Goal: Task Accomplishment & Management: Complete application form

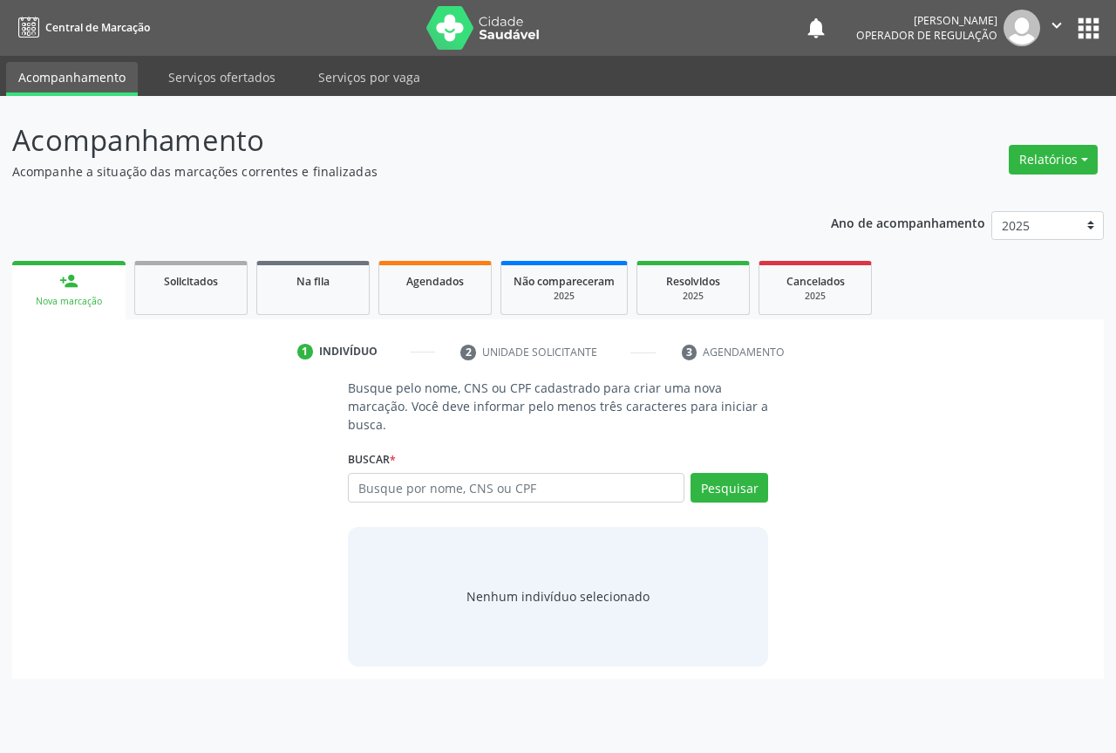
click at [383, 484] on input "text" at bounding box center [516, 488] width 337 height 30
type input "700509333902252"
click at [747, 493] on button "Pesquisar" at bounding box center [730, 488] width 78 height 30
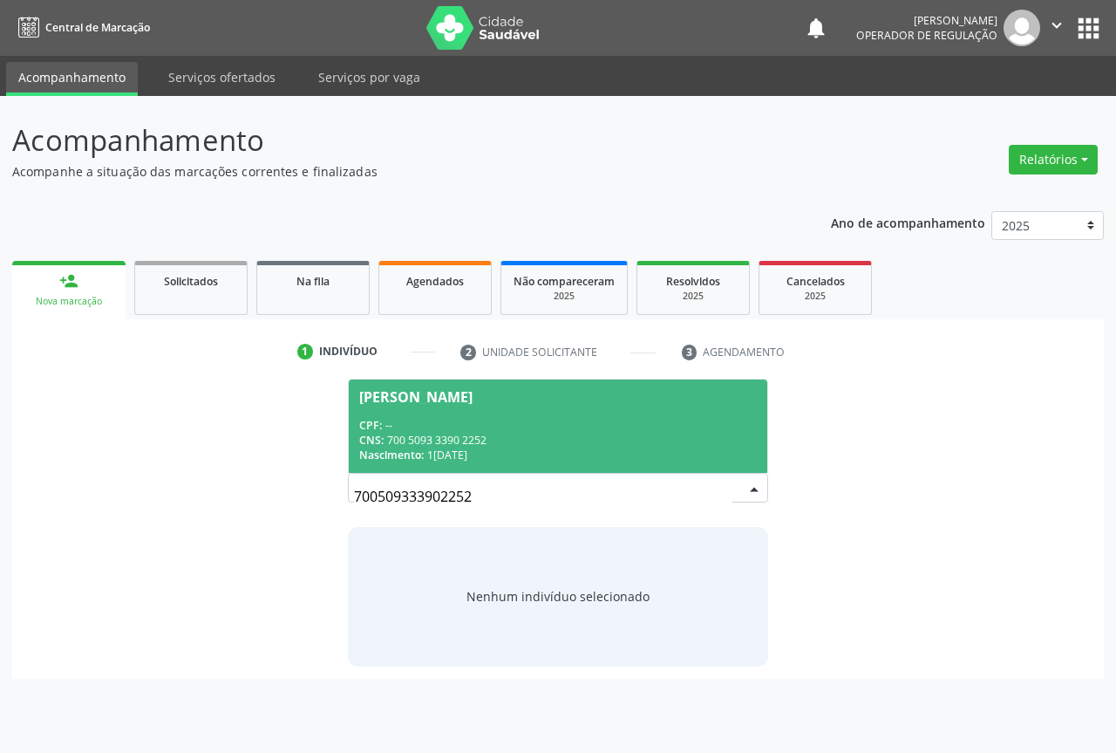
click at [393, 449] on span "Nascimento:" at bounding box center [391, 454] width 65 height 15
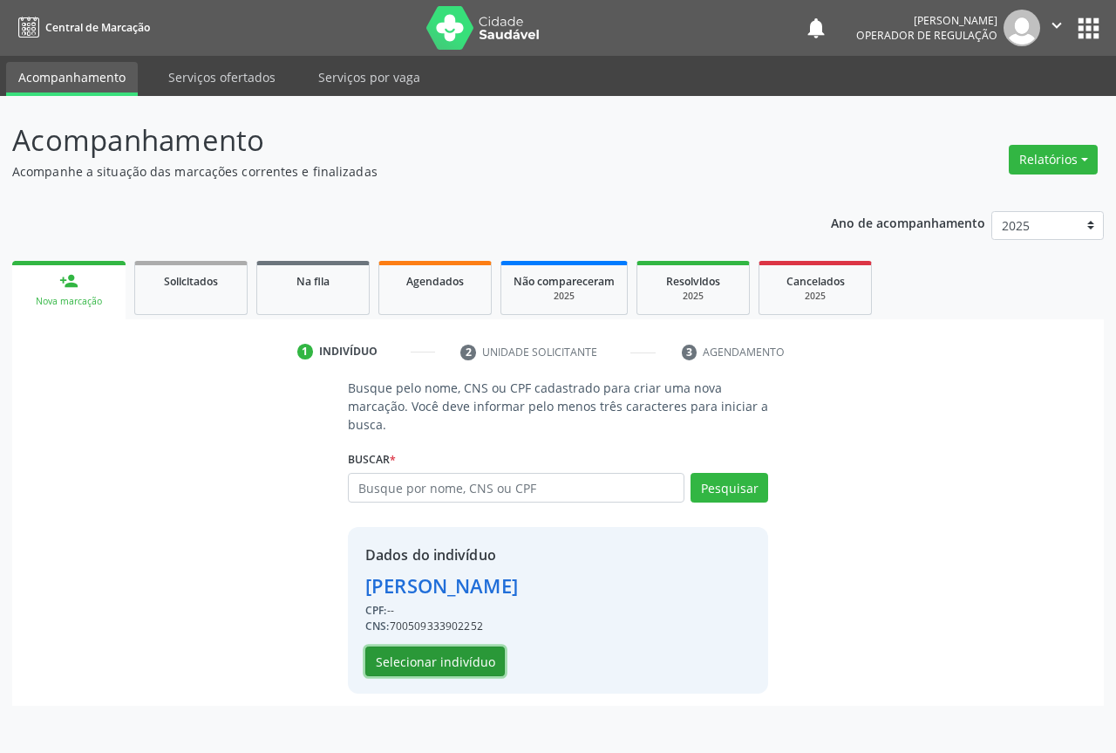
click at [424, 668] on button "Selecionar indivíduo" at bounding box center [435, 661] width 140 height 30
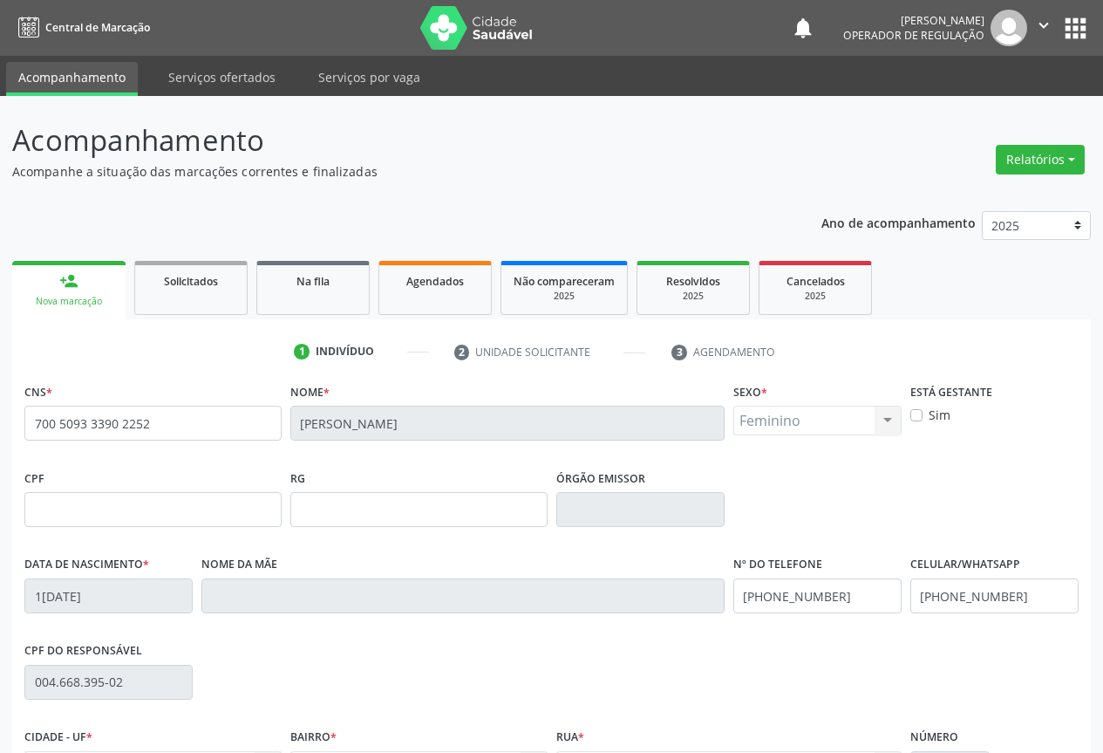
scroll to position [193, 0]
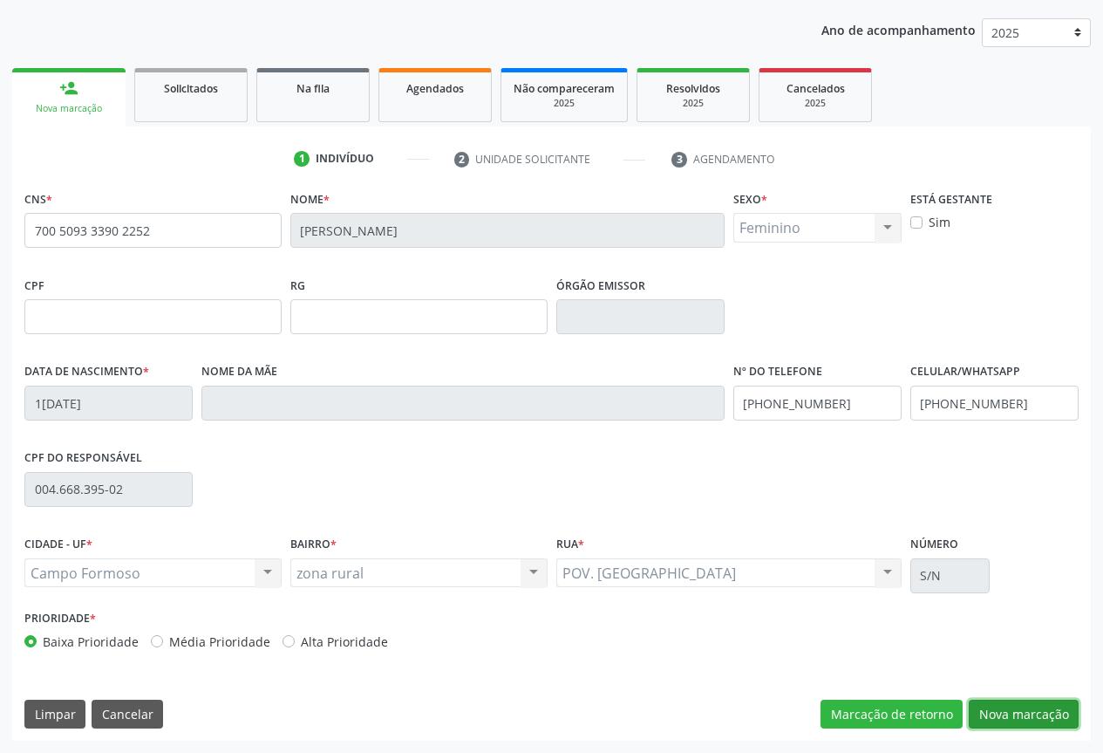
click at [1004, 717] on button "Nova marcação" at bounding box center [1024, 714] width 110 height 30
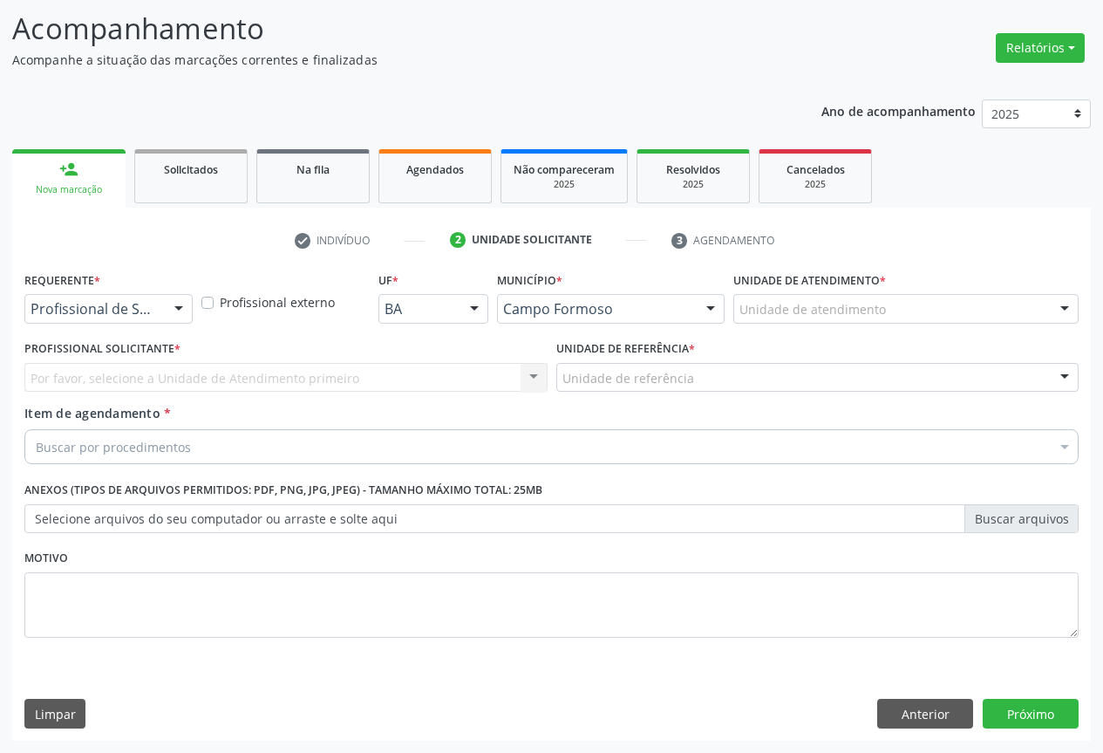
click at [142, 299] on div "Profissional de Saúde" at bounding box center [108, 309] width 168 height 30
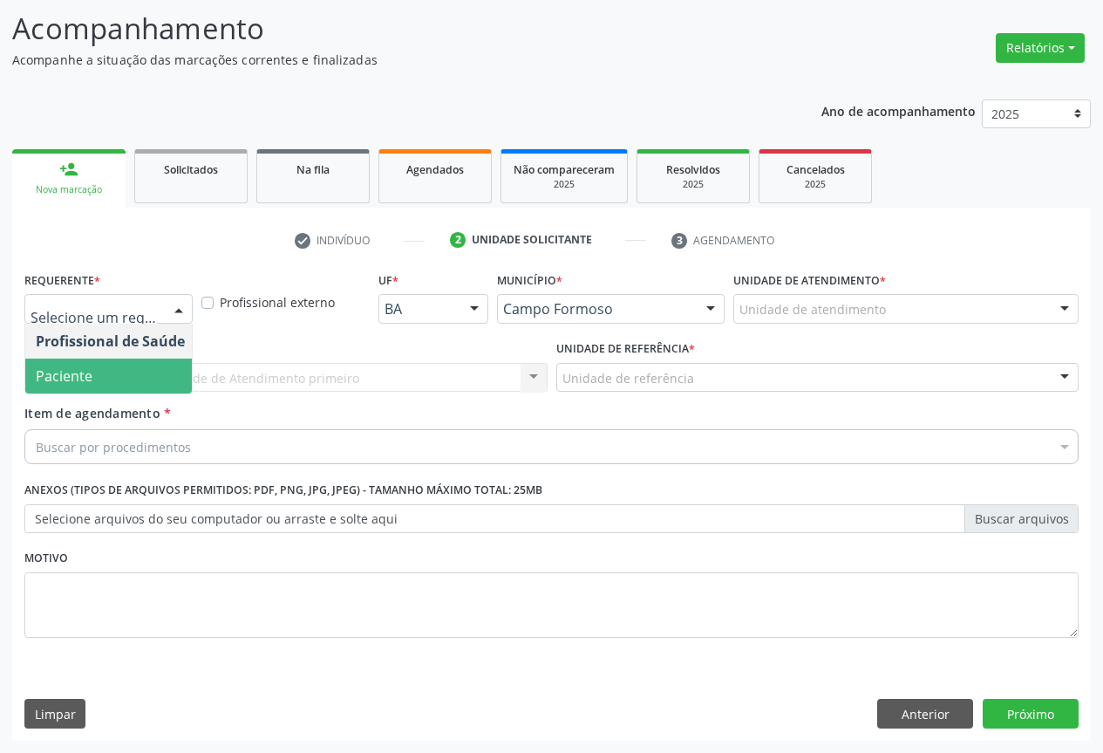
click at [48, 383] on span "Paciente" at bounding box center [64, 375] width 57 height 19
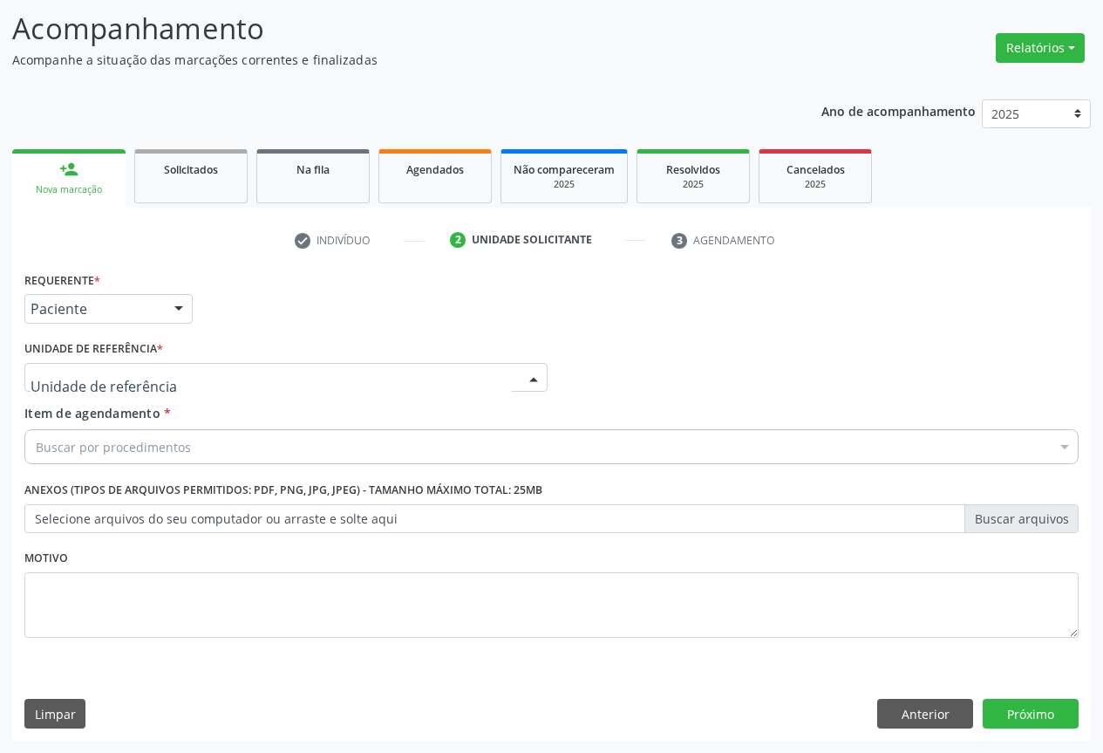
click at [170, 363] on div at bounding box center [285, 378] width 523 height 30
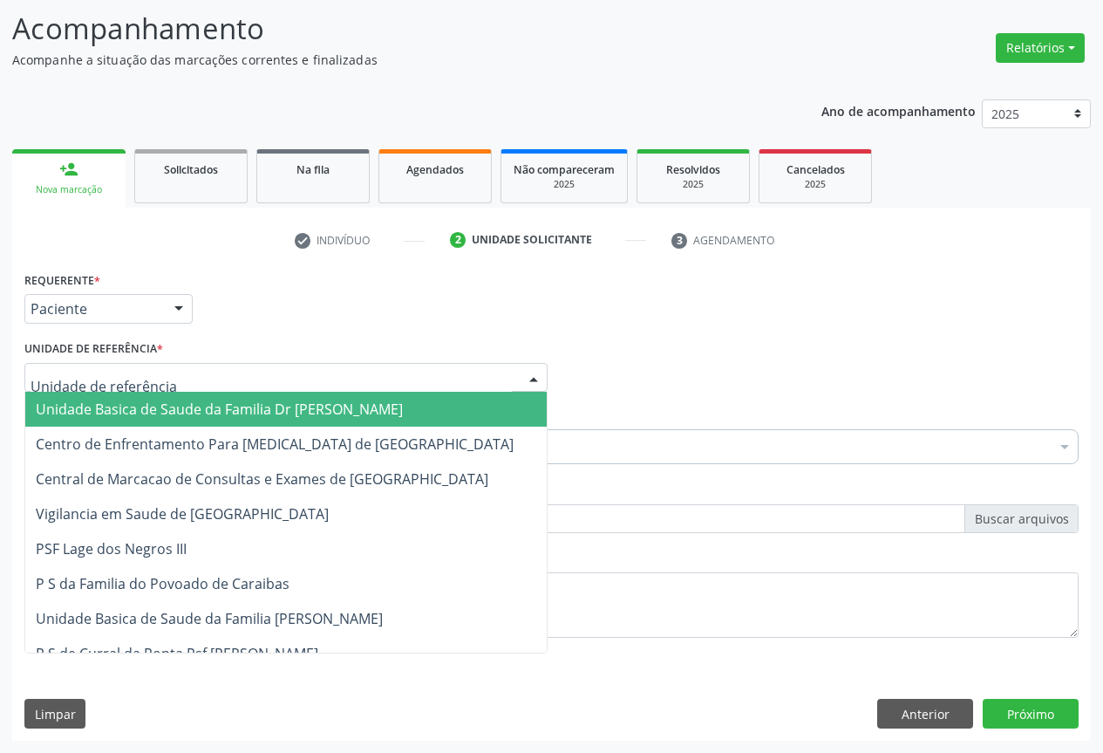
click at [147, 414] on span "Unidade Basica de Saude da Familia Dr [PERSON_NAME]" at bounding box center [219, 408] width 367 height 19
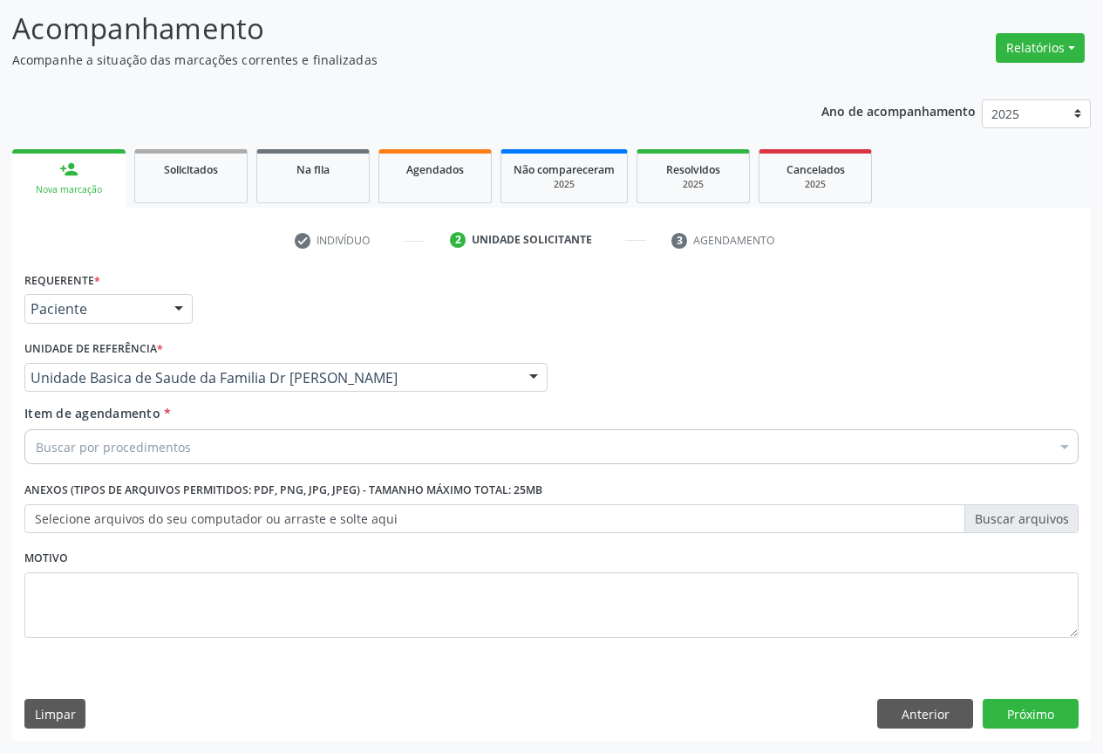
drag, startPoint x: 143, startPoint y: 451, endPoint x: 169, endPoint y: 459, distance: 27.3
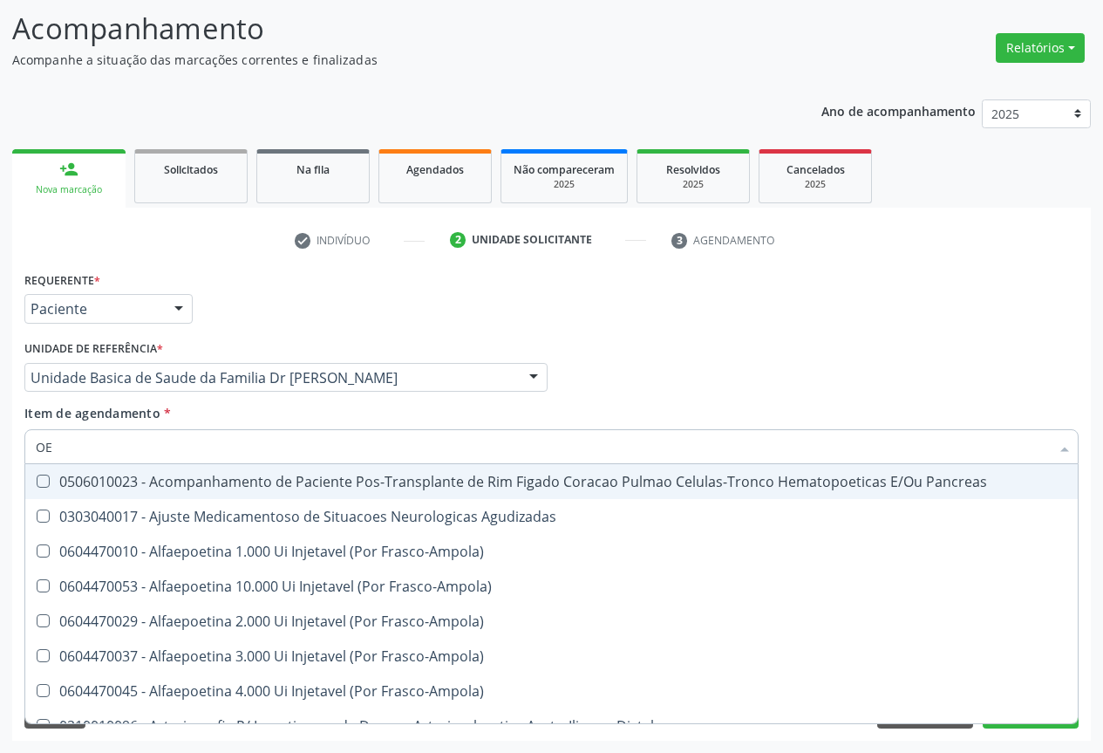
type input "O"
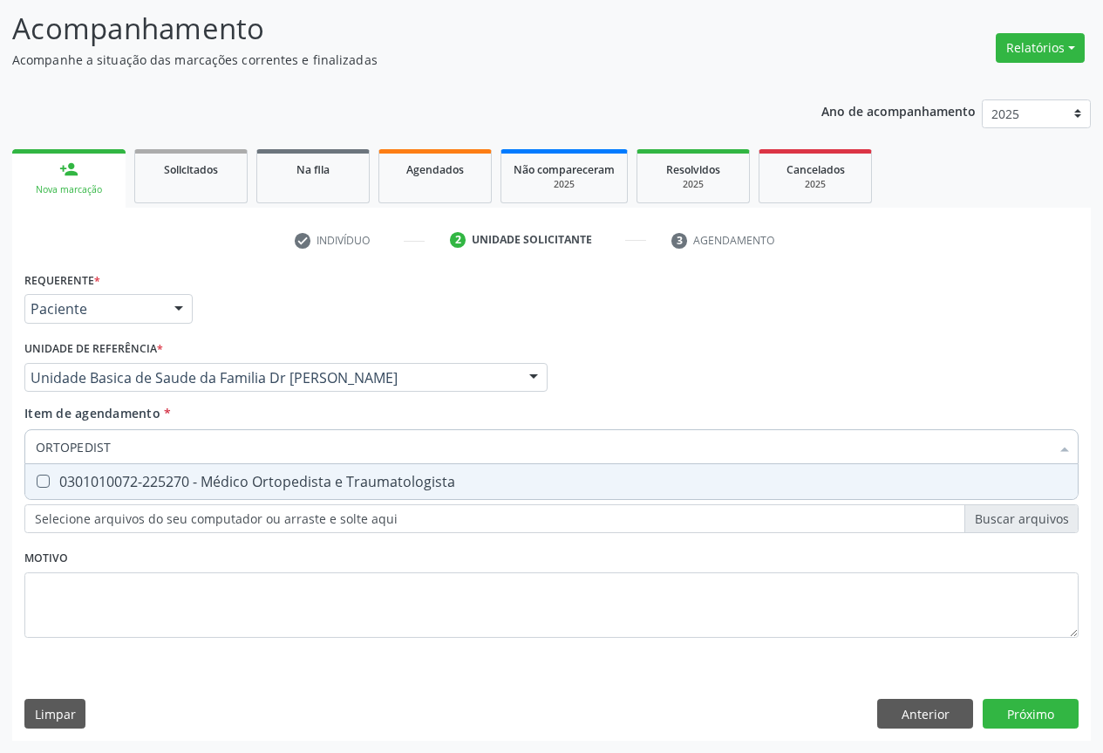
type input "ORTOPEDISTA"
drag, startPoint x: 221, startPoint y: 483, endPoint x: 192, endPoint y: 541, distance: 65.5
click at [221, 483] on div "0301010072-225270 - Médico Ortopedista e Traumatologista" at bounding box center [552, 481] width 1032 height 14
checkbox Traumatologista "true"
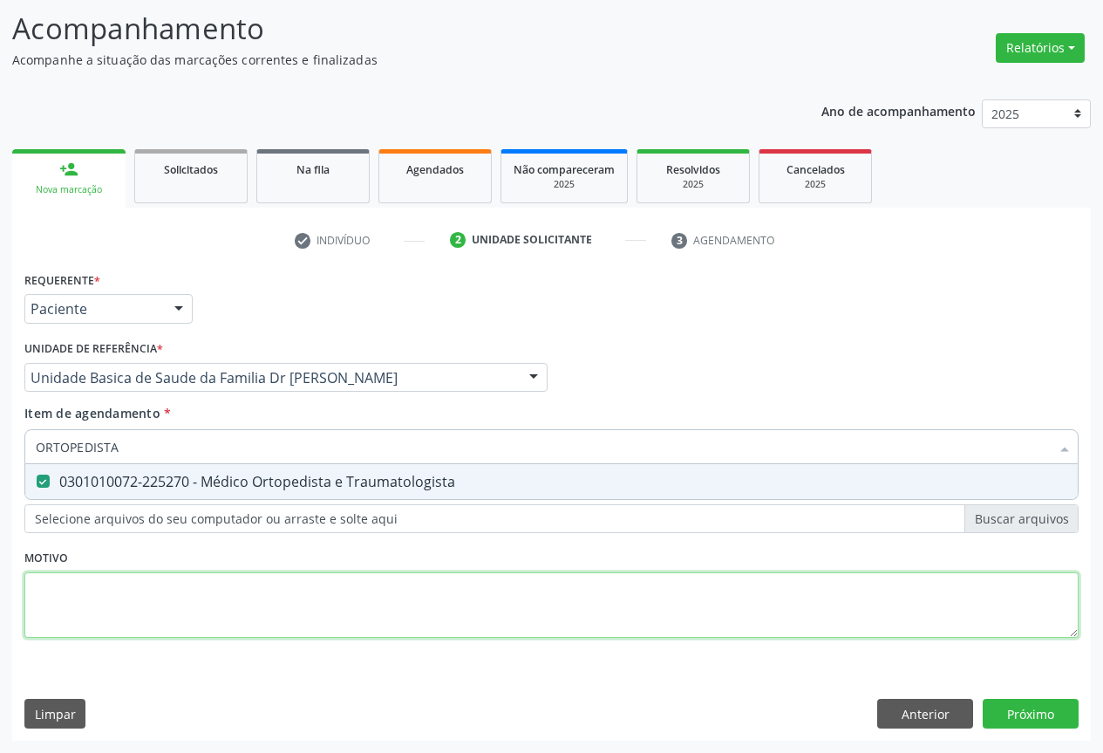
click at [201, 582] on div "Requerente * Paciente Profissional de Saúde Paciente Nenhum resultado encontrad…" at bounding box center [551, 464] width 1054 height 395
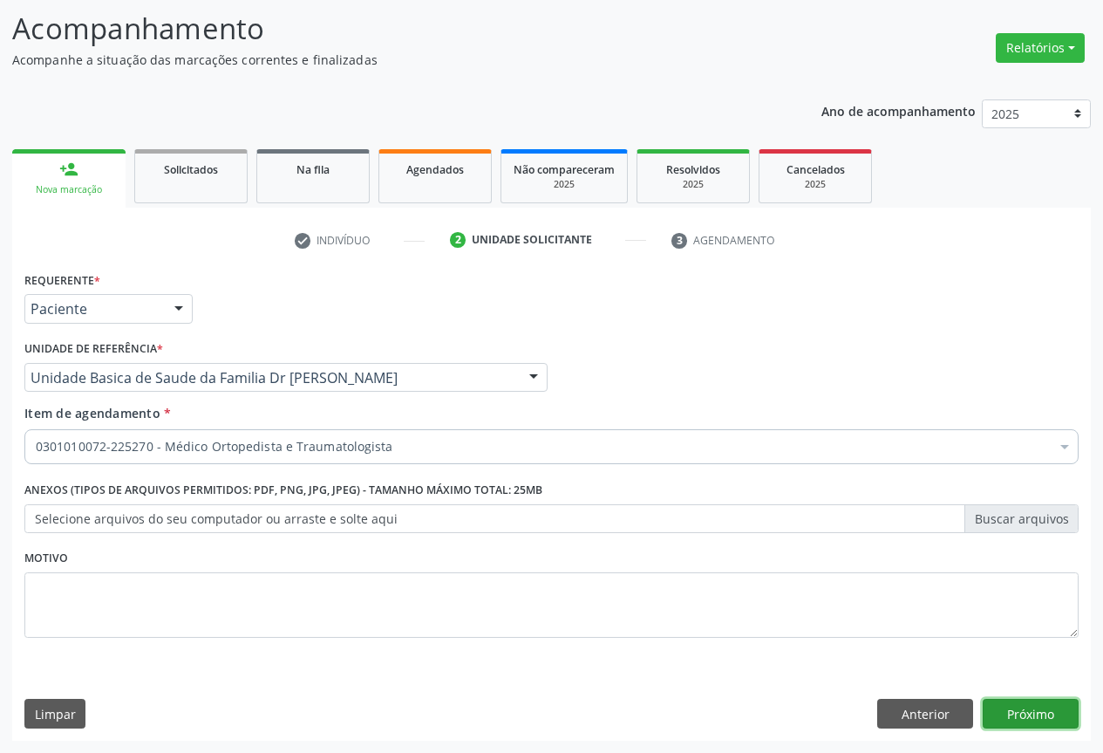
click at [1046, 710] on button "Próximo" at bounding box center [1031, 713] width 96 height 30
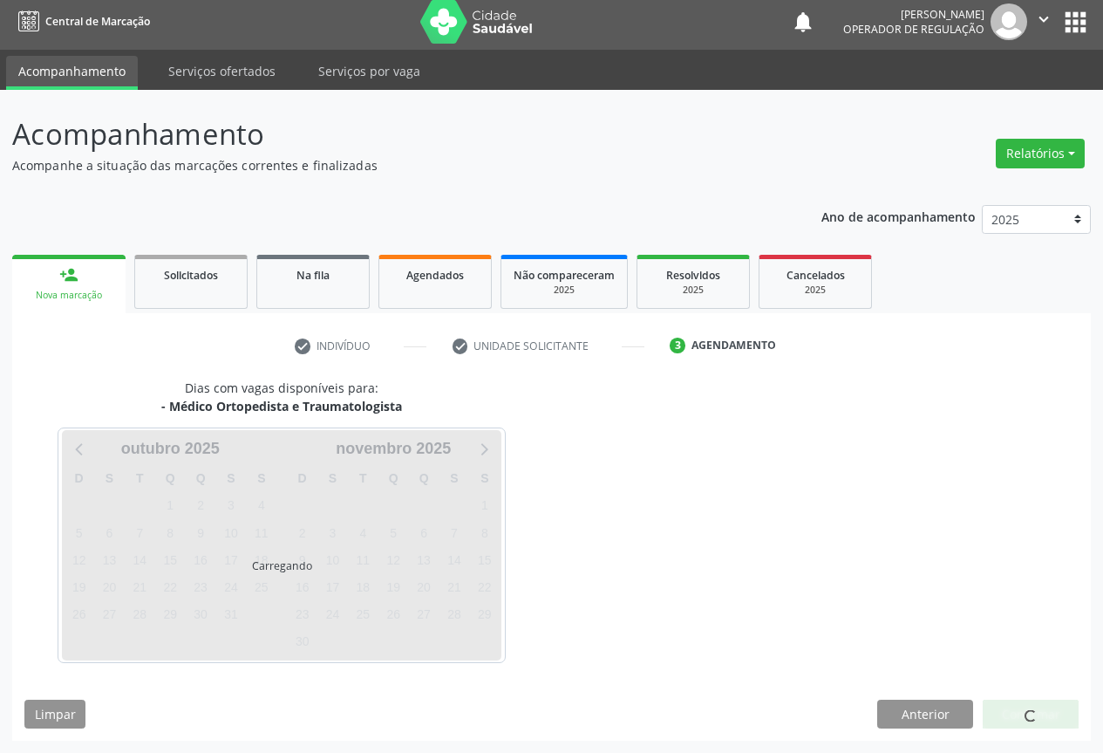
scroll to position [6, 0]
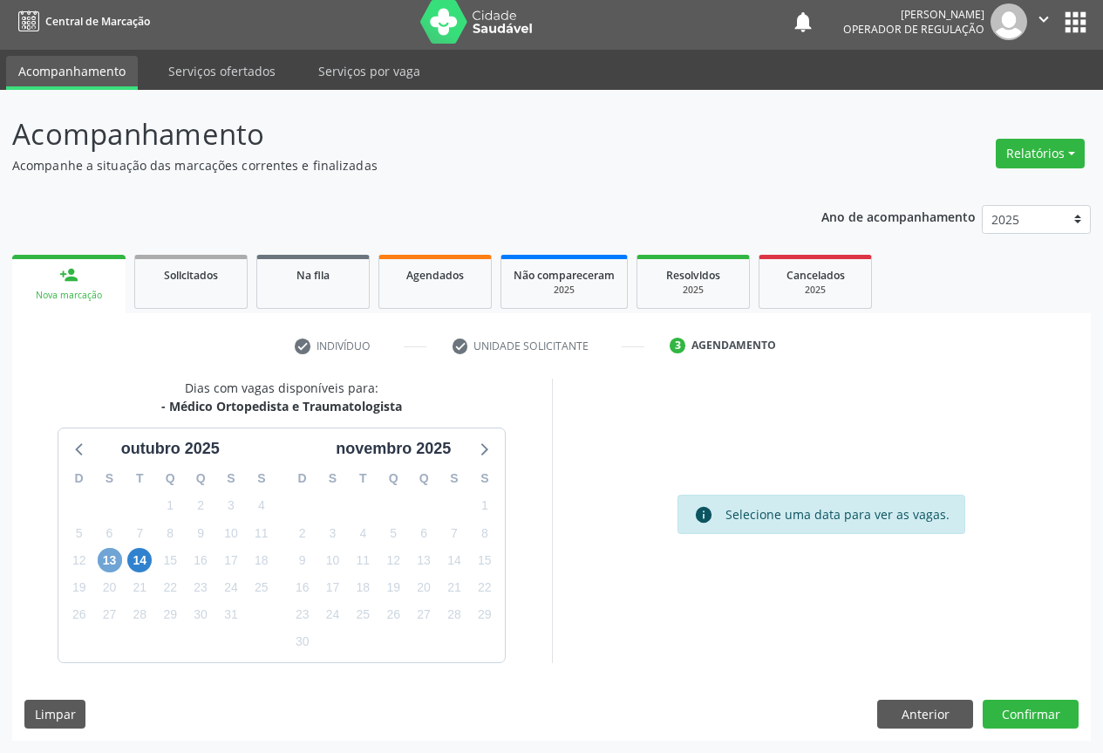
click at [112, 557] on span "13" at bounding box center [110, 560] width 24 height 24
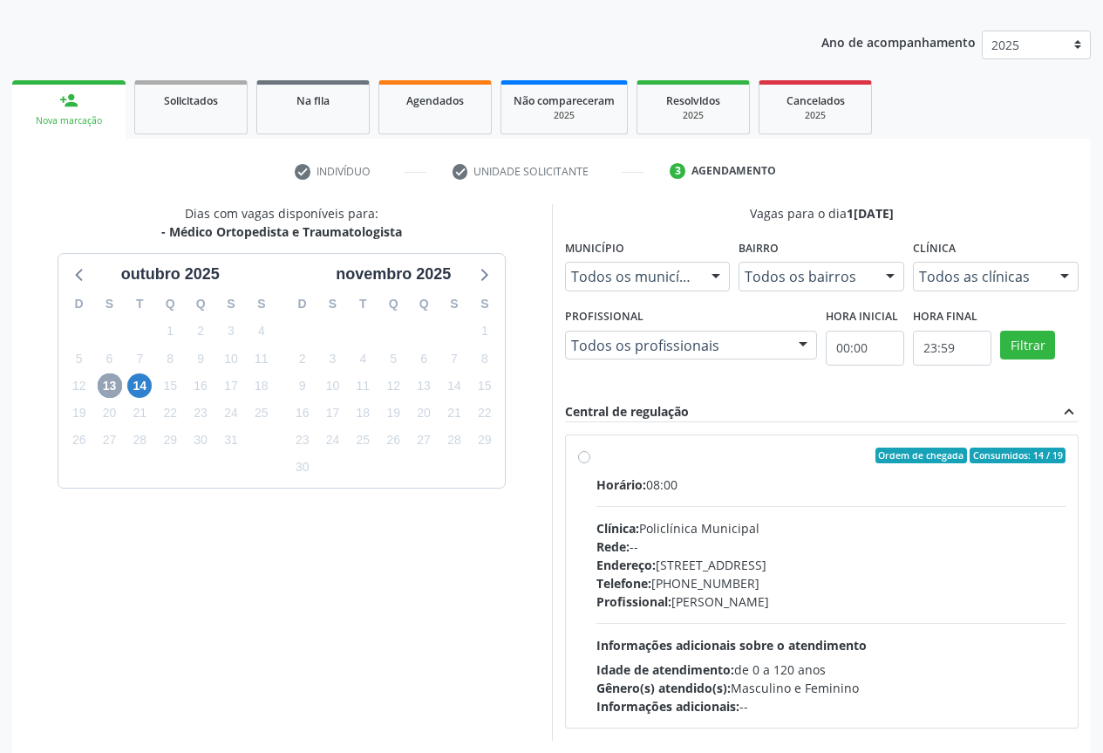
scroll to position [258, 0]
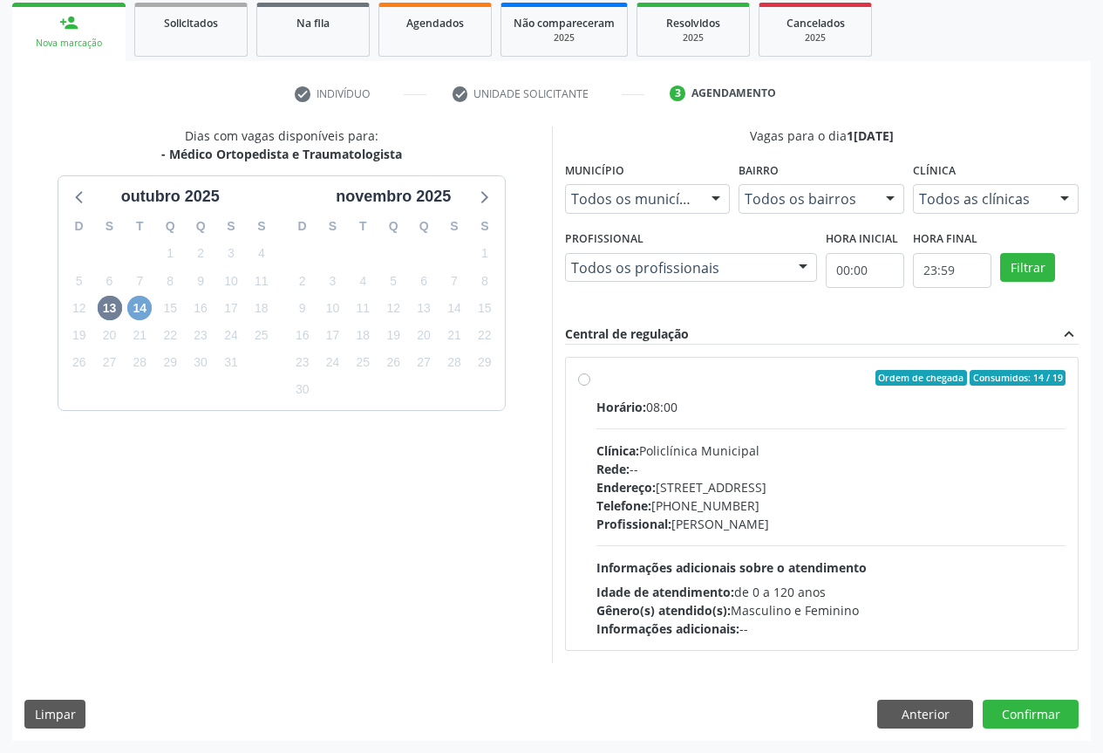
click at [145, 307] on span "14" at bounding box center [139, 308] width 24 height 24
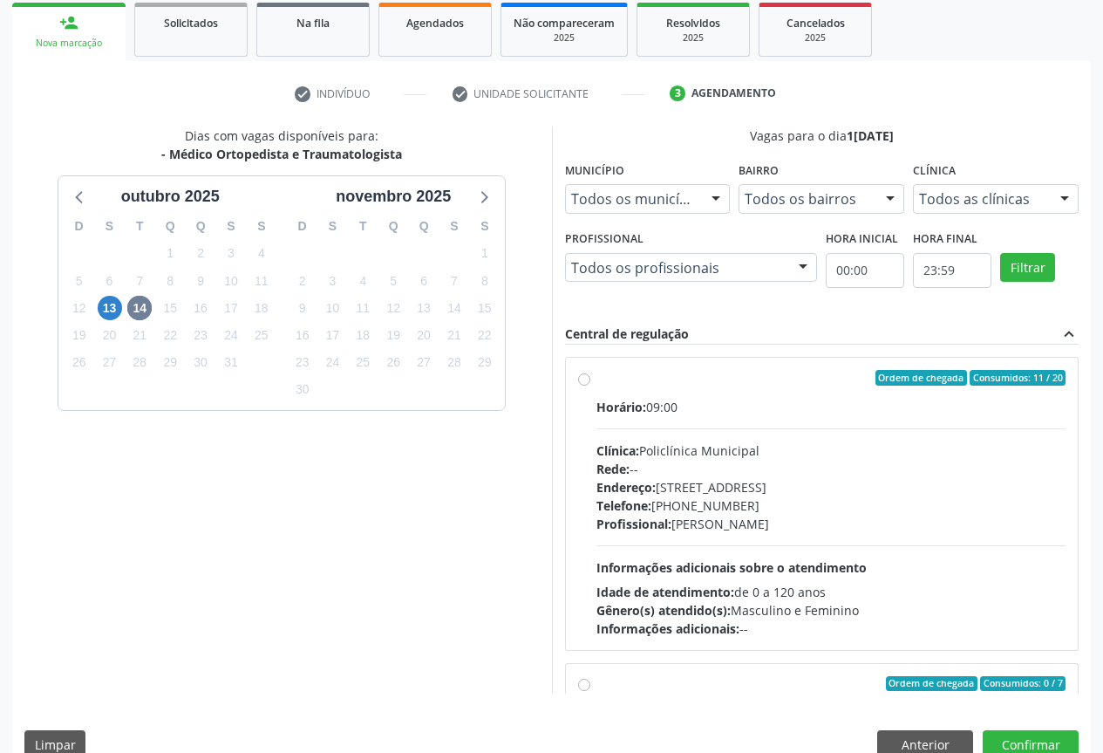
click at [623, 420] on div "Horário: 09:00 Clínica: Policlínica Municipal Rede: -- Endereço: Predio, nº 386…" at bounding box center [831, 518] width 470 height 240
click at [590, 385] on input "Ordem de chegada Consumidos: 11 / 20 Horário: 09:00 Clínica: Policlínica Munici…" at bounding box center [584, 378] width 12 height 16
radio input "true"
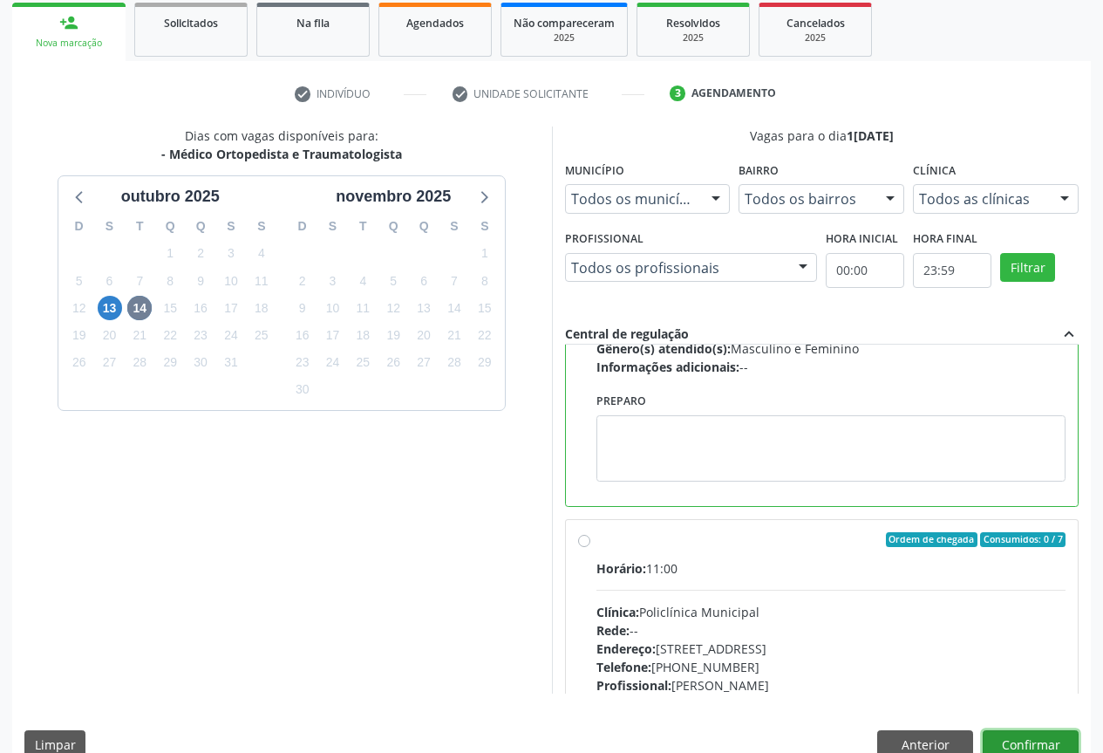
click at [1034, 741] on button "Confirmar" at bounding box center [1031, 745] width 96 height 30
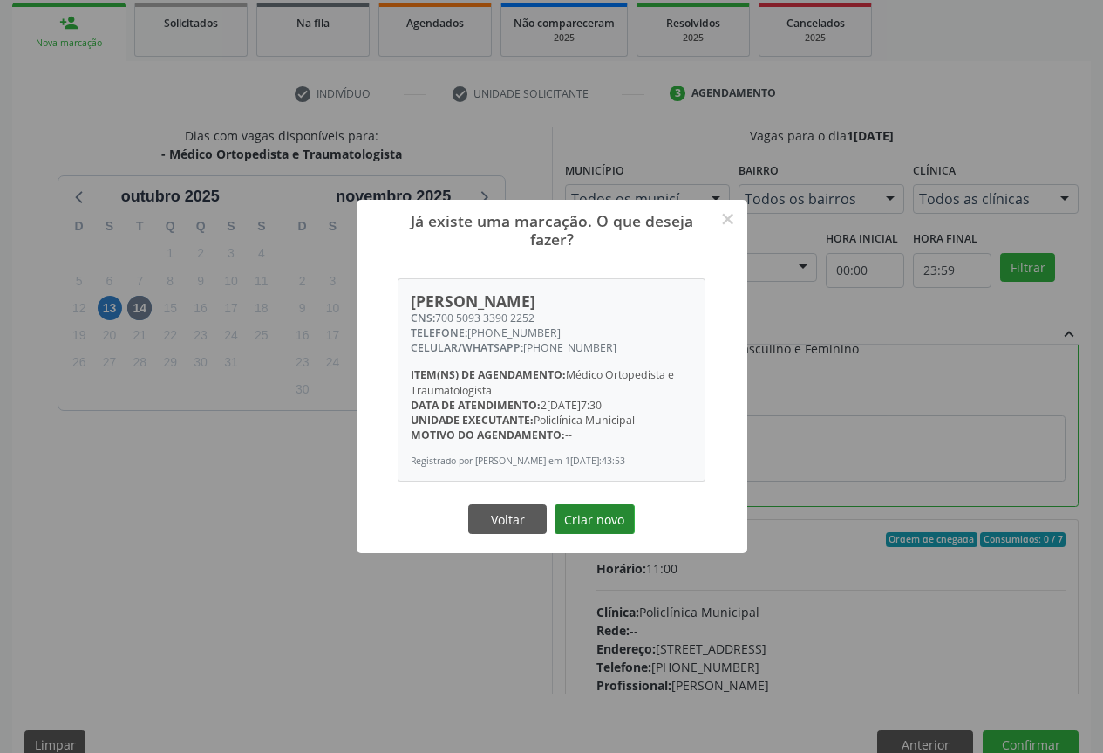
click at [571, 509] on button "Criar novo" at bounding box center [595, 519] width 80 height 30
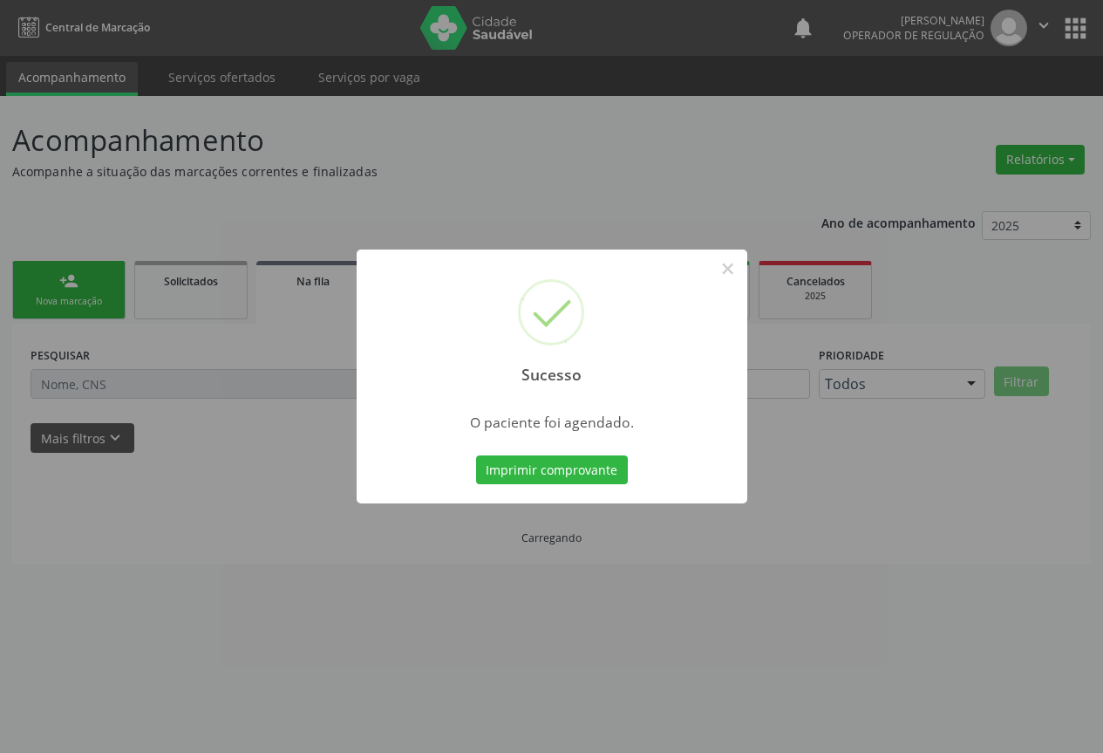
scroll to position [0, 0]
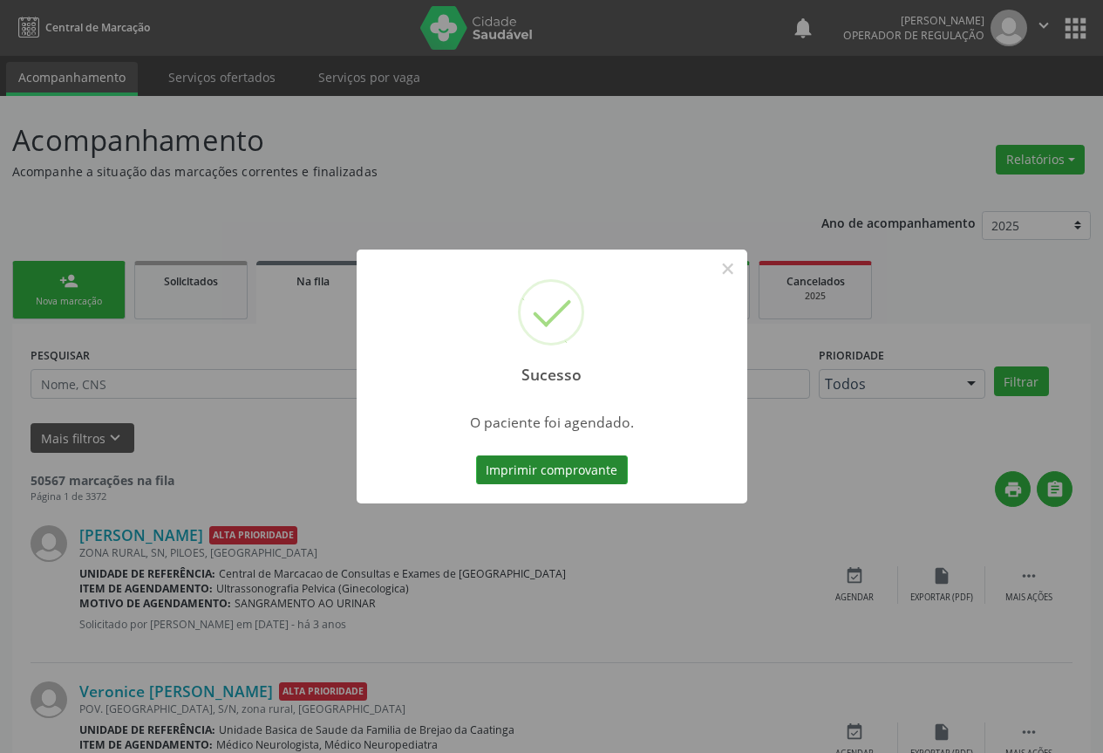
click at [548, 463] on button "Imprimir comprovante" at bounding box center [552, 470] width 152 height 30
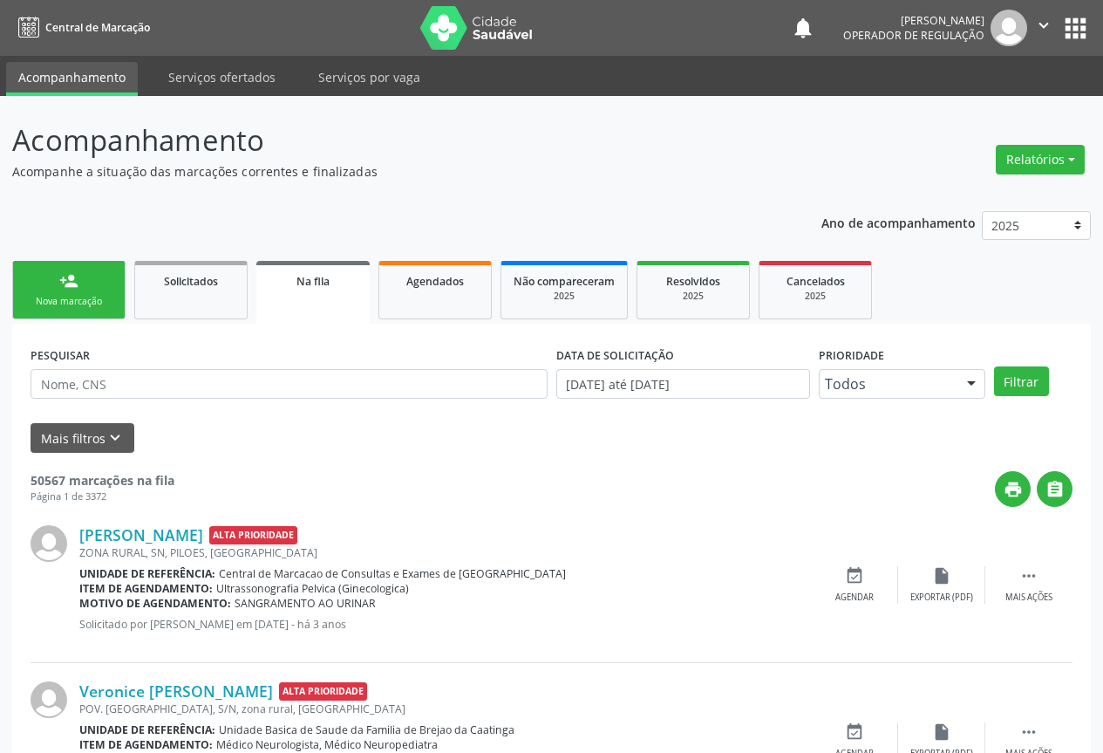
click at [69, 287] on div "person_add" at bounding box center [68, 280] width 19 height 19
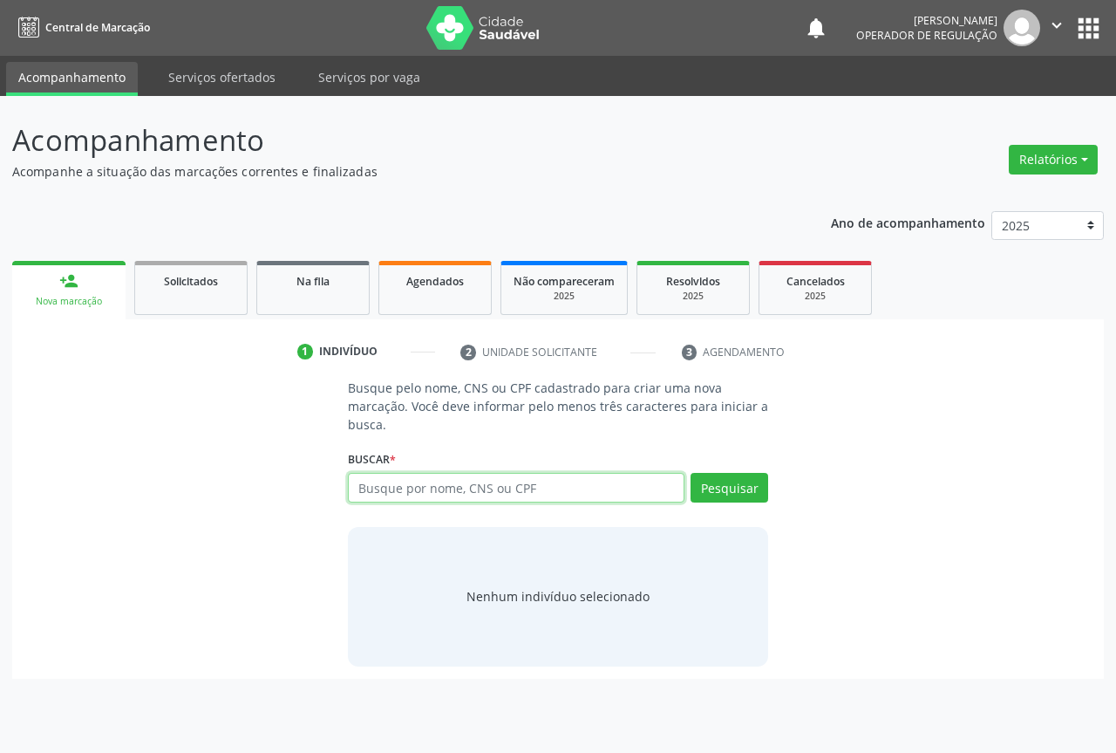
click at [414, 497] on input "text" at bounding box center [516, 488] width 337 height 30
type input "700207949032327"
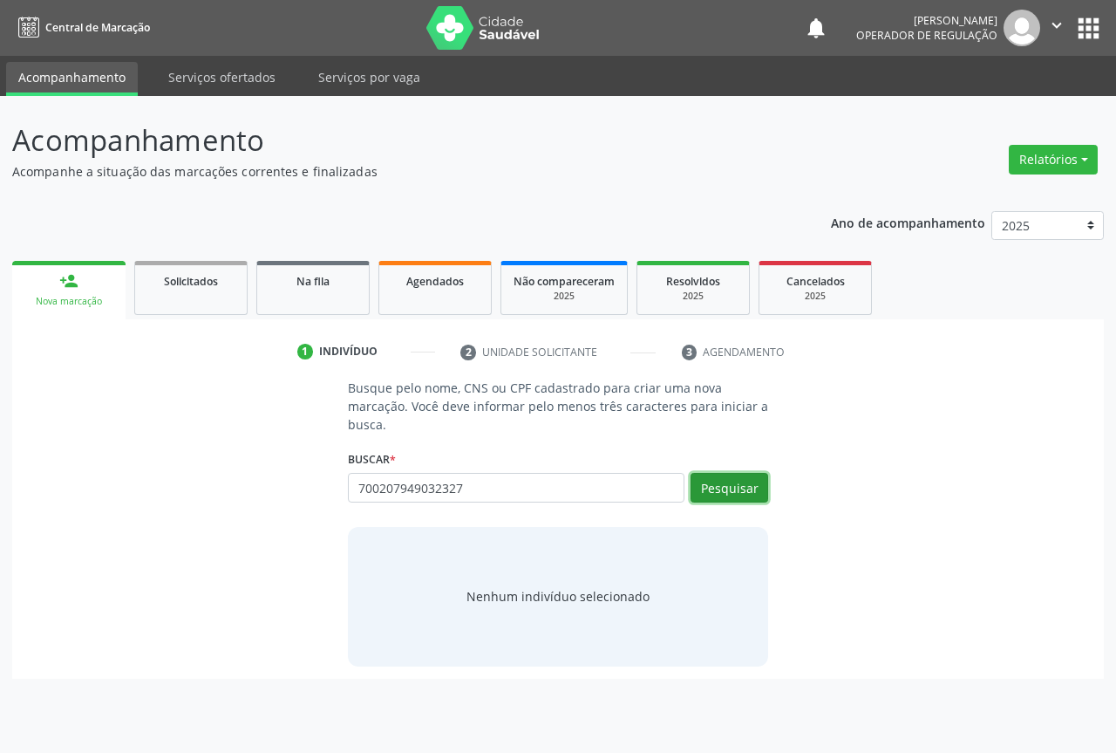
click at [722, 484] on button "Pesquisar" at bounding box center [730, 488] width 78 height 30
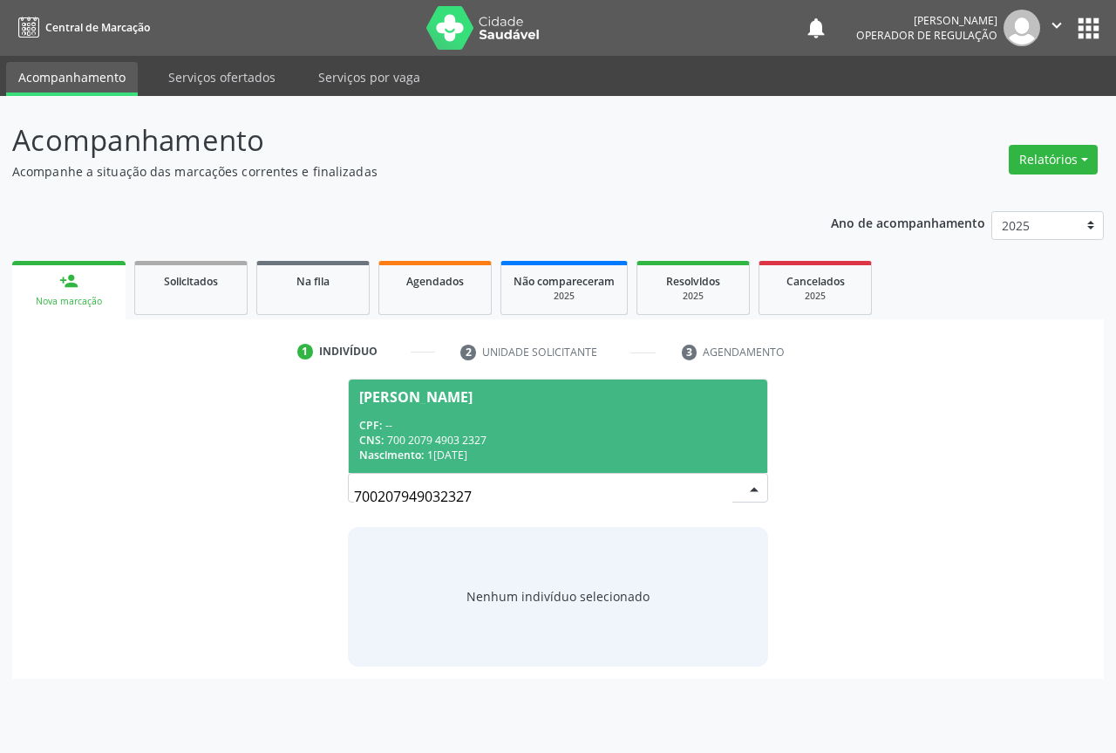
click at [434, 419] on div "CPF: --" at bounding box center [558, 425] width 398 height 15
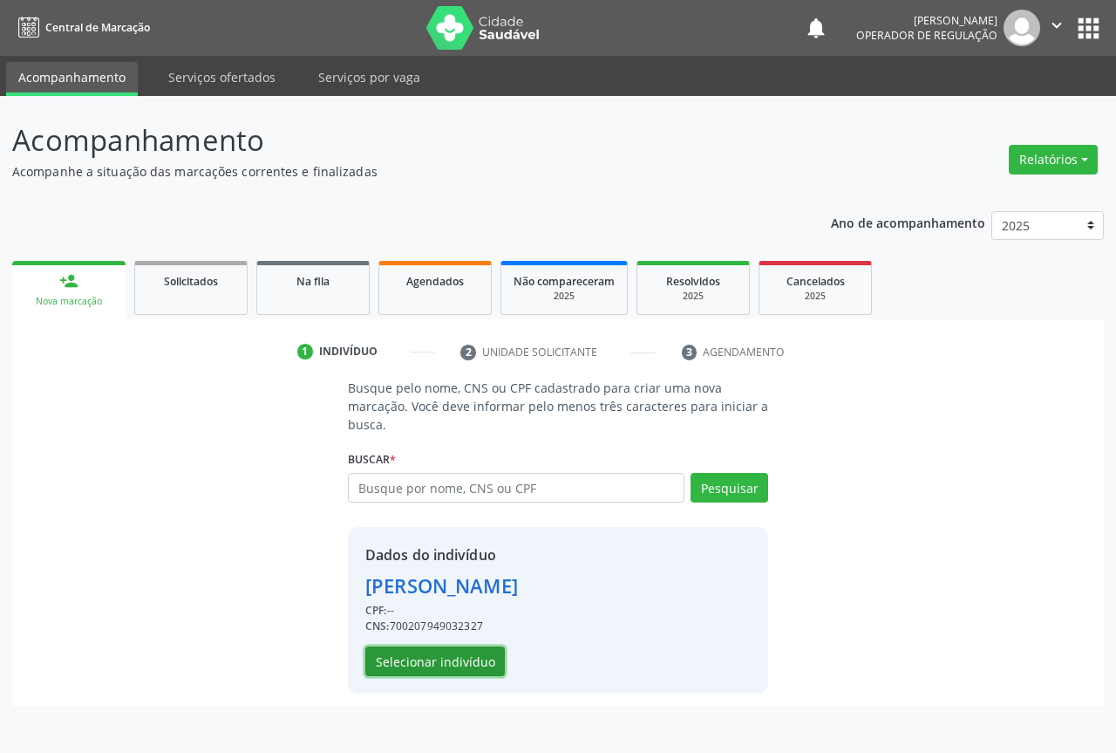
click at [426, 668] on button "Selecionar indivíduo" at bounding box center [435, 661] width 140 height 30
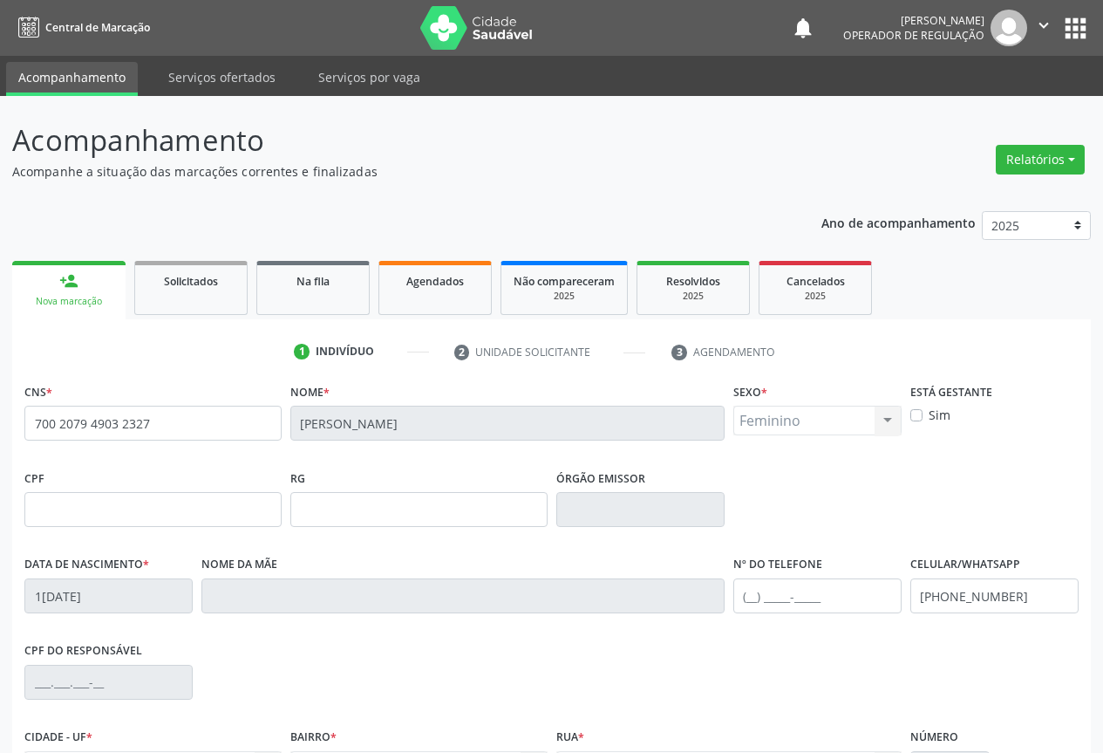
scroll to position [193, 0]
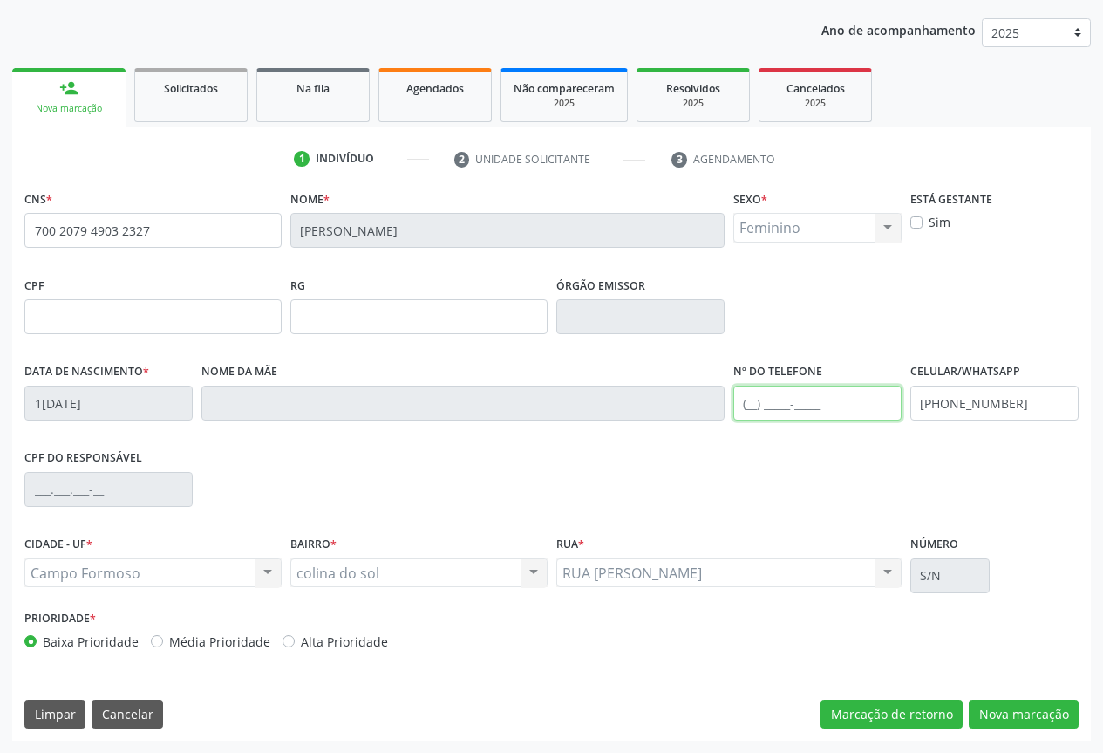
click at [798, 399] on input "text" at bounding box center [817, 402] width 168 height 35
type input "(74) 98139-7769"
click at [1039, 711] on button "Nova marcação" at bounding box center [1024, 714] width 110 height 30
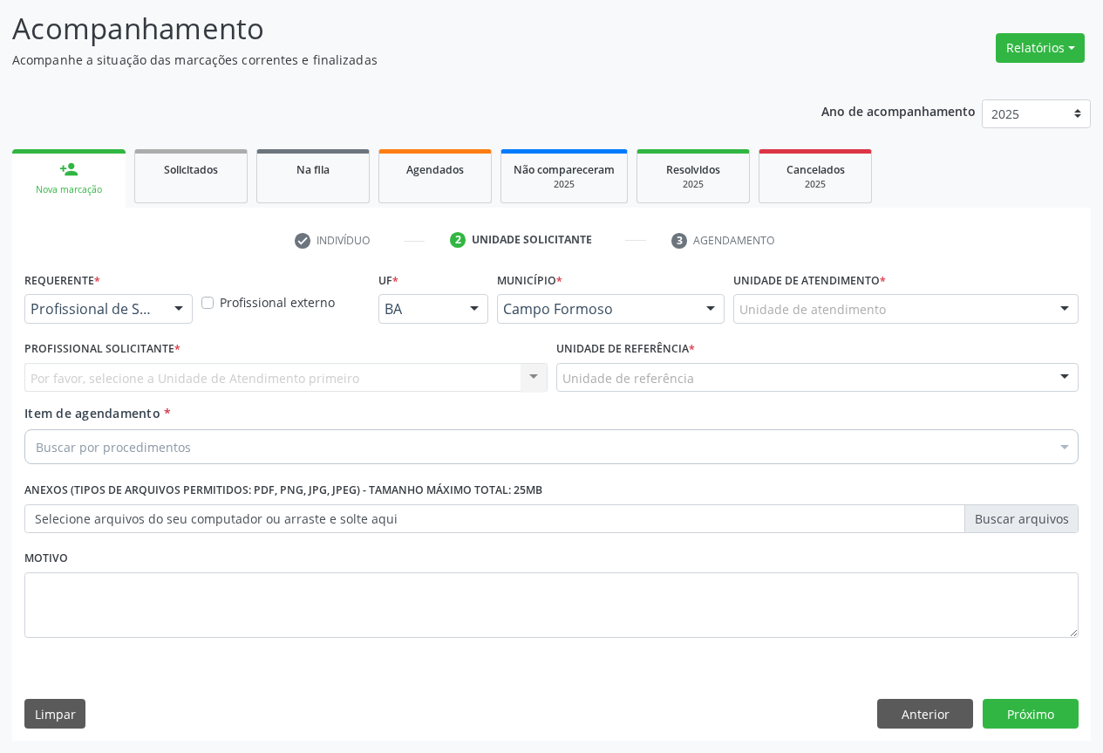
scroll to position [112, 0]
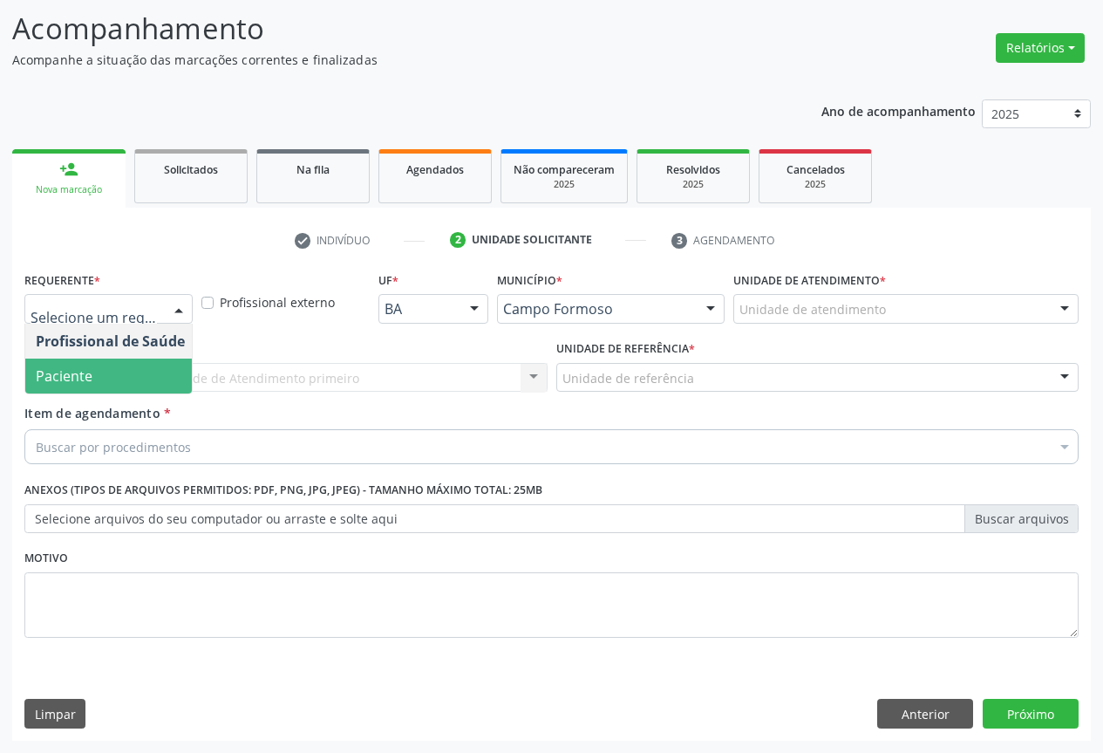
click at [70, 384] on span "Paciente" at bounding box center [64, 375] width 57 height 19
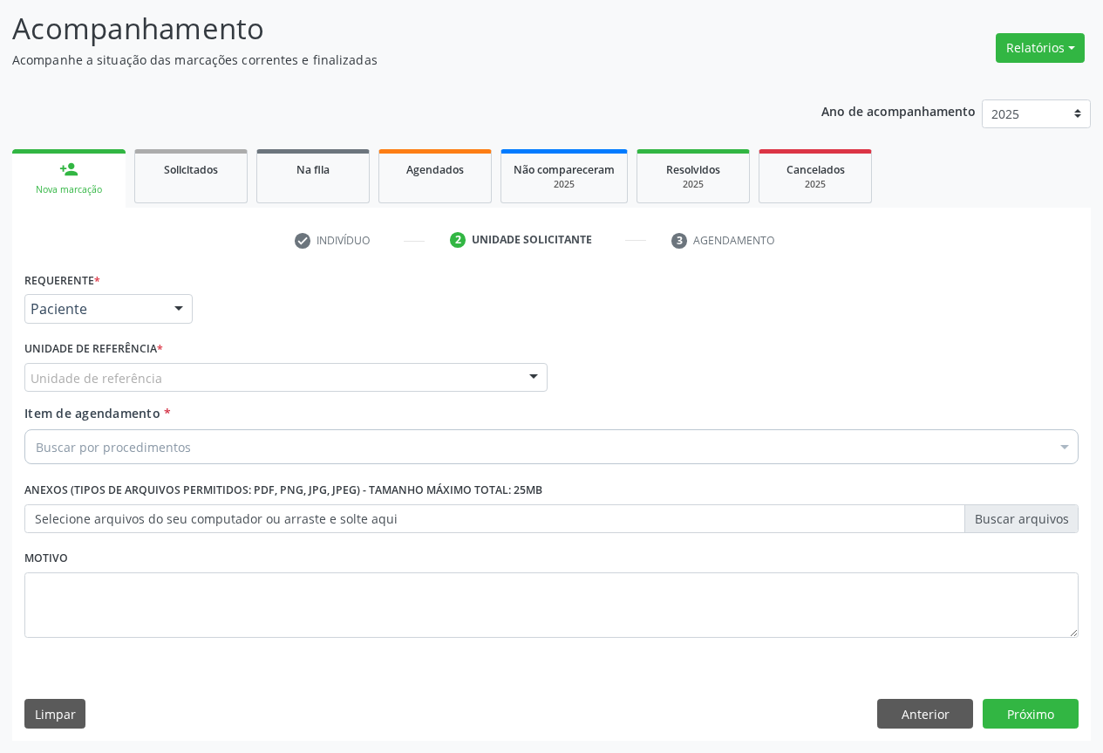
click at [247, 375] on div "Unidade de referência" at bounding box center [285, 378] width 523 height 30
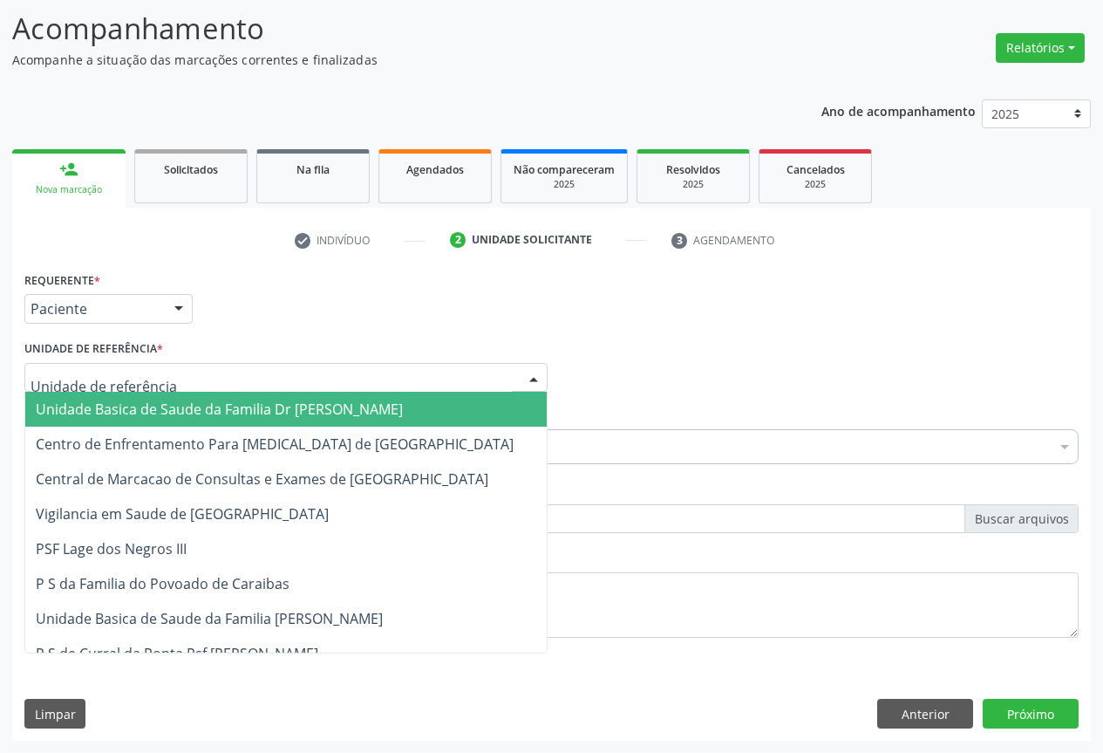
click at [137, 416] on span "Unidade Basica de Saude da Familia Dr [PERSON_NAME]" at bounding box center [219, 408] width 367 height 19
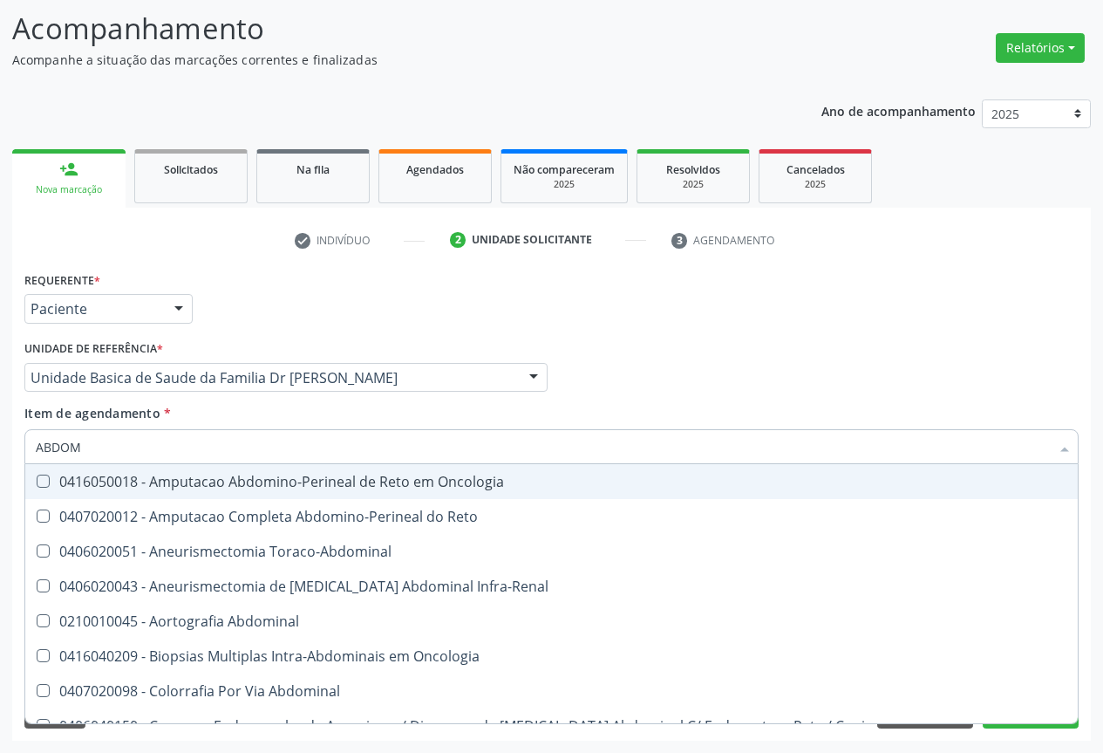
type input "ABDOME"
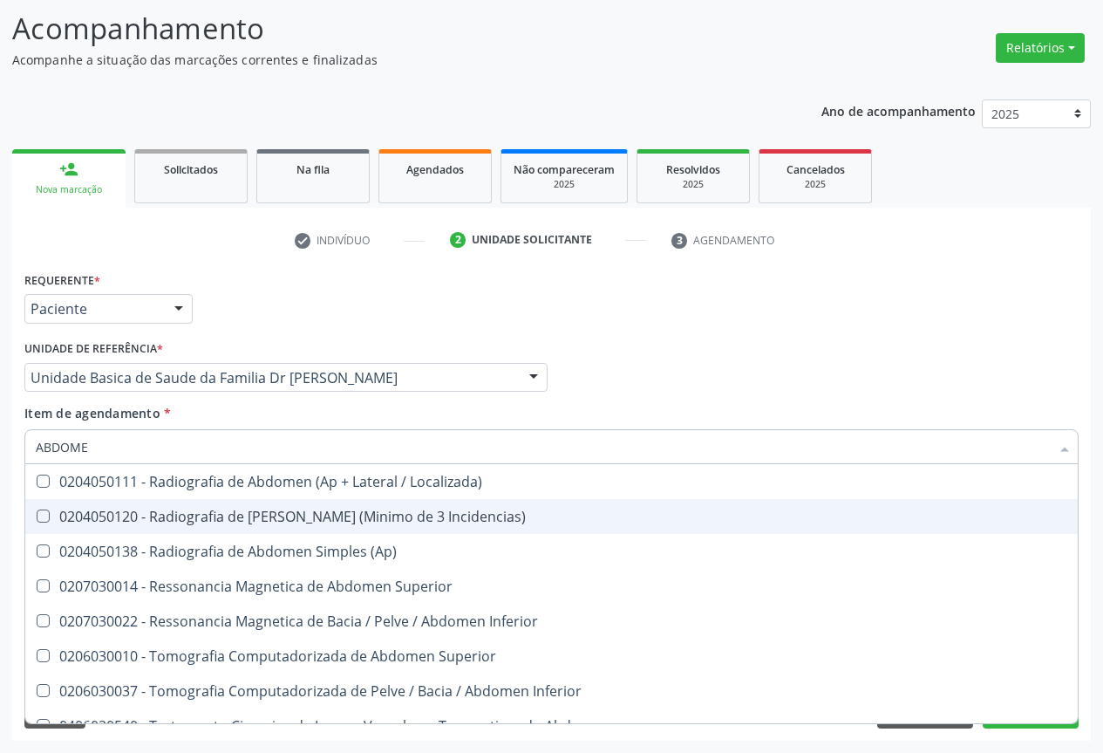
scroll to position [90, 0]
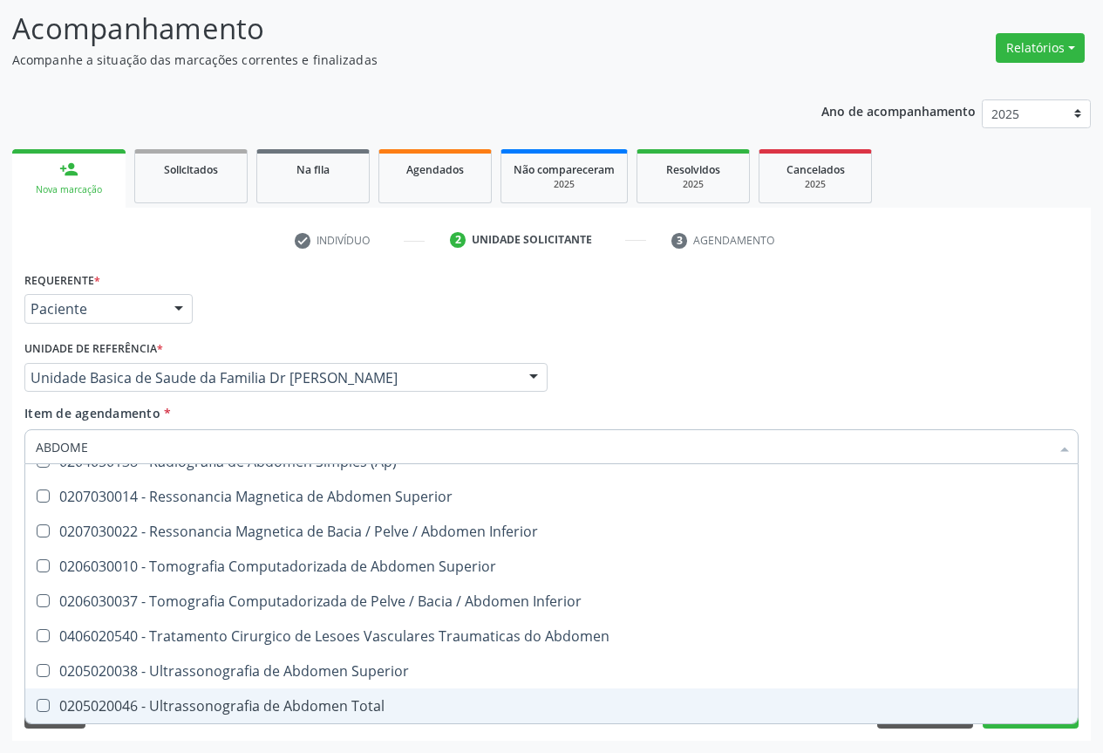
click at [289, 699] on div "0205020046 - Ultrassonografia de Abdomen Total" at bounding box center [552, 705] width 1032 height 14
checkbox Total "true"
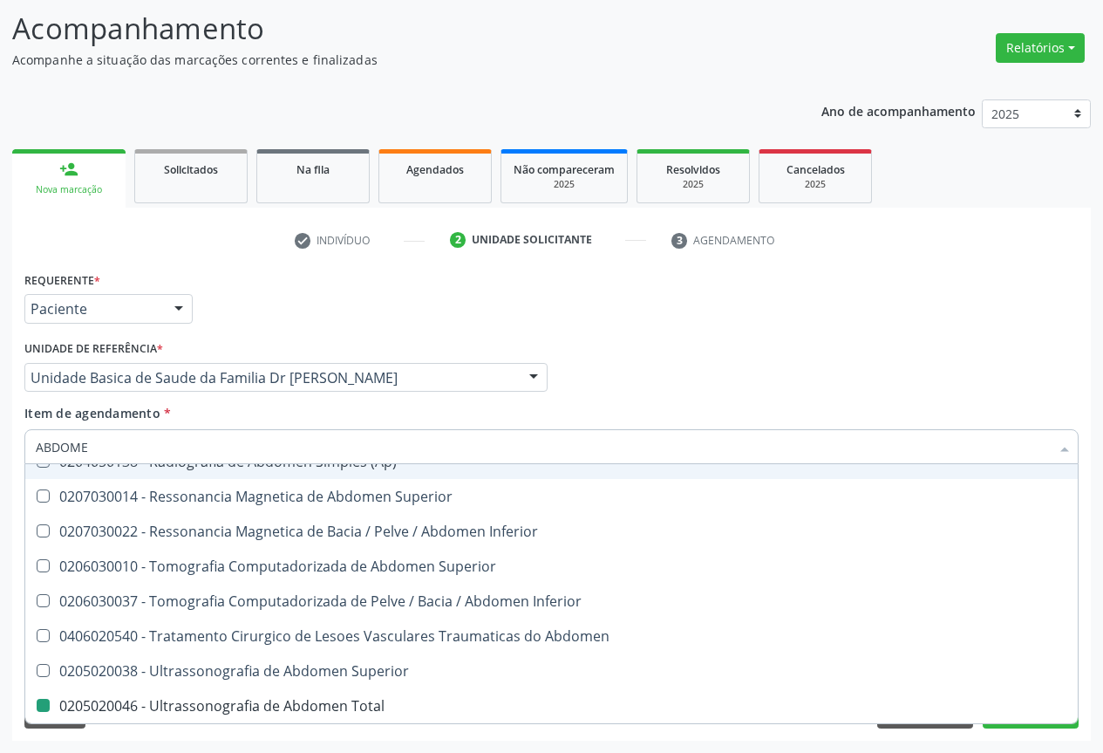
click at [649, 389] on div "Profissional Solicitante Por favor, selecione a Unidade de Atendimento primeiro…" at bounding box center [551, 370] width 1063 height 68
checkbox Incidencias\) "true"
checkbox Total "false"
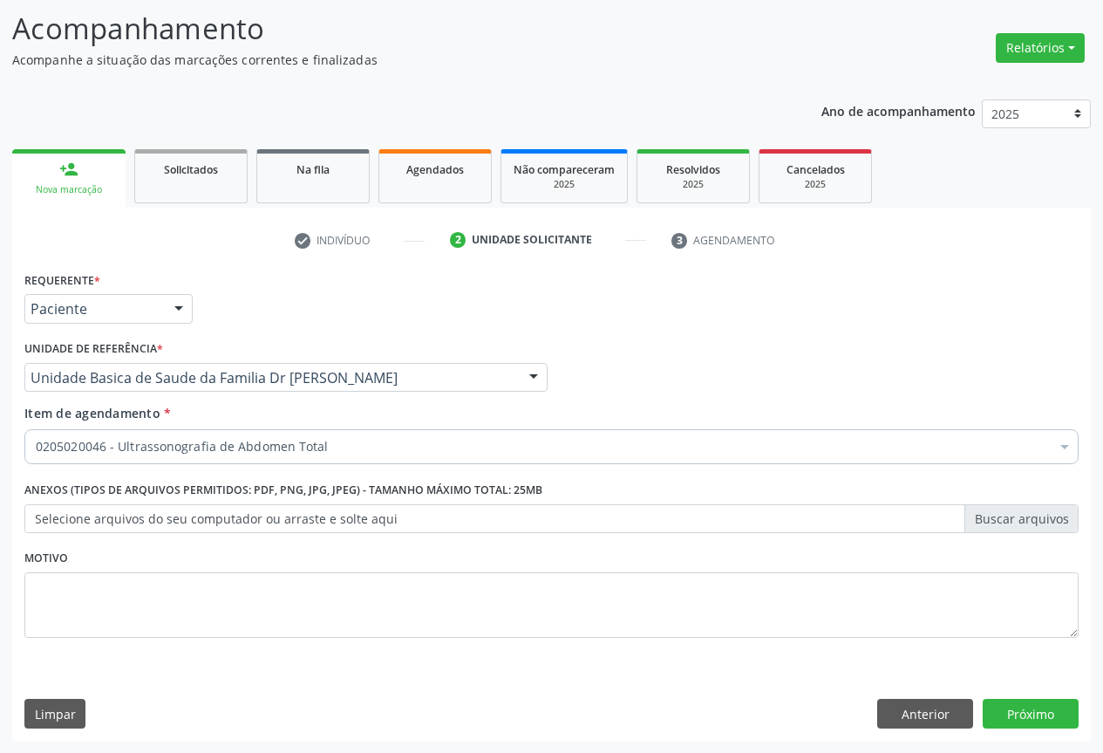
scroll to position [0, 0]
click at [1034, 713] on button "Próximo" at bounding box center [1031, 713] width 96 height 30
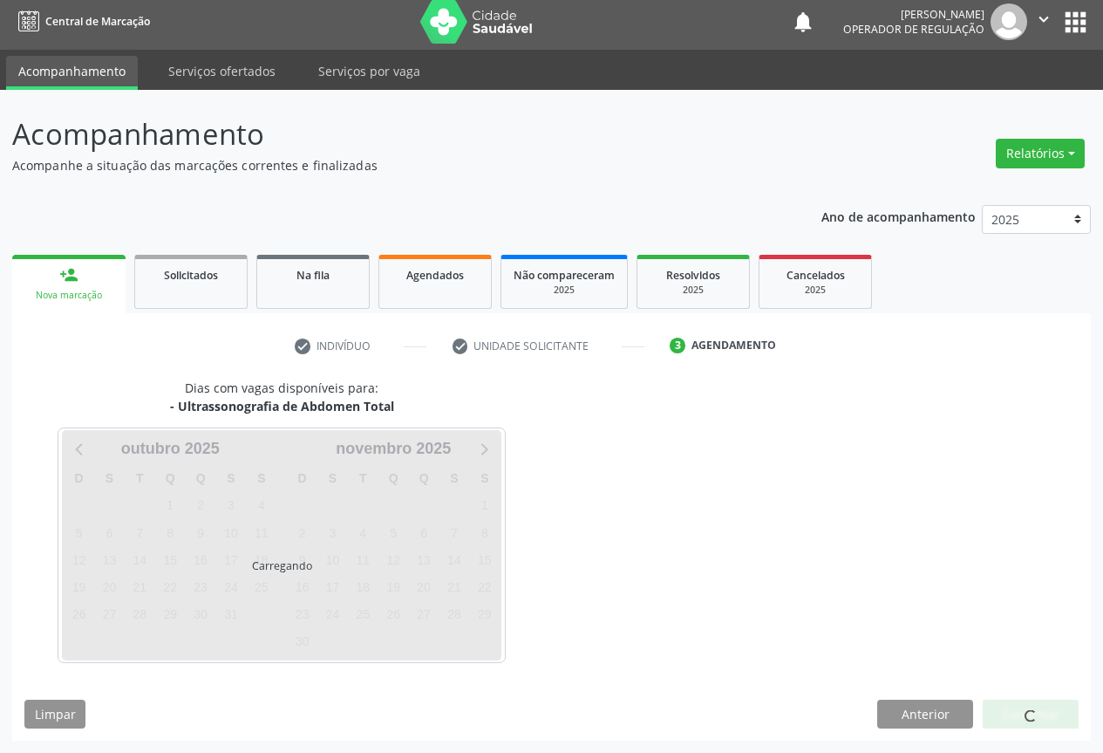
scroll to position [6, 0]
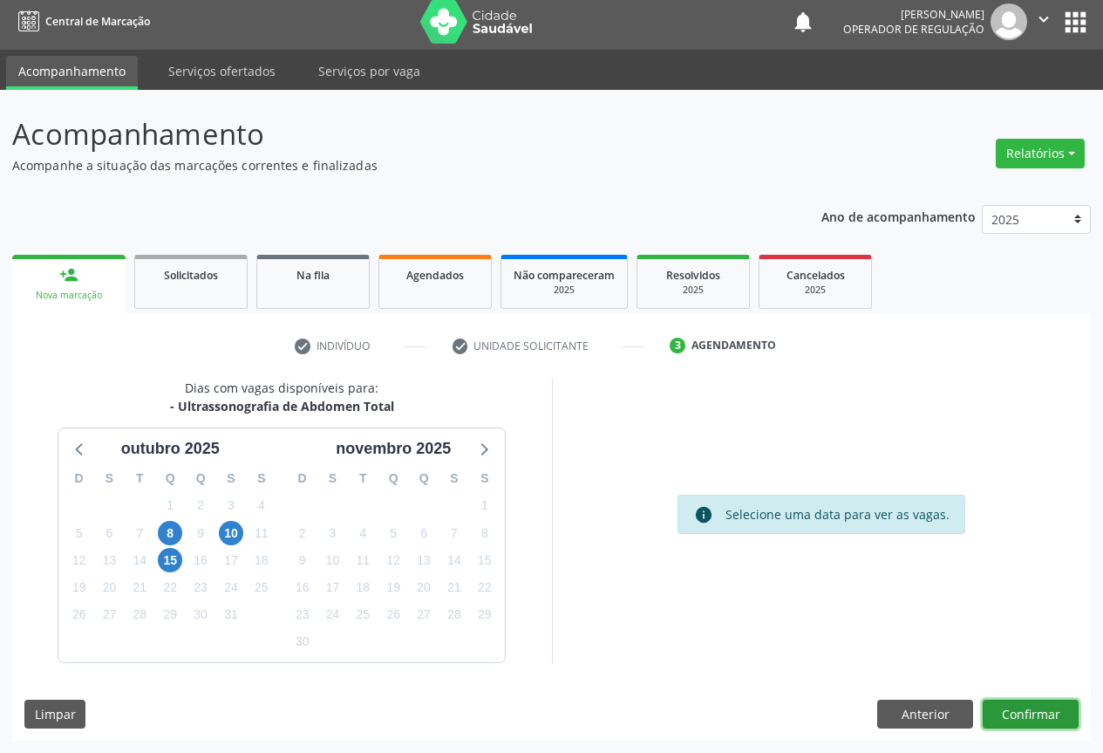
click at [1030, 715] on button "Confirmar" at bounding box center [1031, 714] width 96 height 30
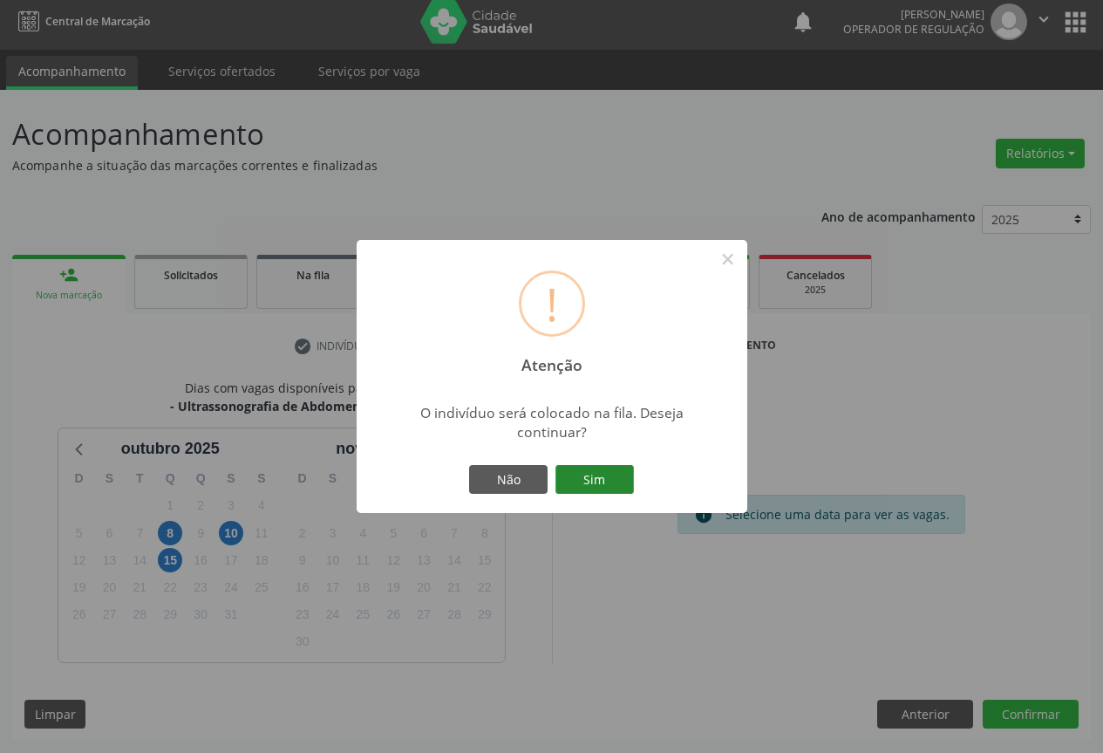
click at [599, 490] on button "Sim" at bounding box center [594, 480] width 78 height 30
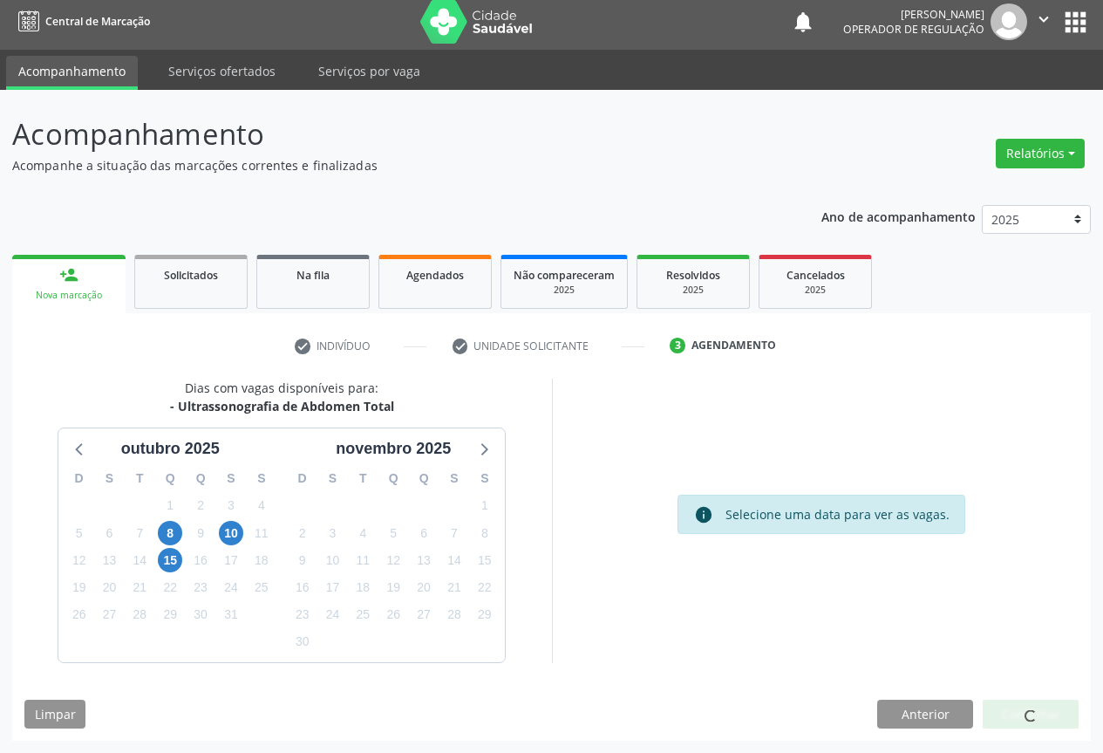
scroll to position [0, 0]
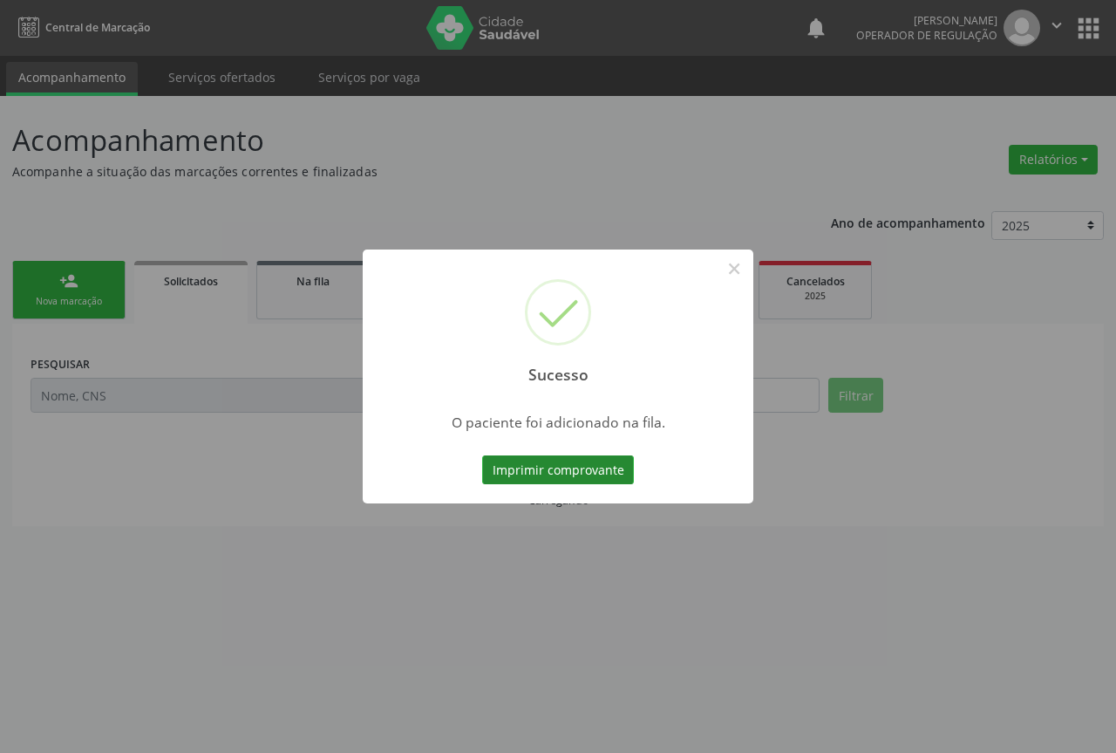
click at [552, 470] on button "Imprimir comprovante" at bounding box center [558, 470] width 152 height 30
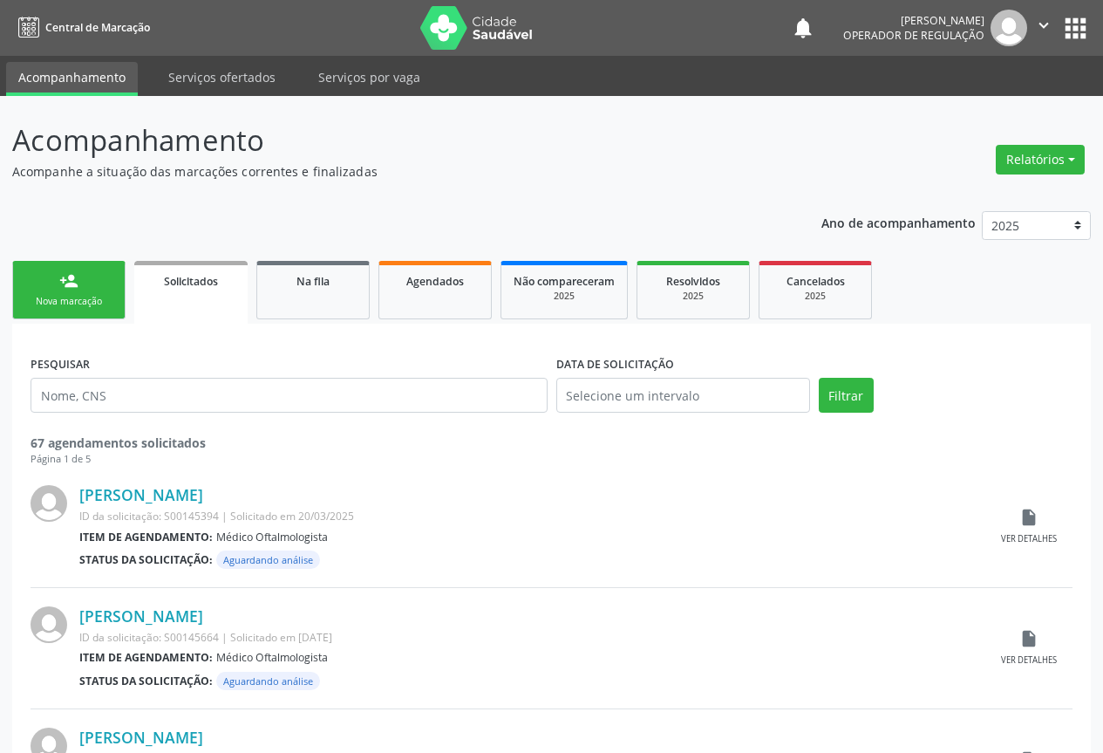
click at [82, 295] on div "Nova marcação" at bounding box center [68, 301] width 87 height 13
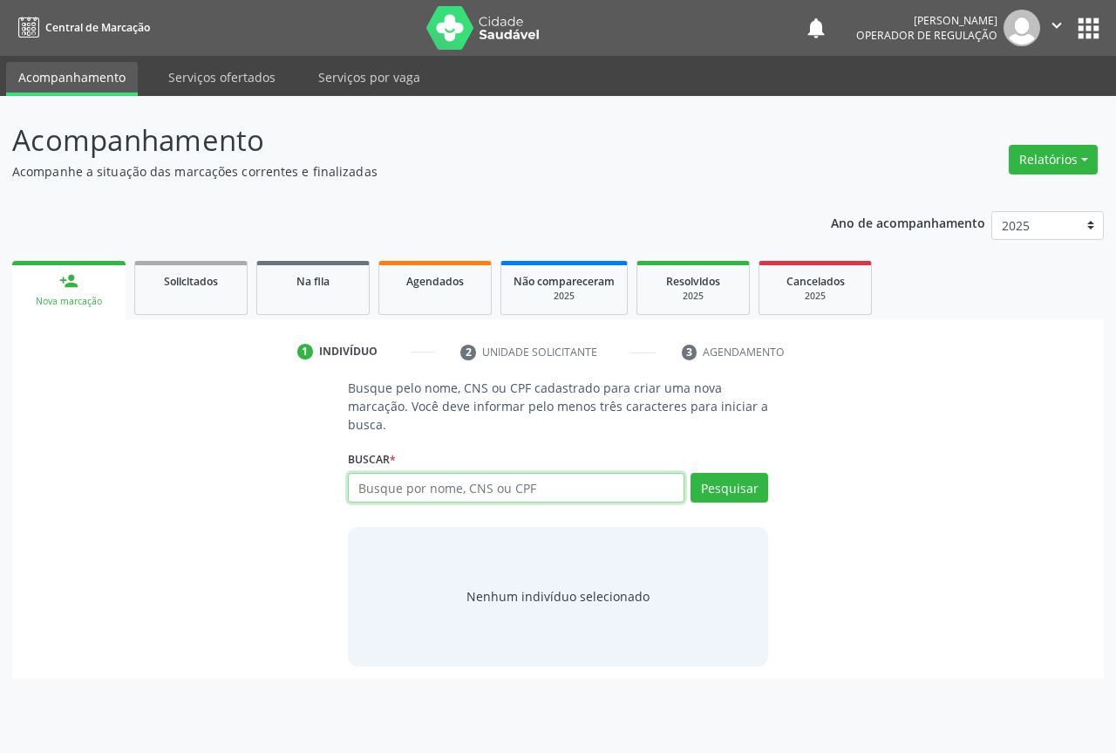
click at [412, 483] on input "text" at bounding box center [516, 488] width 337 height 30
type input "701209002361115"
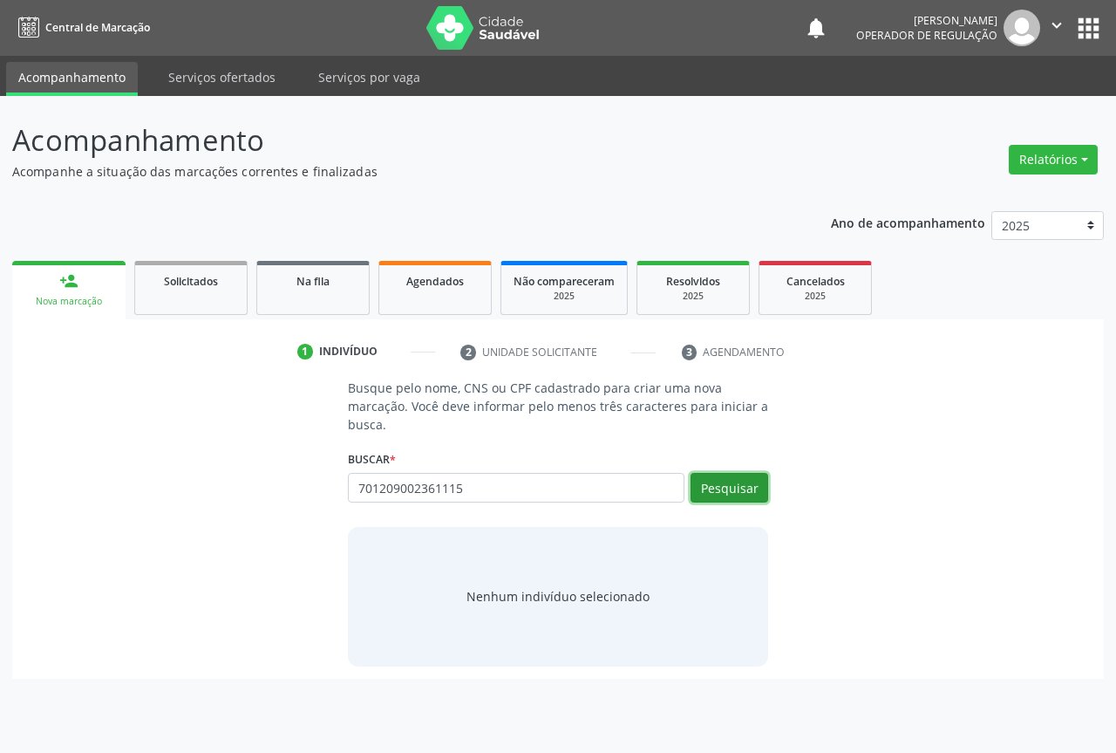
click at [735, 480] on button "Pesquisar" at bounding box center [730, 488] width 78 height 30
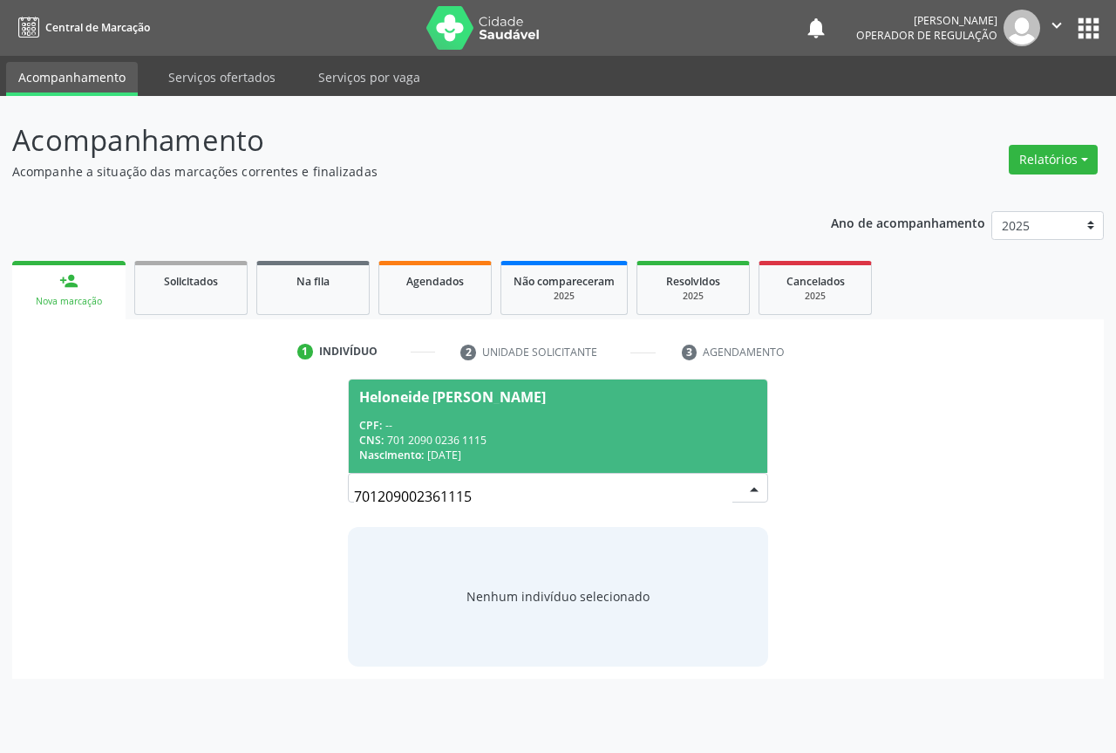
click at [405, 421] on div "CPF: --" at bounding box center [558, 425] width 398 height 15
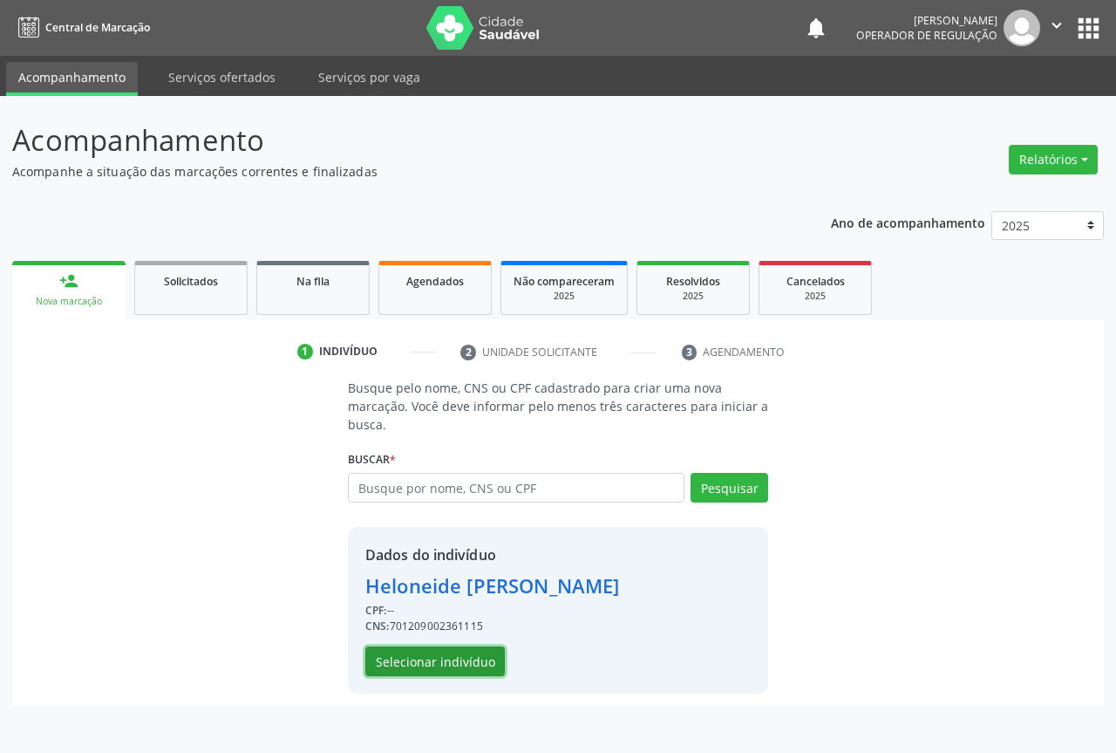
click at [427, 661] on button "Selecionar indivíduo" at bounding box center [435, 661] width 140 height 30
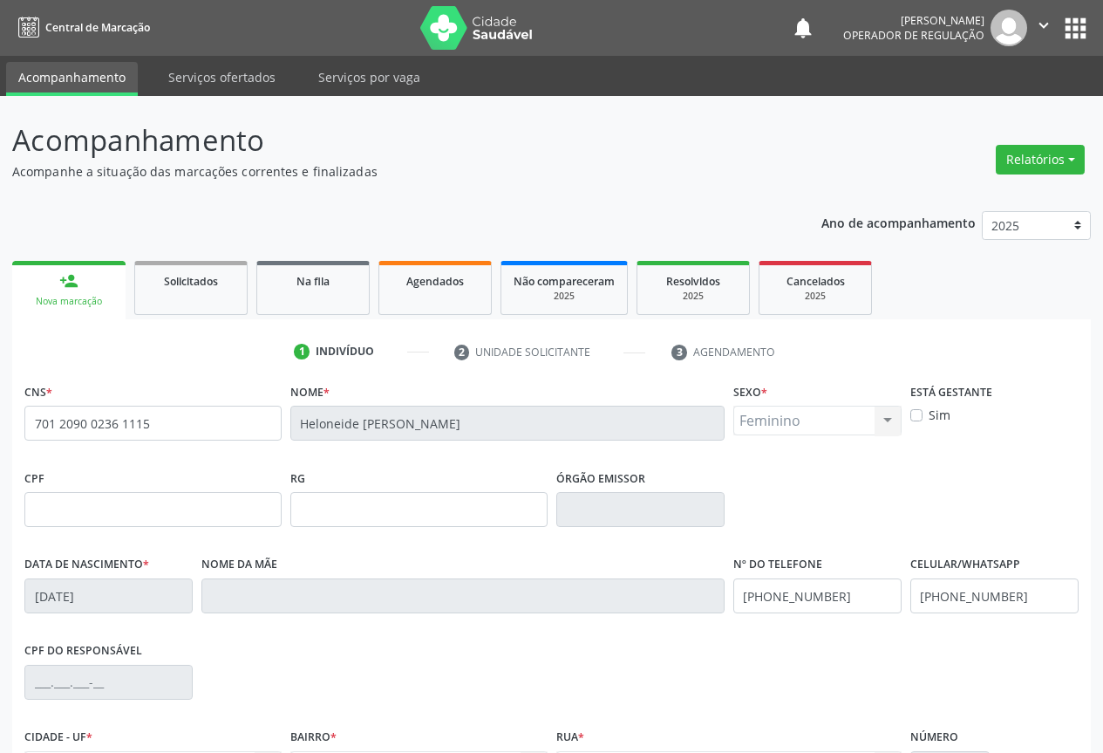
scroll to position [193, 0]
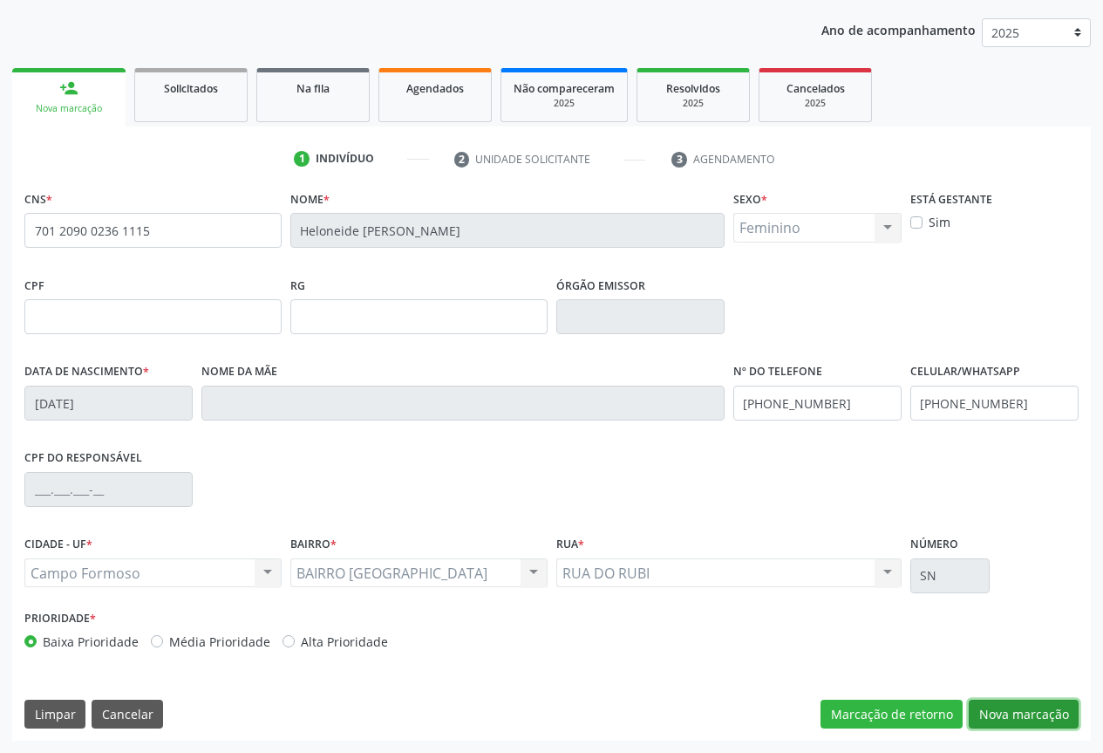
click at [1029, 705] on button "Nova marcação" at bounding box center [1024, 714] width 110 height 30
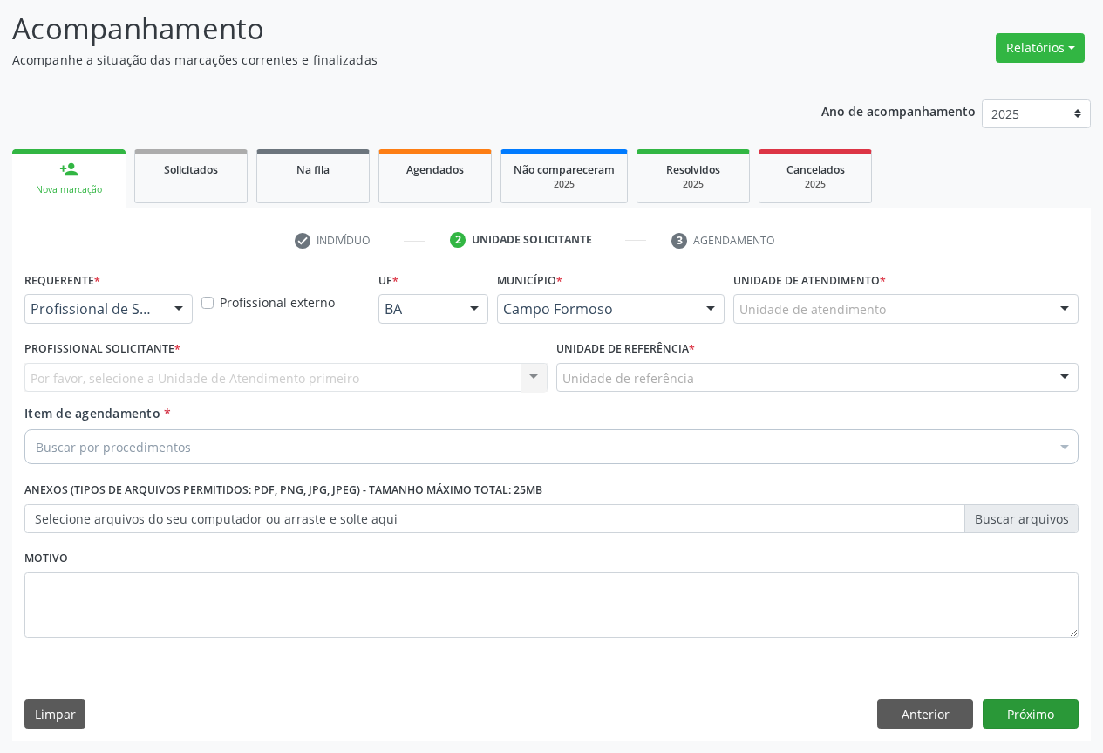
scroll to position [112, 0]
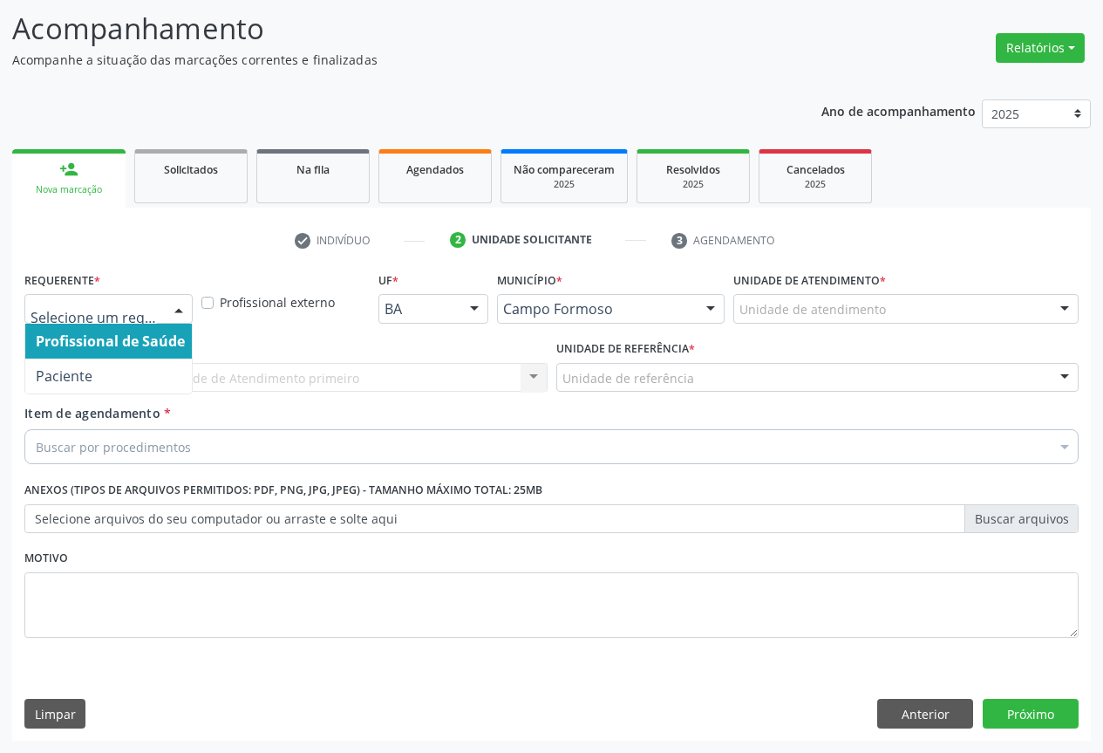
click at [168, 306] on div at bounding box center [179, 310] width 26 height 30
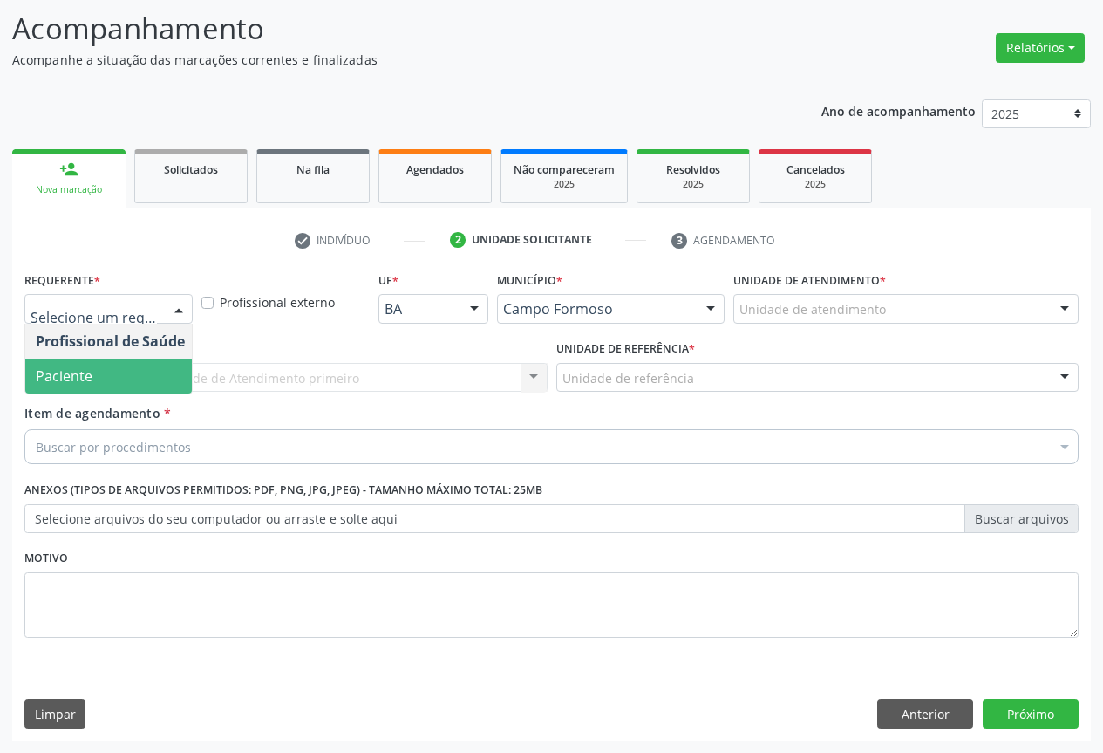
click at [59, 379] on span "Paciente" at bounding box center [64, 375] width 57 height 19
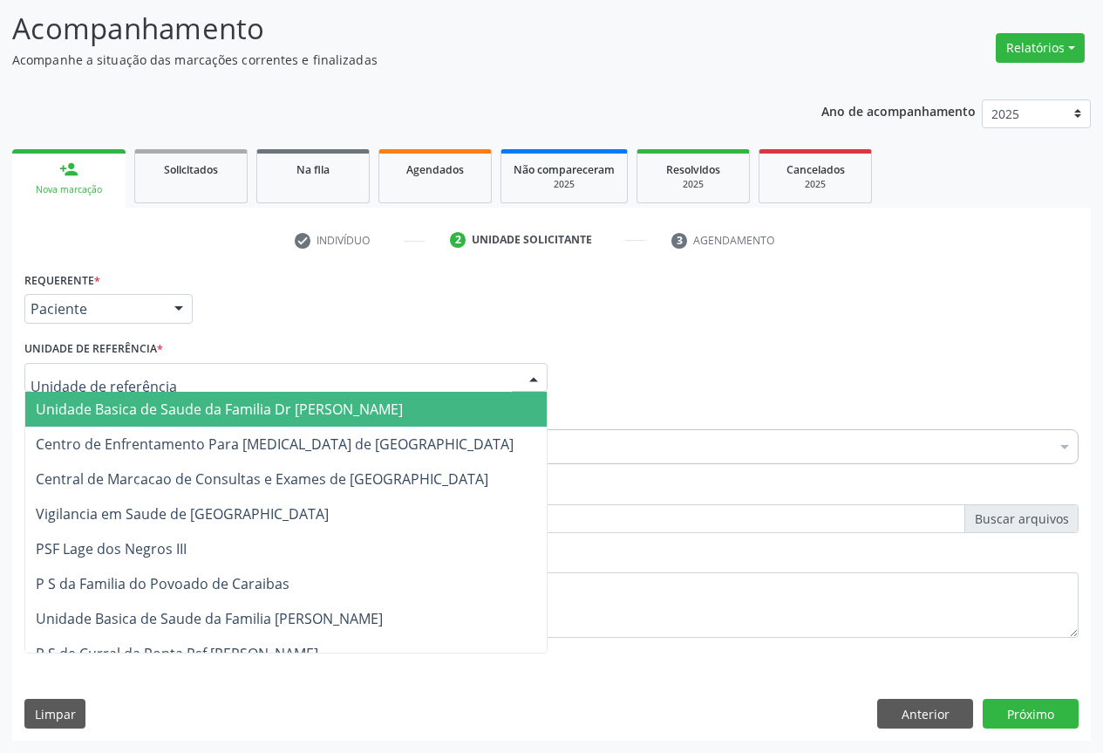
click at [514, 378] on div "Unidade Basica de Saude da Familia Dr Paulo Sudre Centro de Enfrentamento Para …" at bounding box center [285, 378] width 523 height 30
click at [157, 414] on span "Unidade Basica de Saude da Familia Dr [PERSON_NAME]" at bounding box center [219, 408] width 367 height 19
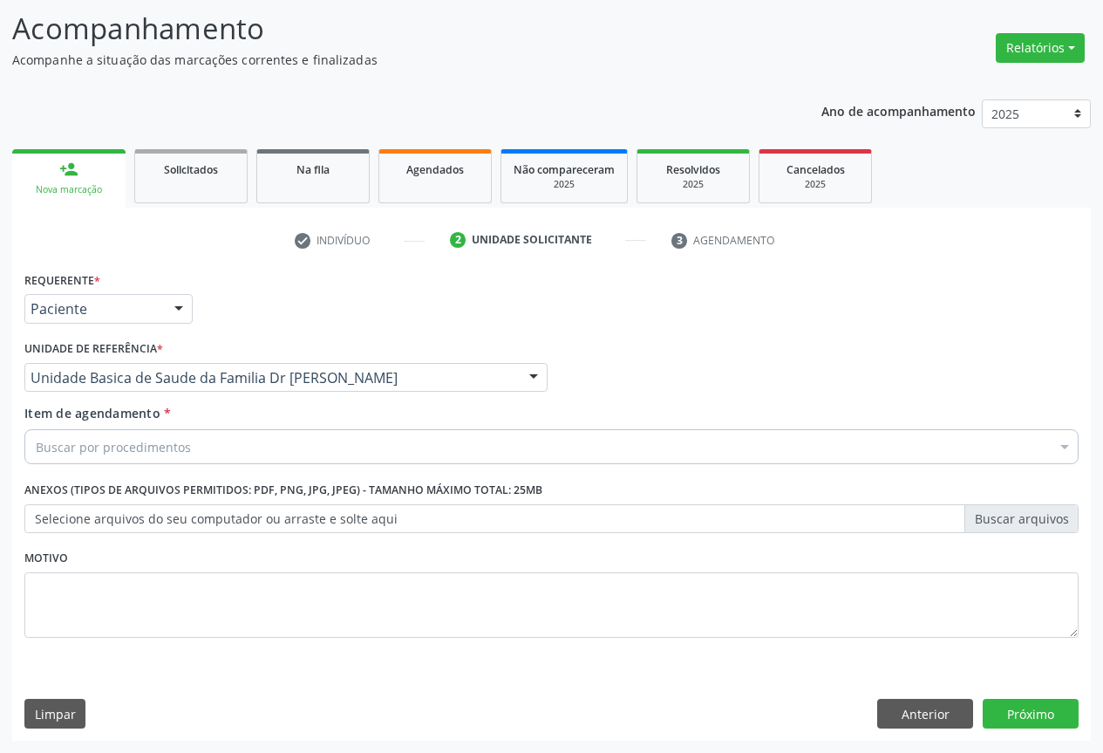
click at [1065, 446] on div at bounding box center [1065, 448] width 26 height 30
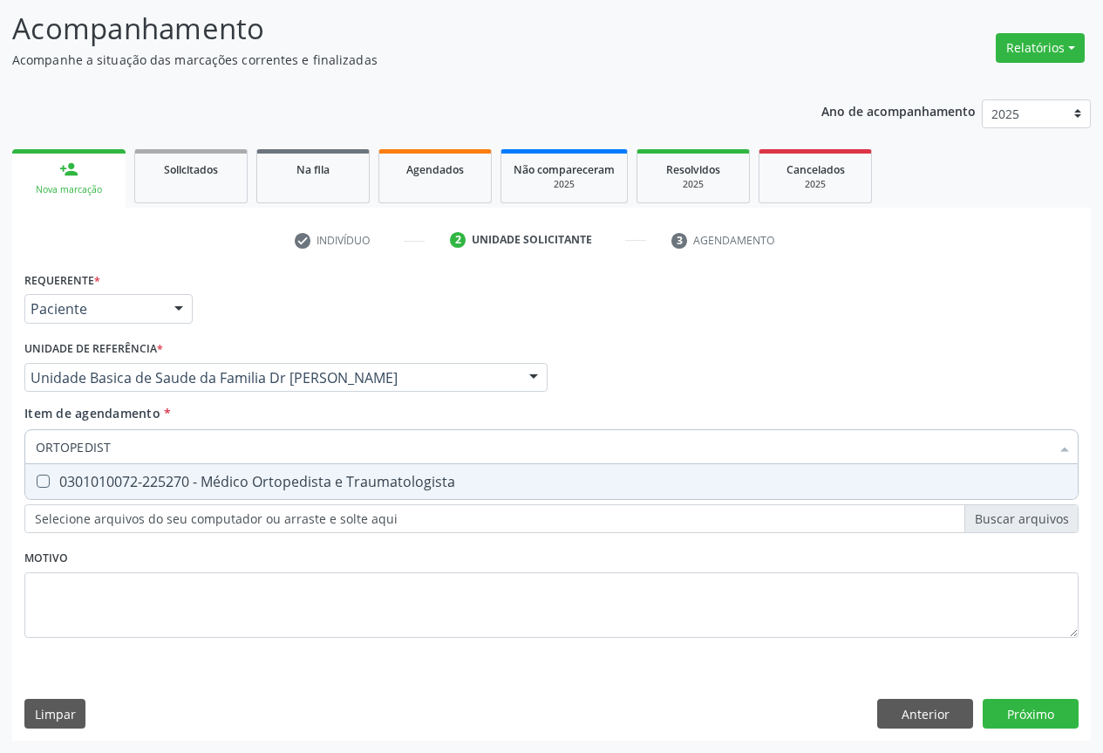
type input "ORTOPEDISTA"
click at [261, 475] on div "0301010072-225270 - Médico Ortopedista e Traumatologista" at bounding box center [552, 481] width 1032 height 14
checkbox Traumatologista "true"
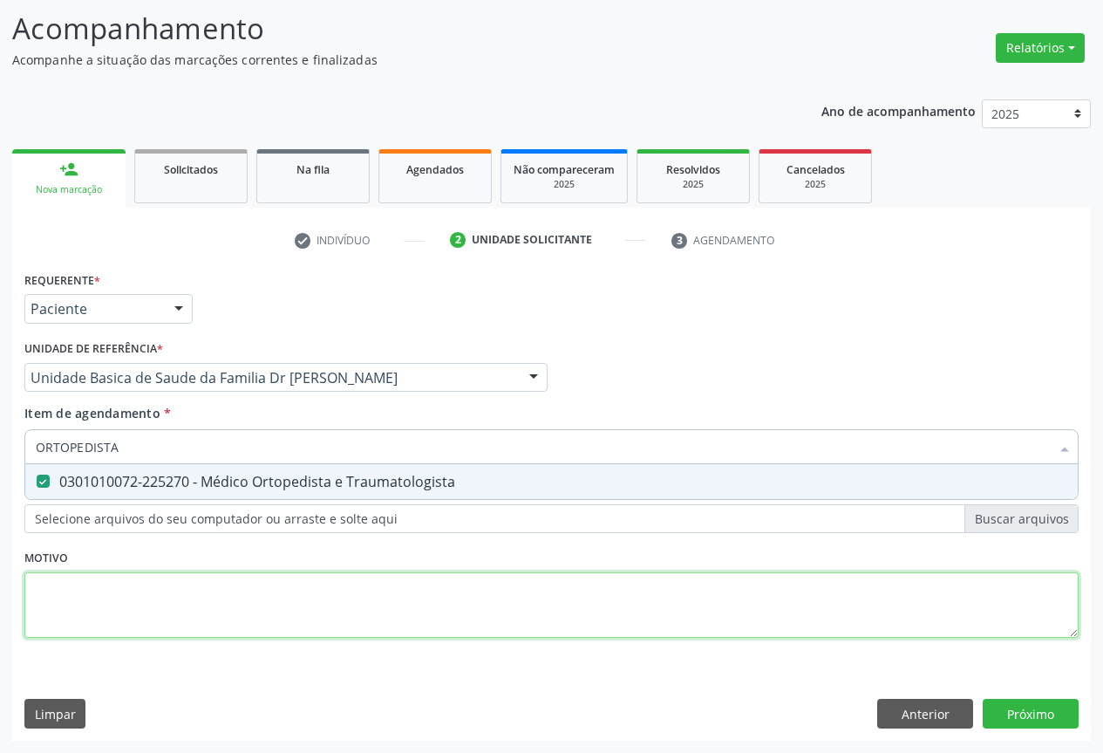
click at [195, 594] on div "Requerente * Paciente Profissional de Saúde Paciente Nenhum resultado encontrad…" at bounding box center [551, 464] width 1054 height 395
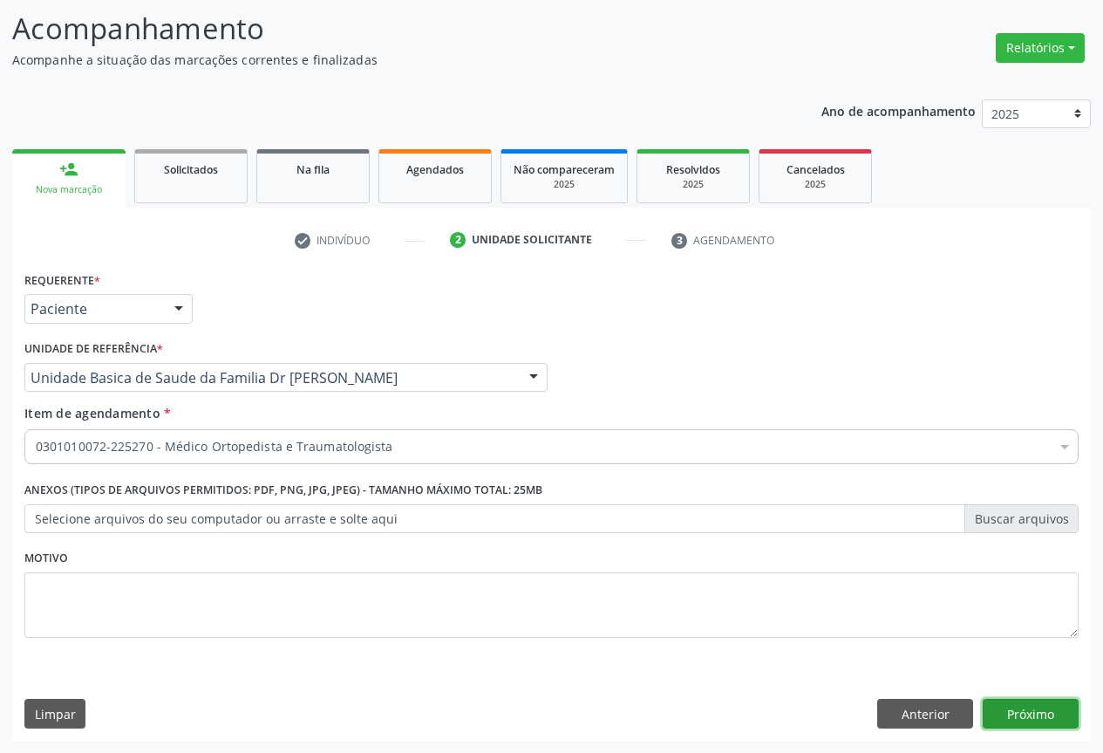
click at [1023, 708] on button "Próximo" at bounding box center [1031, 713] width 96 height 30
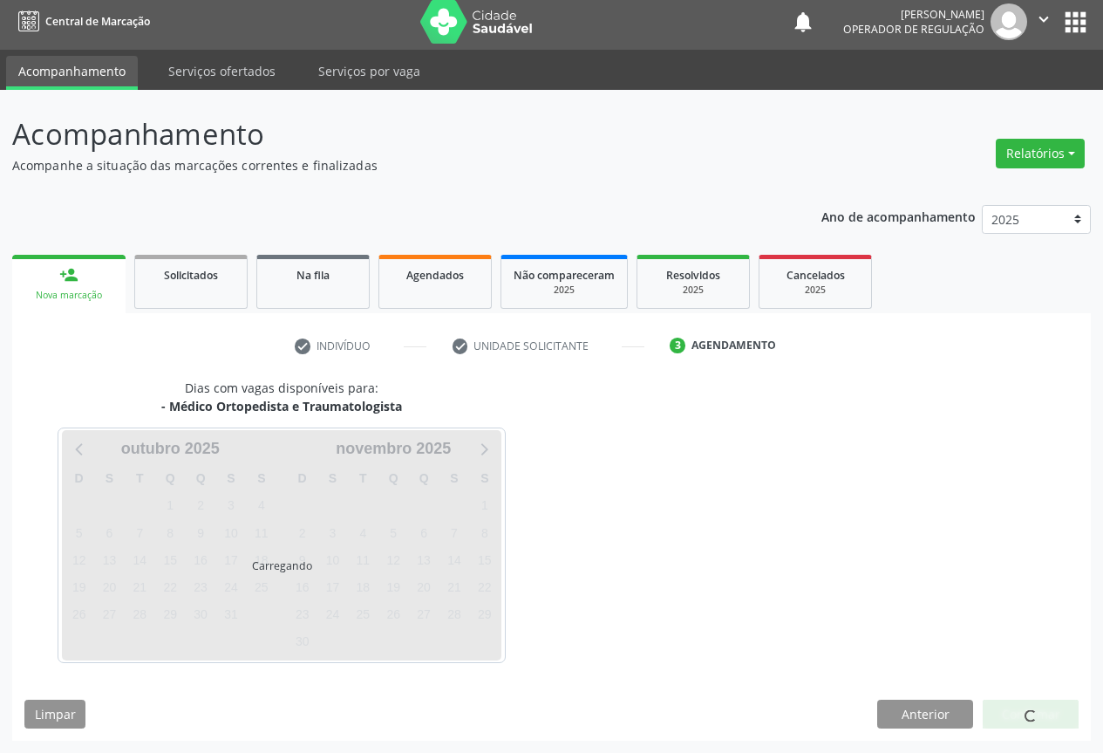
scroll to position [6, 0]
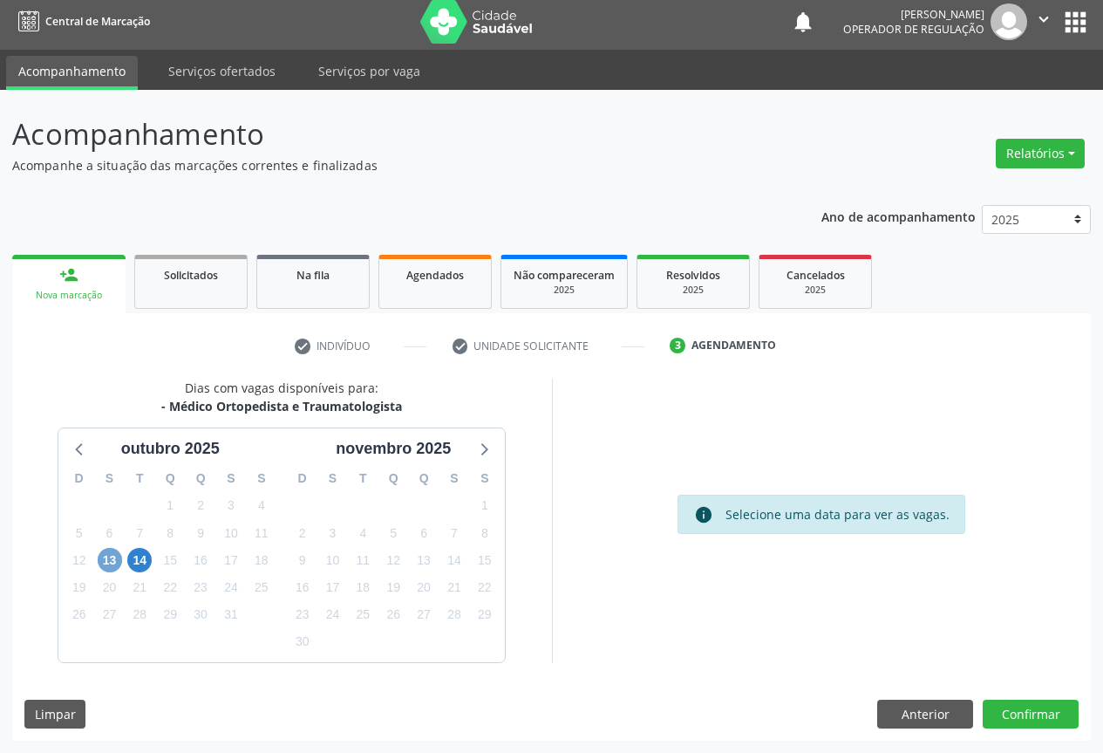
click at [105, 563] on span "13" at bounding box center [110, 560] width 24 height 24
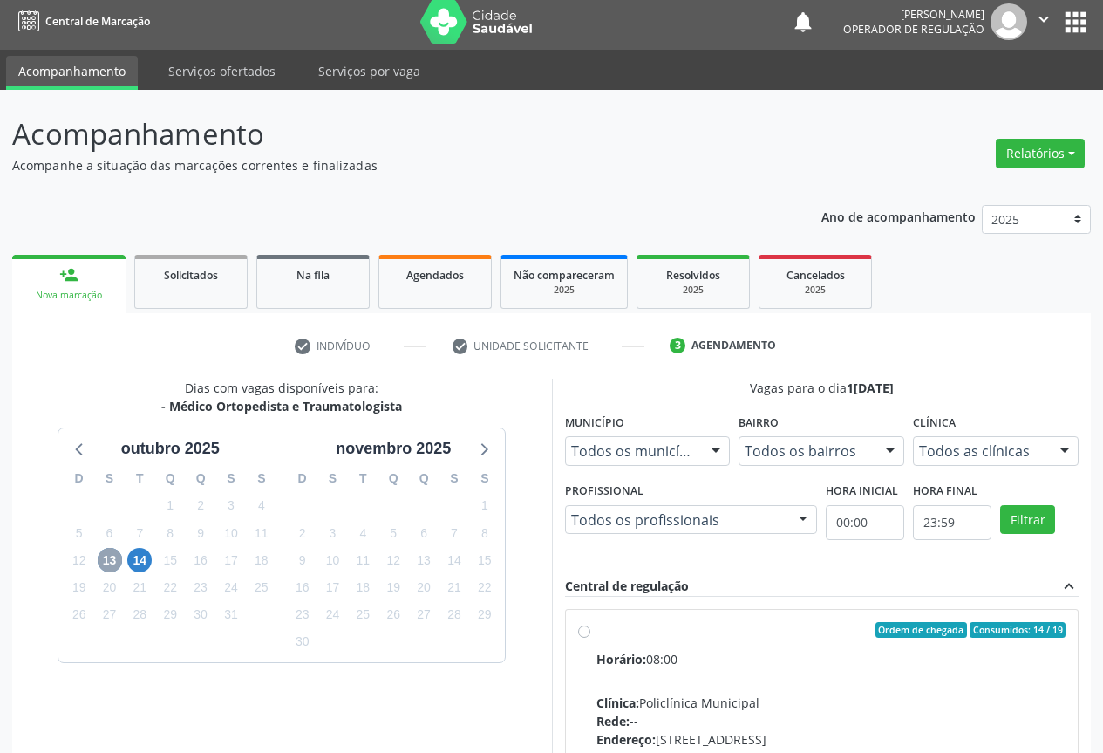
scroll to position [180, 0]
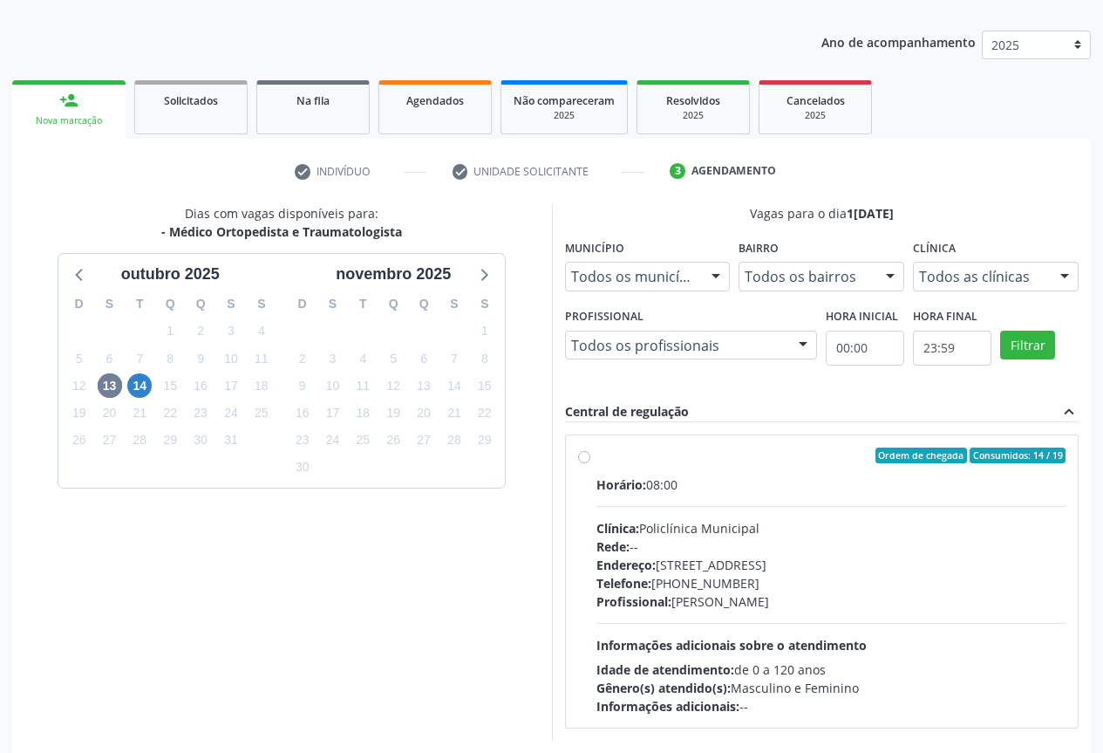
click at [617, 460] on div "Ordem de chegada Consumidos: 14 / 19" at bounding box center [831, 455] width 470 height 16
click at [590, 460] on input "Ordem de chegada Consumidos: 14 / 19 Horário: 08:00 Clínica: Policlínica Munici…" at bounding box center [584, 455] width 12 height 16
radio input "true"
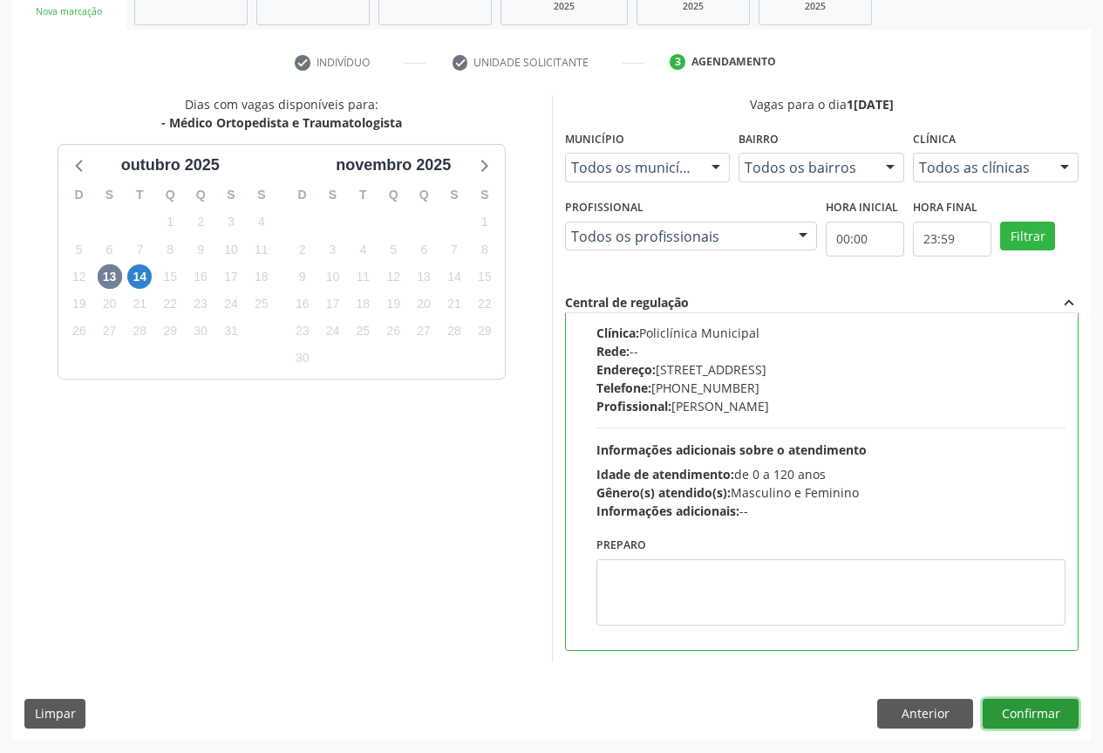
click at [1026, 712] on button "Confirmar" at bounding box center [1031, 713] width 96 height 30
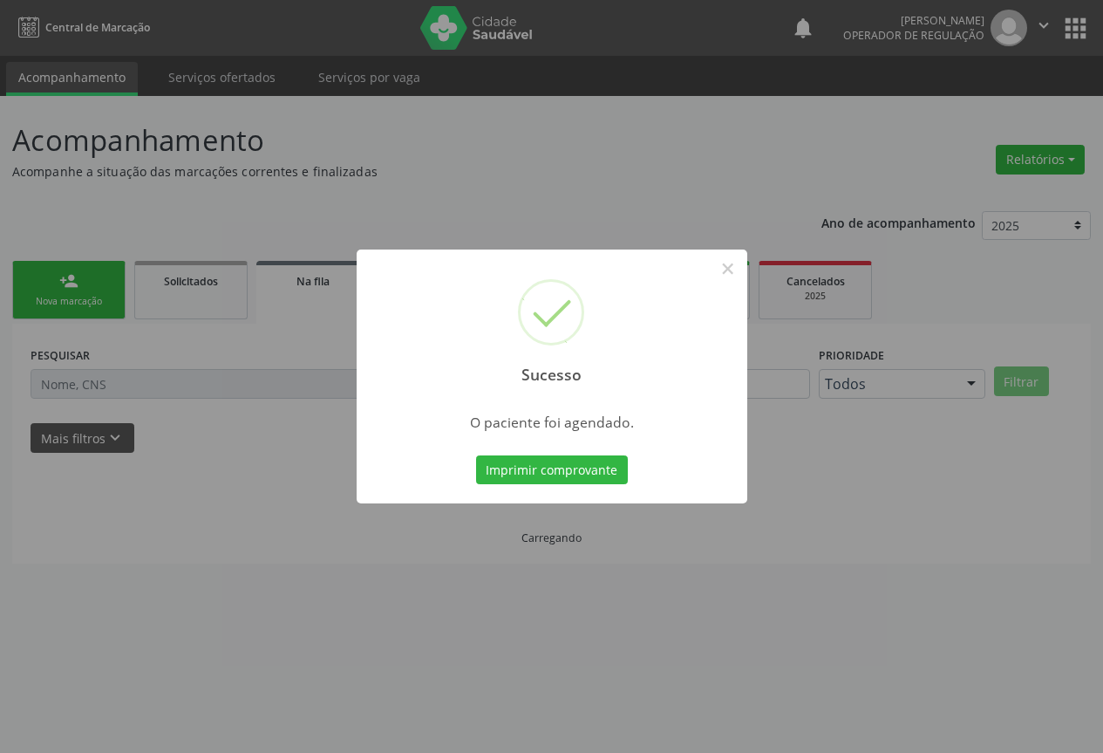
scroll to position [0, 0]
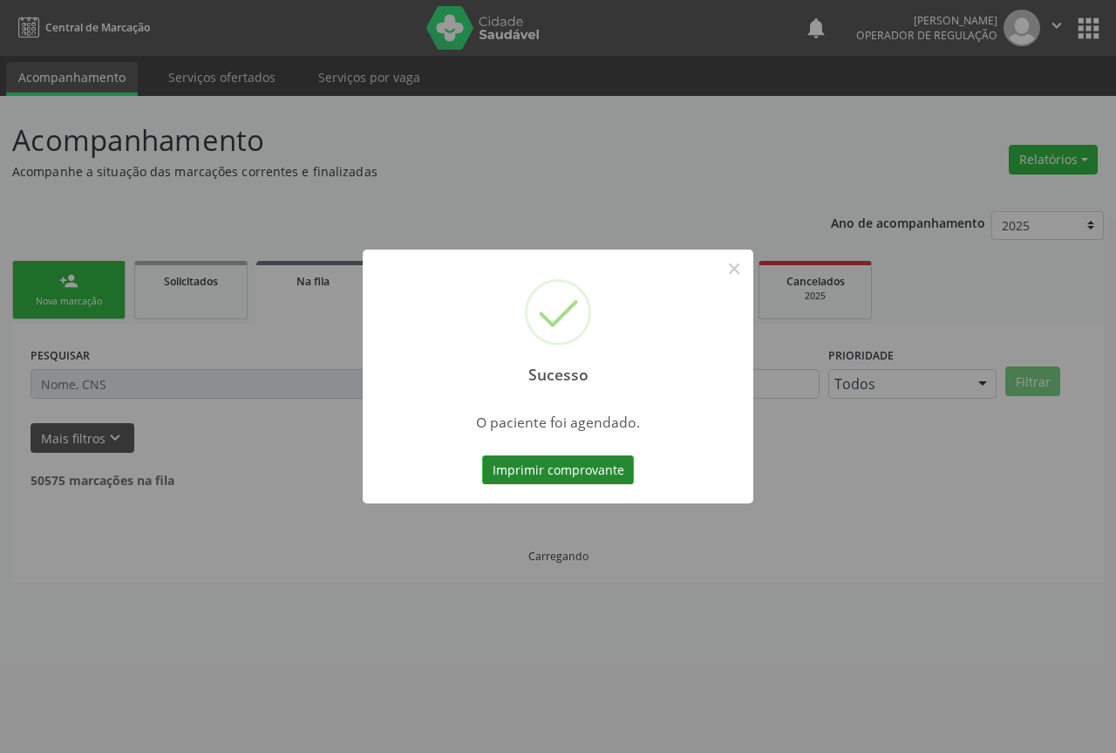
click at [557, 458] on button "Imprimir comprovante" at bounding box center [558, 470] width 152 height 30
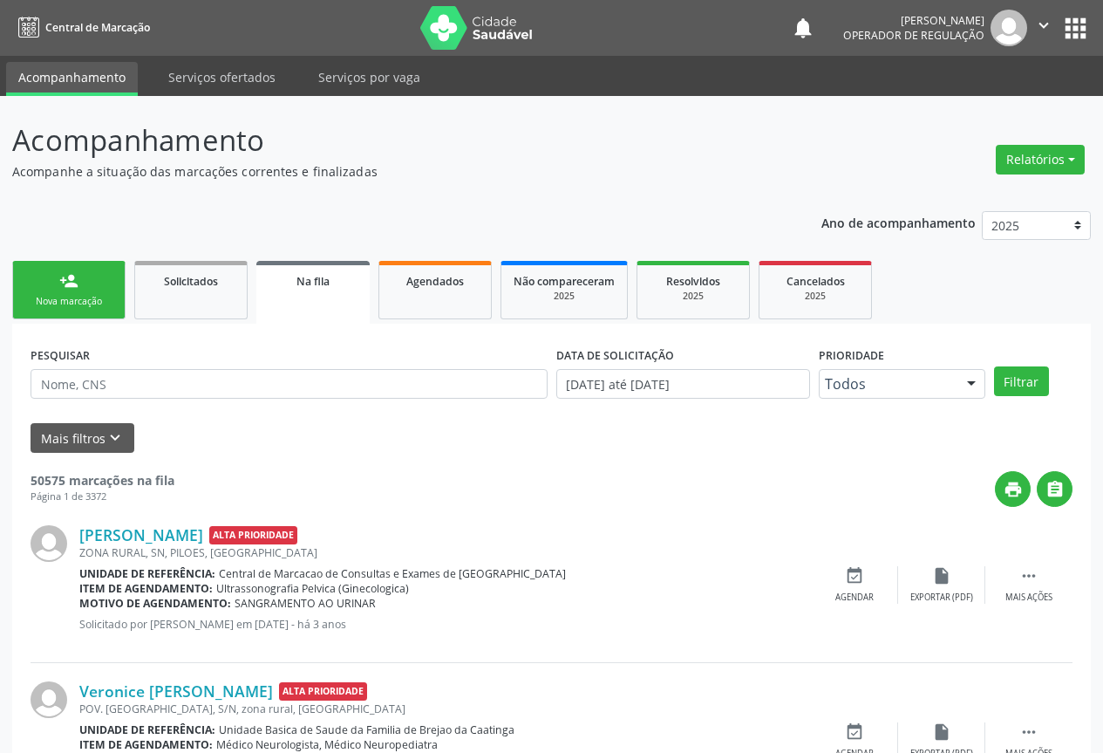
click at [114, 296] on link "person_add Nova marcação" at bounding box center [68, 290] width 113 height 58
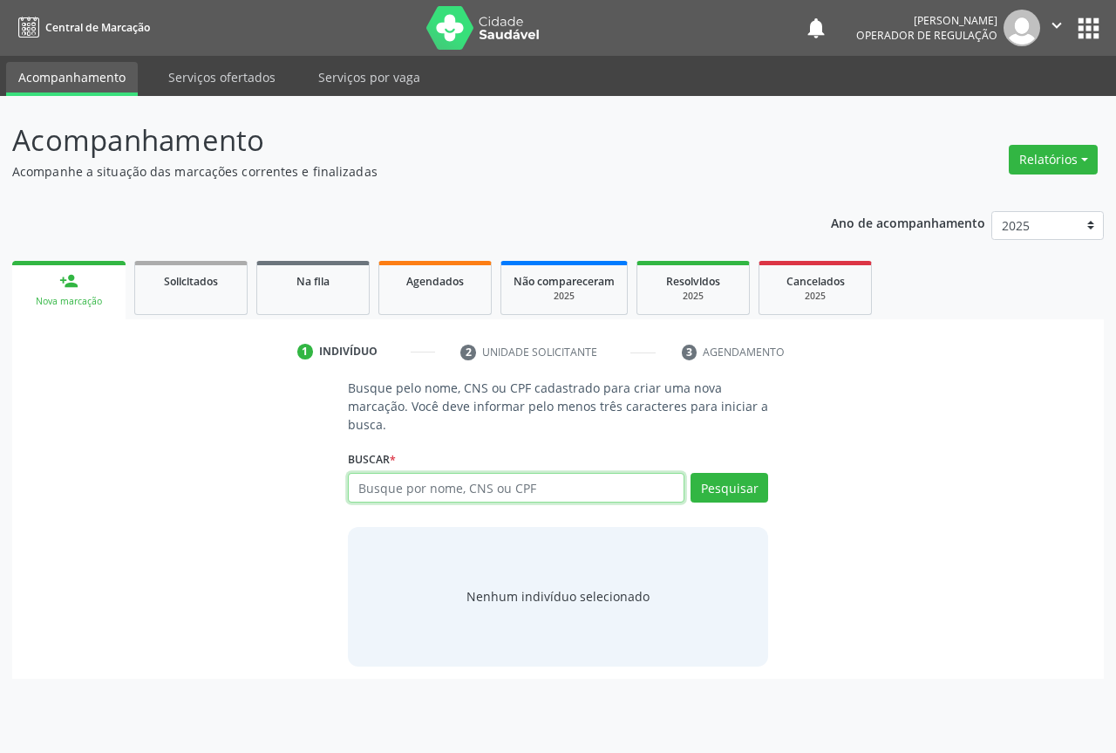
click at [388, 487] on input "text" at bounding box center [516, 488] width 337 height 30
type input "706505305421690"
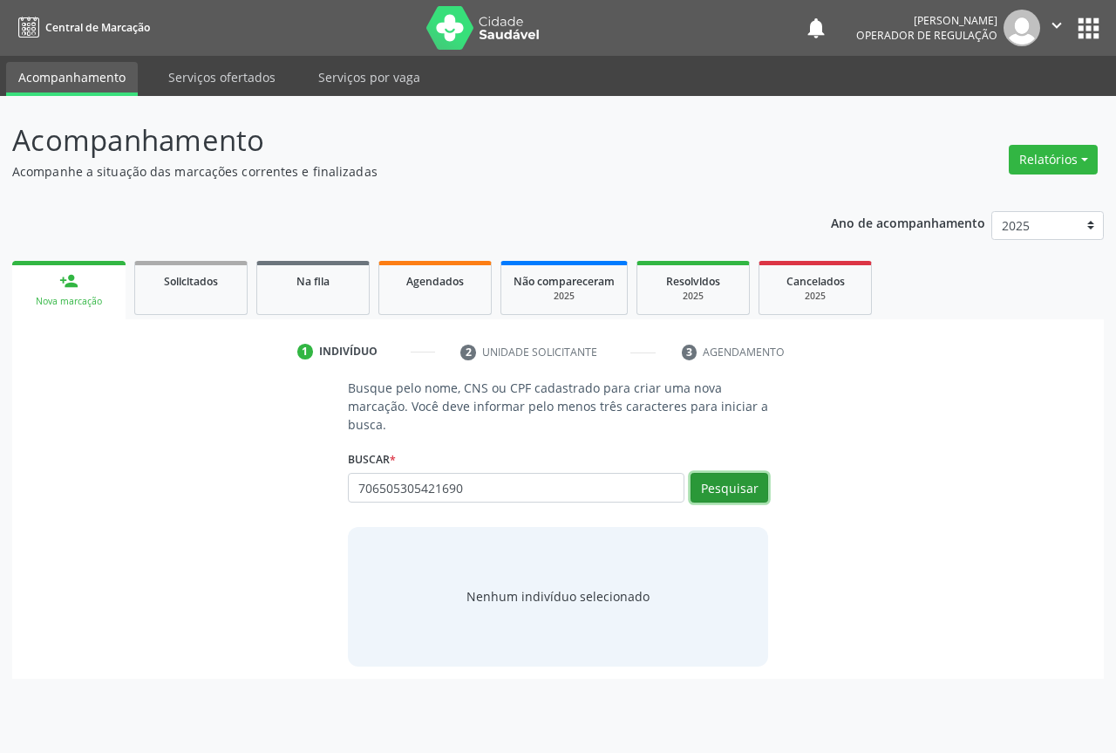
click at [718, 480] on button "Pesquisar" at bounding box center [730, 488] width 78 height 30
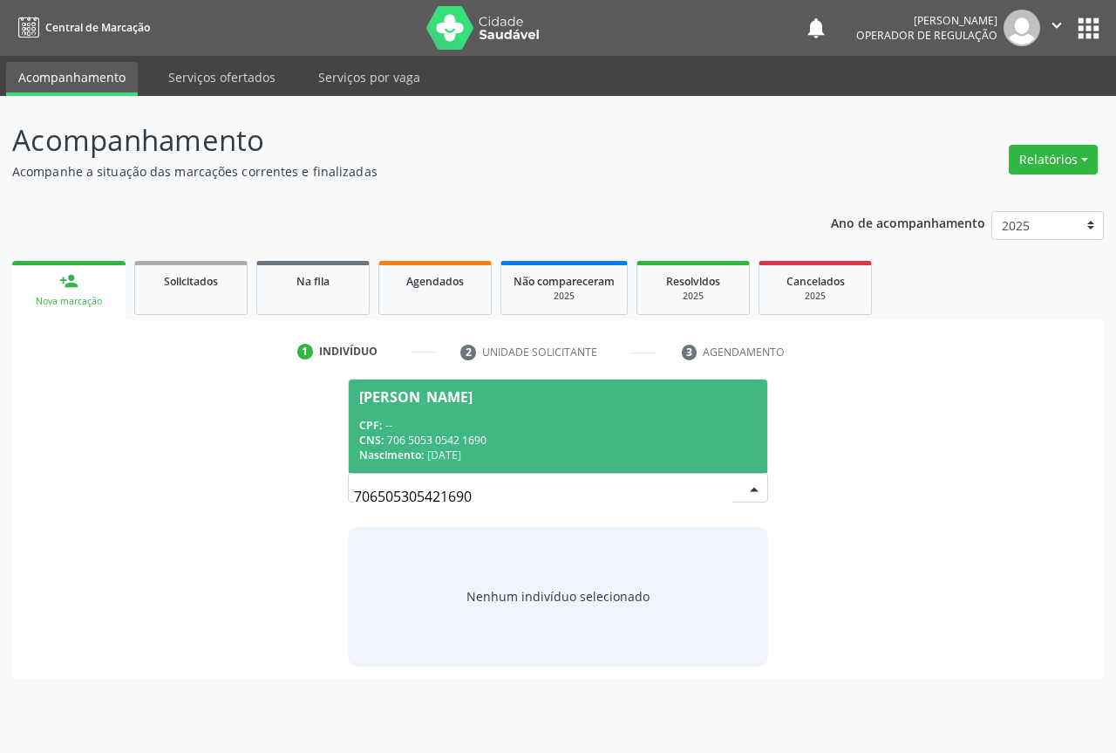
click at [455, 435] on div "CNS: 706 5053 0542 1690" at bounding box center [558, 439] width 398 height 15
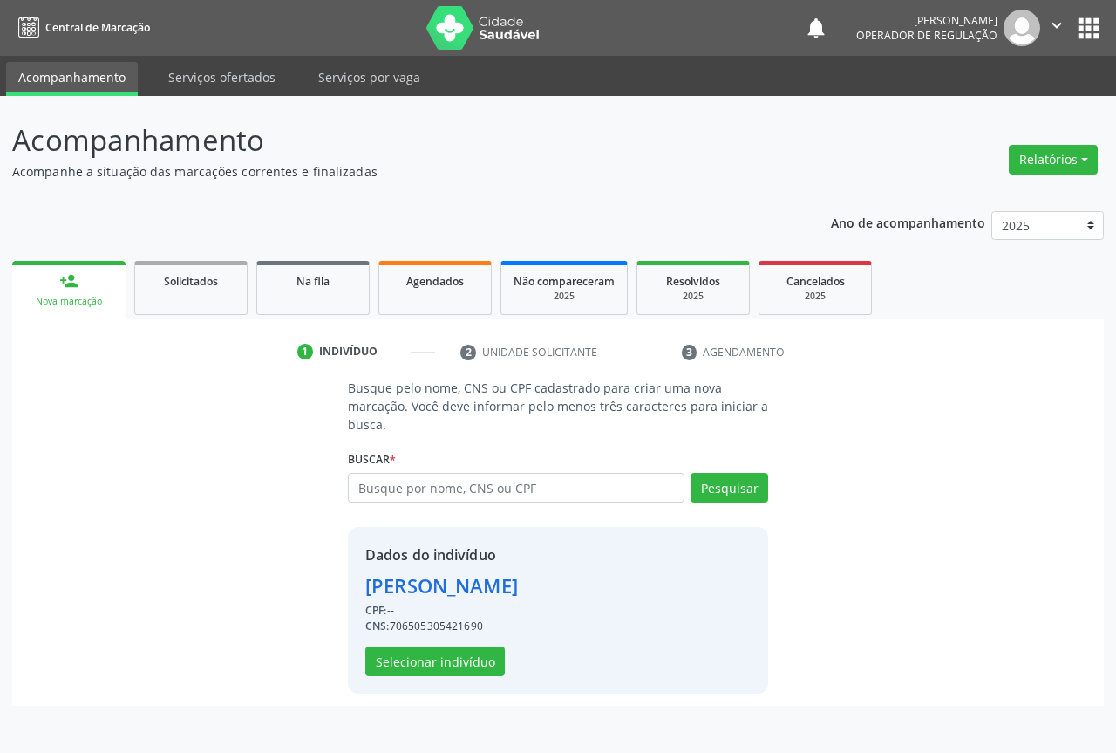
click at [441, 644] on div "Dados do indivíduo Carliana Fernandes de Lima CPF: -- CNS: 706505305421690 Sele…" at bounding box center [441, 610] width 153 height 132
click at [441, 650] on button "Selecionar indivíduo" at bounding box center [435, 661] width 140 height 30
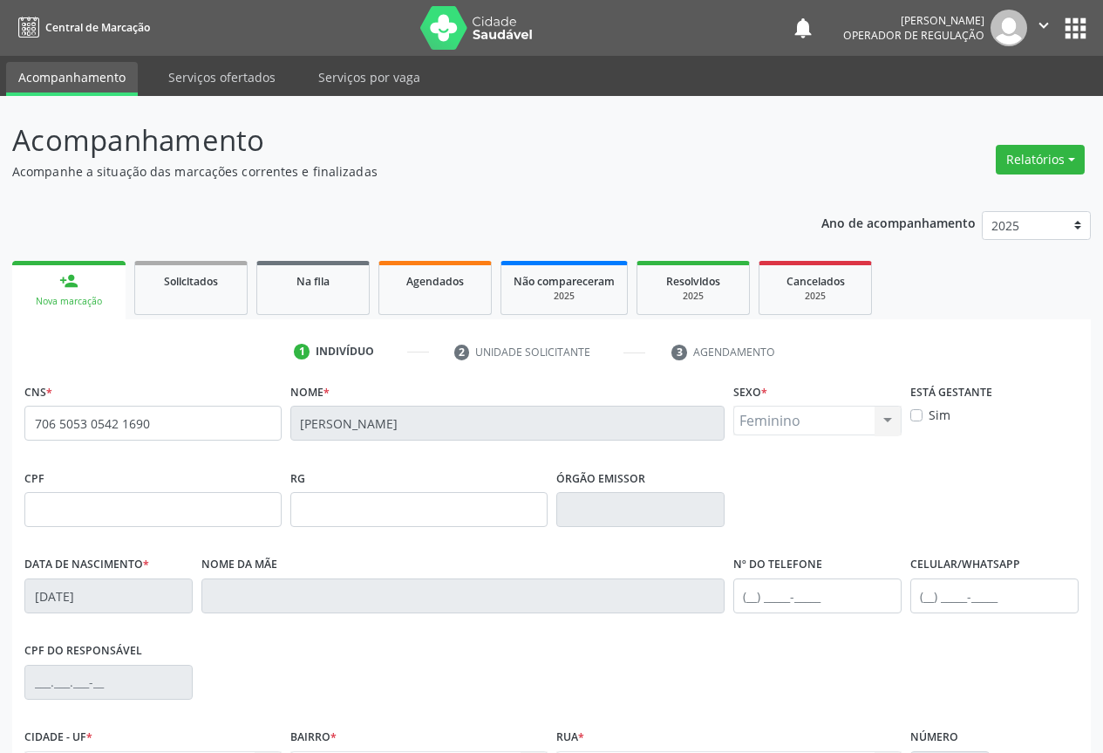
scroll to position [193, 0]
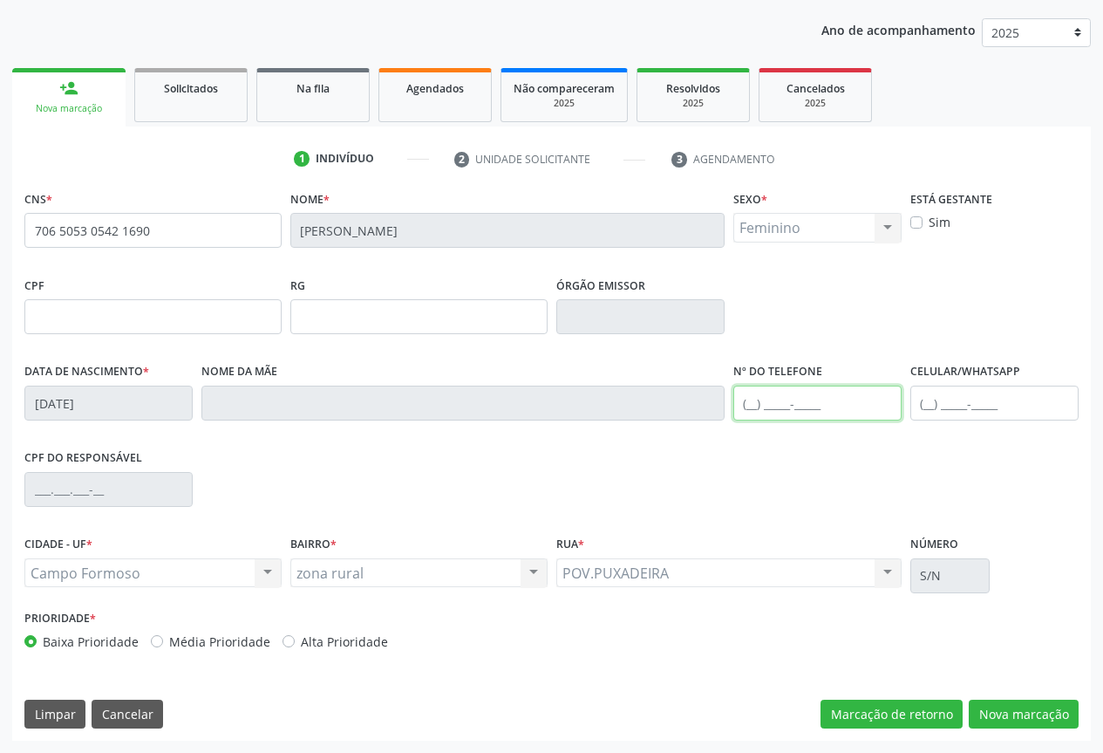
click at [836, 412] on input "text" at bounding box center [817, 402] width 168 height 35
type input "(74) 99964-0572"
click at [990, 706] on button "Nova marcação" at bounding box center [1024, 714] width 110 height 30
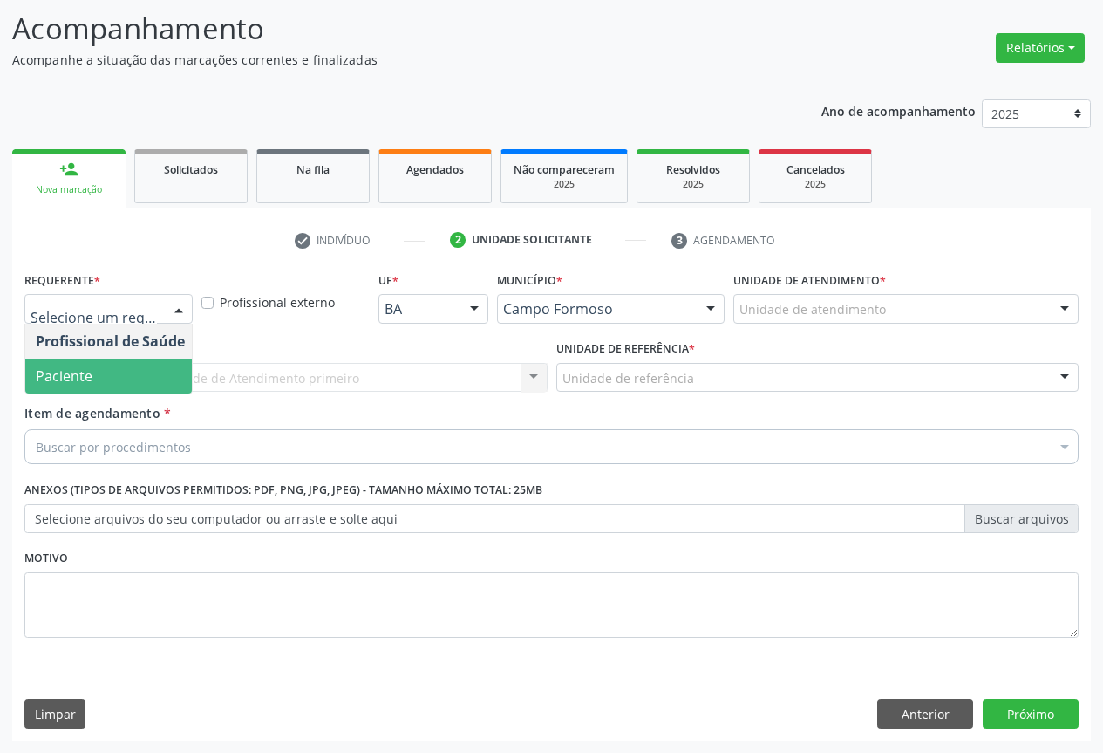
click at [109, 370] on span "Paciente" at bounding box center [110, 375] width 170 height 35
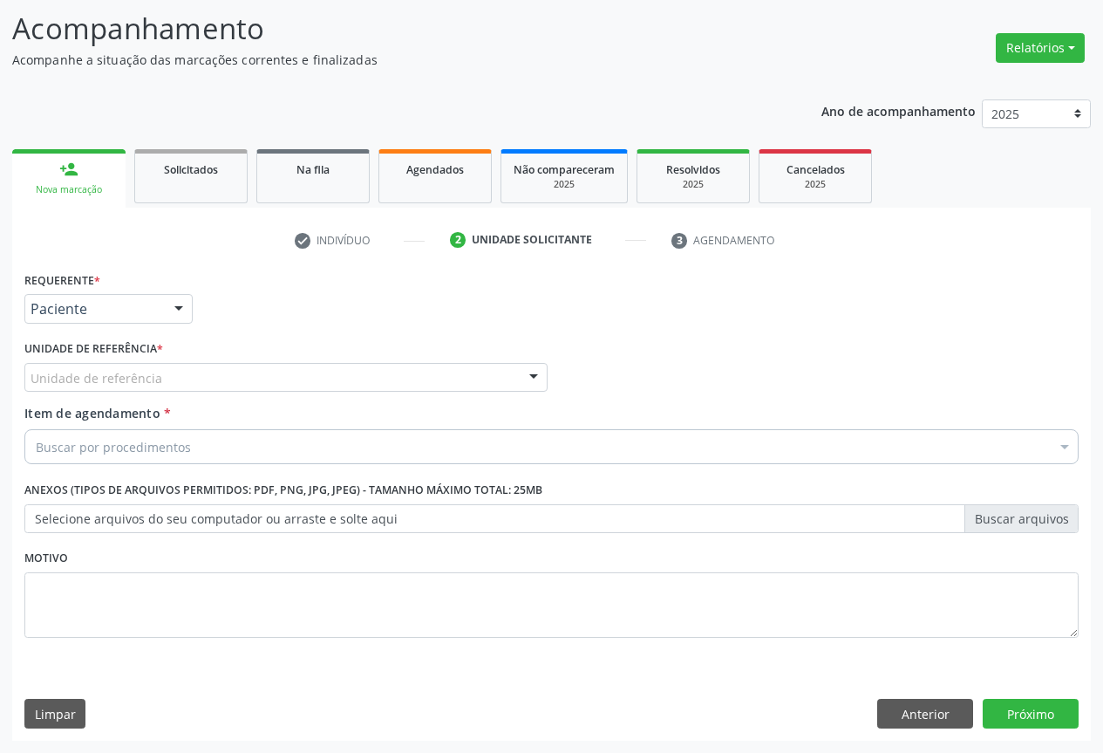
click at [195, 385] on div "Unidade de referência" at bounding box center [285, 378] width 523 height 30
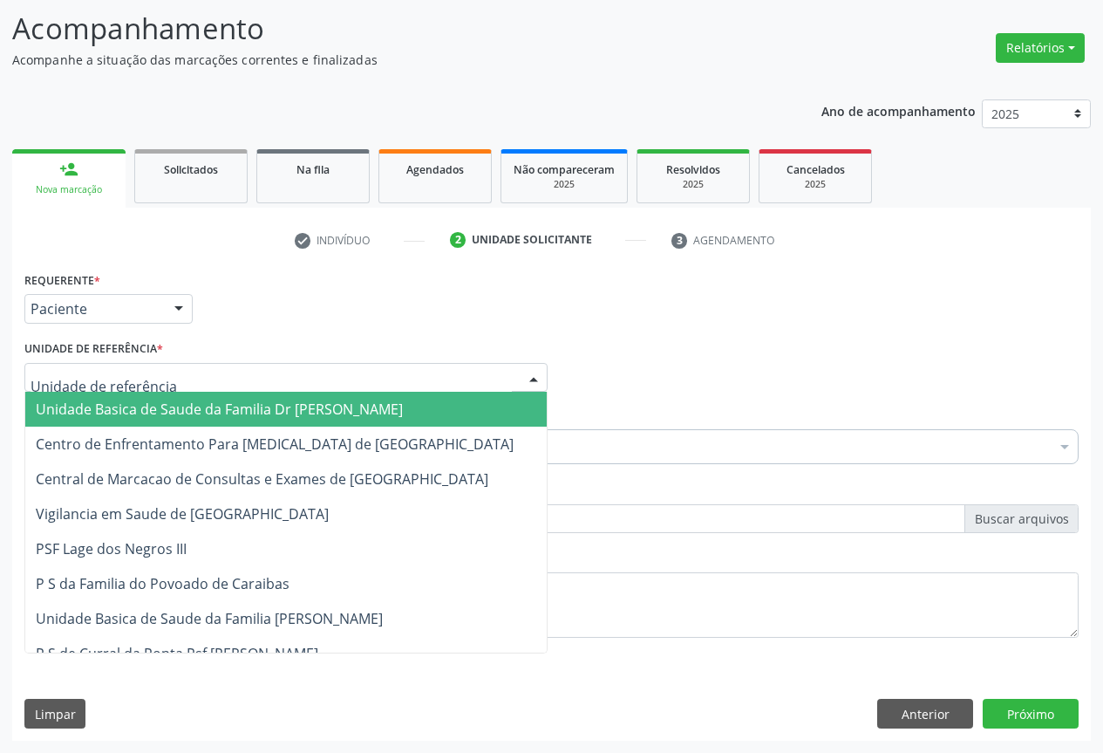
click at [180, 410] on span "Unidade Basica de Saude da Familia Dr [PERSON_NAME]" at bounding box center [219, 408] width 367 height 19
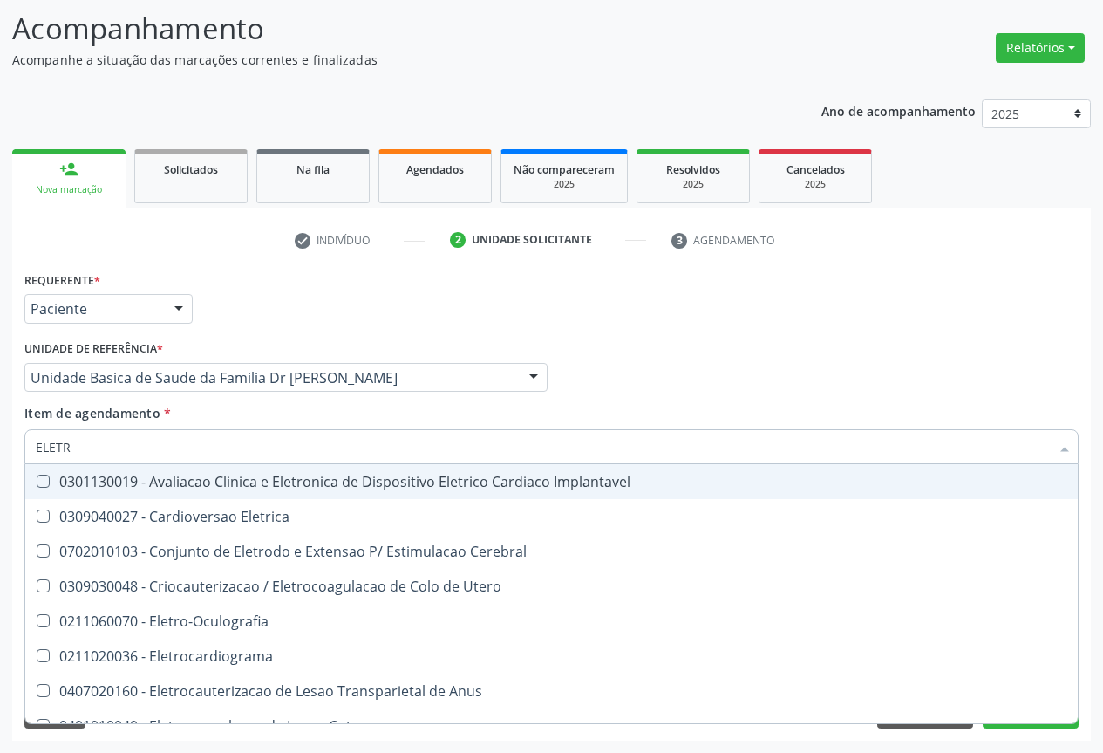
type input "ELETRO"
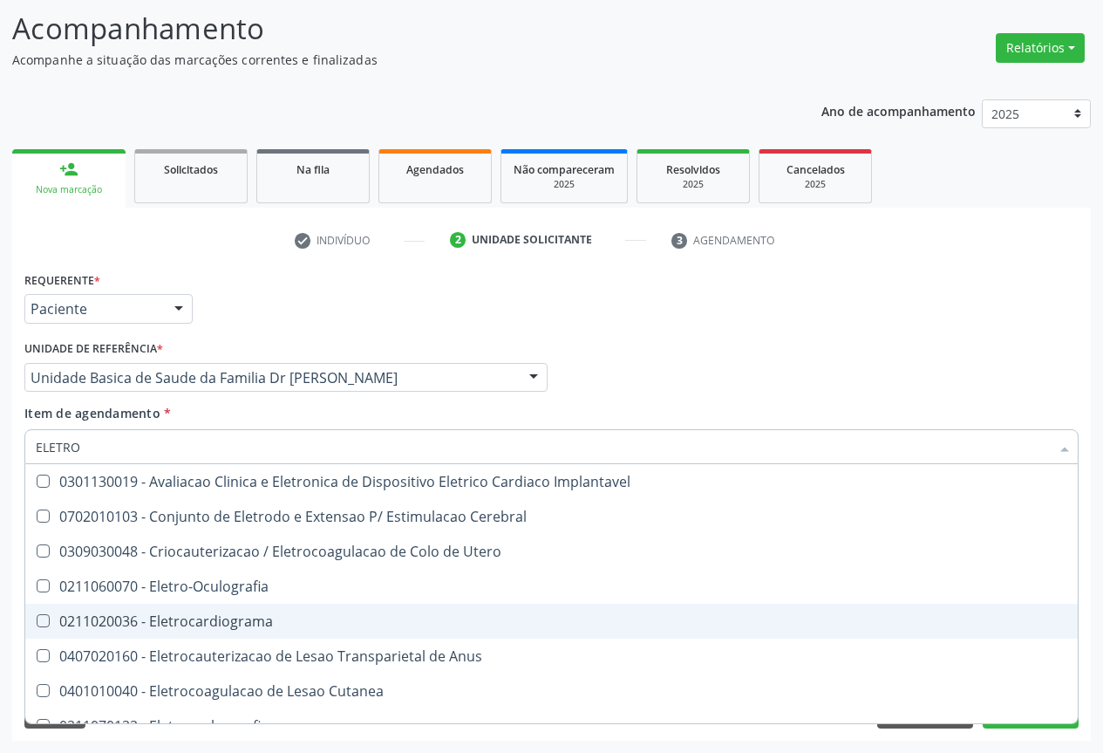
click at [208, 622] on div "0211020036 - Eletrocardiograma" at bounding box center [552, 621] width 1032 height 14
checkbox Eletrocardiograma "true"
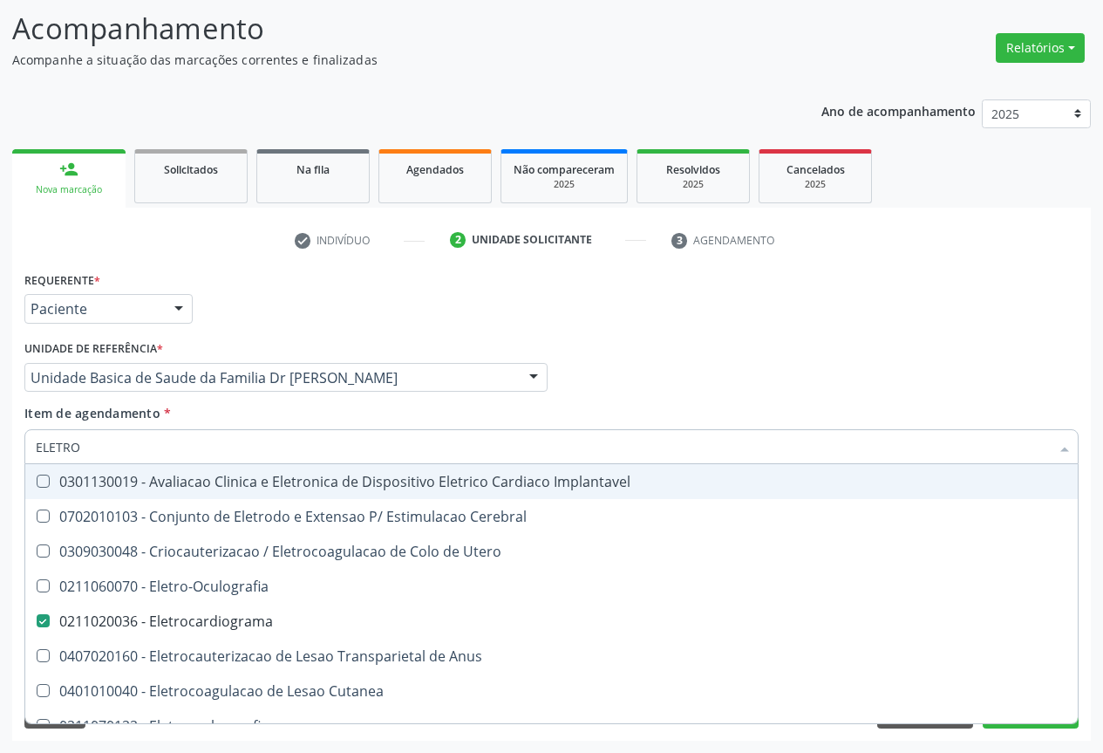
type input "ELETRO"
click at [365, 424] on div "Item de agendamento * ELETRO Desfazer seleção 0301130019 - Avaliacao Clinica e …" at bounding box center [551, 431] width 1054 height 55
checkbox Cerebral "true"
checkbox Eletrocardiograma "false"
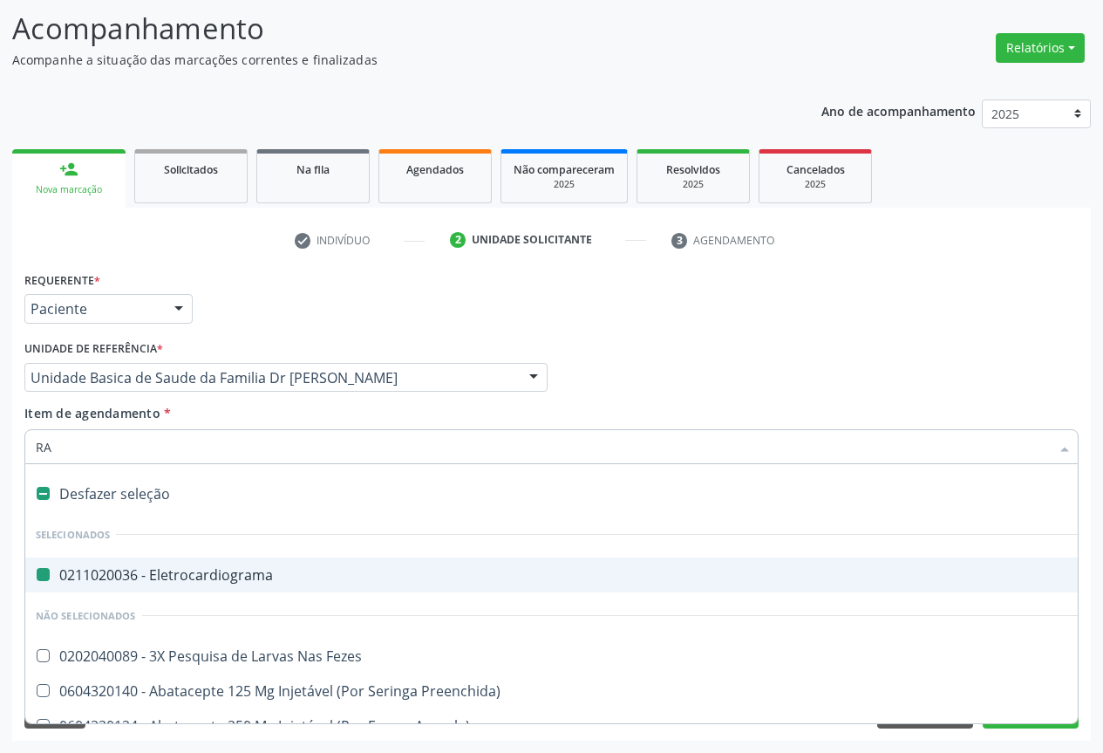
type input "RAD"
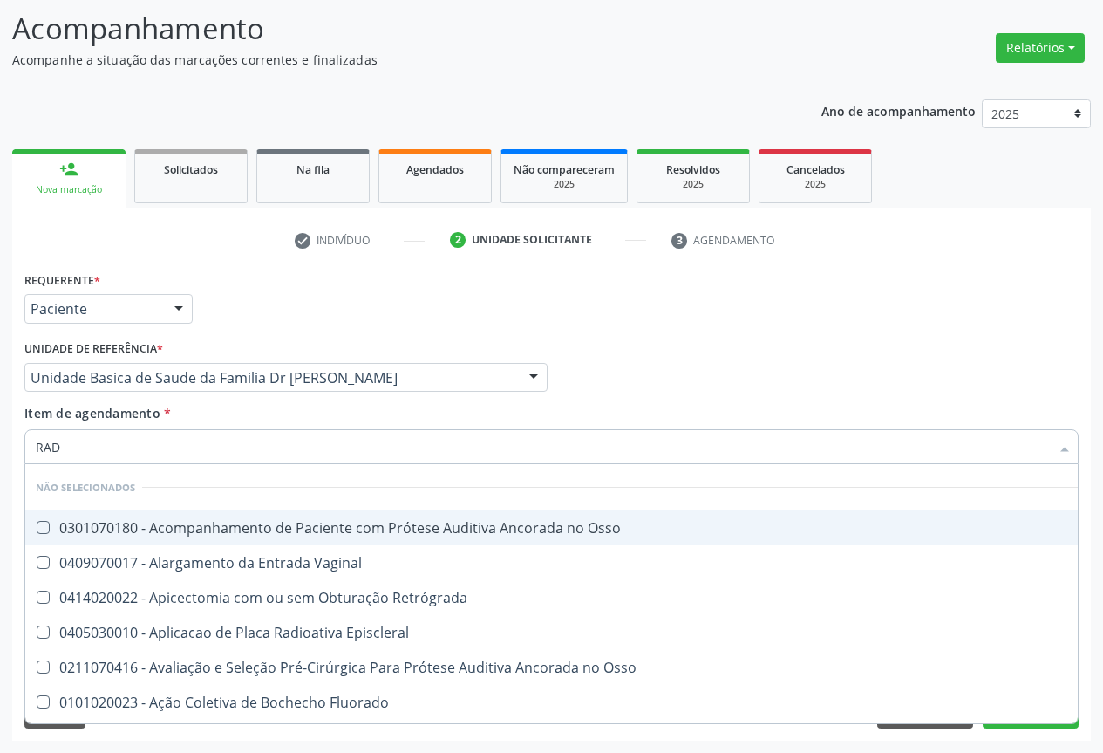
checkbox Osso "false"
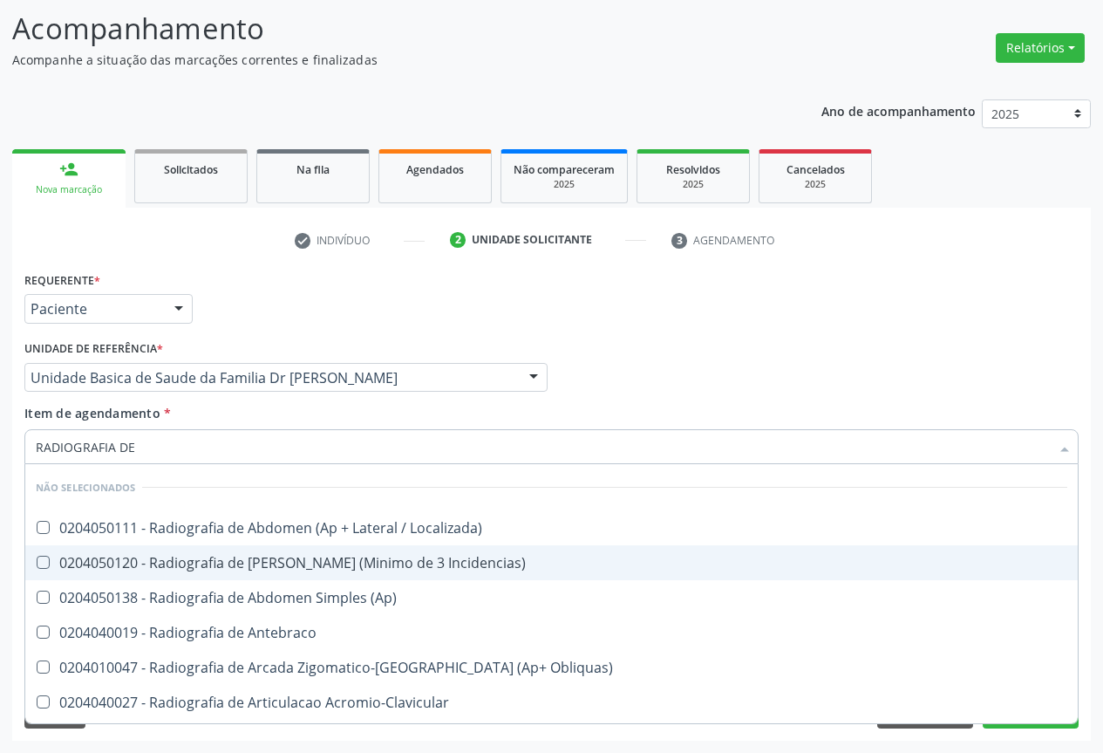
type input "RADIOGRAFIA DE T"
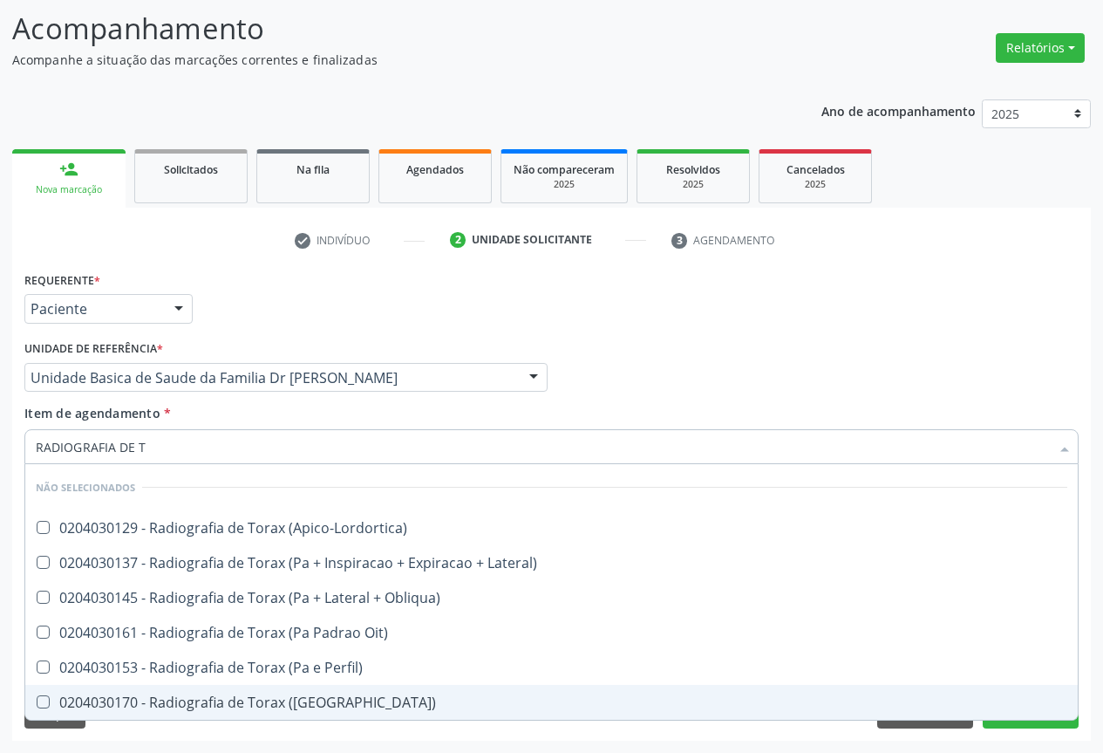
click at [276, 697] on div "0204030170 - Radiografia de Torax ([GEOGRAPHIC_DATA])" at bounding box center [552, 702] width 1032 height 14
checkbox \(Pa\) "true"
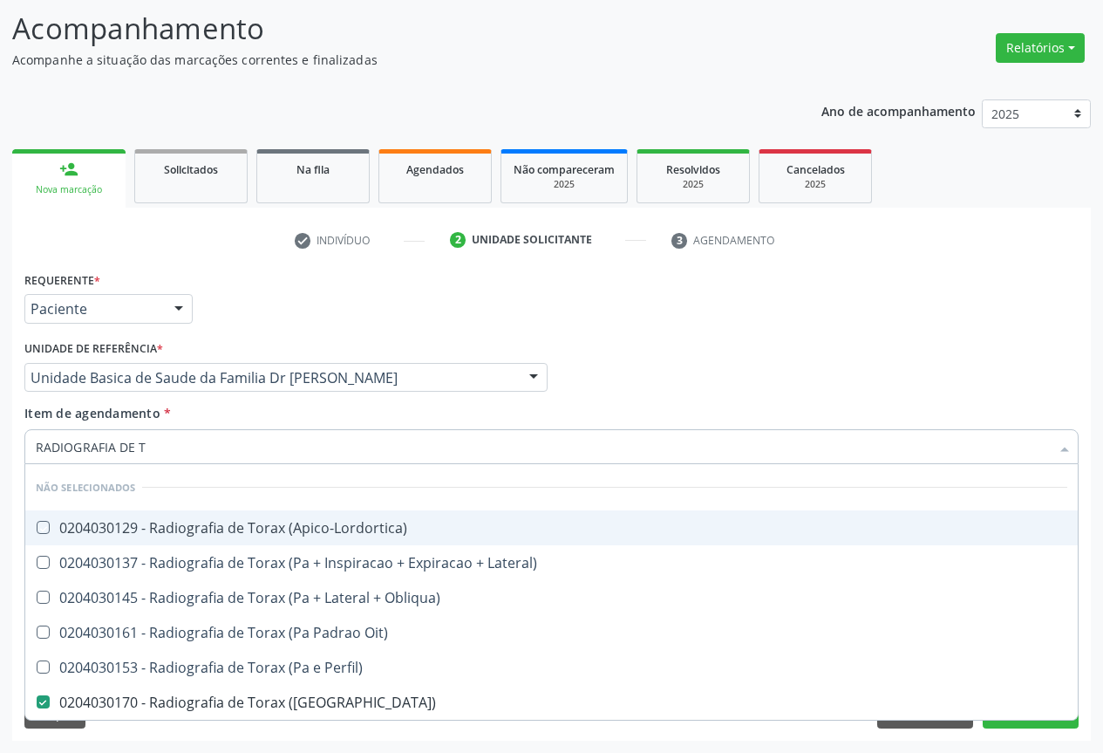
click at [541, 423] on div "Item de agendamento * RADIOGRAFIA DE T Desfazer seleção Não selecionados 020403…" at bounding box center [551, 431] width 1054 height 55
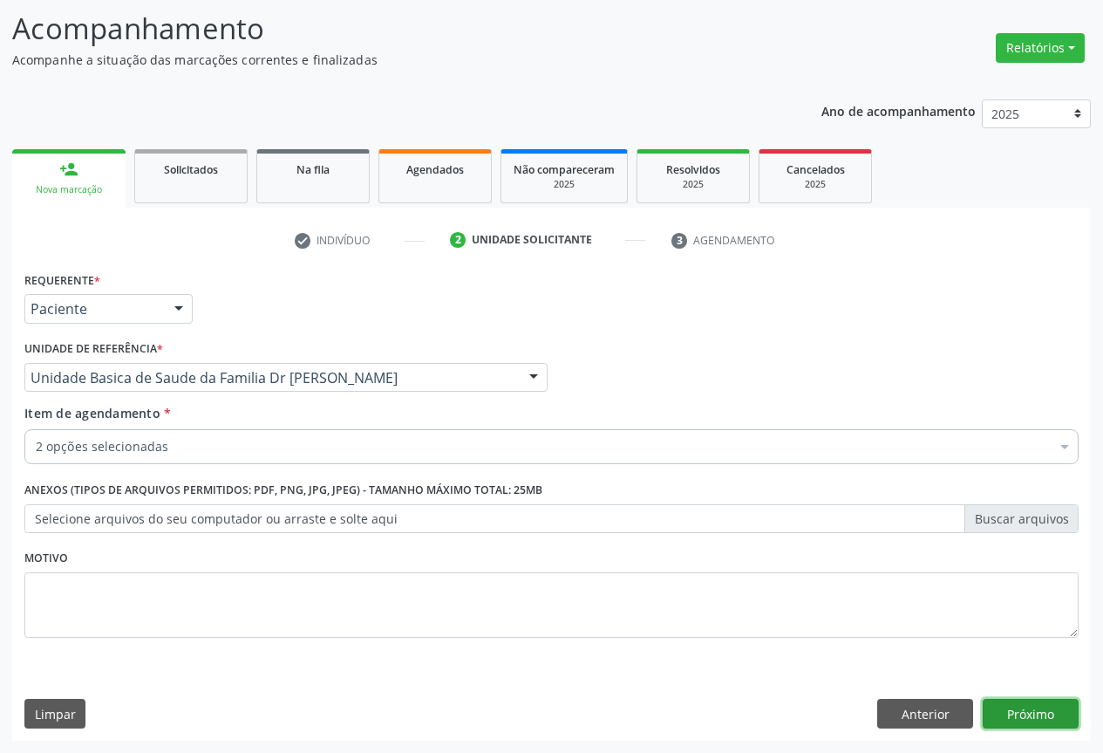
click at [1052, 711] on button "Próximo" at bounding box center [1031, 713] width 96 height 30
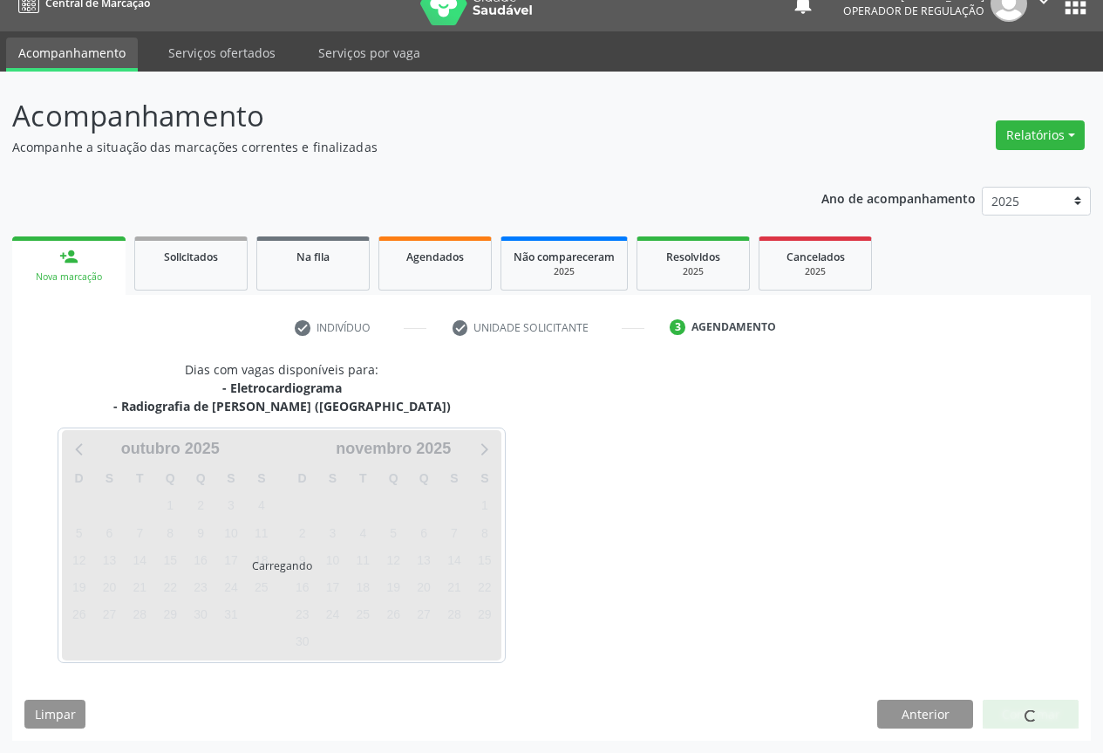
scroll to position [76, 0]
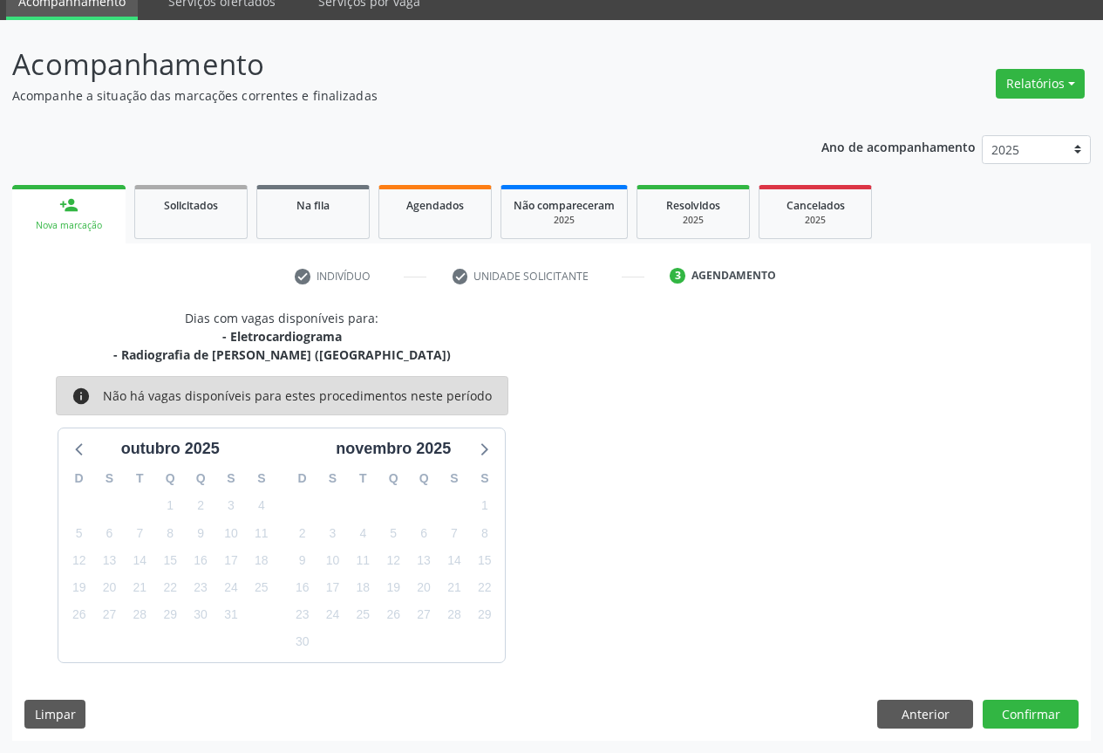
click at [1012, 698] on div "Dias com vagas disponíveis para: - Eletrocardiograma - Radiografia de Torax (Pa…" at bounding box center [551, 525] width 1079 height 432
click at [999, 706] on button "Confirmar" at bounding box center [1031, 714] width 96 height 30
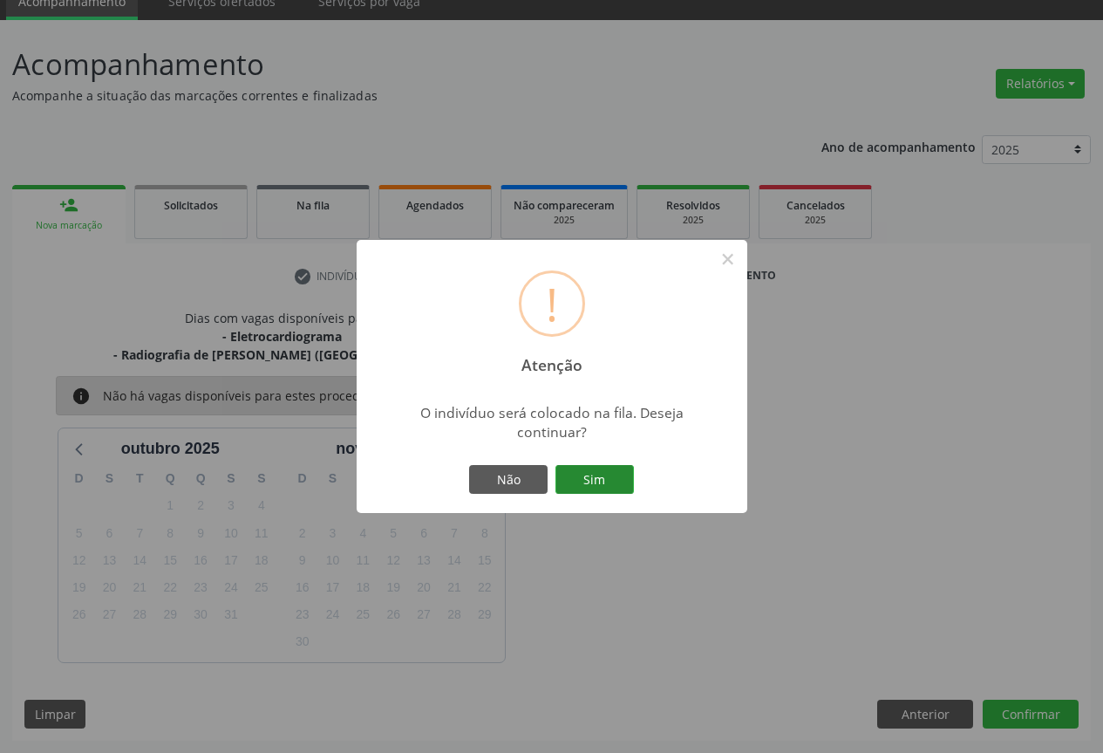
click at [607, 484] on button "Sim" at bounding box center [594, 480] width 78 height 30
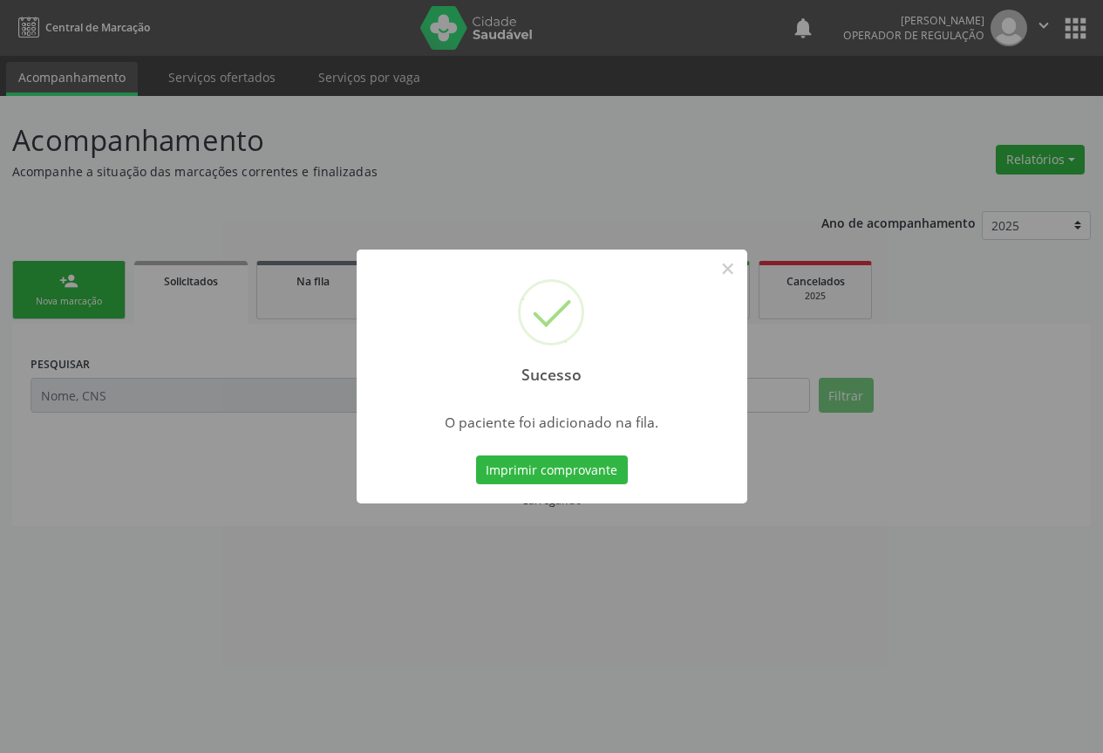
scroll to position [0, 0]
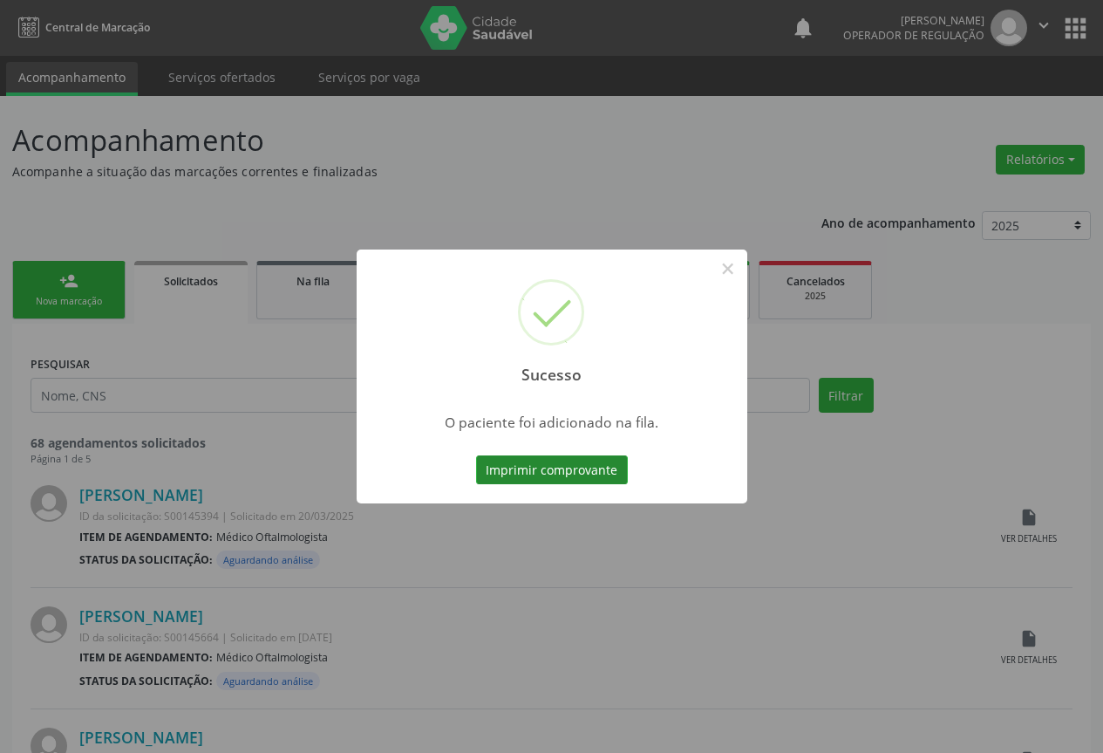
click at [587, 473] on button "Imprimir comprovante" at bounding box center [552, 470] width 152 height 30
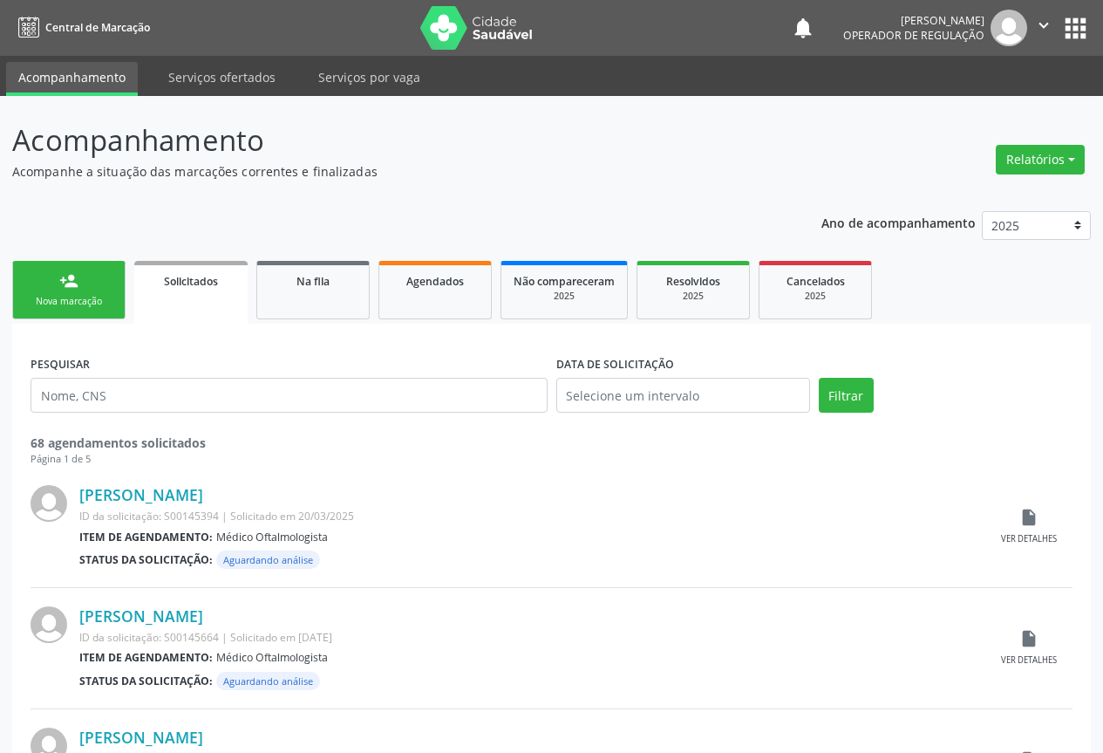
click at [101, 279] on link "person_add Nova marcação" at bounding box center [68, 290] width 113 height 58
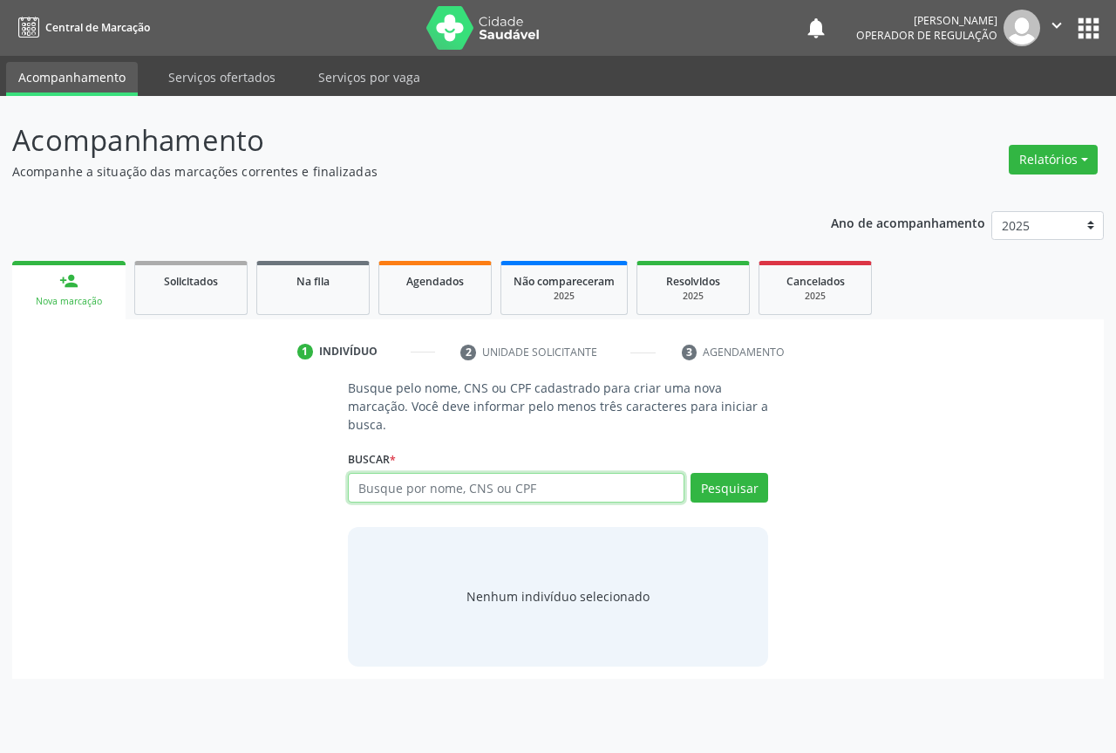
click at [446, 480] on input "text" at bounding box center [516, 488] width 337 height 30
click at [399, 491] on input "text" at bounding box center [516, 488] width 337 height 30
type input "702102760472590"
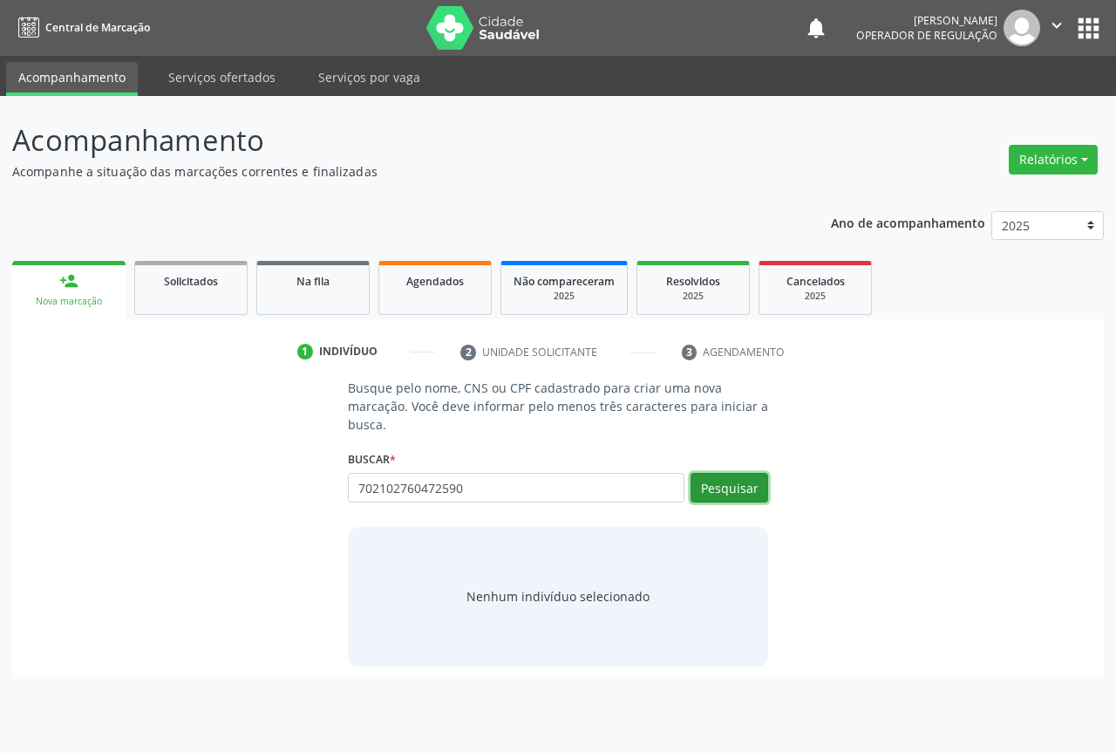
click at [727, 487] on button "Pesquisar" at bounding box center [730, 488] width 78 height 30
type input "702102760472590"
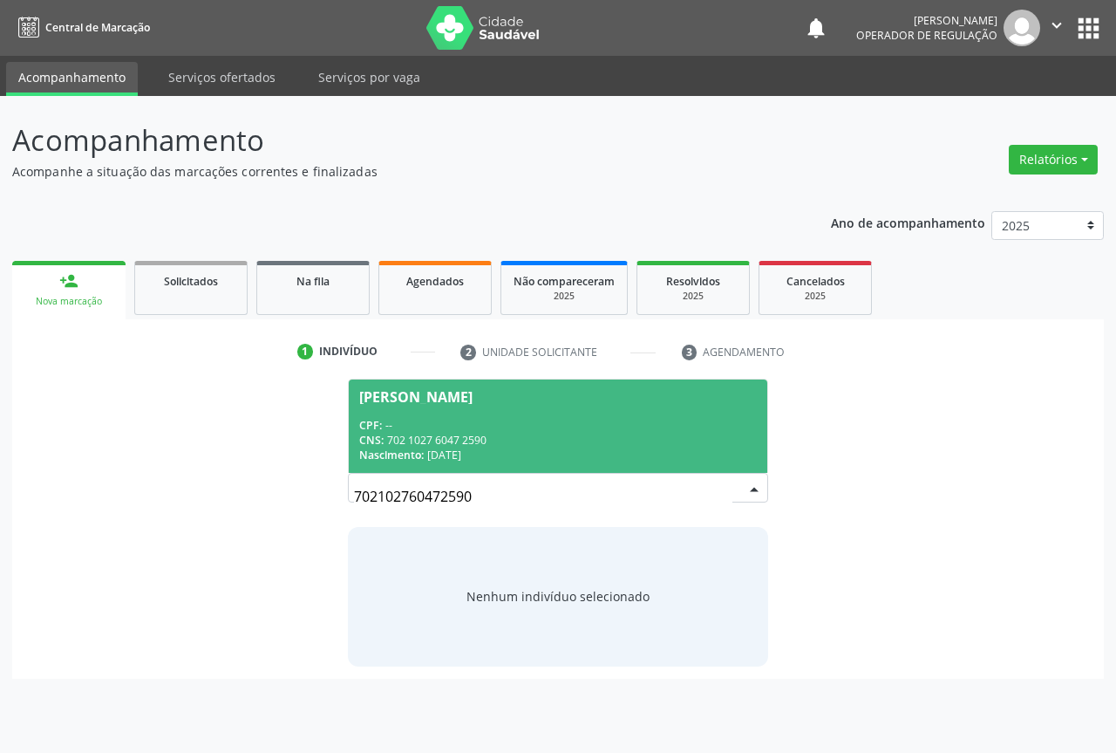
drag, startPoint x: 424, startPoint y: 410, endPoint x: 466, endPoint y: 452, distance: 59.2
click at [426, 408] on span "Carlene dos Santos CPF: -- CNS: 702 1027 6047 2590 Nascimento: 08/11/2007" at bounding box center [558, 425] width 419 height 93
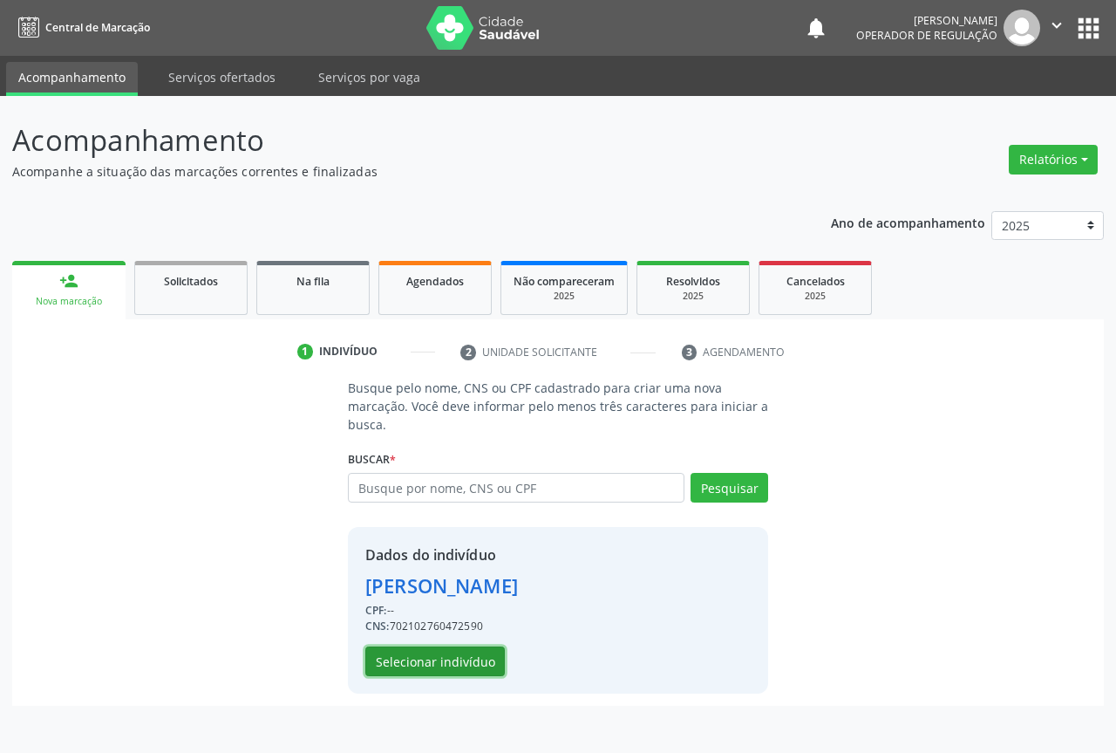
click at [416, 647] on button "Selecionar indivíduo" at bounding box center [435, 661] width 140 height 30
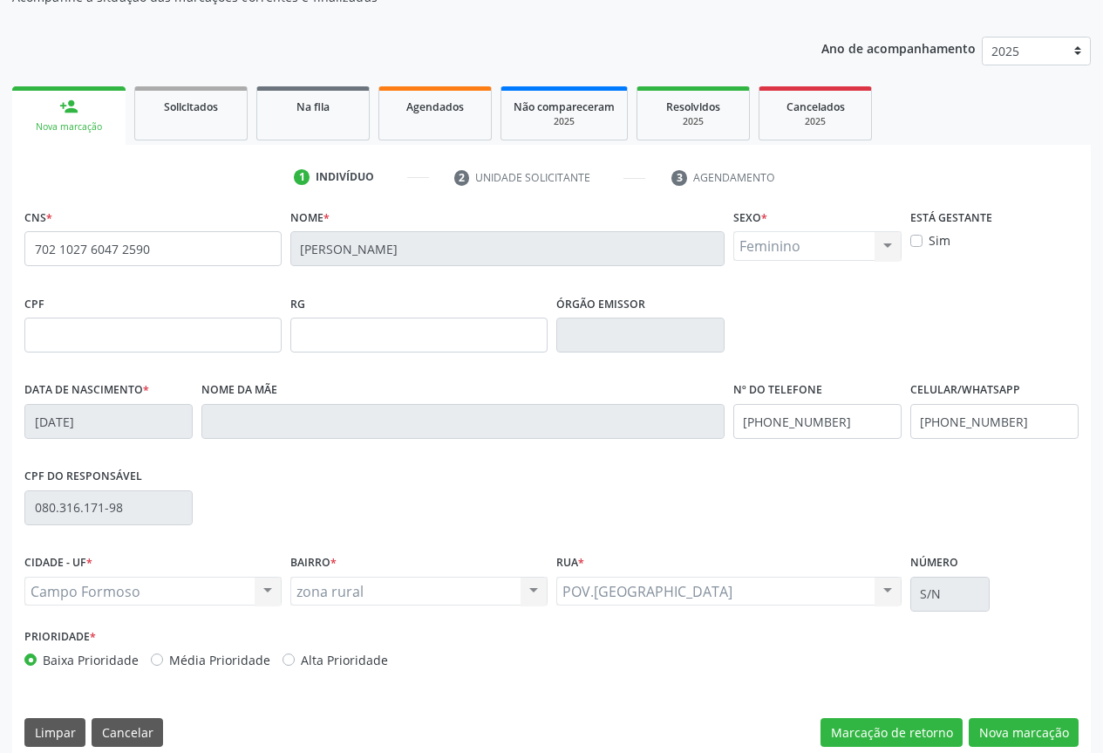
scroll to position [193, 0]
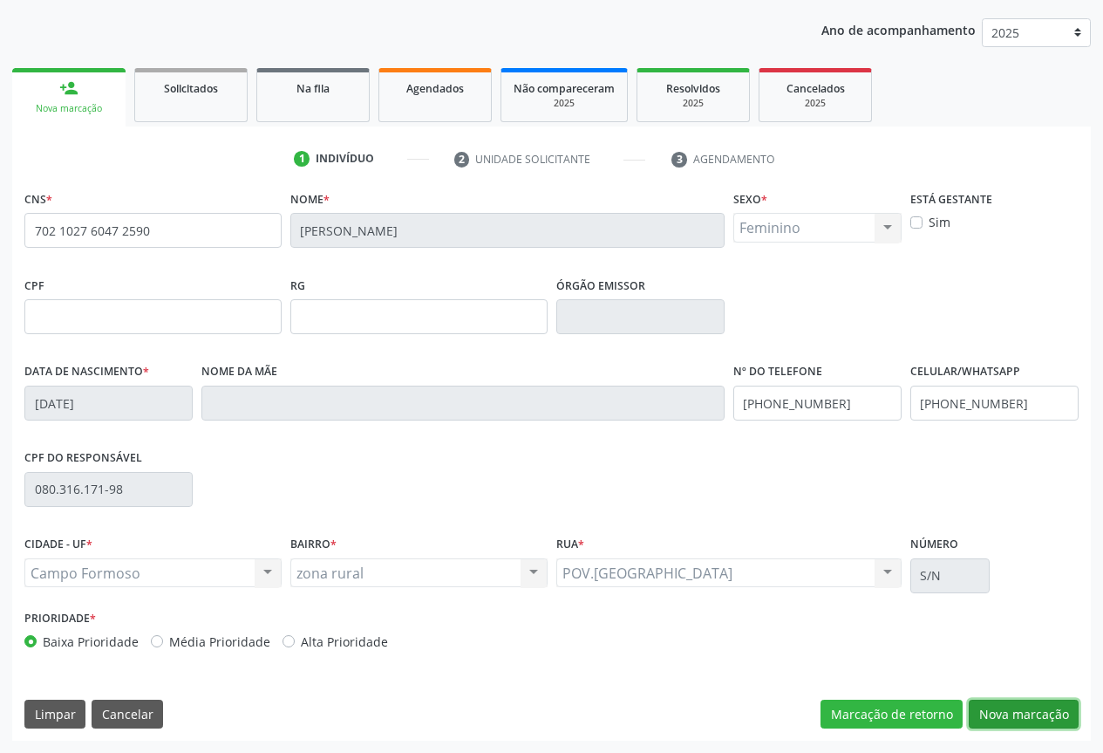
click at [1050, 704] on button "Nova marcação" at bounding box center [1024, 714] width 110 height 30
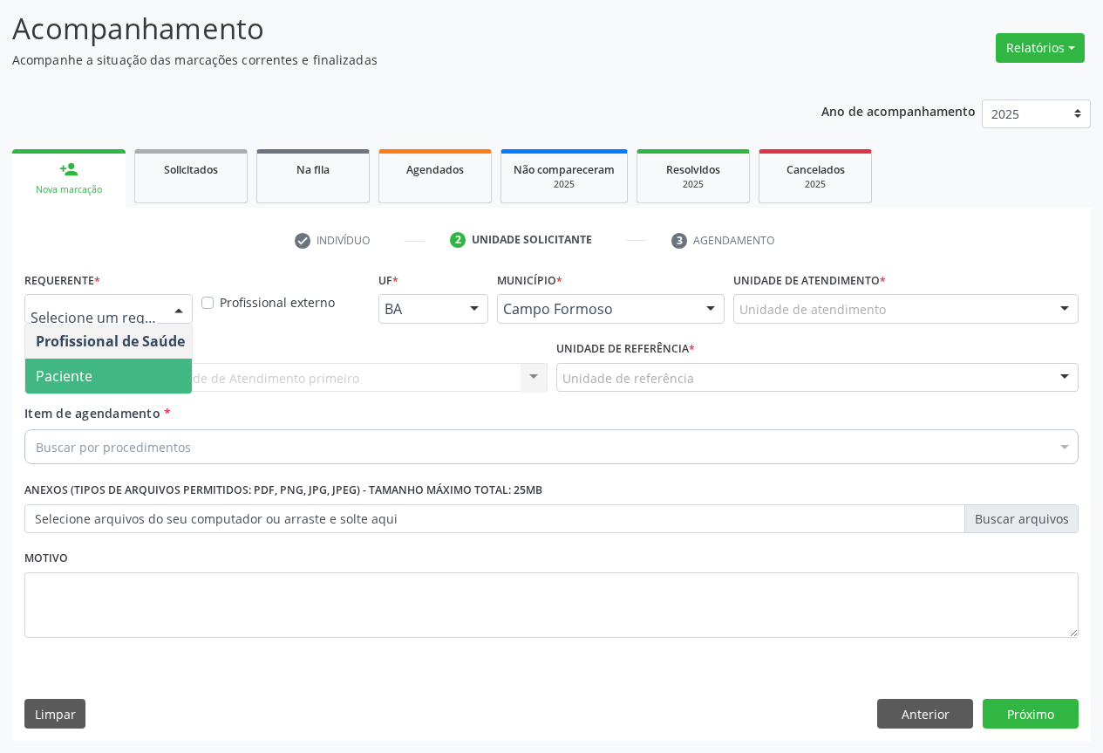
click at [86, 383] on span "Paciente" at bounding box center [64, 375] width 57 height 19
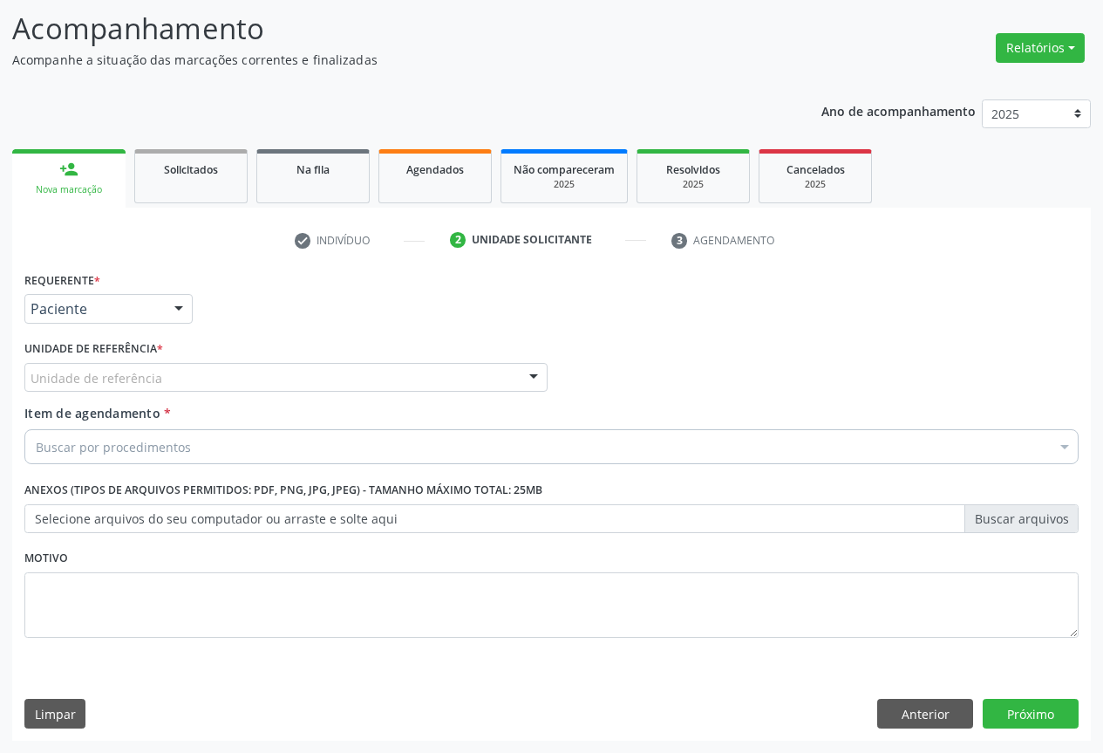
click at [190, 378] on div "Unidade de referência" at bounding box center [285, 378] width 523 height 30
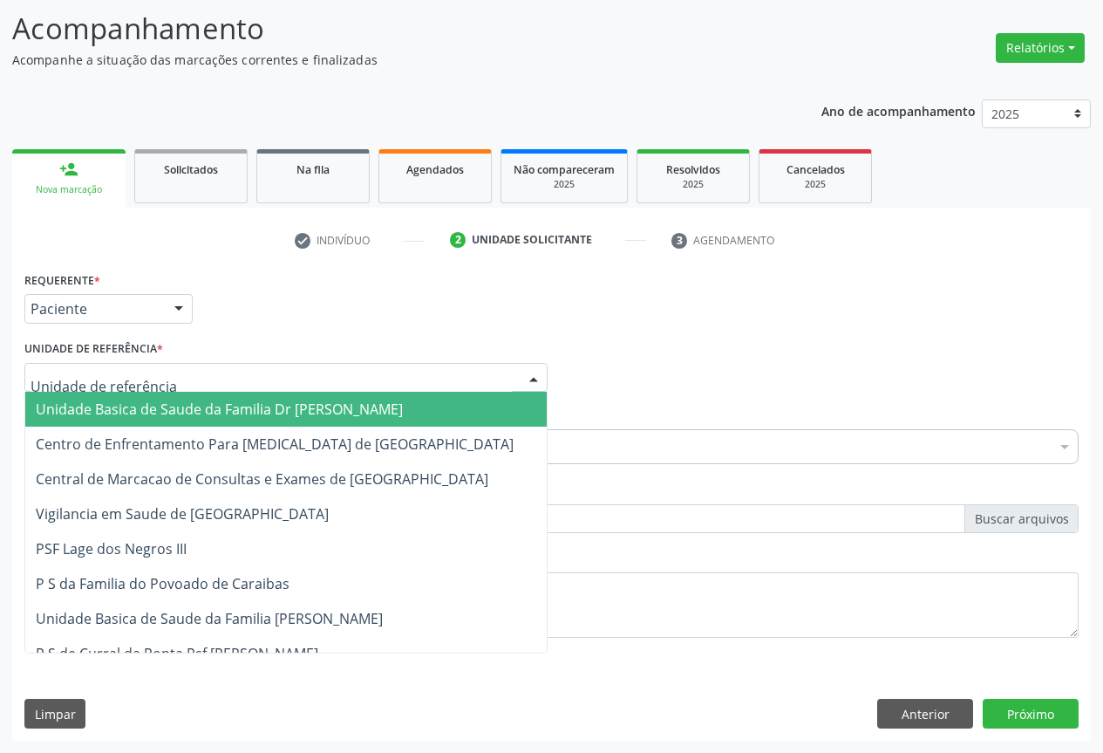
click at [147, 407] on span "Unidade Basica de Saude da Familia Dr [PERSON_NAME]" at bounding box center [219, 408] width 367 height 19
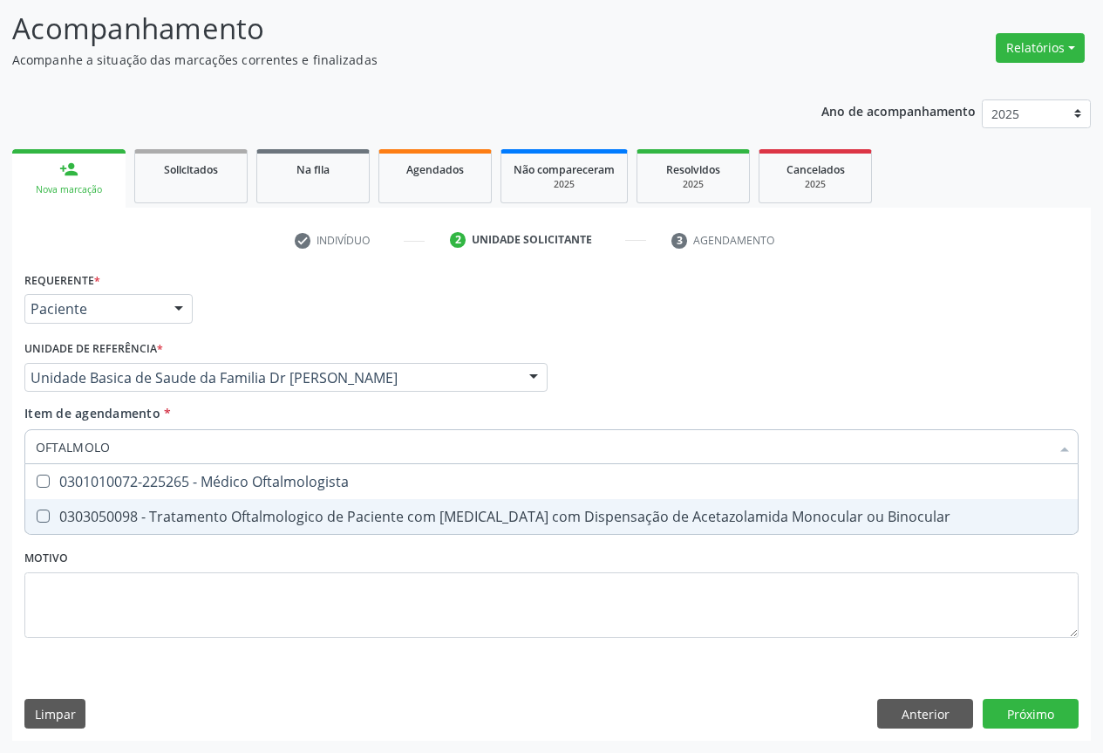
drag, startPoint x: 232, startPoint y: 490, endPoint x: 235, endPoint y: 507, distance: 16.8
click at [235, 507] on ul "Selecionar todos 0301010072-225265 - Médico Oftalmologista 0303050098 - Tratame…" at bounding box center [551, 499] width 1052 height 70
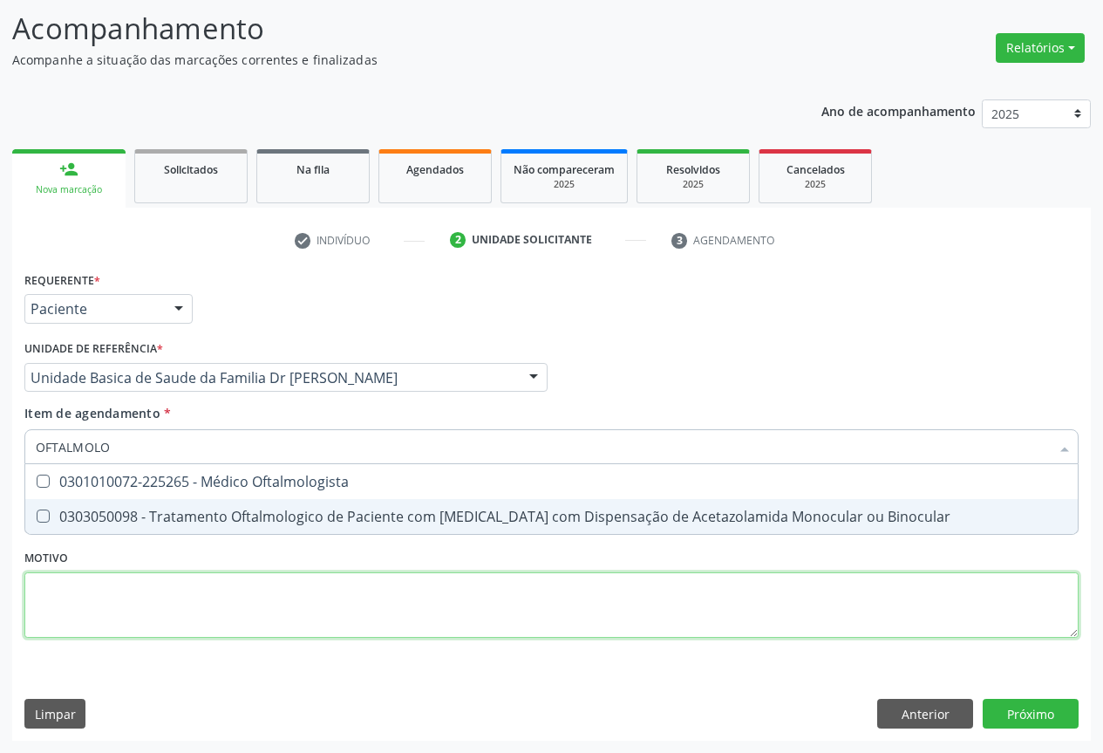
drag, startPoint x: 239, startPoint y: 601, endPoint x: 269, endPoint y: 603, distance: 30.6
click at [269, 603] on div "Requerente * Paciente Profissional de Saúde Paciente Nenhum resultado encontrad…" at bounding box center [551, 464] width 1054 height 395
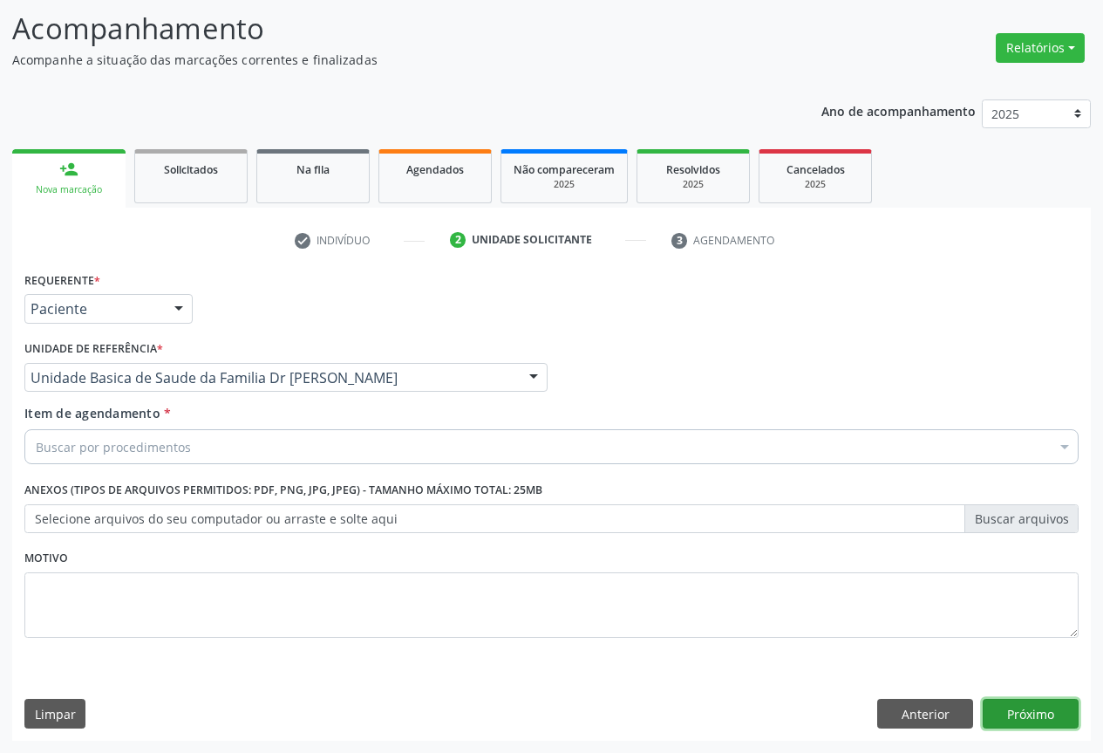
click at [1024, 718] on button "Próximo" at bounding box center [1031, 713] width 96 height 30
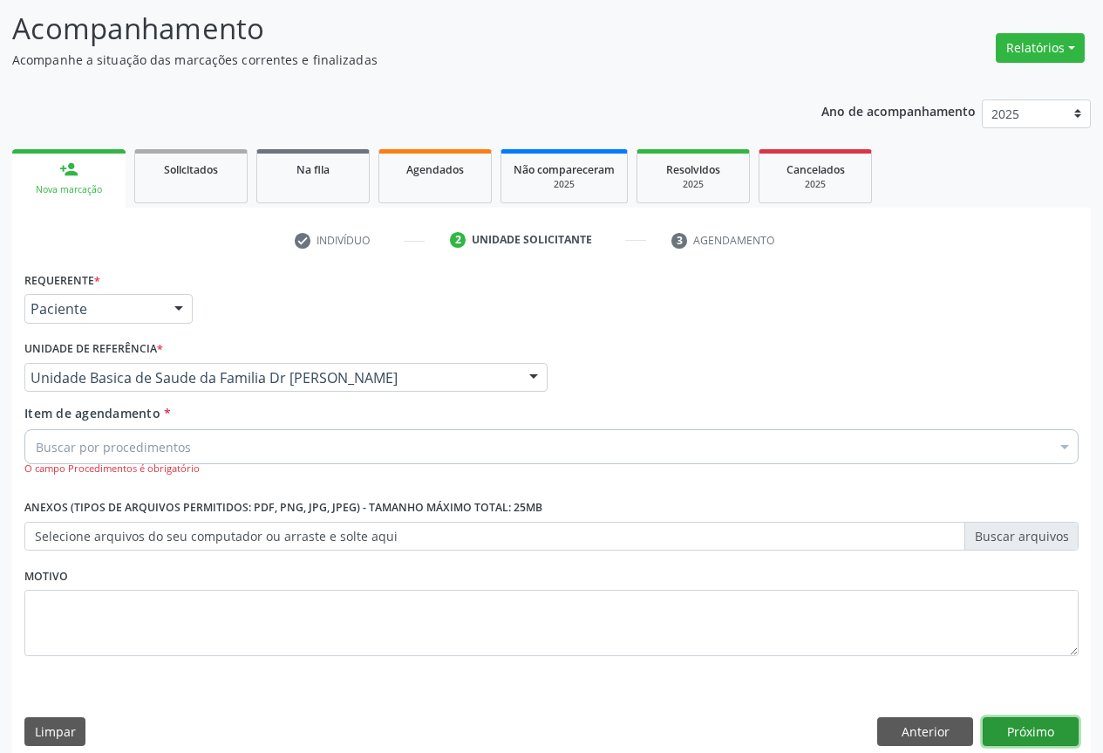
click at [1038, 732] on button "Próximo" at bounding box center [1031, 732] width 96 height 30
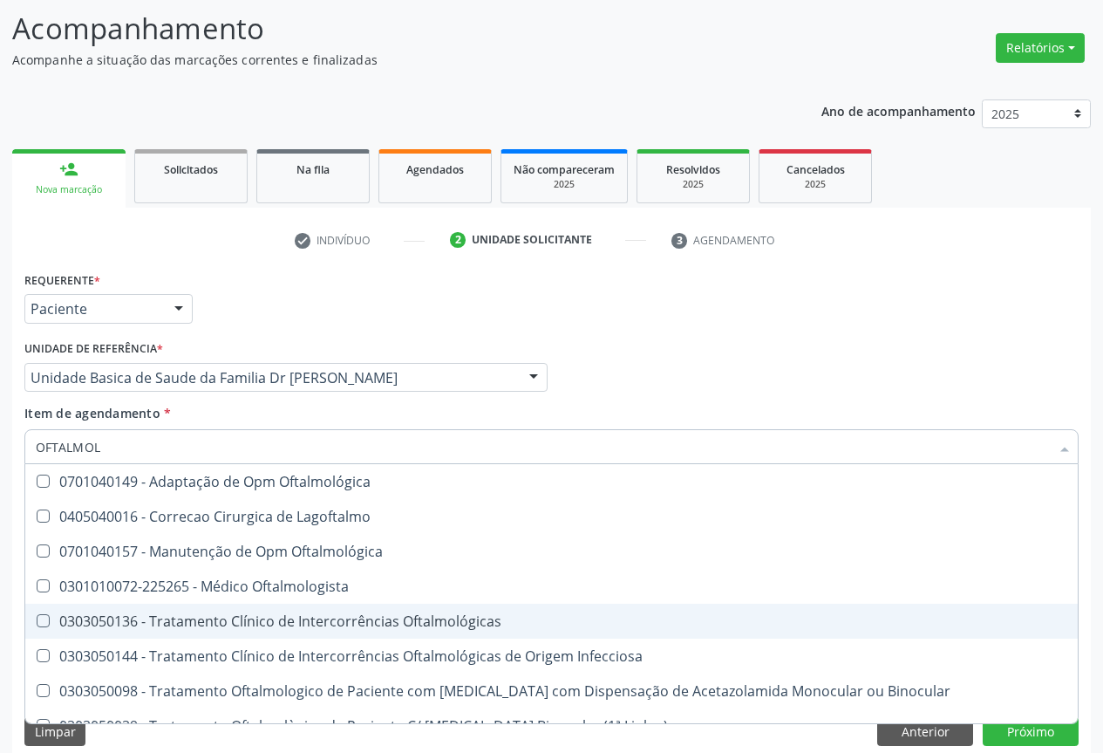
type input "OFTALMOLO"
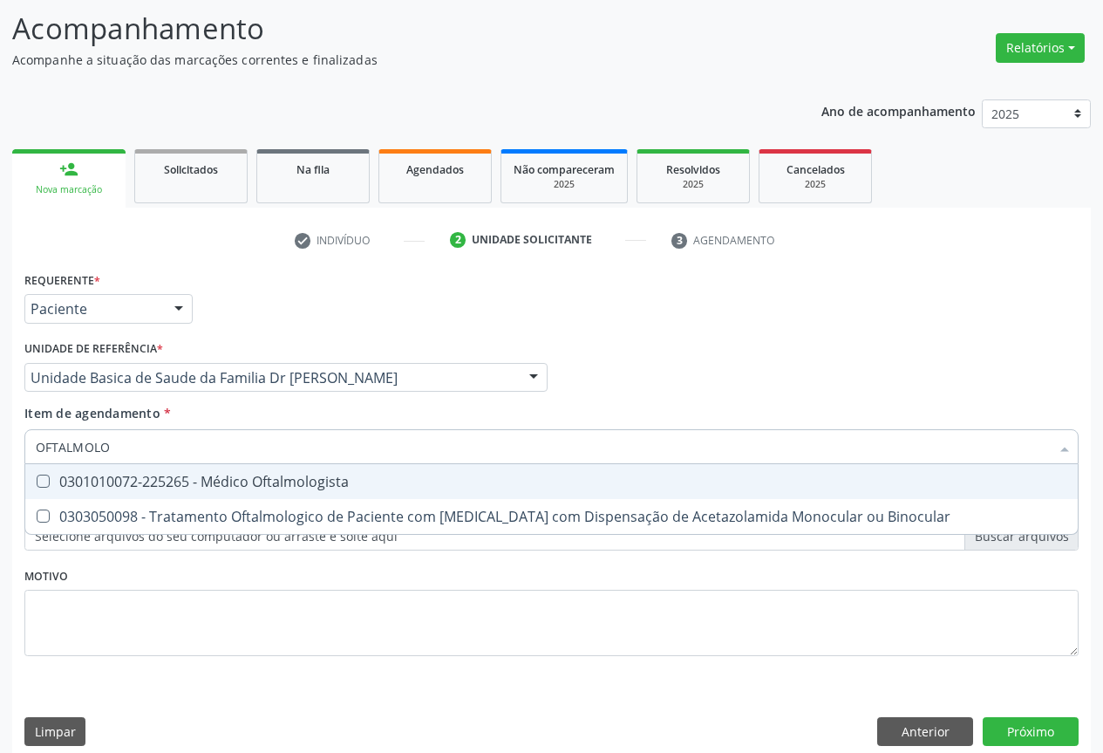
drag, startPoint x: 253, startPoint y: 478, endPoint x: 378, endPoint y: 592, distance: 169.1
click at [254, 479] on div "0301010072-225265 - Médico Oftalmologista" at bounding box center [552, 481] width 1032 height 14
checkbox Oftalmologista "true"
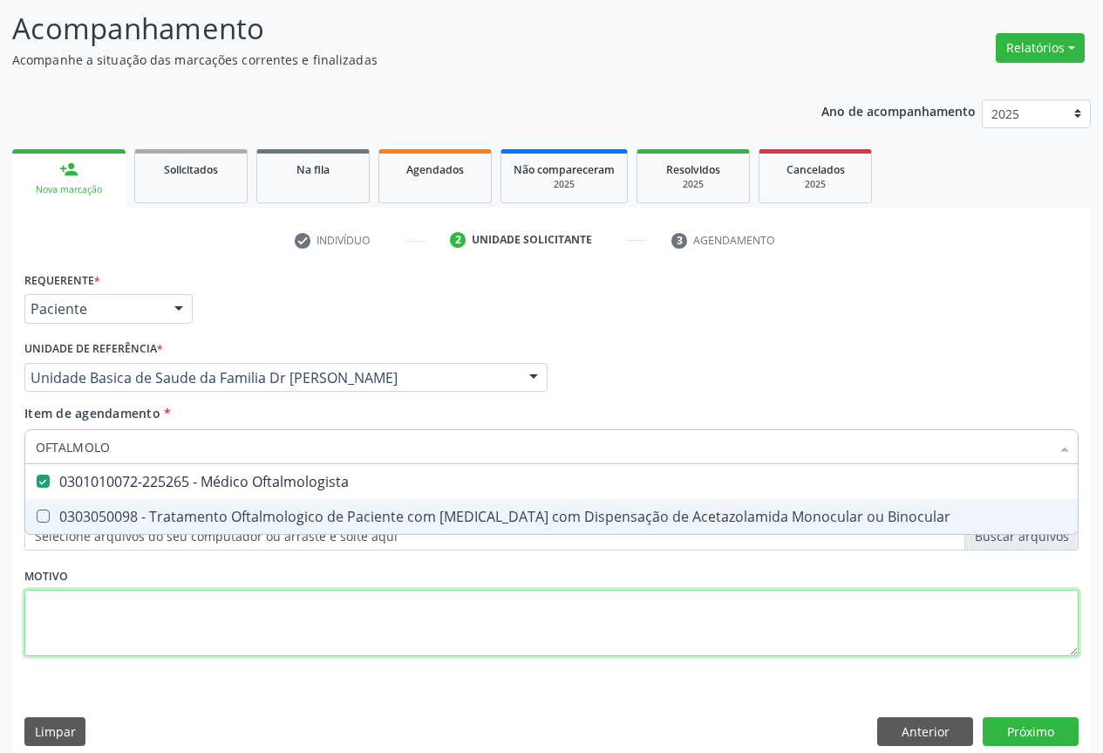
click at [350, 629] on div "Requerente * Paciente Profissional de Saúde Paciente Nenhum resultado encontrad…" at bounding box center [551, 473] width 1054 height 412
checkbox Binocular "true"
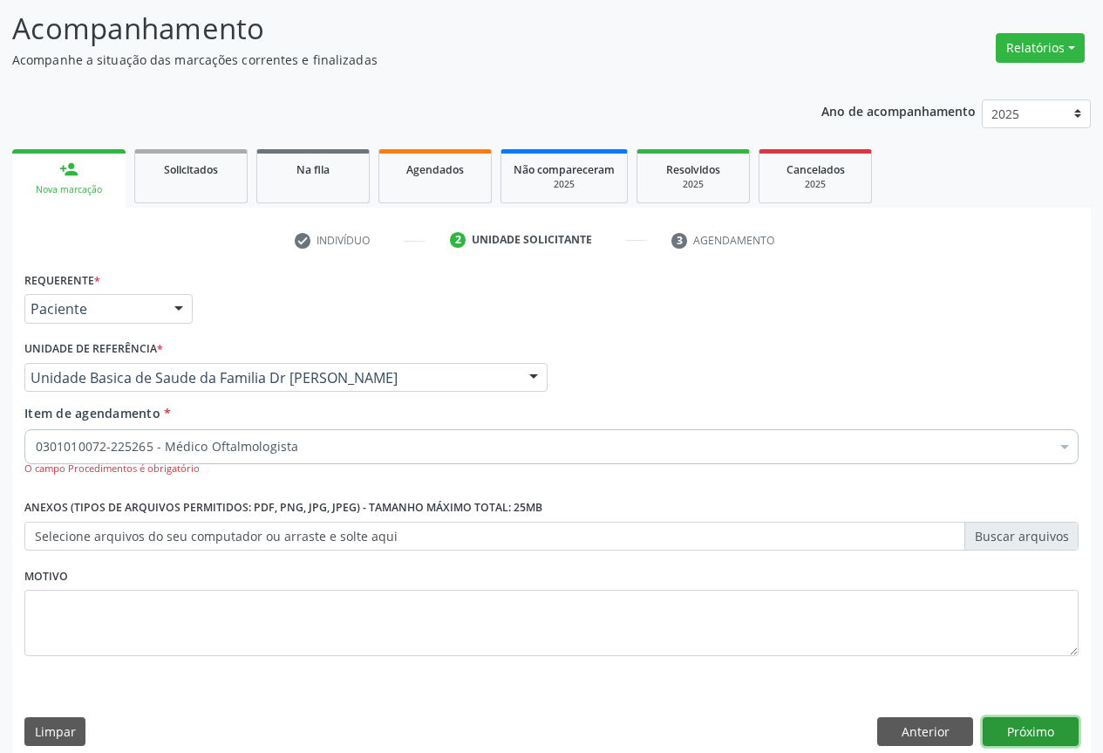
click at [1032, 734] on button "Próximo" at bounding box center [1031, 732] width 96 height 30
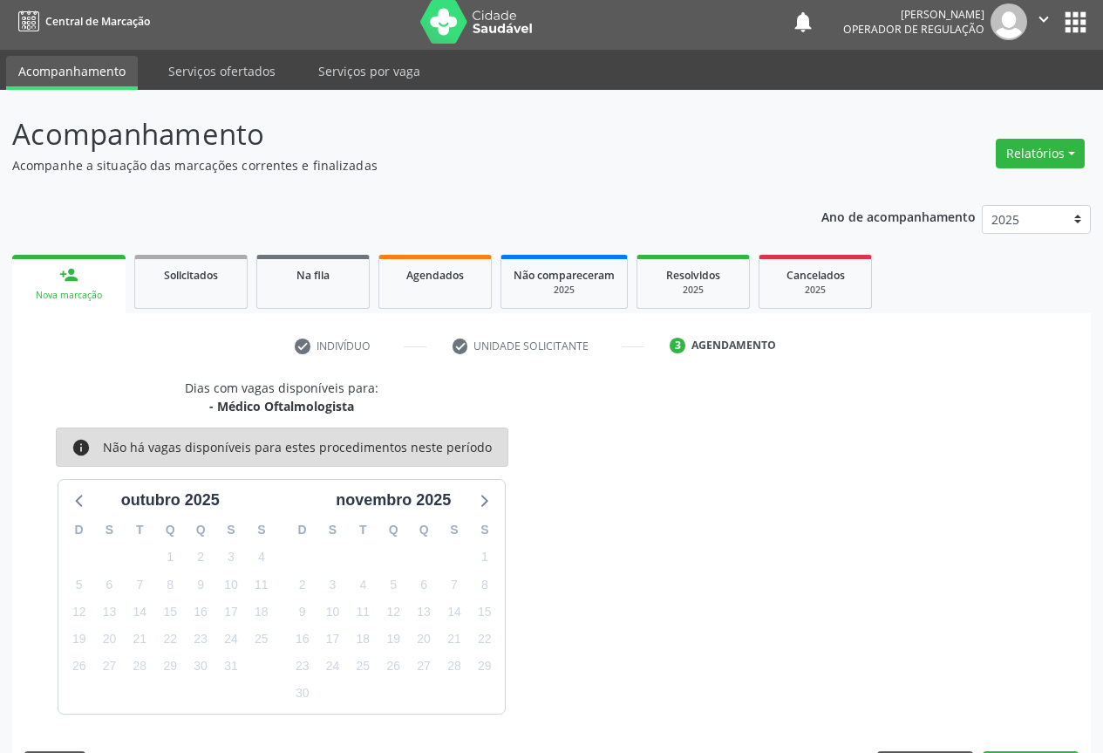
scroll to position [58, 0]
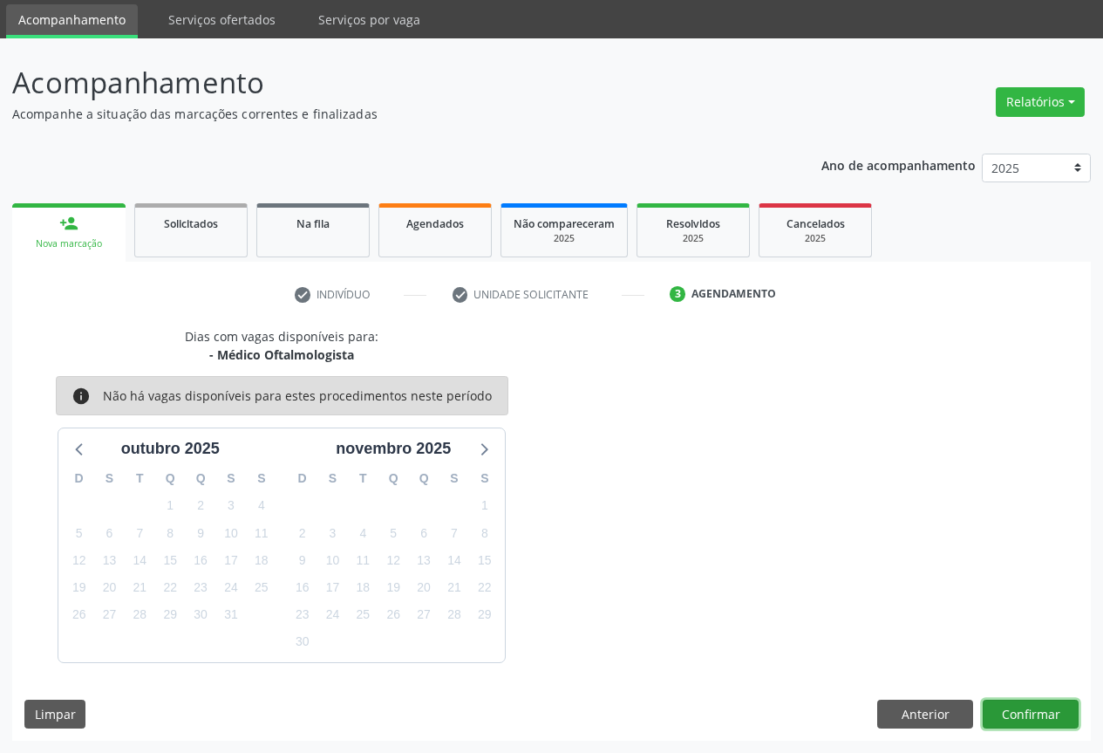
click at [1010, 708] on button "Confirmar" at bounding box center [1031, 714] width 96 height 30
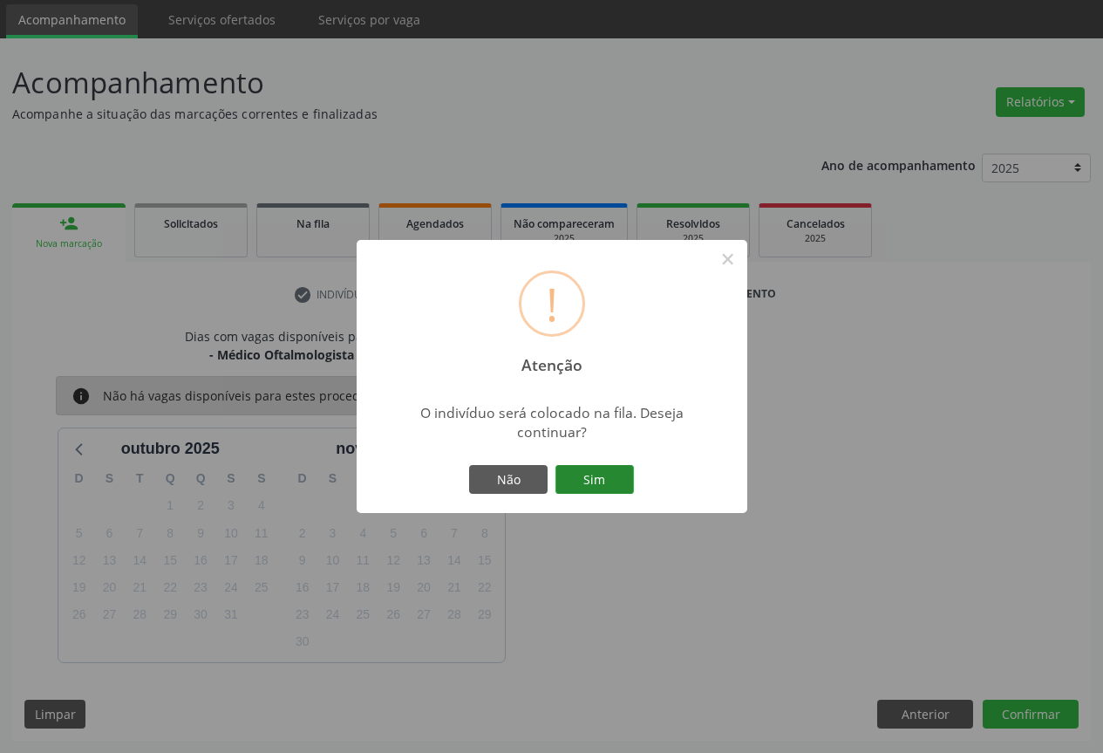
click at [624, 480] on button "Sim" at bounding box center [594, 480] width 78 height 30
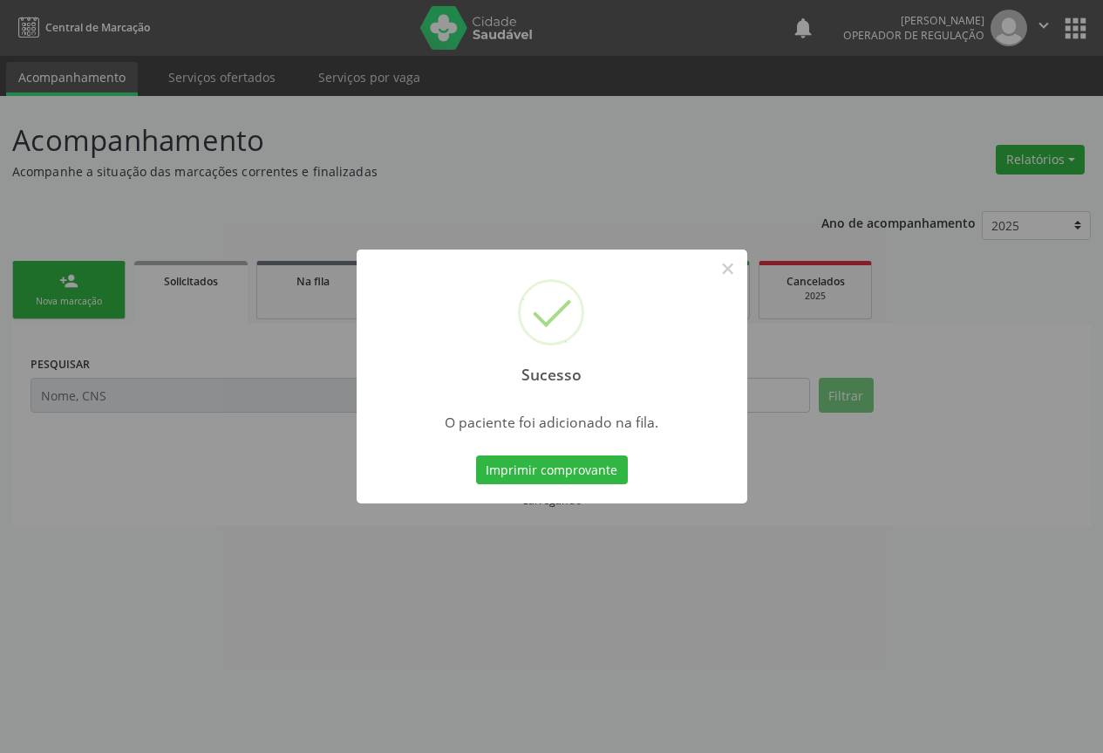
scroll to position [0, 0]
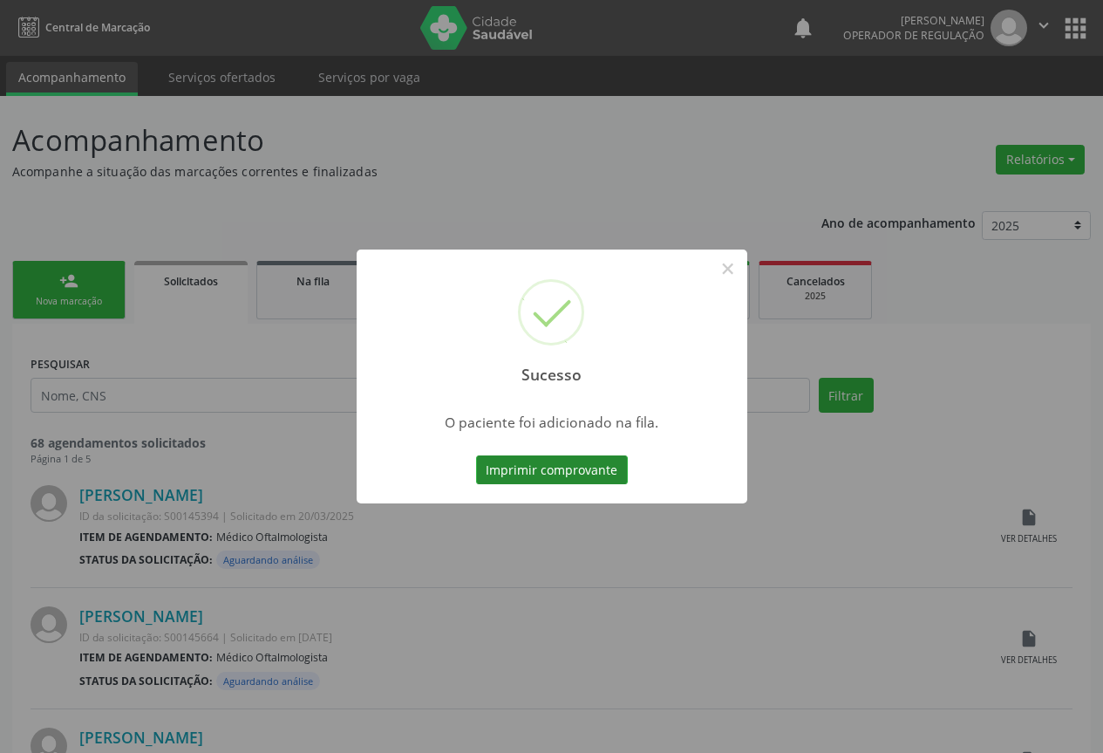
click at [598, 482] on button "Imprimir comprovante" at bounding box center [552, 470] width 152 height 30
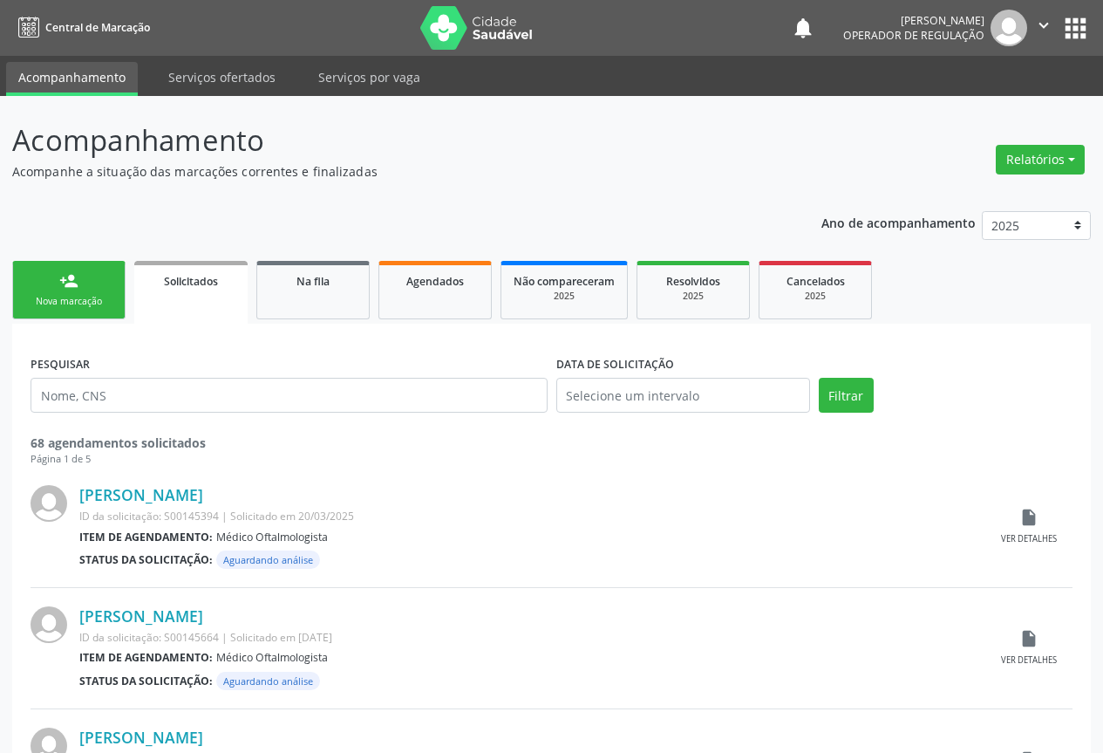
click at [56, 276] on link "person_add Nova marcação" at bounding box center [68, 290] width 113 height 58
click at [57, 276] on link "person_add Nova marcação" at bounding box center [68, 290] width 113 height 58
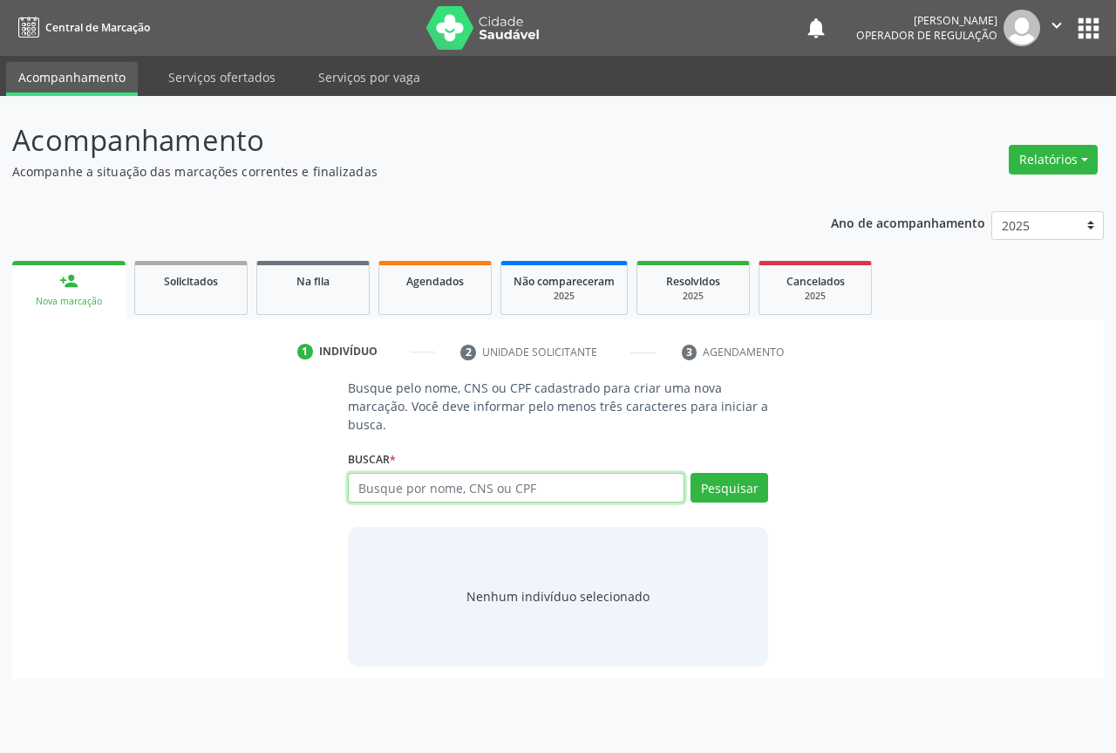
click at [427, 493] on input "text" at bounding box center [516, 488] width 337 height 30
click at [429, 491] on input "text" at bounding box center [516, 488] width 337 height 30
type input "708508382338173"
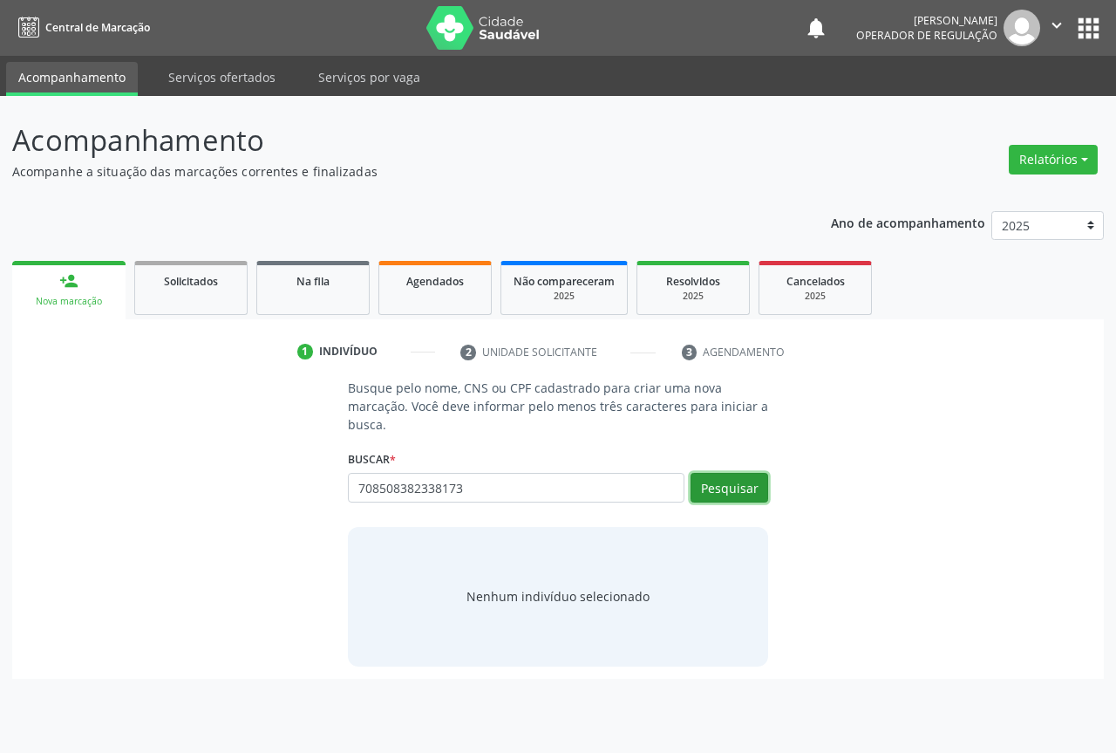
click at [719, 485] on button "Pesquisar" at bounding box center [730, 488] width 78 height 30
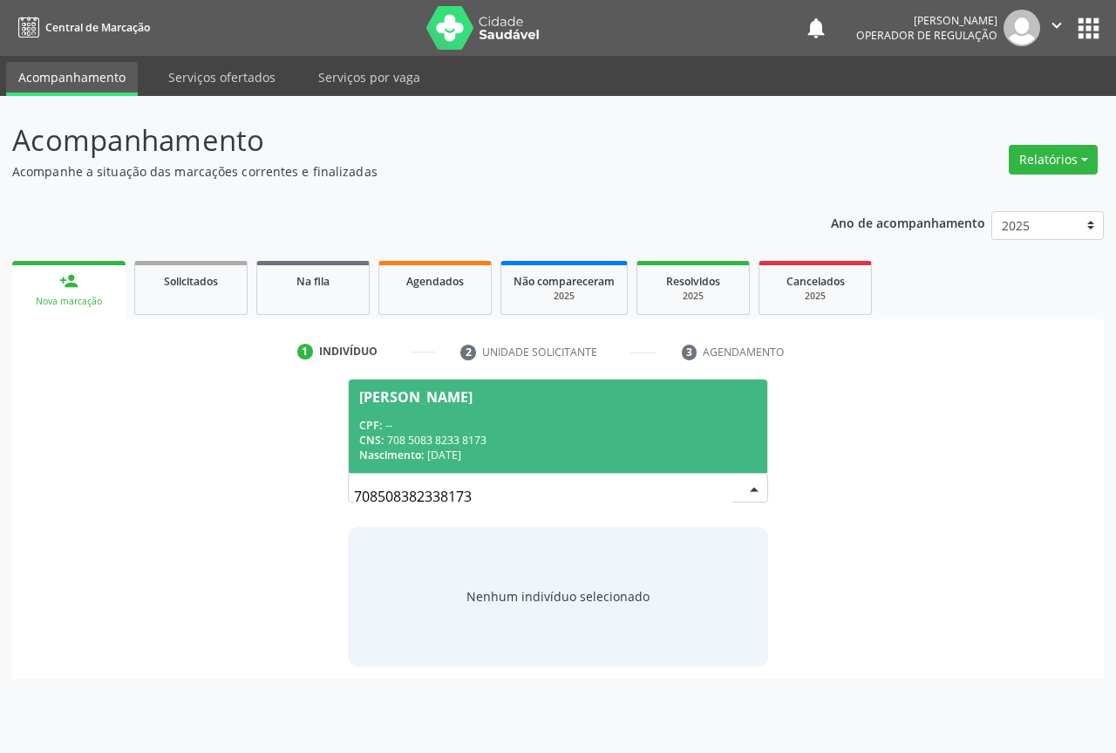
click at [435, 428] on div "CPF: --" at bounding box center [558, 425] width 398 height 15
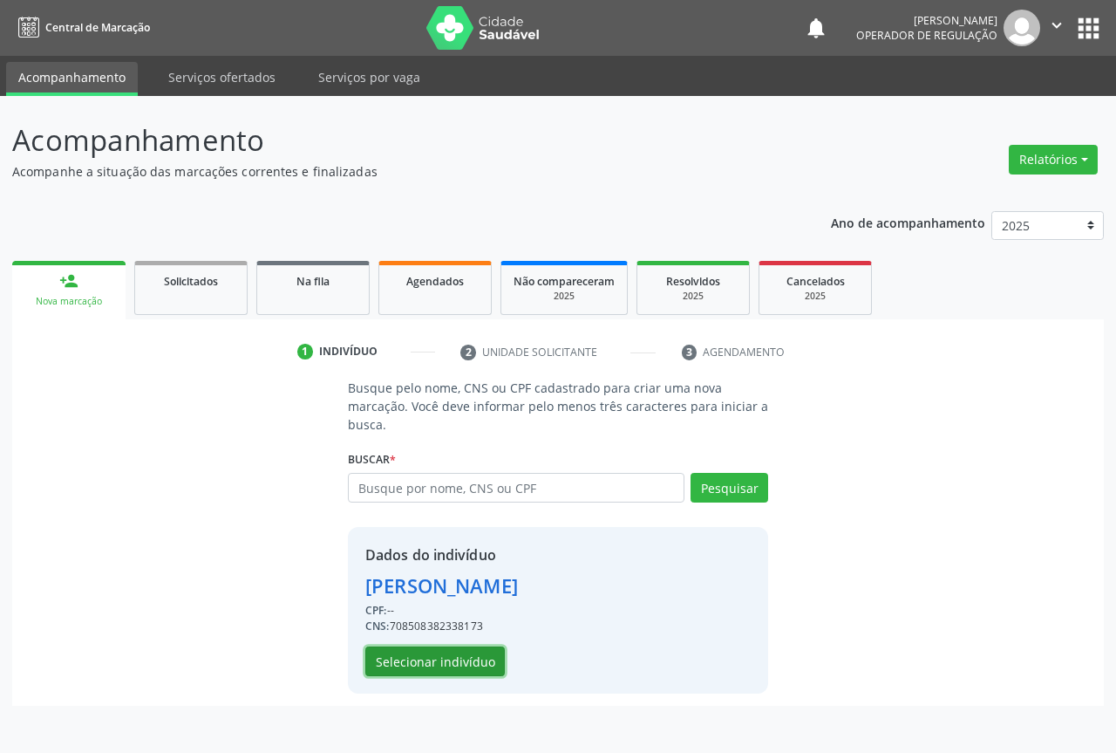
click at [432, 650] on button "Selecionar indivíduo" at bounding box center [435, 661] width 140 height 30
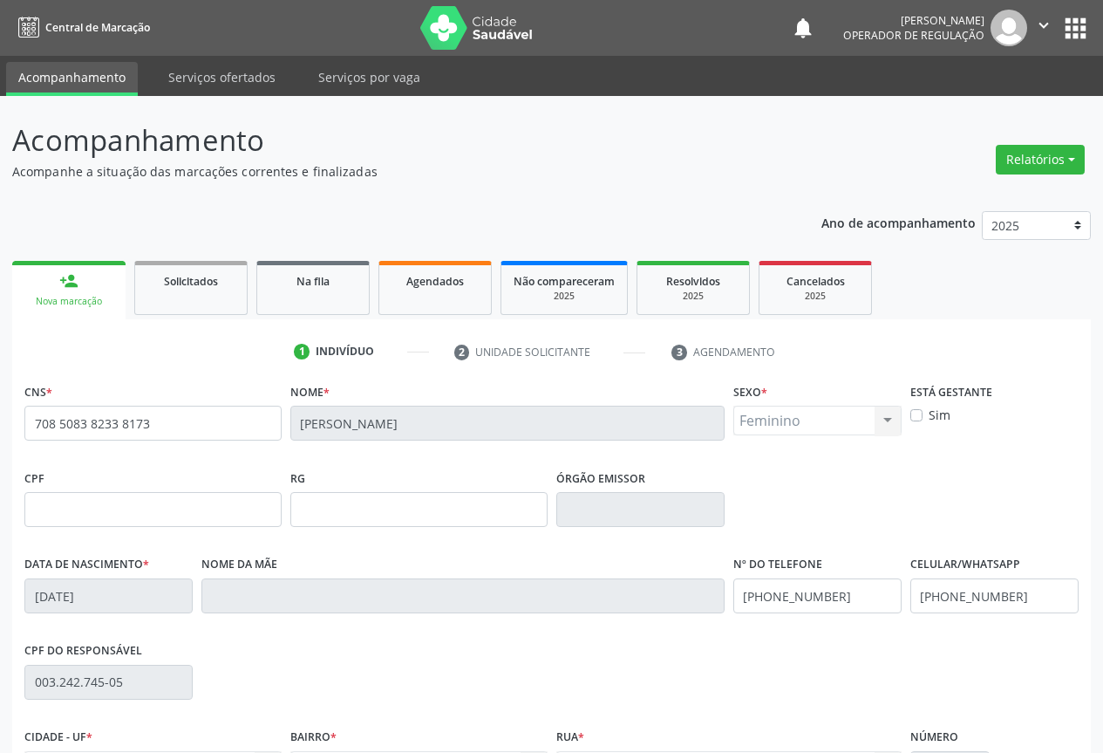
scroll to position [193, 0]
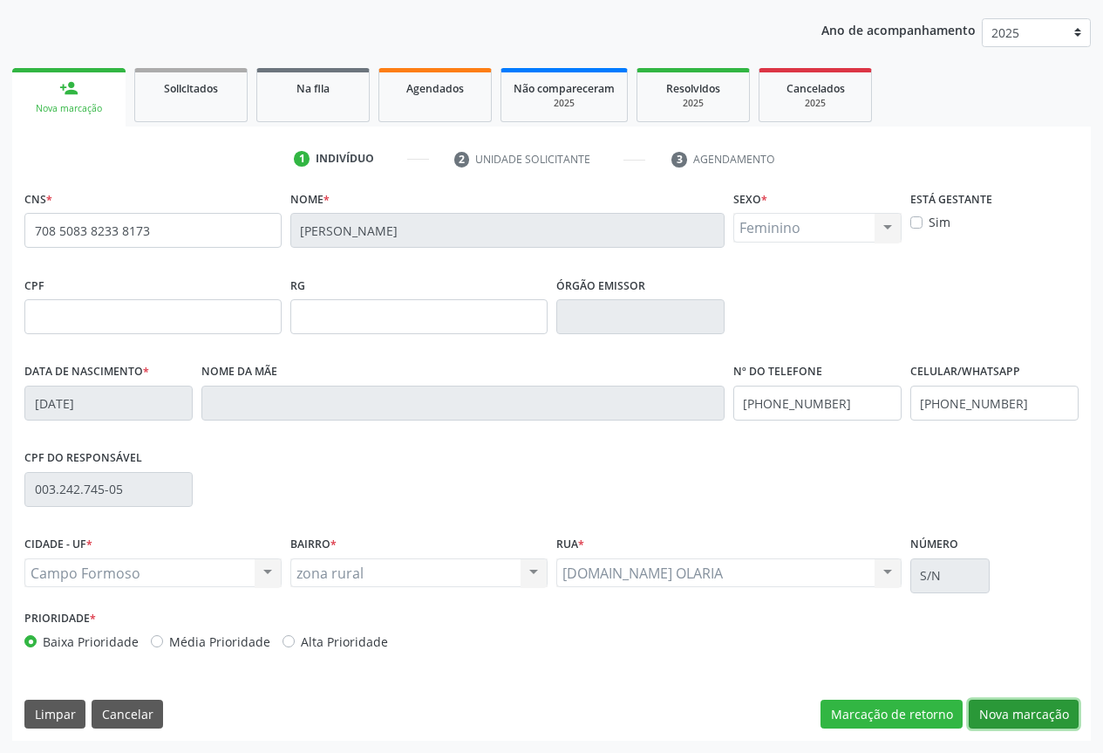
click at [1018, 713] on button "Nova marcação" at bounding box center [1024, 714] width 110 height 30
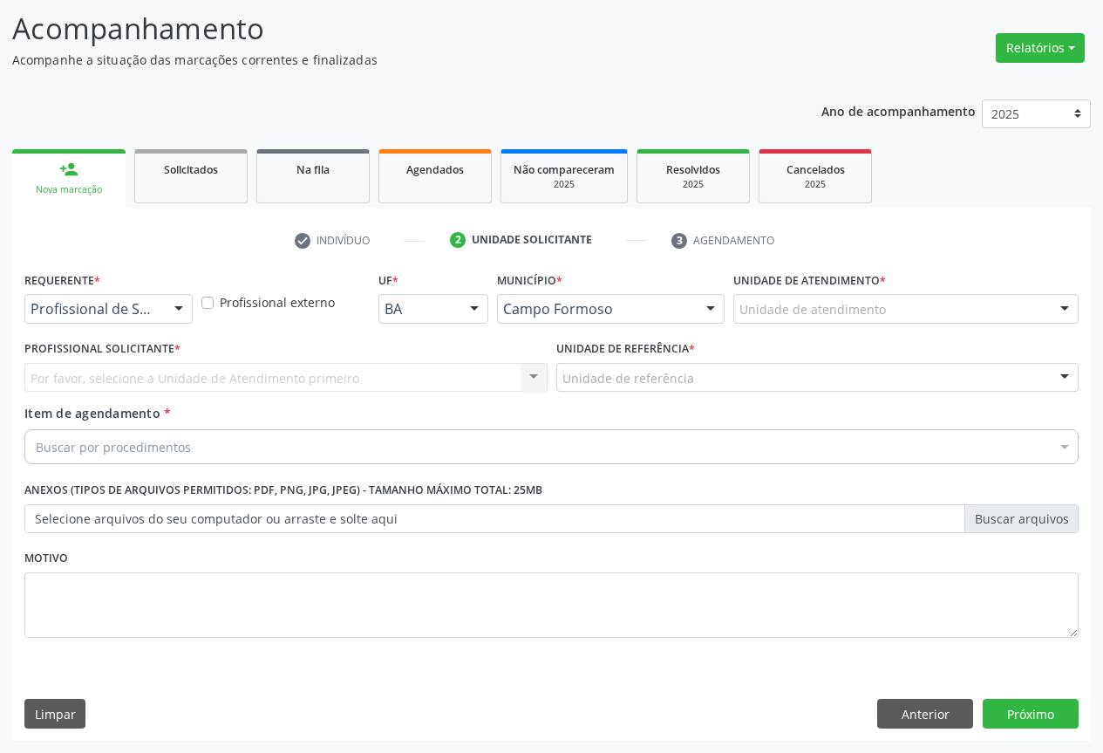
scroll to position [112, 0]
click at [159, 303] on div "Profissional de Saúde Profissional de Saúde Paciente Nenhum resultado encontrad…" at bounding box center [108, 309] width 168 height 30
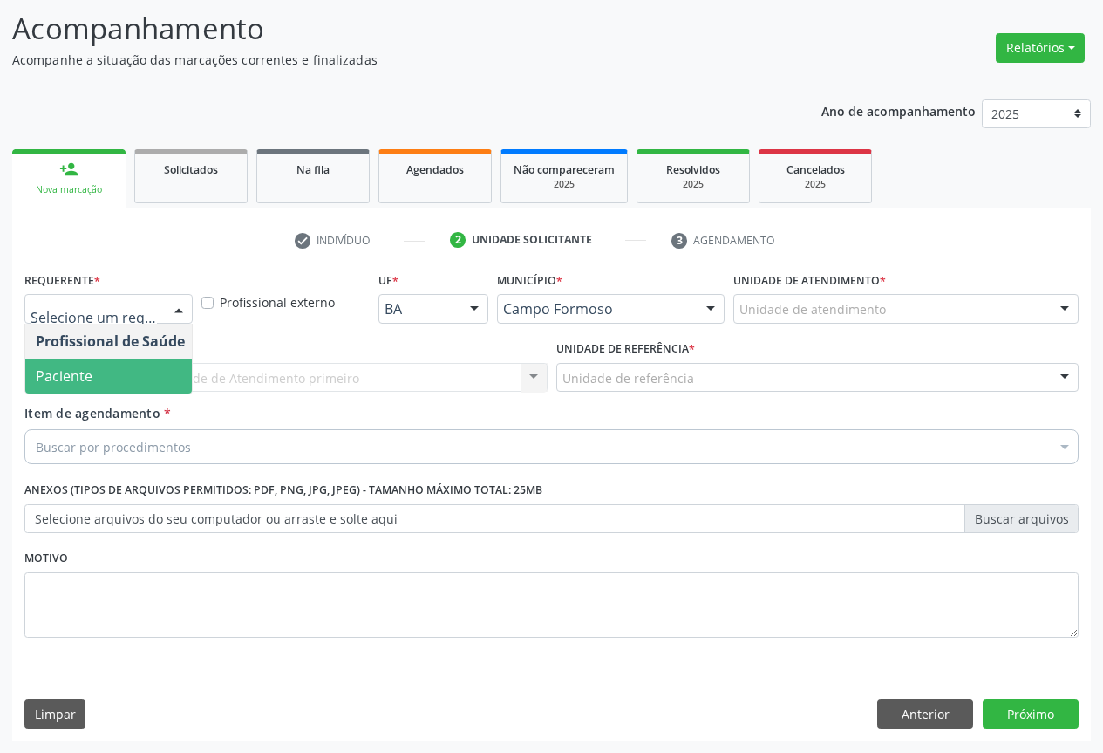
drag, startPoint x: 110, startPoint y: 382, endPoint x: 153, endPoint y: 385, distance: 42.8
click at [112, 382] on span "Paciente" at bounding box center [110, 375] width 170 height 35
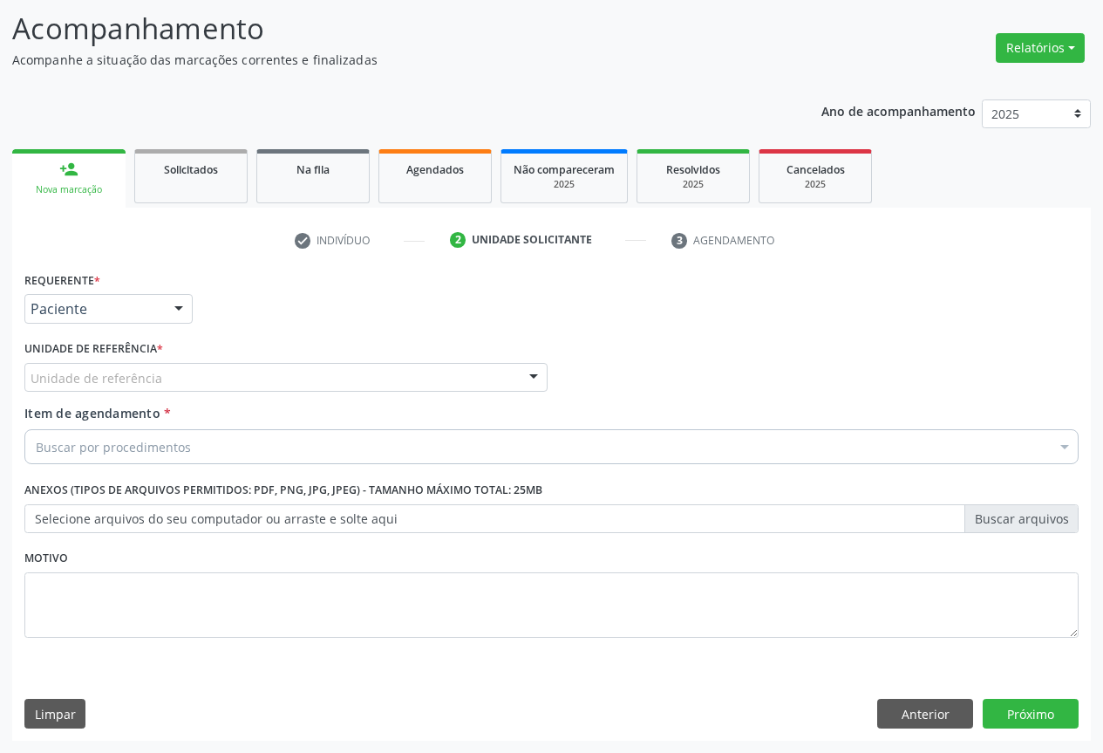
click at [174, 368] on div "Unidade de referência" at bounding box center [285, 378] width 523 height 30
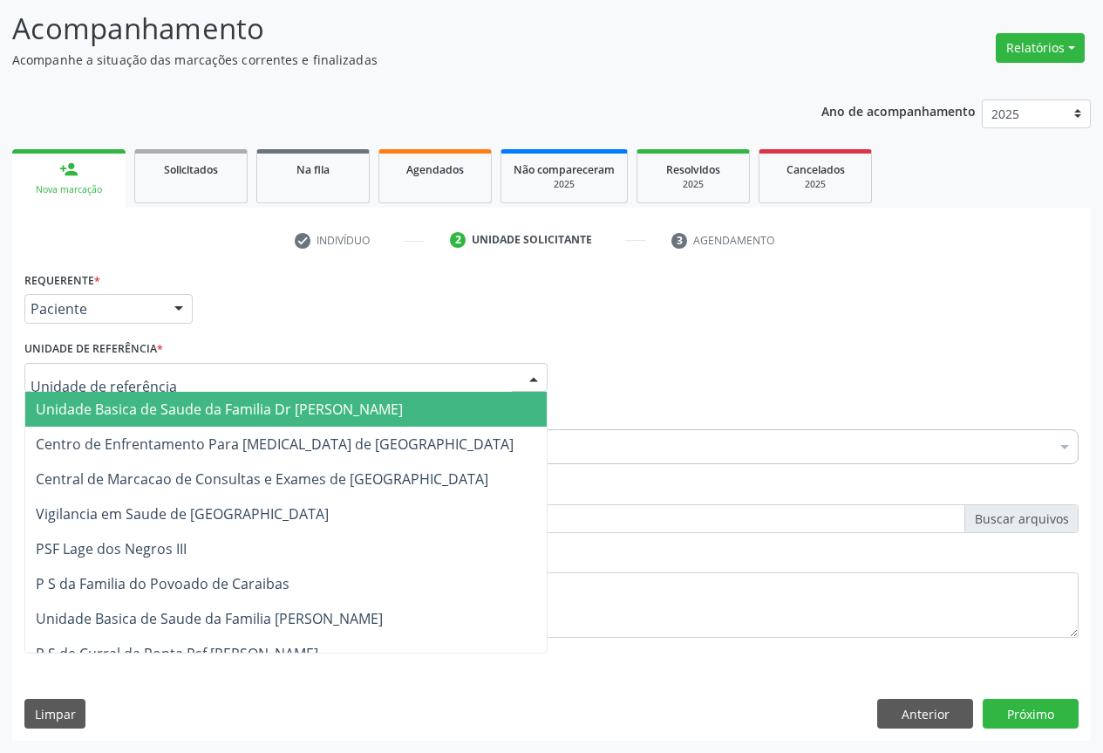
click at [160, 397] on span "Unidade Basica de Saude da Familia Dr [PERSON_NAME]" at bounding box center [285, 409] width 521 height 35
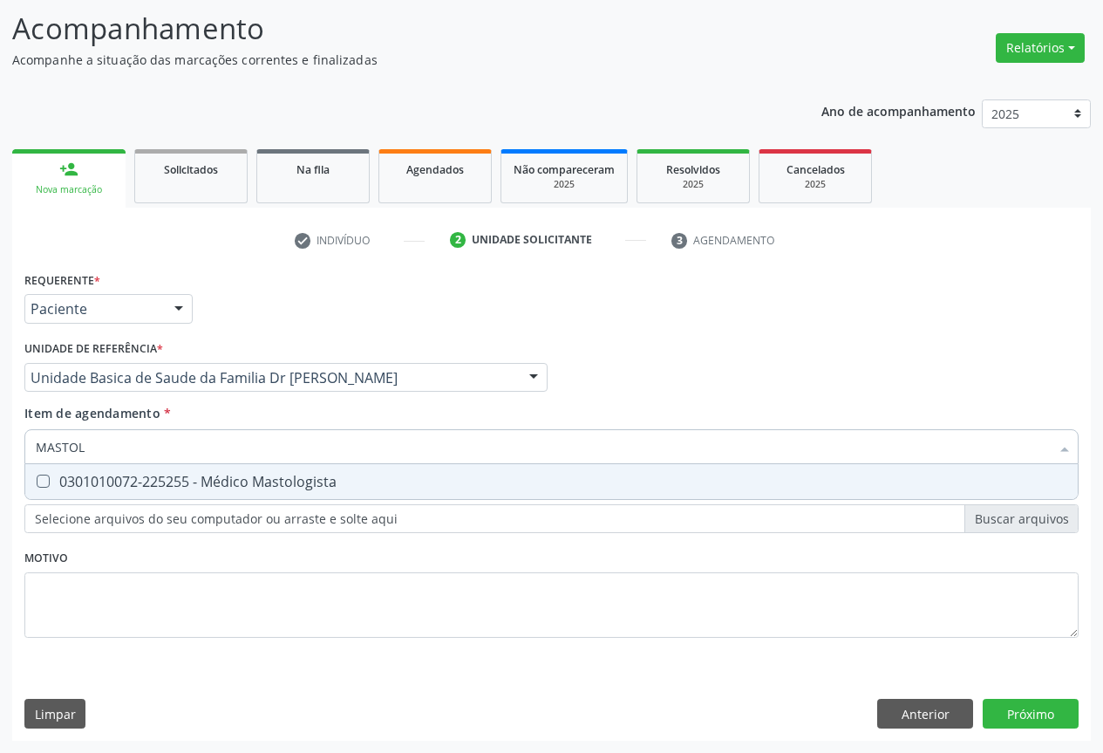
type input "MASTOLO"
click at [248, 479] on div "0301010072-225255 - Médico Mastologista" at bounding box center [552, 481] width 1032 height 14
checkbox Mastologista "true"
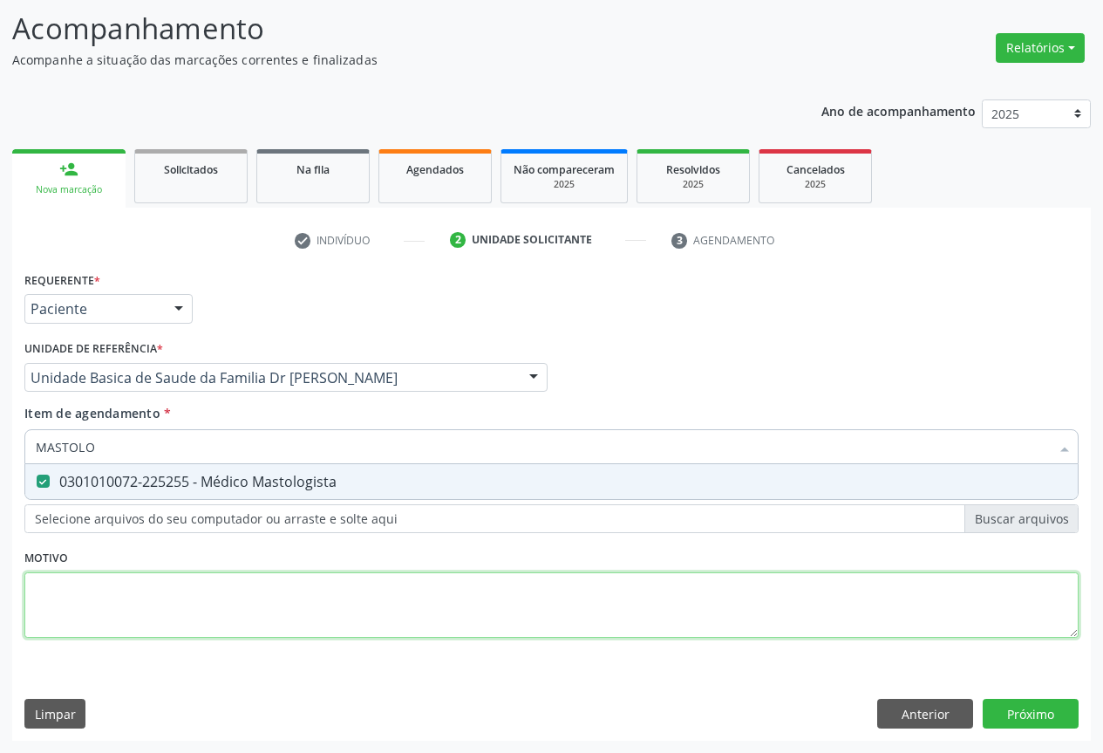
click at [392, 592] on div "Requerente * Paciente Profissional de Saúde Paciente Nenhum resultado encontrad…" at bounding box center [551, 464] width 1054 height 395
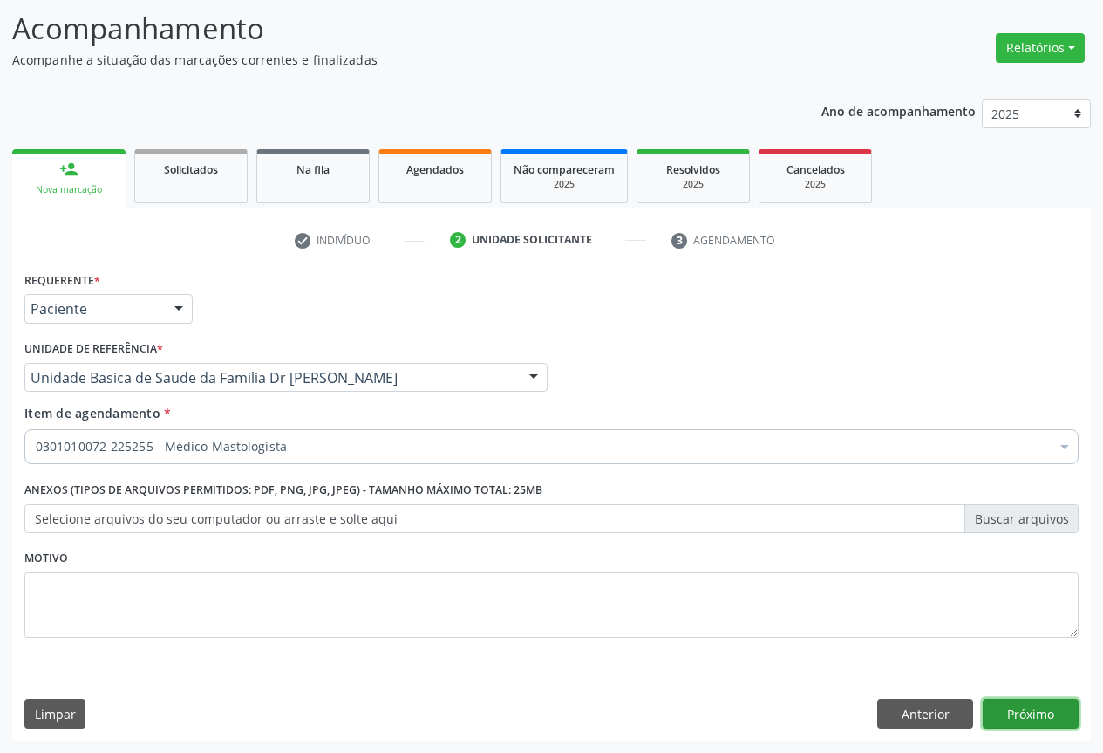
click at [1047, 712] on button "Próximo" at bounding box center [1031, 713] width 96 height 30
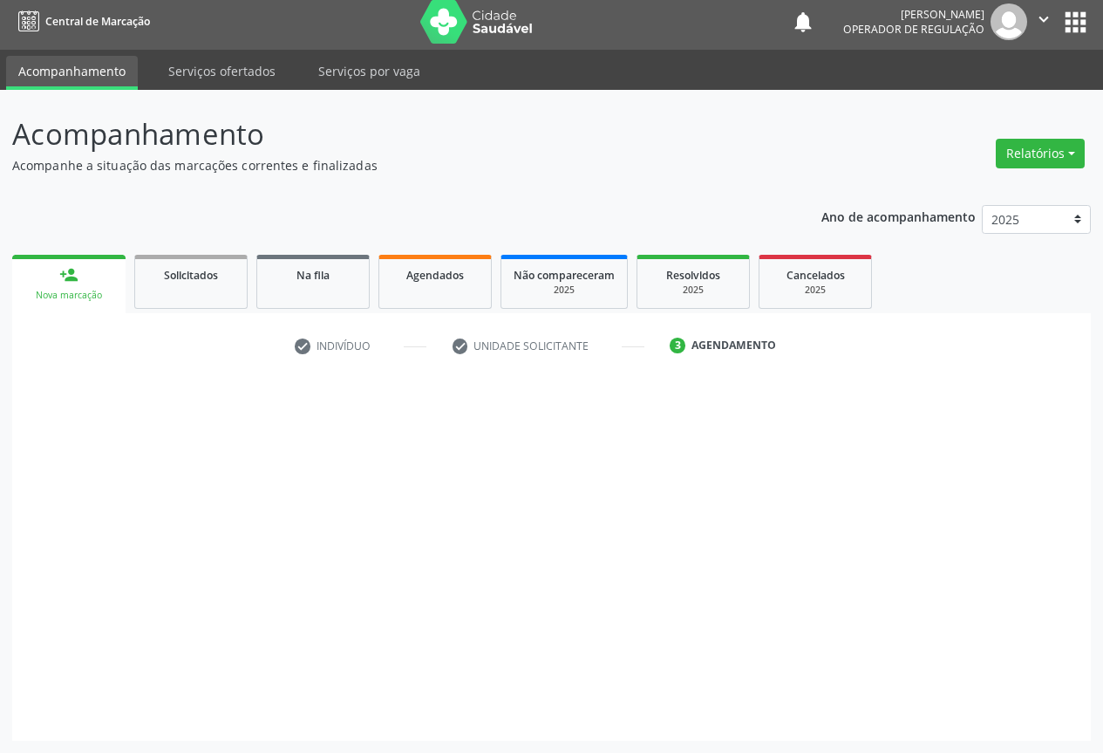
scroll to position [6, 0]
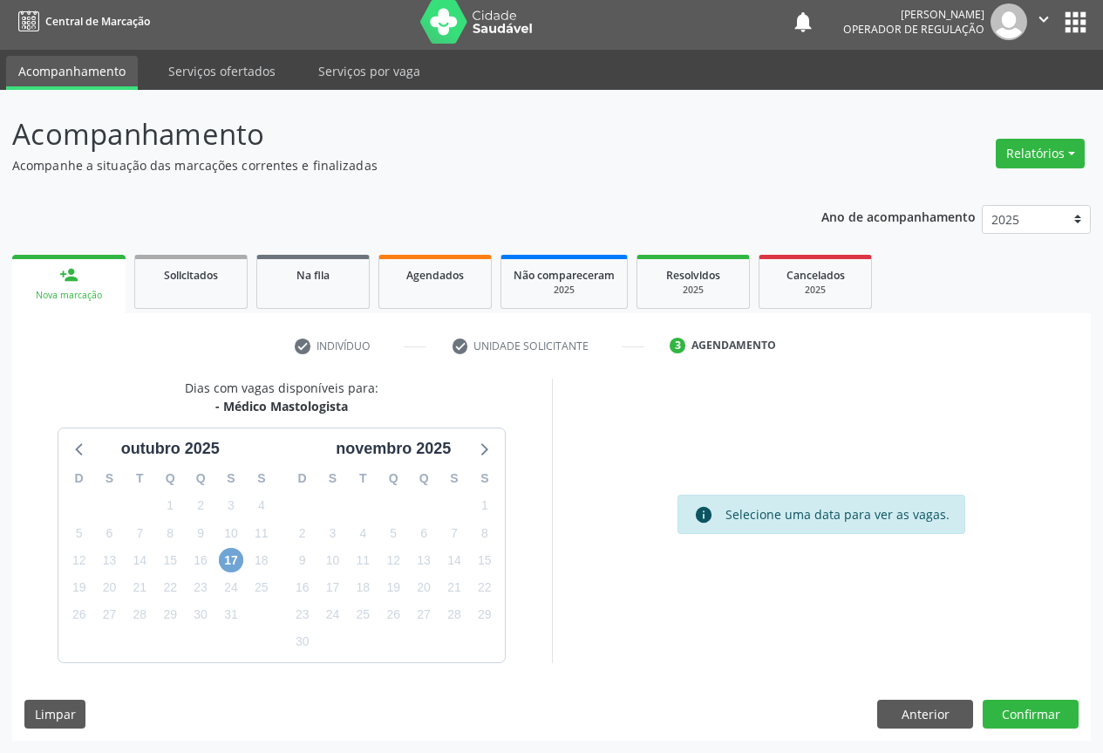
click at [228, 559] on span "17" at bounding box center [231, 560] width 24 height 24
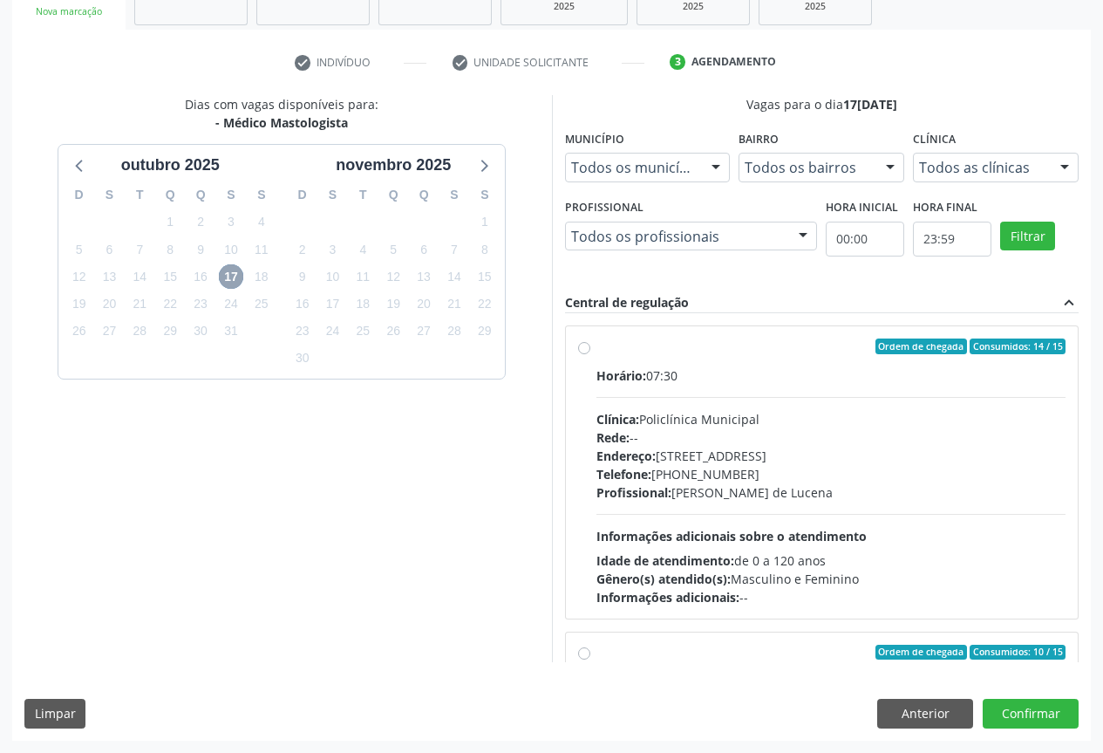
scroll to position [275, 0]
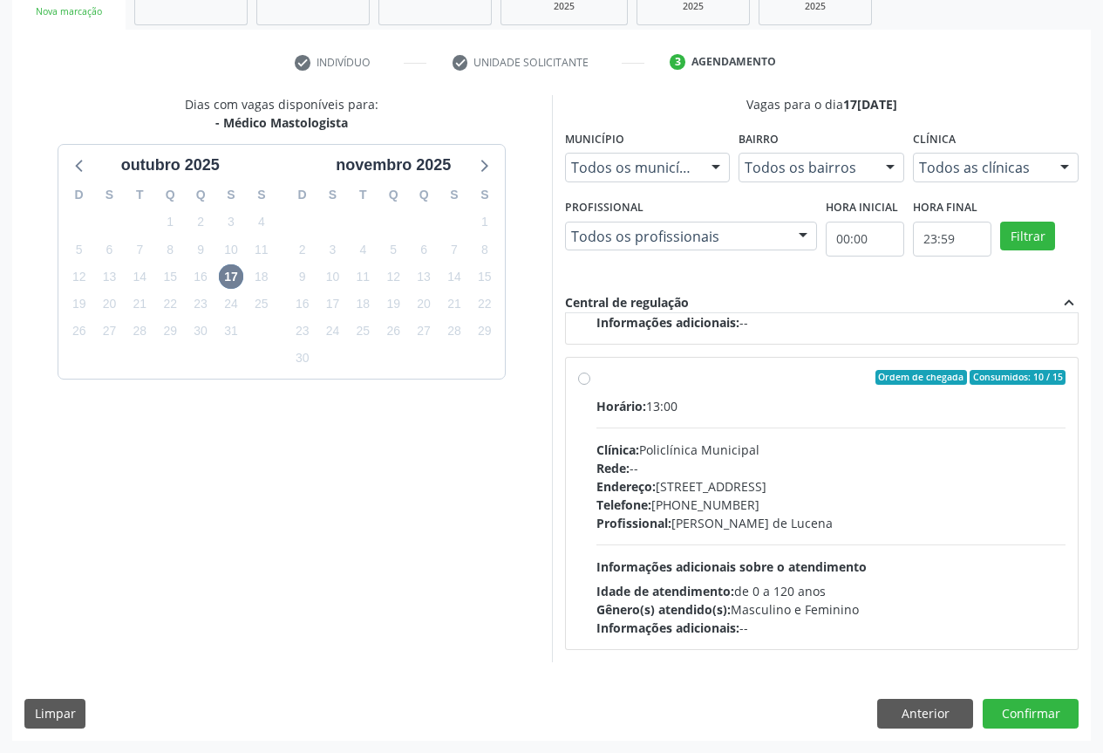
click at [594, 388] on div "Ordem de chegada Consumidos: 10 / 15 Horário: 13:00 Clínica: Policlínica Munici…" at bounding box center [822, 504] width 488 height 268
radio input "true"
click at [1035, 710] on button "Confirmar" at bounding box center [1031, 713] width 96 height 30
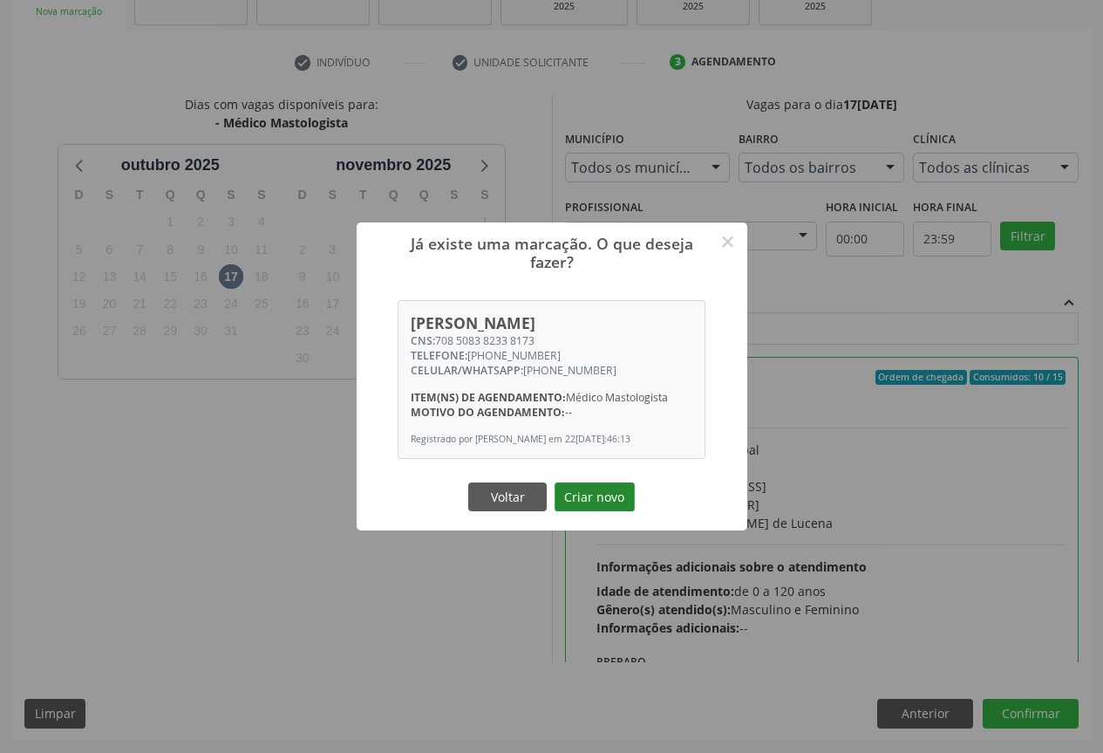
click at [589, 486] on button "Criar novo" at bounding box center [595, 497] width 80 height 30
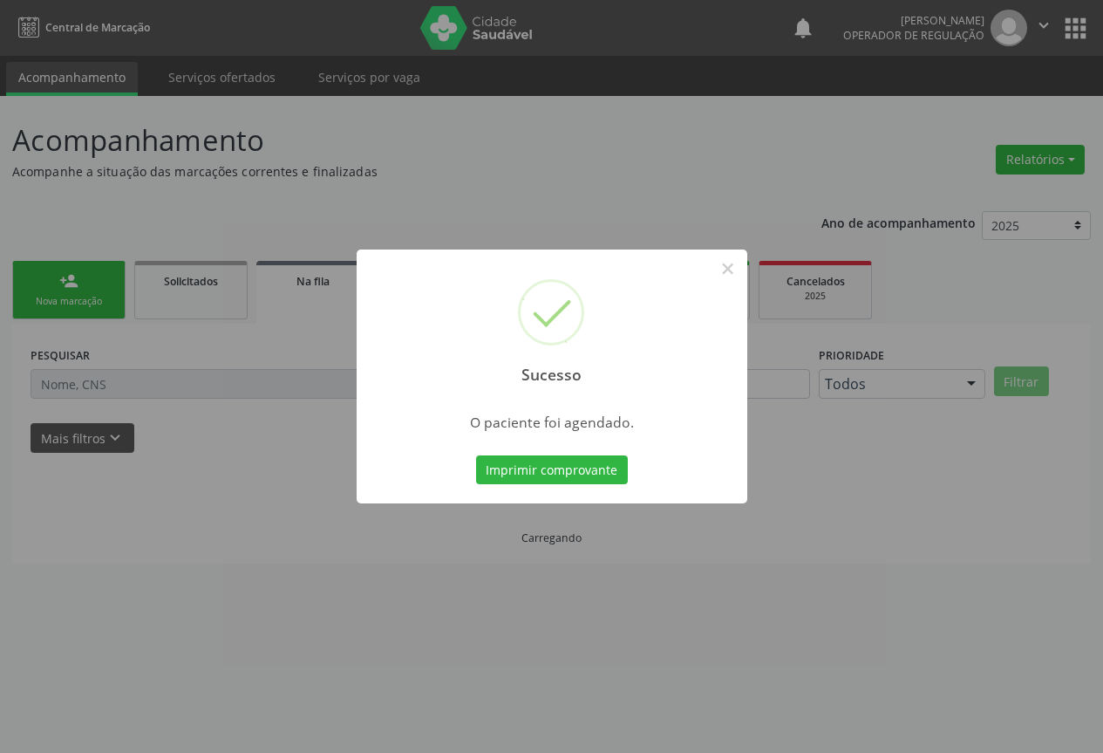
scroll to position [0, 0]
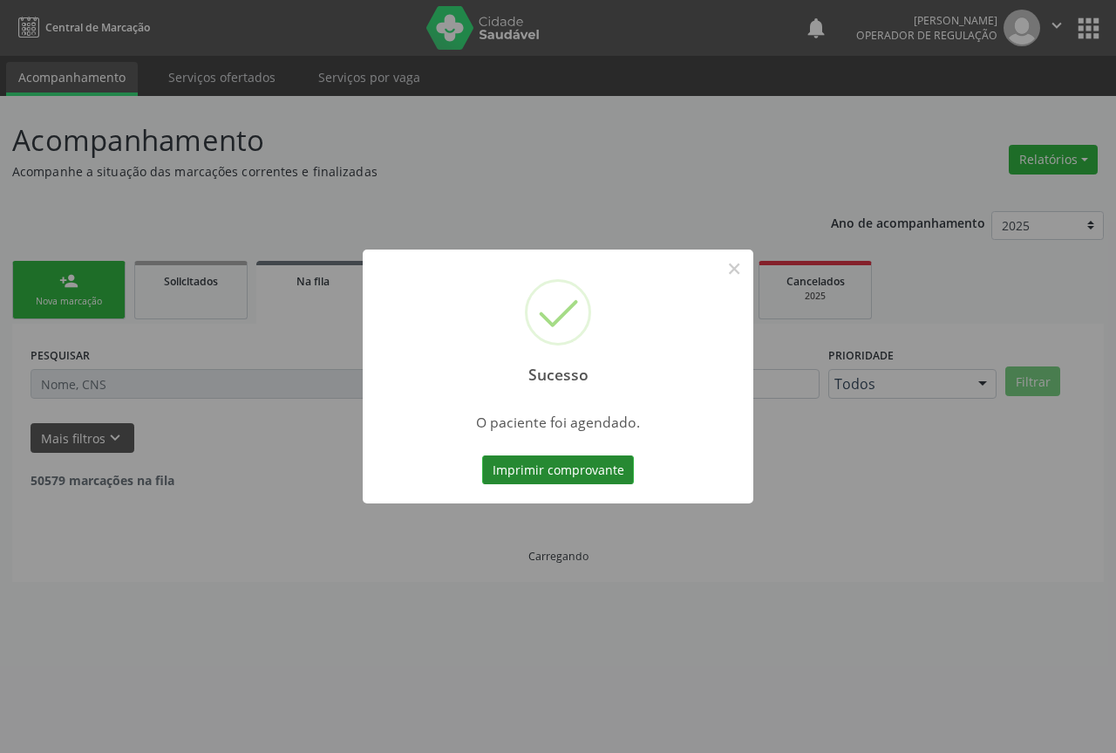
click at [540, 467] on button "Imprimir comprovante" at bounding box center [558, 470] width 152 height 30
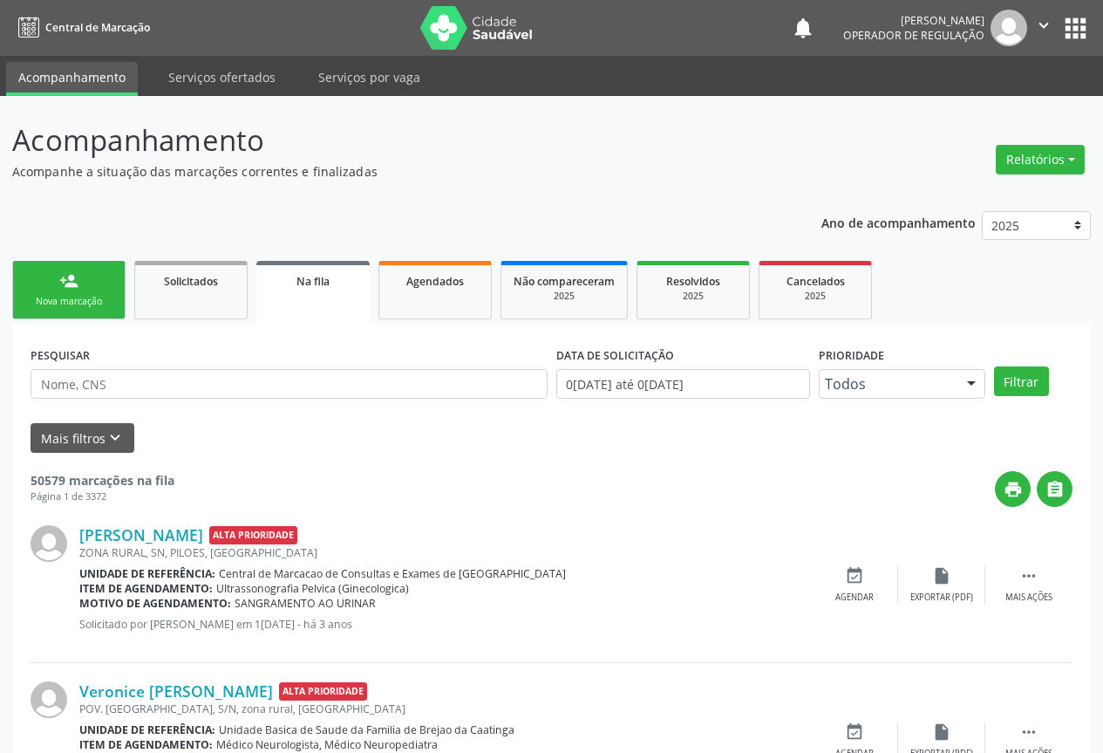
click at [71, 293] on link "person_add Nova marcação" at bounding box center [68, 290] width 113 height 58
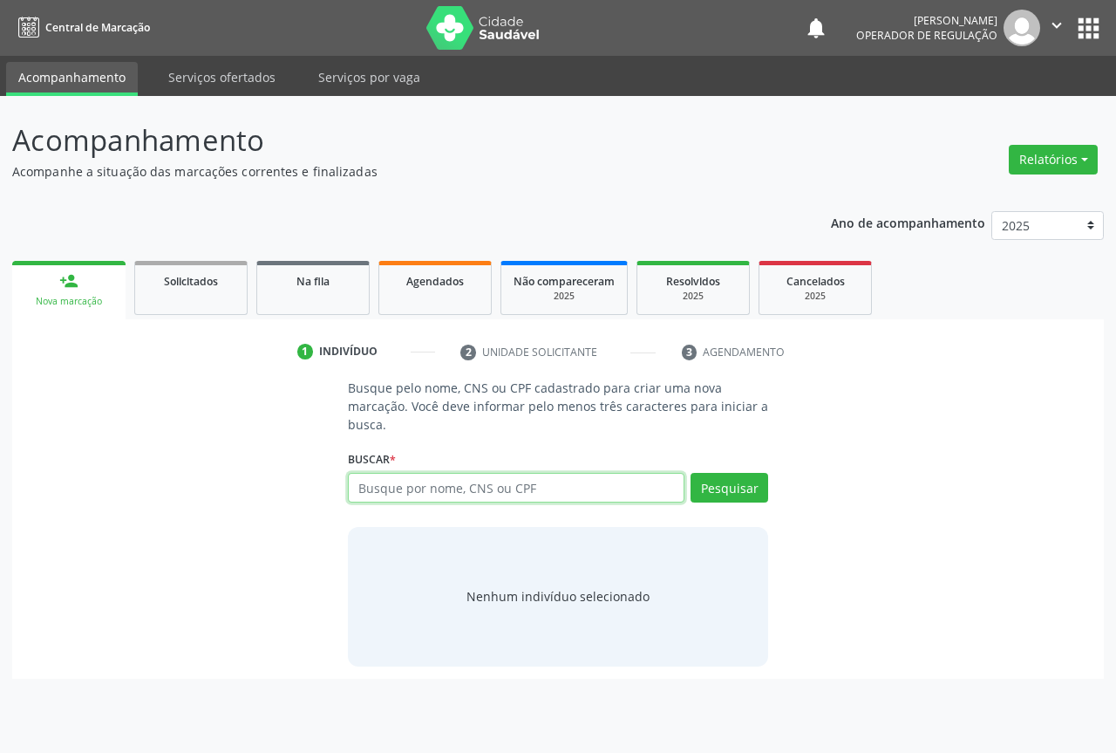
click at [468, 487] on input "text" at bounding box center [516, 488] width 337 height 30
type input "709000849052813"
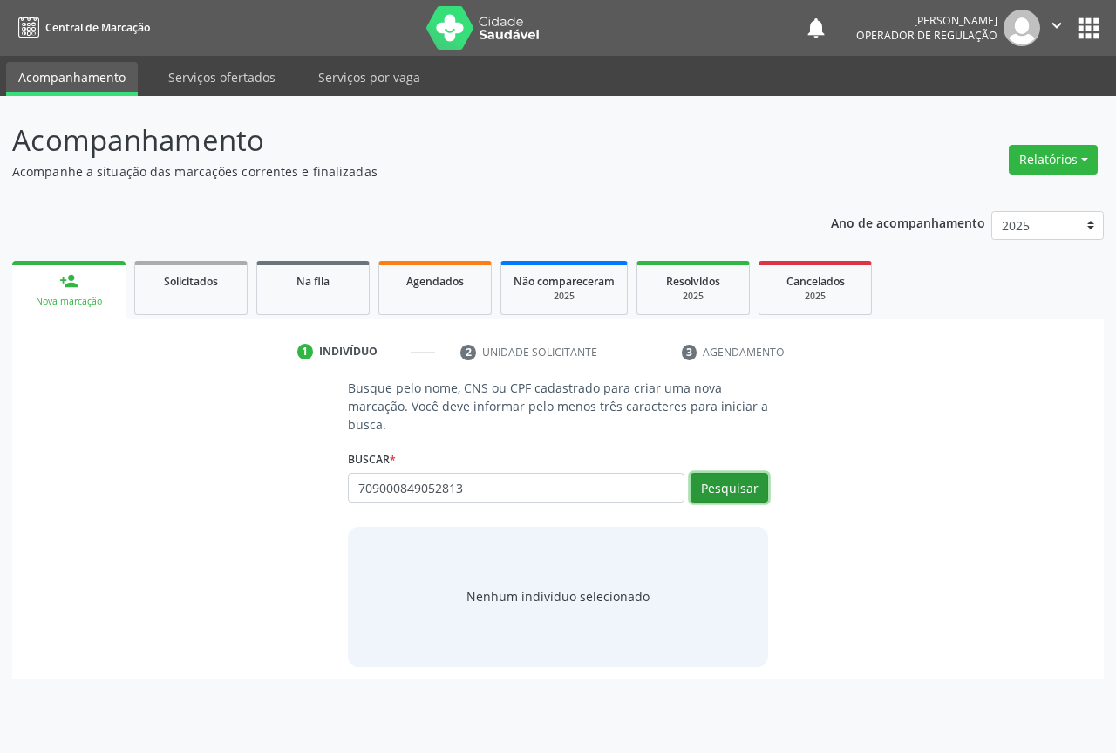
click at [749, 474] on button "Pesquisar" at bounding box center [730, 488] width 78 height 30
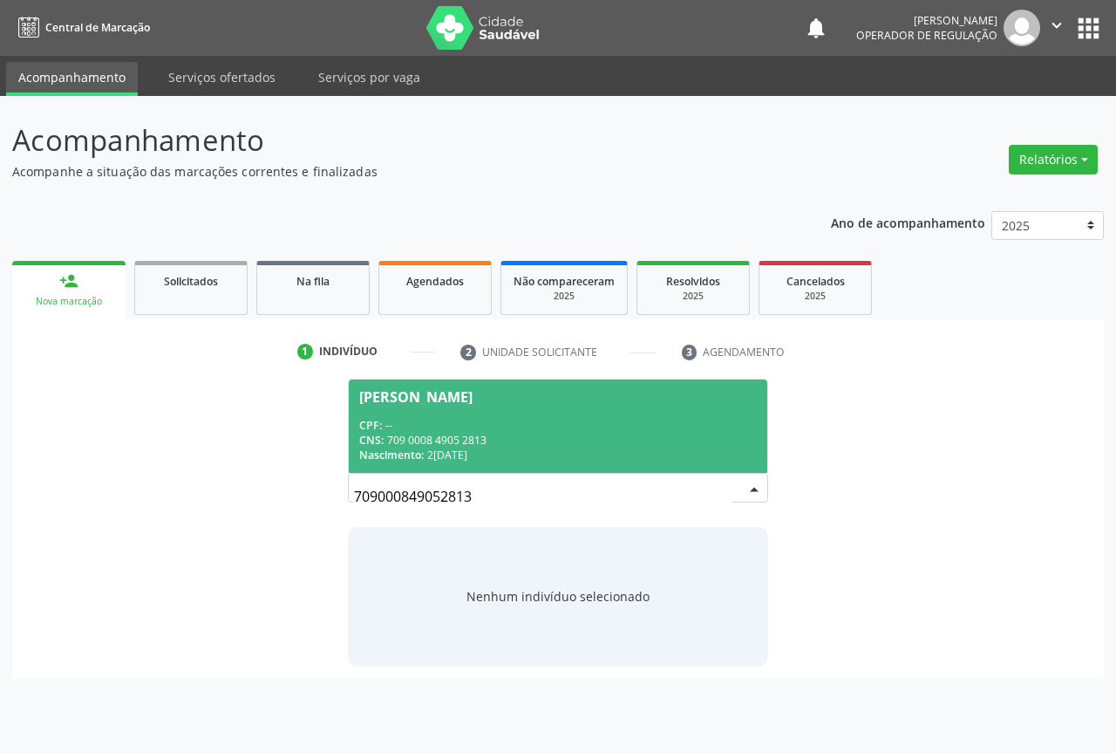
click at [384, 427] on div "CPF: --" at bounding box center [558, 425] width 398 height 15
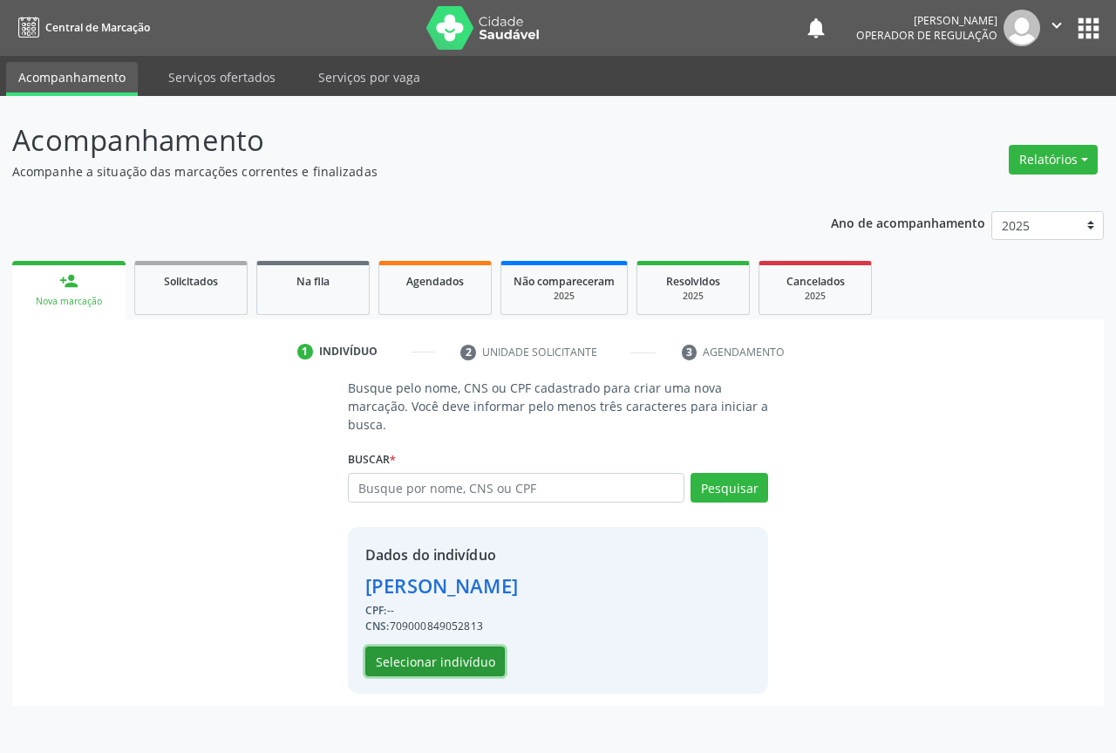
click at [457, 656] on button "Selecionar indivíduo" at bounding box center [435, 661] width 140 height 30
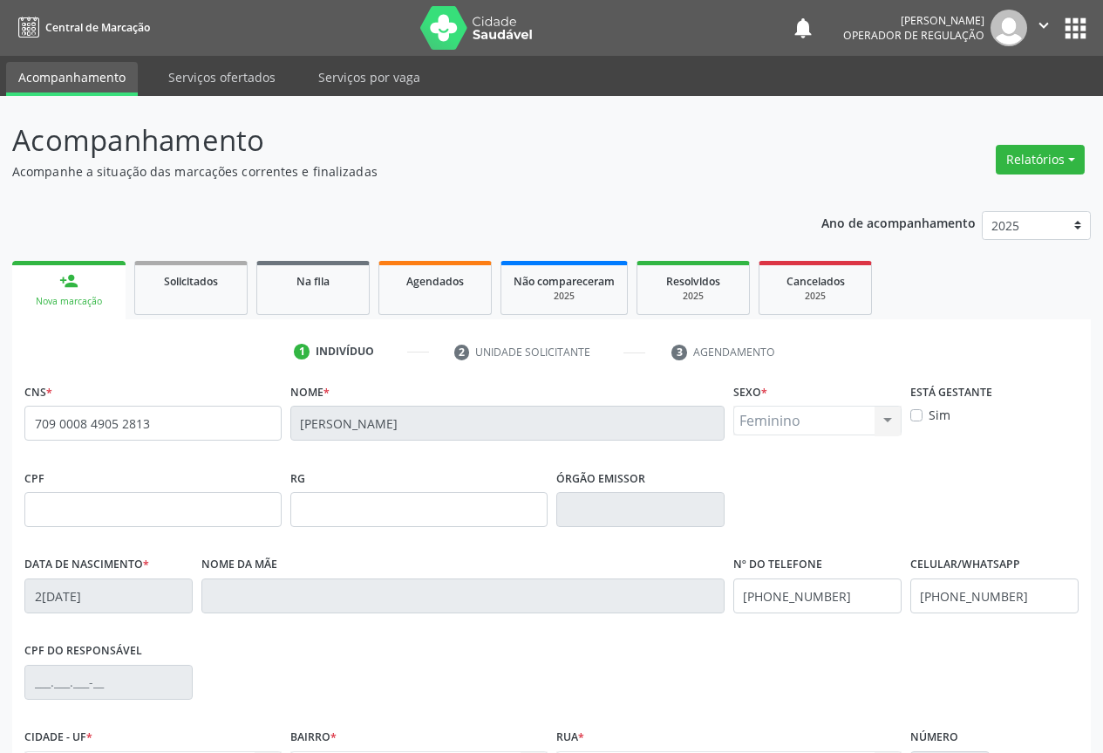
scroll to position [193, 0]
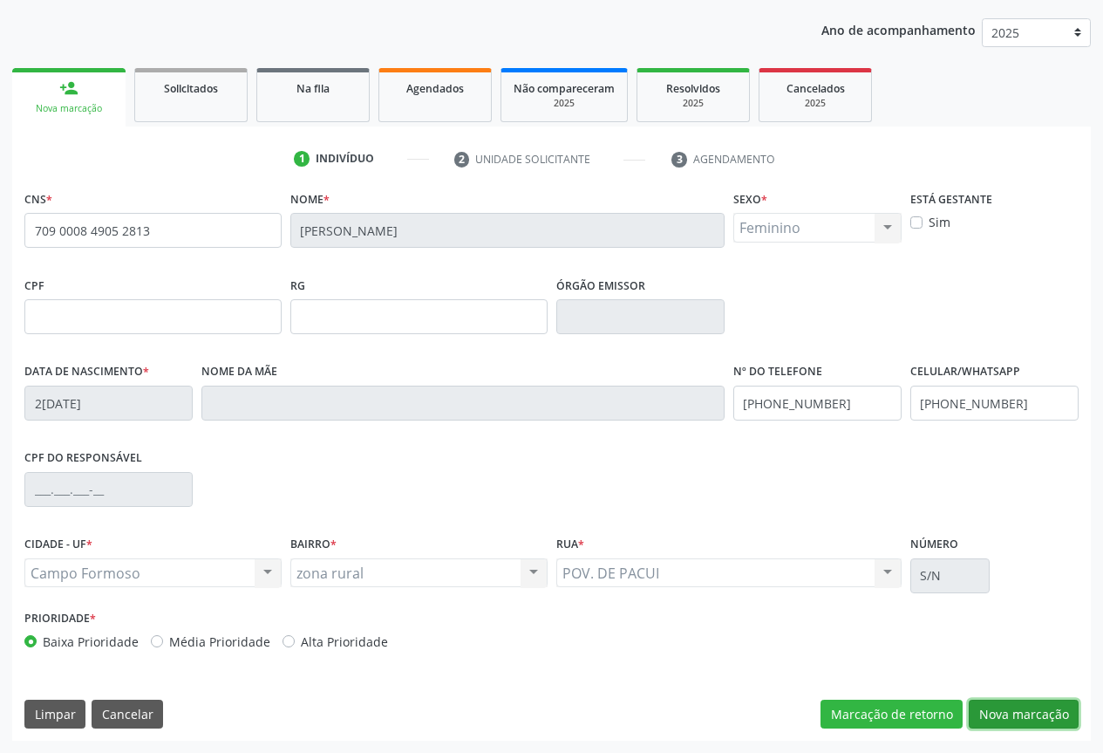
click at [1018, 707] on button "Nova marcação" at bounding box center [1024, 714] width 110 height 30
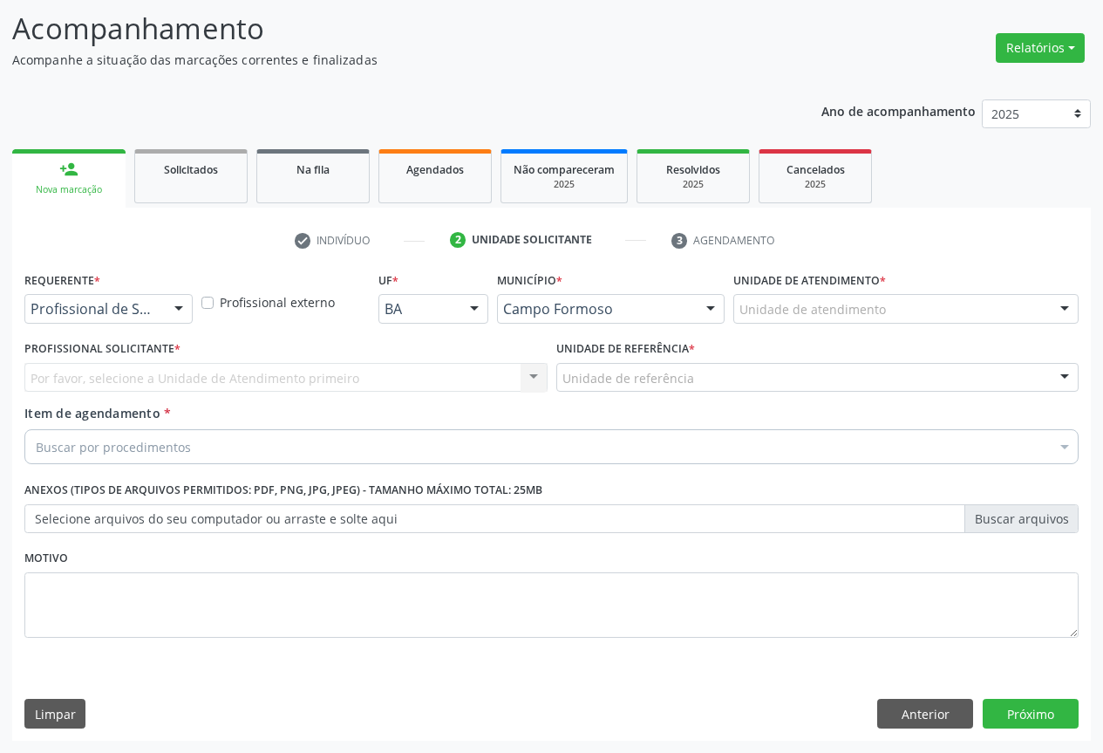
scroll to position [112, 0]
click at [159, 310] on div "Profissional de Saúde" at bounding box center [108, 309] width 168 height 30
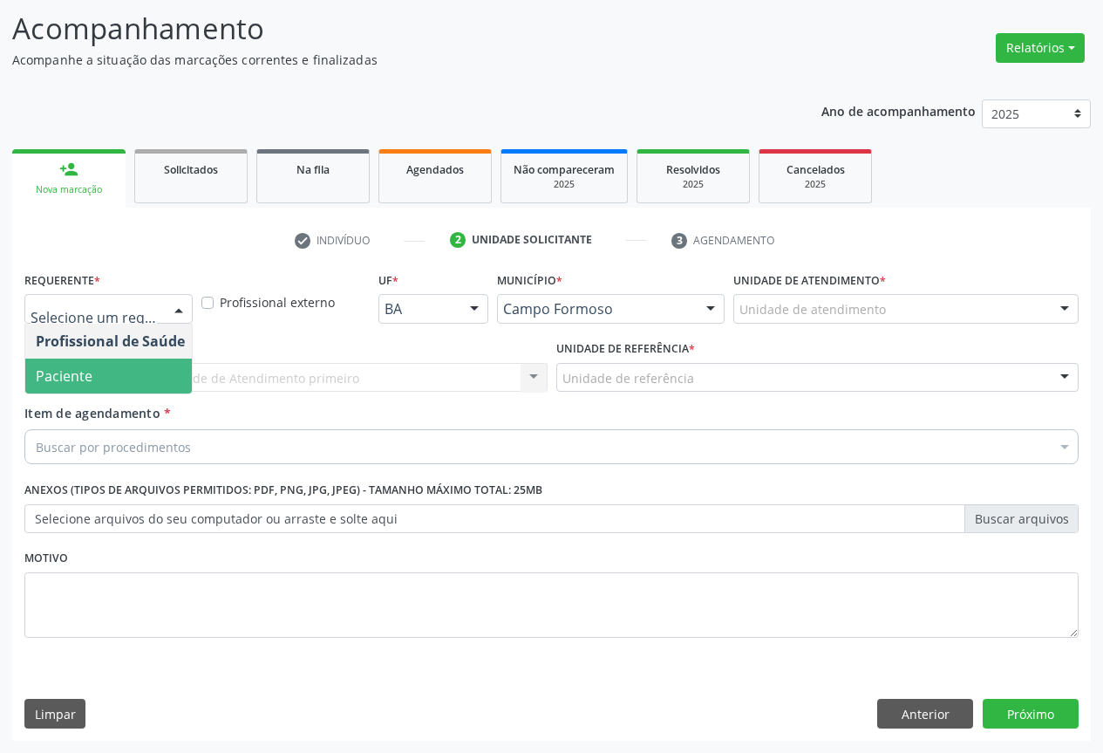
click at [76, 374] on span "Paciente" at bounding box center [64, 375] width 57 height 19
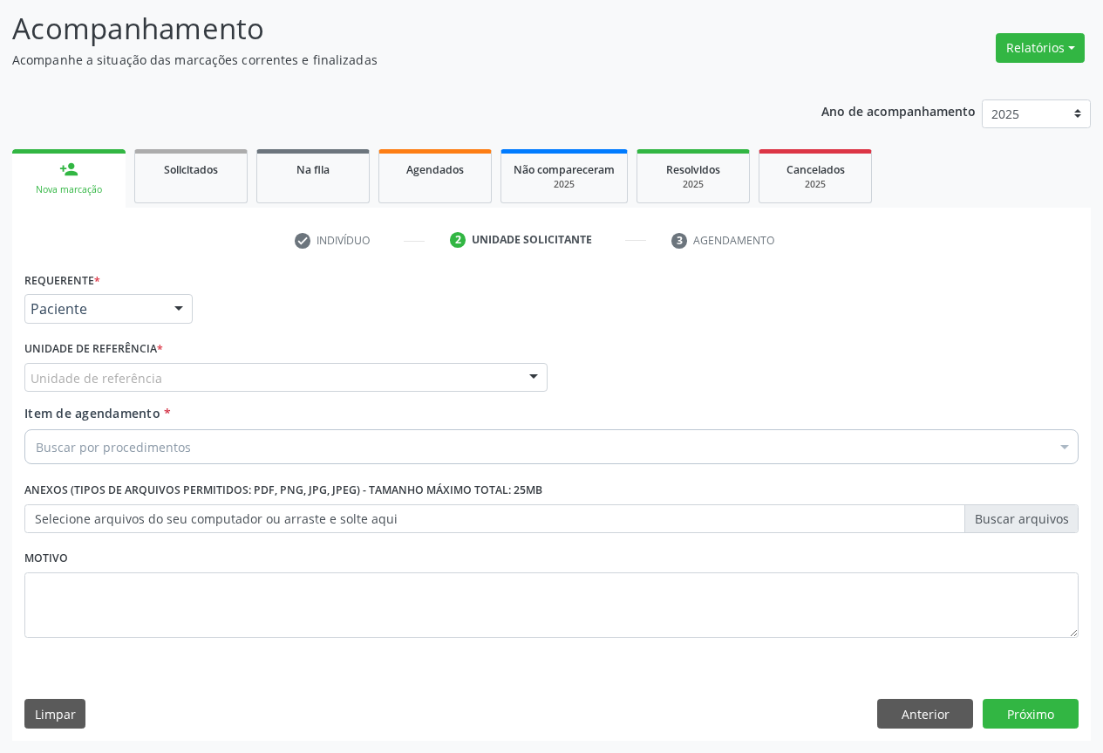
click at [540, 383] on div at bounding box center [534, 379] width 26 height 30
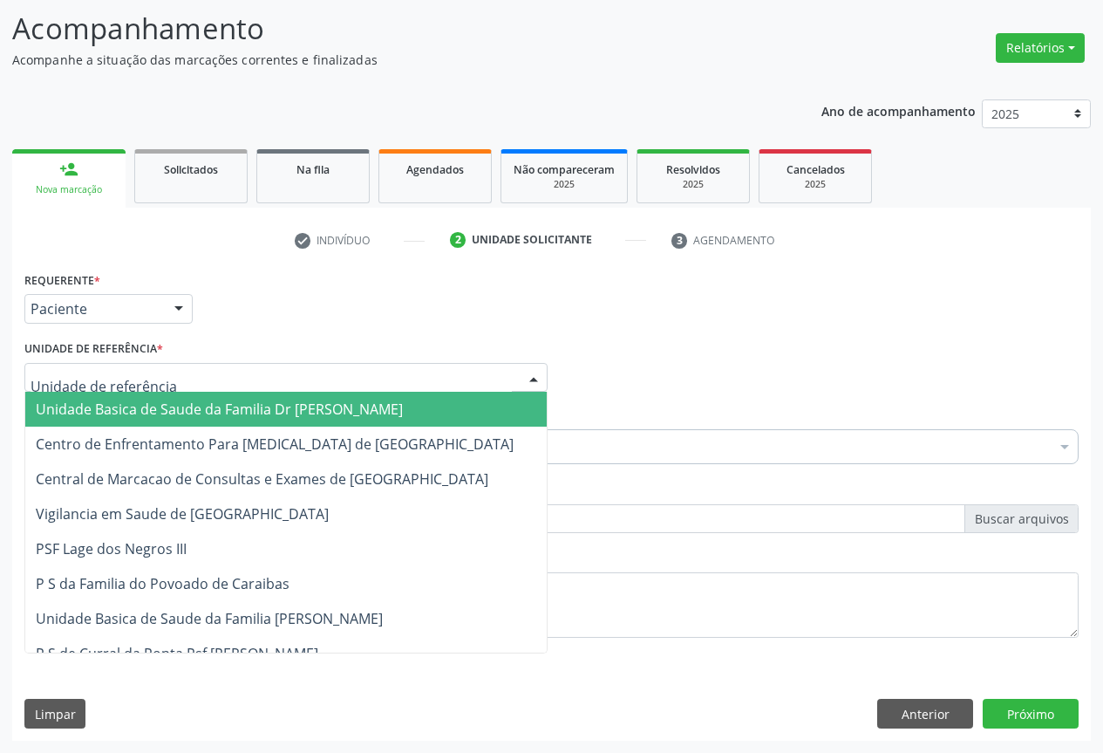
click at [160, 407] on span "Unidade Basica de Saude da Familia Dr [PERSON_NAME]" at bounding box center [219, 408] width 367 height 19
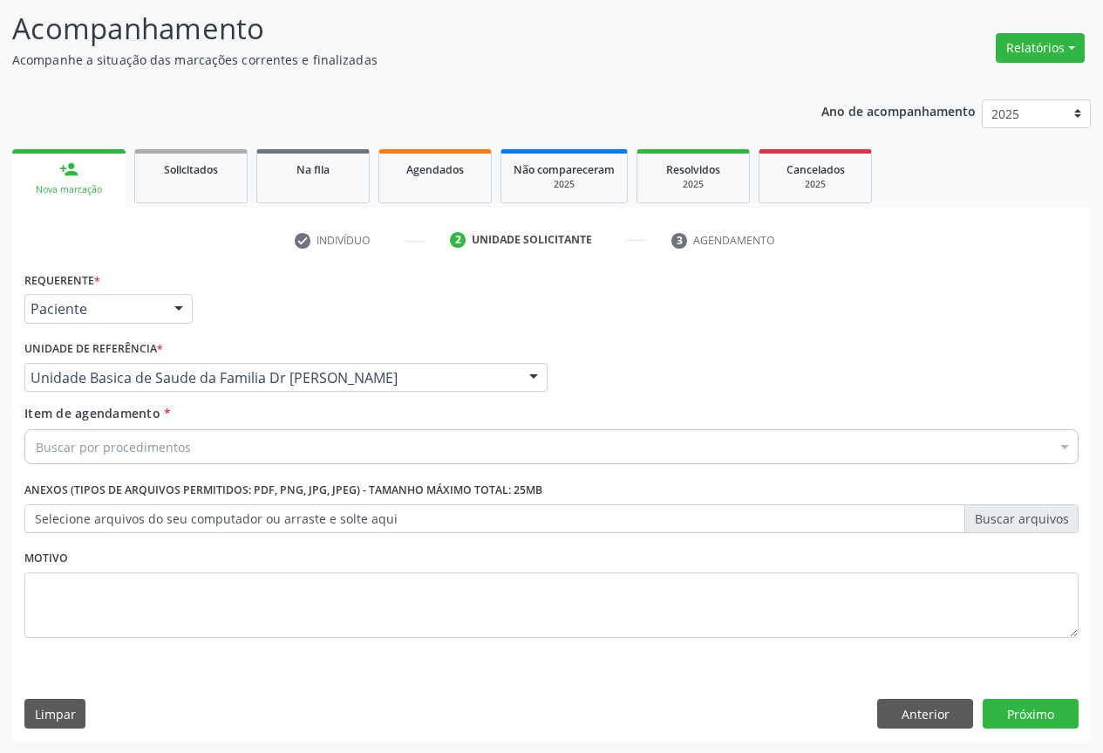
click at [217, 442] on div "Buscar por procedimentos" at bounding box center [551, 446] width 1054 height 35
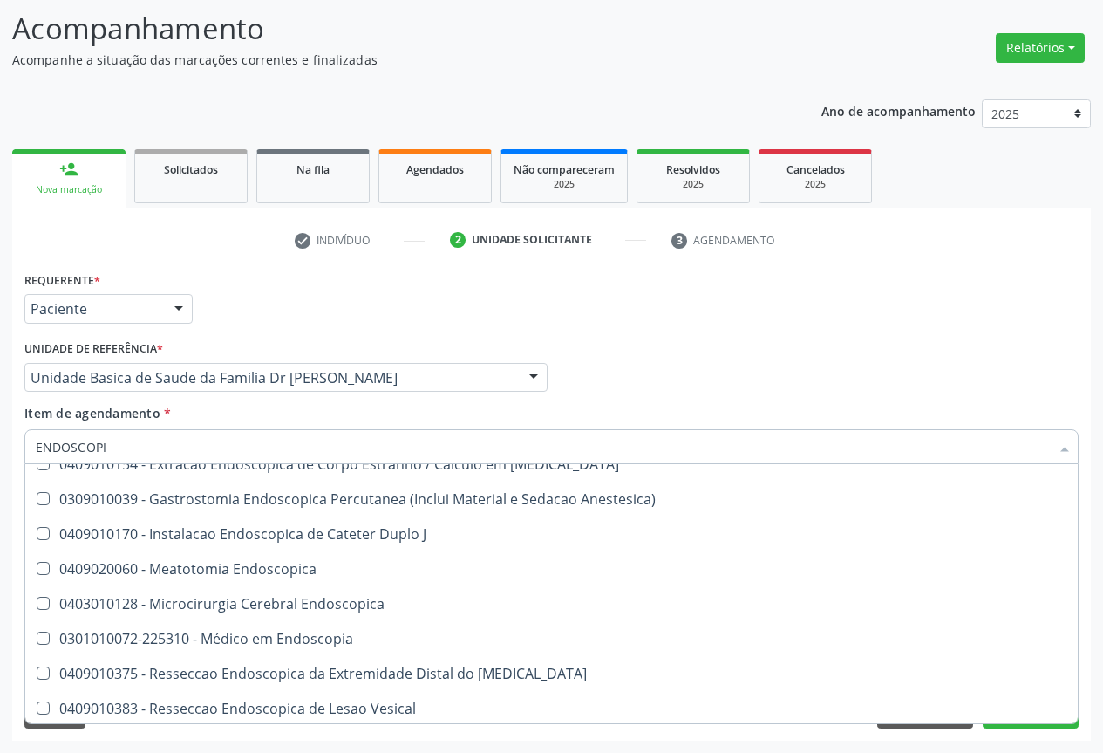
scroll to position [436, 0]
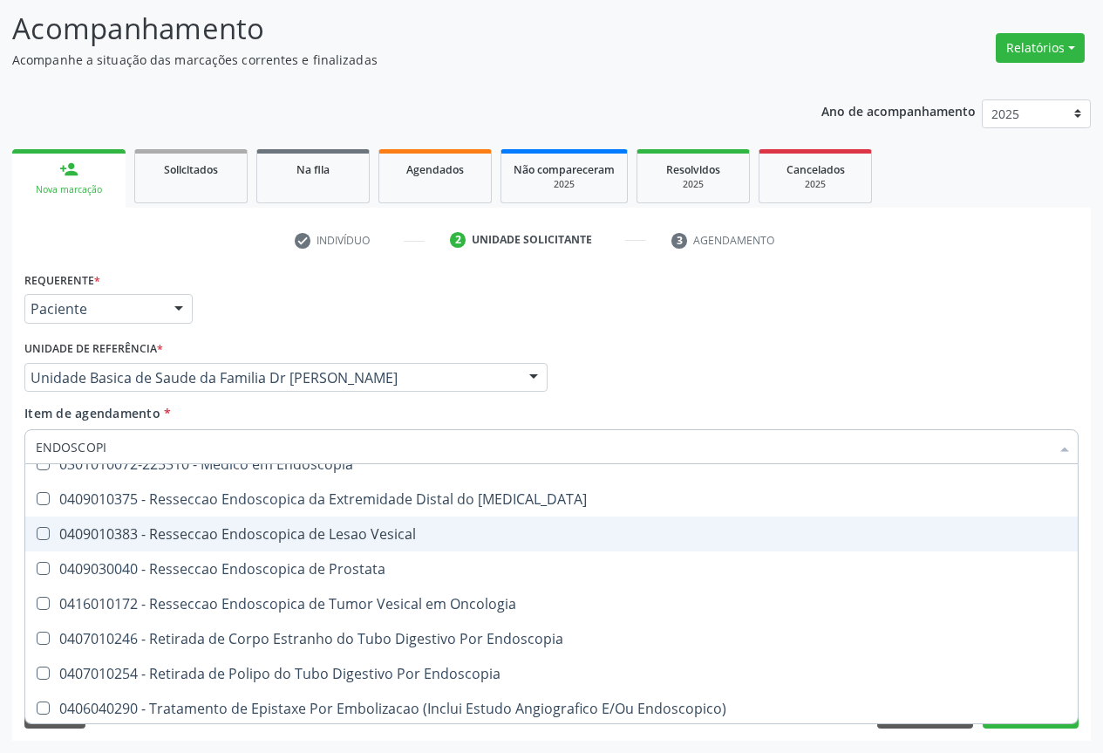
type input "ENDOSCOPIA"
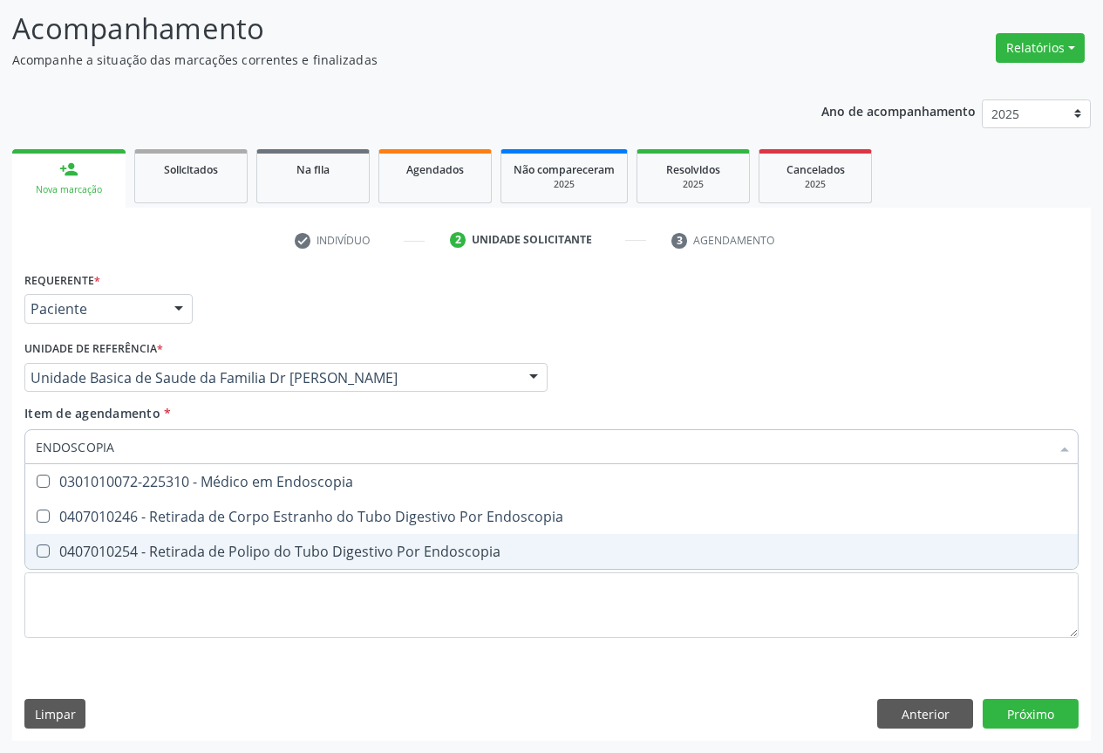
scroll to position [0, 0]
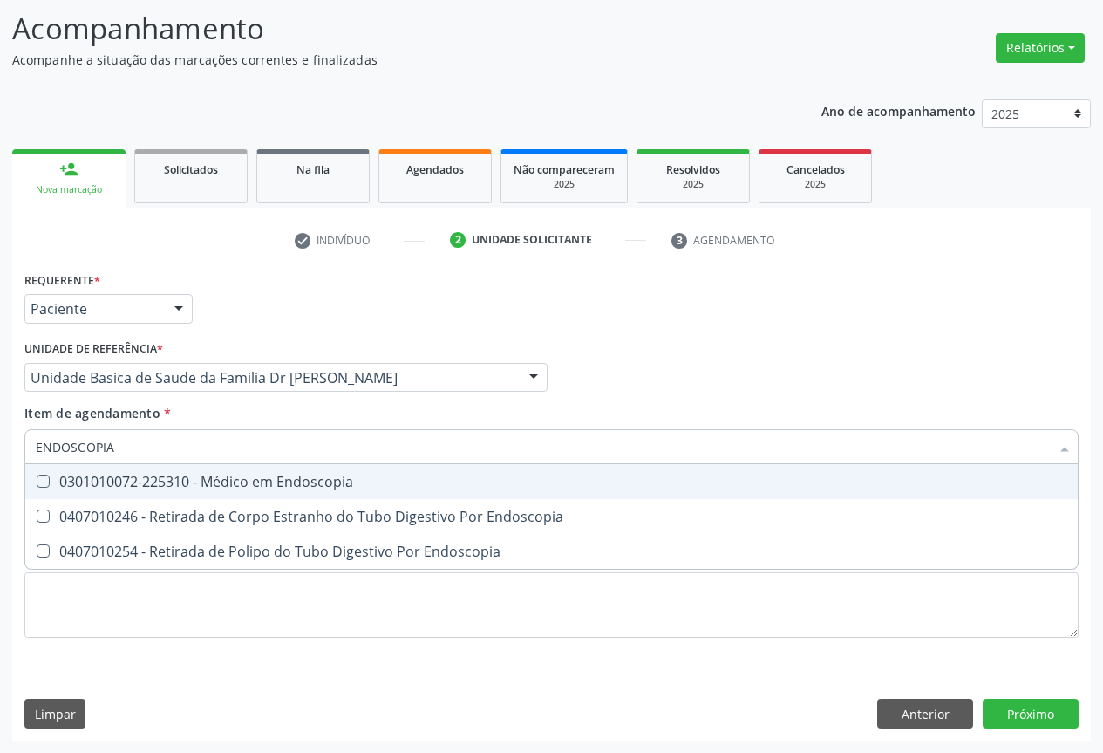
click at [274, 487] on div "0301010072-225310 - Médico em Endoscopia" at bounding box center [552, 481] width 1032 height 14
checkbox Endoscopia "true"
click at [678, 392] on div "Profissional Solicitante Por favor, selecione a Unidade de Atendimento primeiro…" at bounding box center [551, 370] width 1063 height 68
checkbox Endoscopia "true"
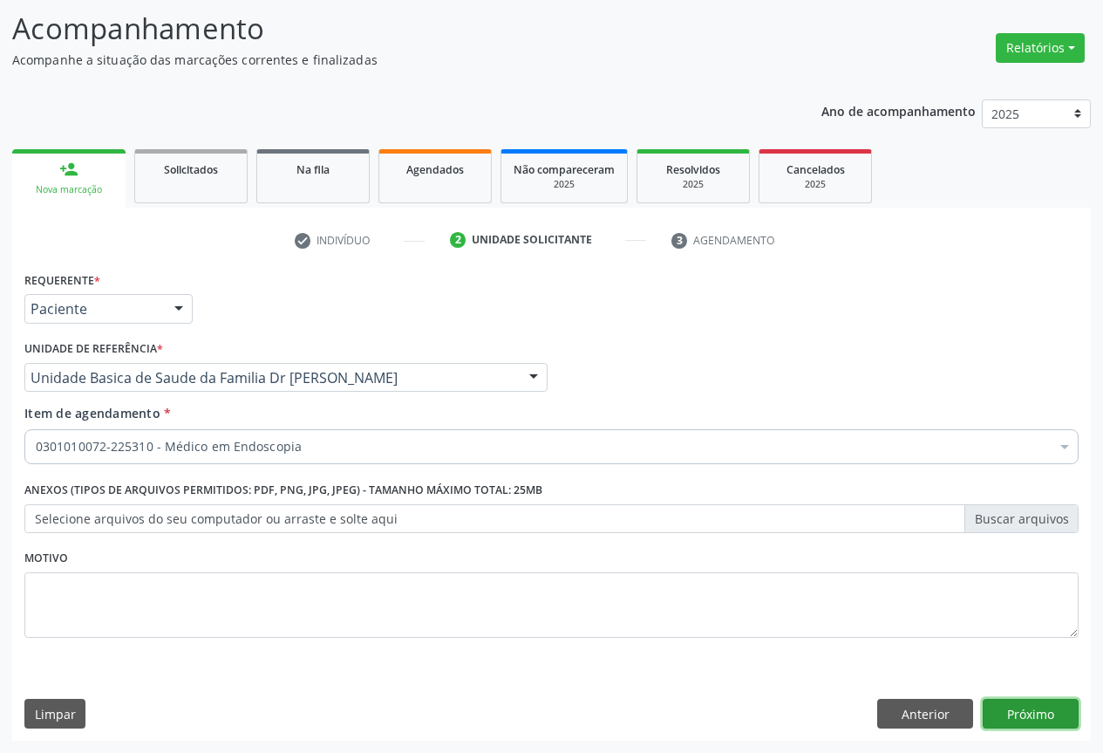
click at [1028, 715] on button "Próximo" at bounding box center [1031, 713] width 96 height 30
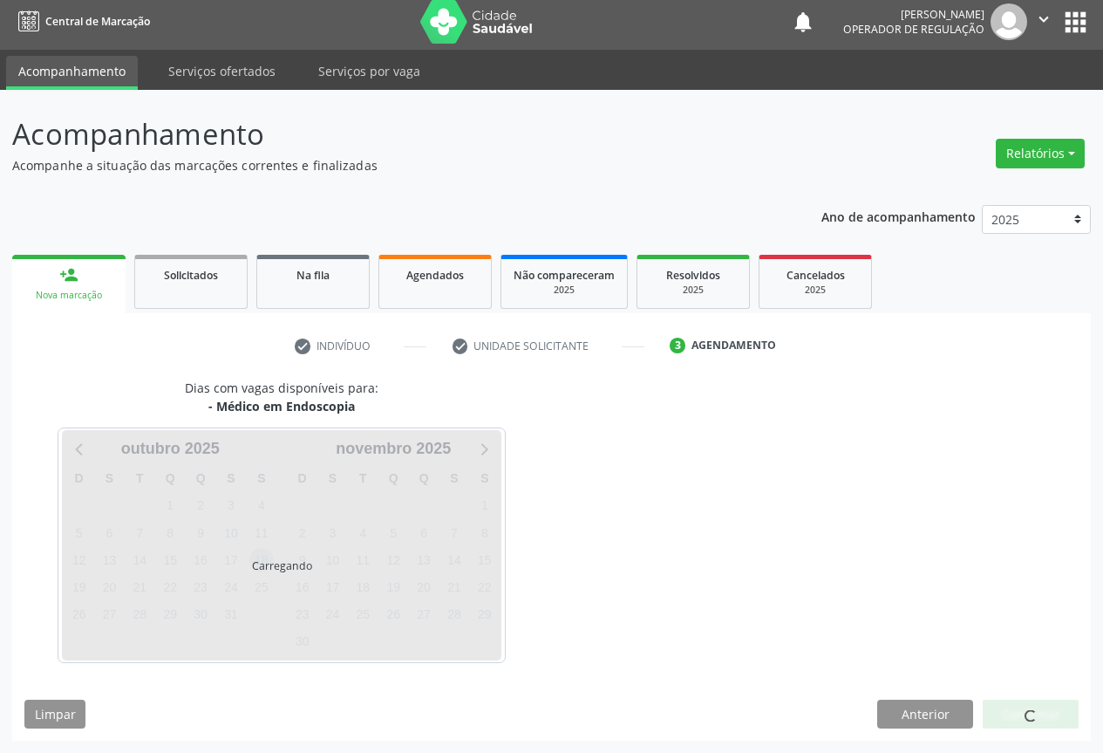
scroll to position [58, 0]
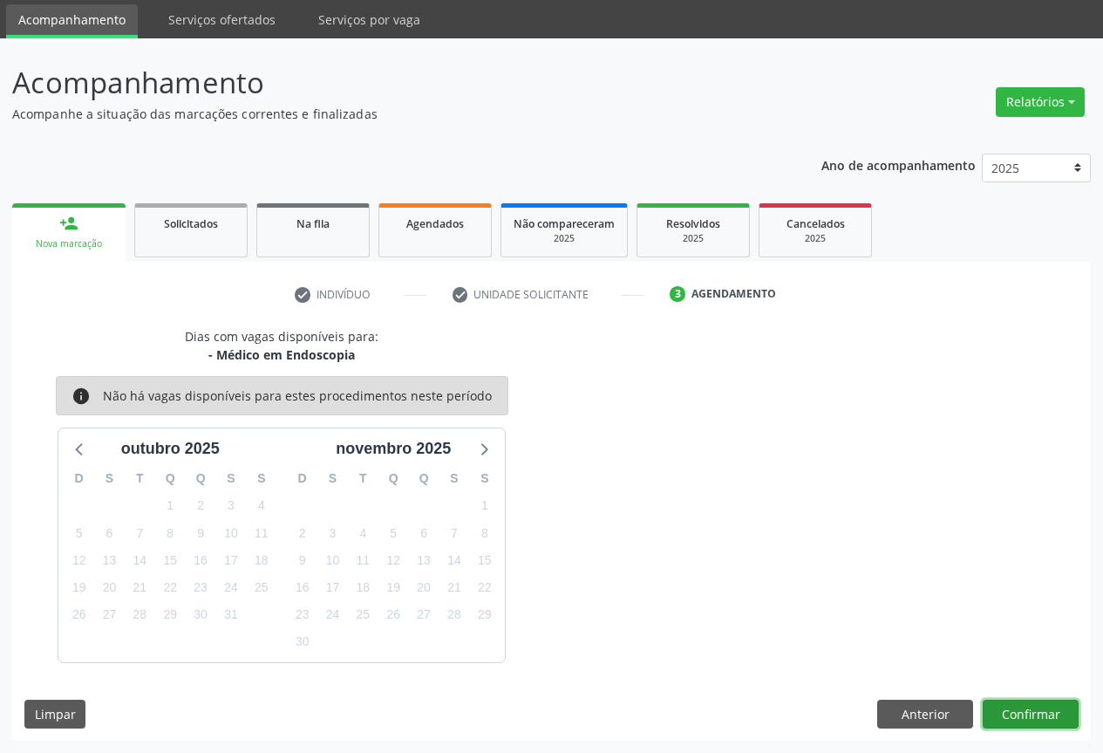
click at [1017, 708] on button "Confirmar" at bounding box center [1031, 714] width 96 height 30
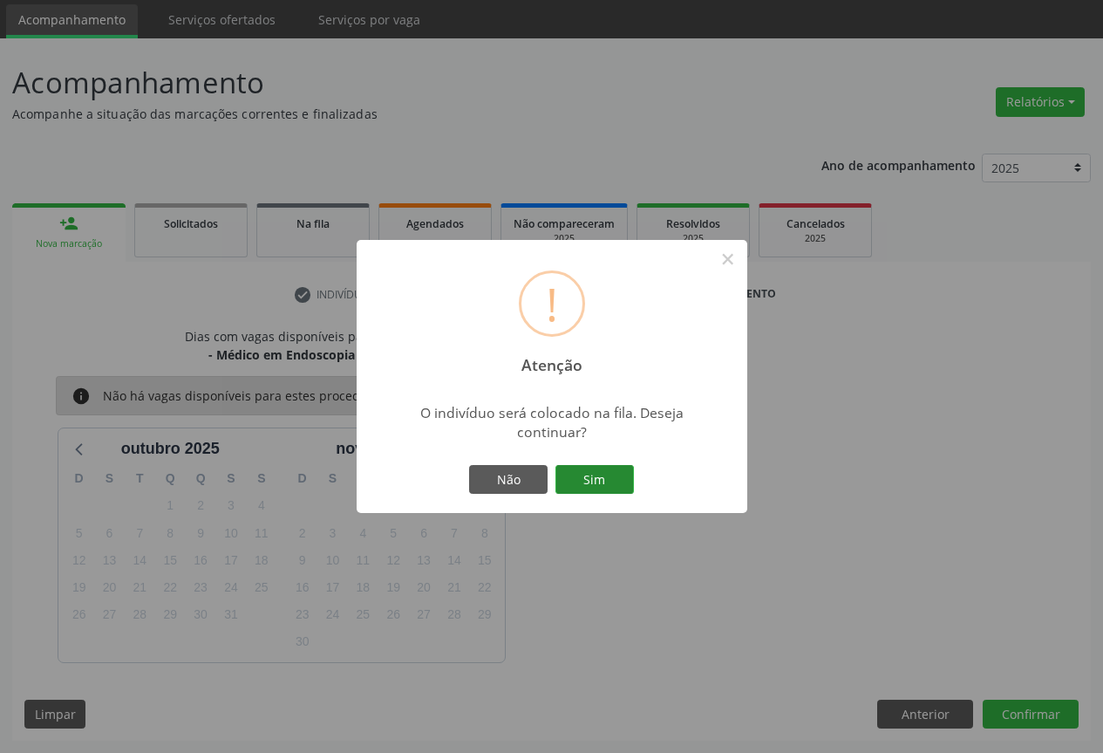
click at [593, 480] on button "Sim" at bounding box center [594, 480] width 78 height 30
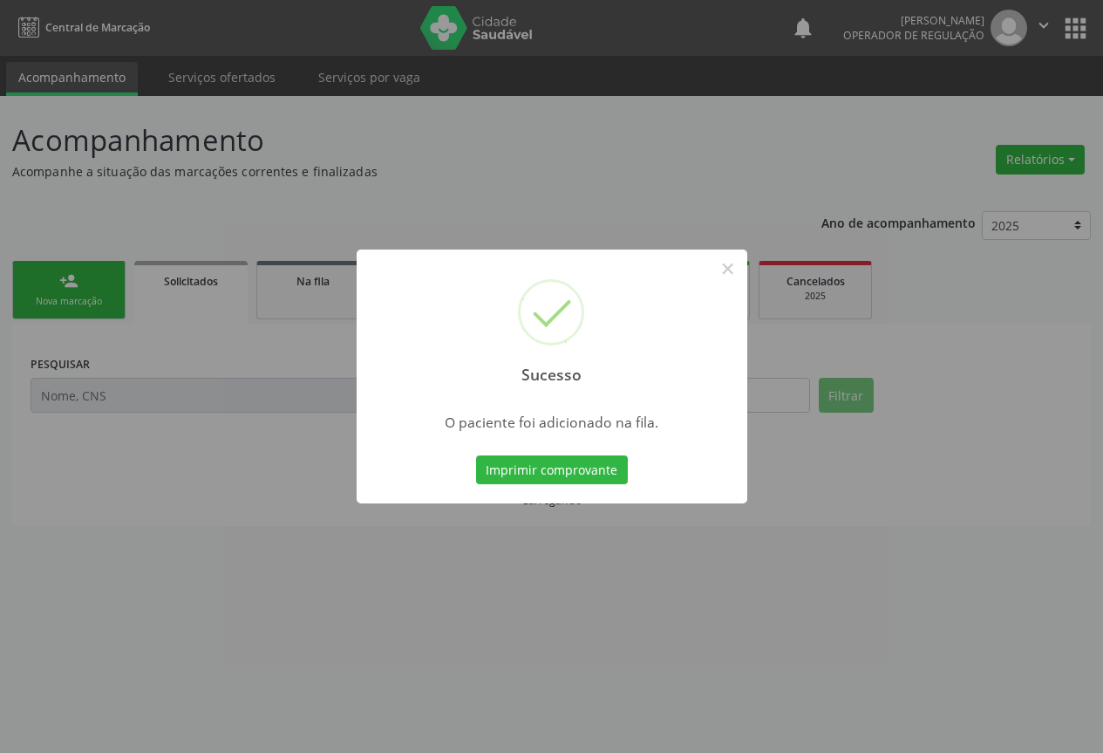
scroll to position [0, 0]
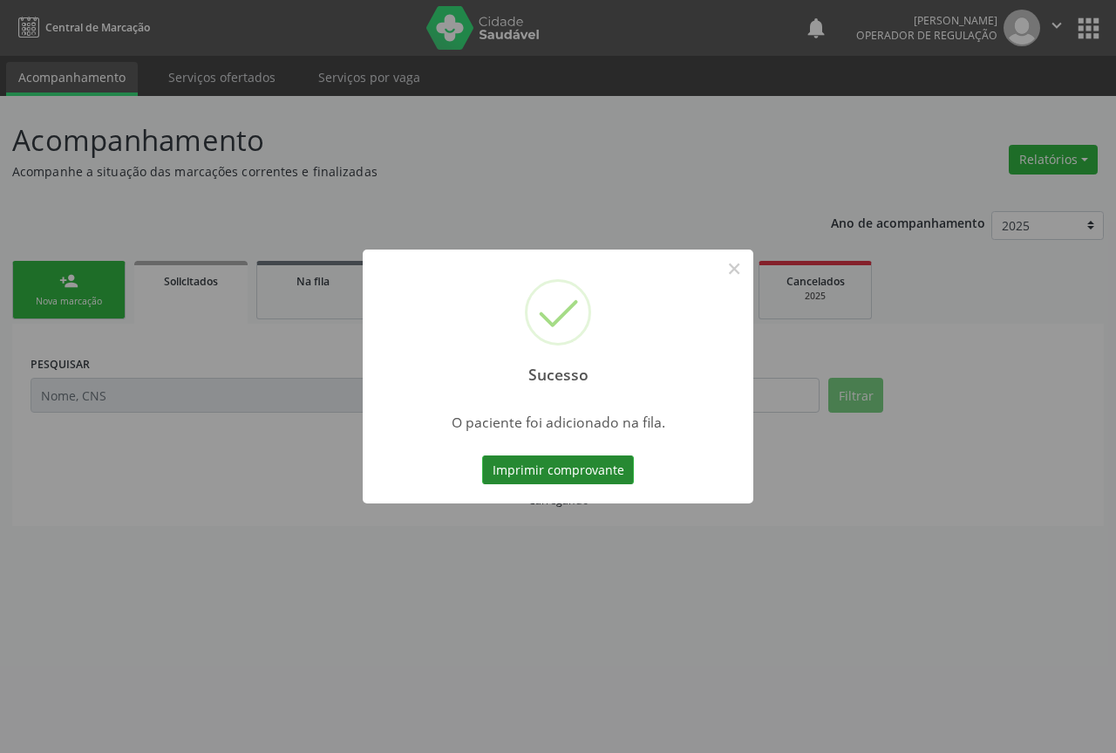
click at [587, 461] on button "Imprimir comprovante" at bounding box center [558, 470] width 152 height 30
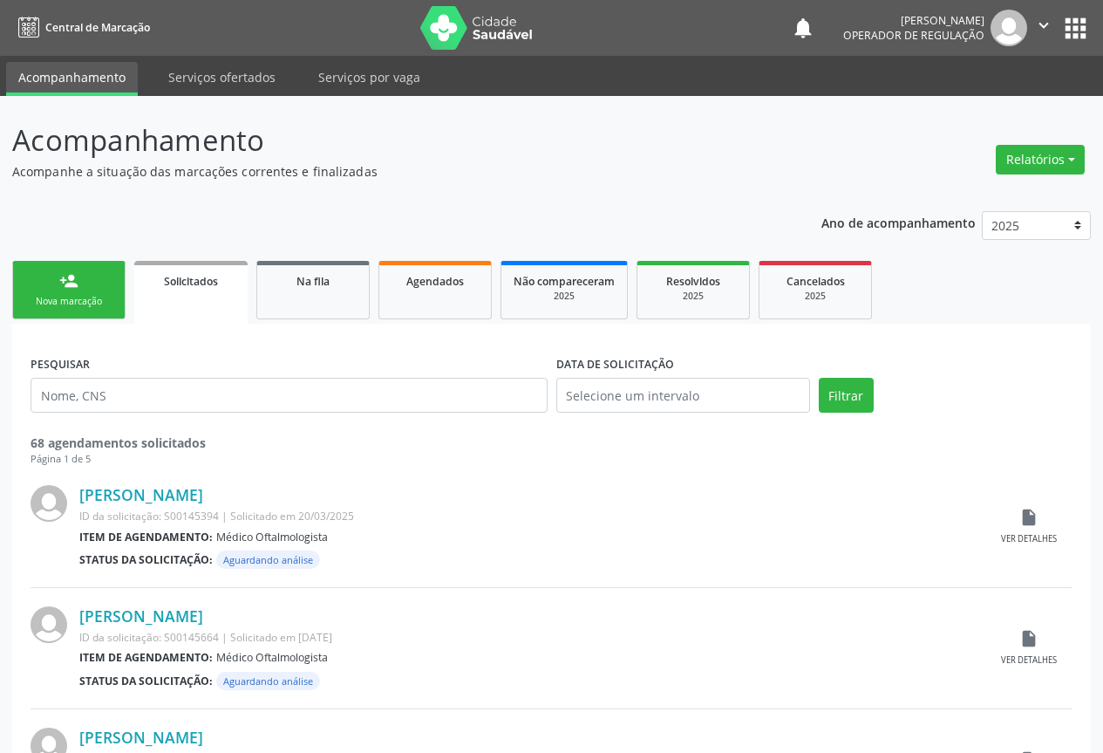
click at [70, 286] on div "person_add" at bounding box center [68, 280] width 19 height 19
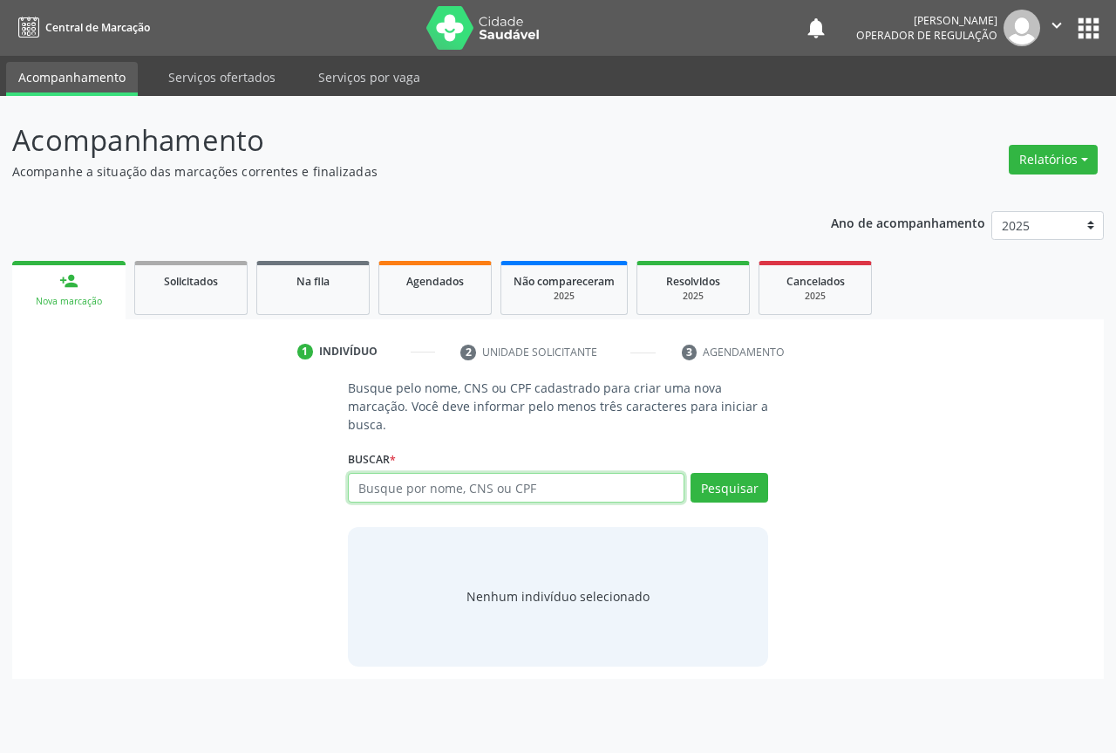
click at [443, 487] on input "text" at bounding box center [516, 488] width 337 height 30
click at [438, 490] on input "text" at bounding box center [516, 488] width 337 height 30
type input "704006353085068"
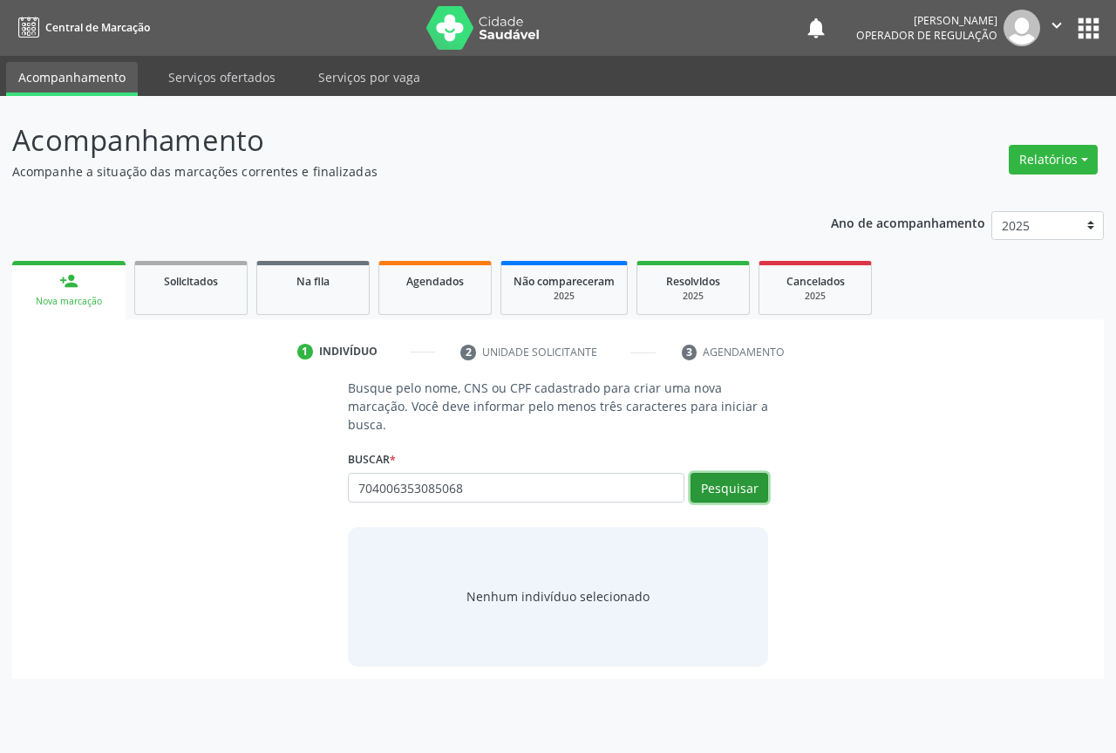
click at [725, 484] on button "Pesquisar" at bounding box center [730, 488] width 78 height 30
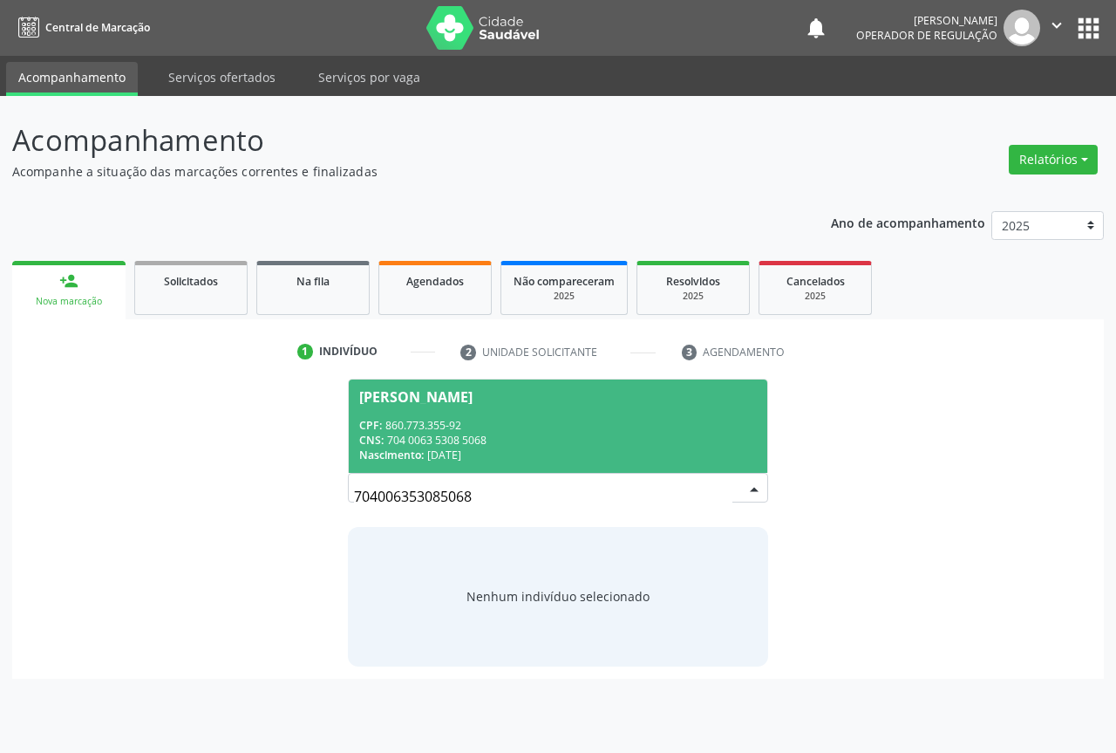
click at [423, 423] on div "CPF: 860.773.355-92" at bounding box center [558, 425] width 398 height 15
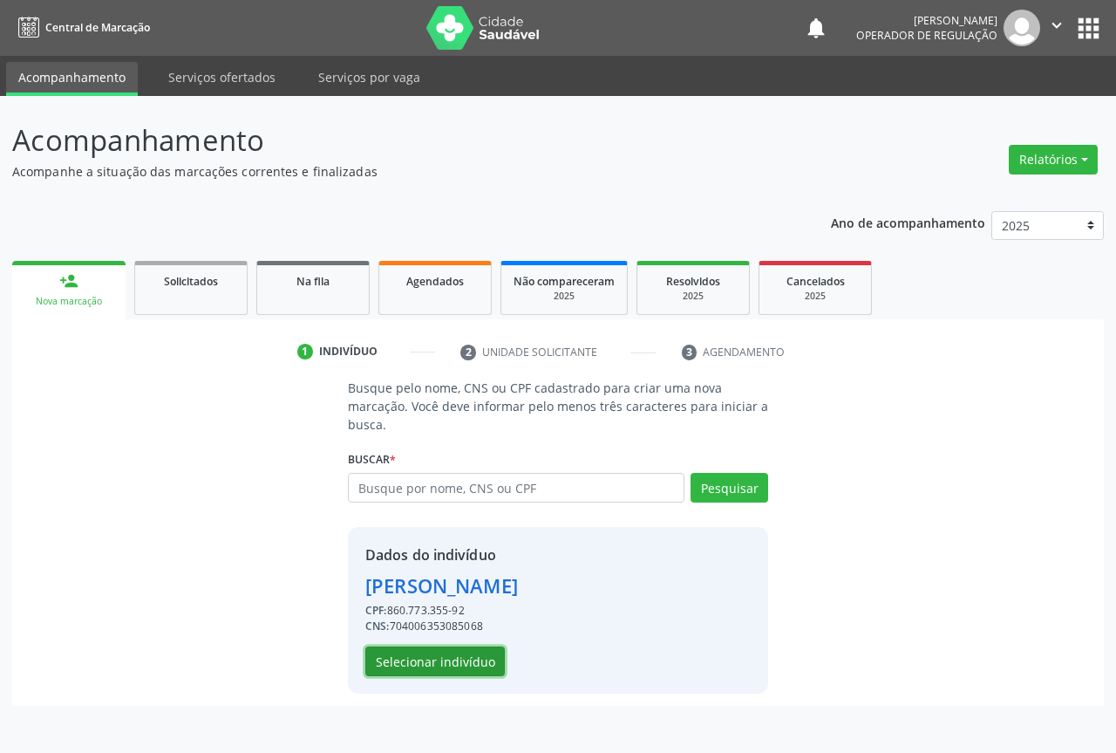
click at [456, 651] on button "Selecionar indivíduo" at bounding box center [435, 661] width 140 height 30
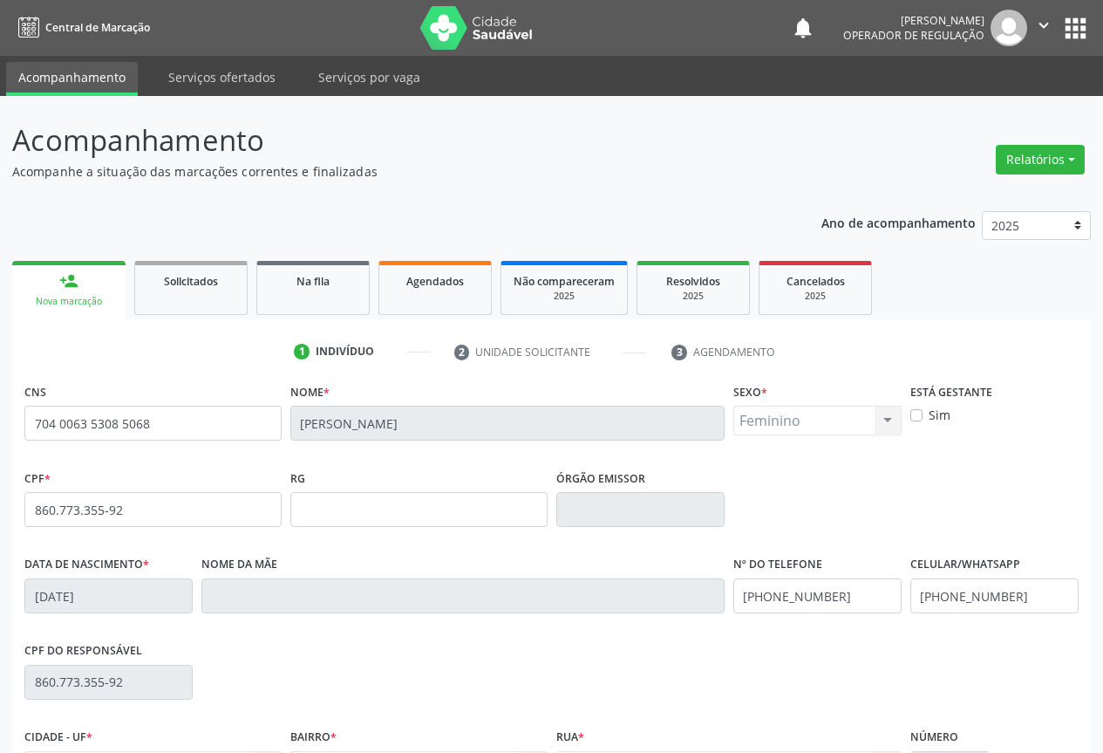
scroll to position [193, 0]
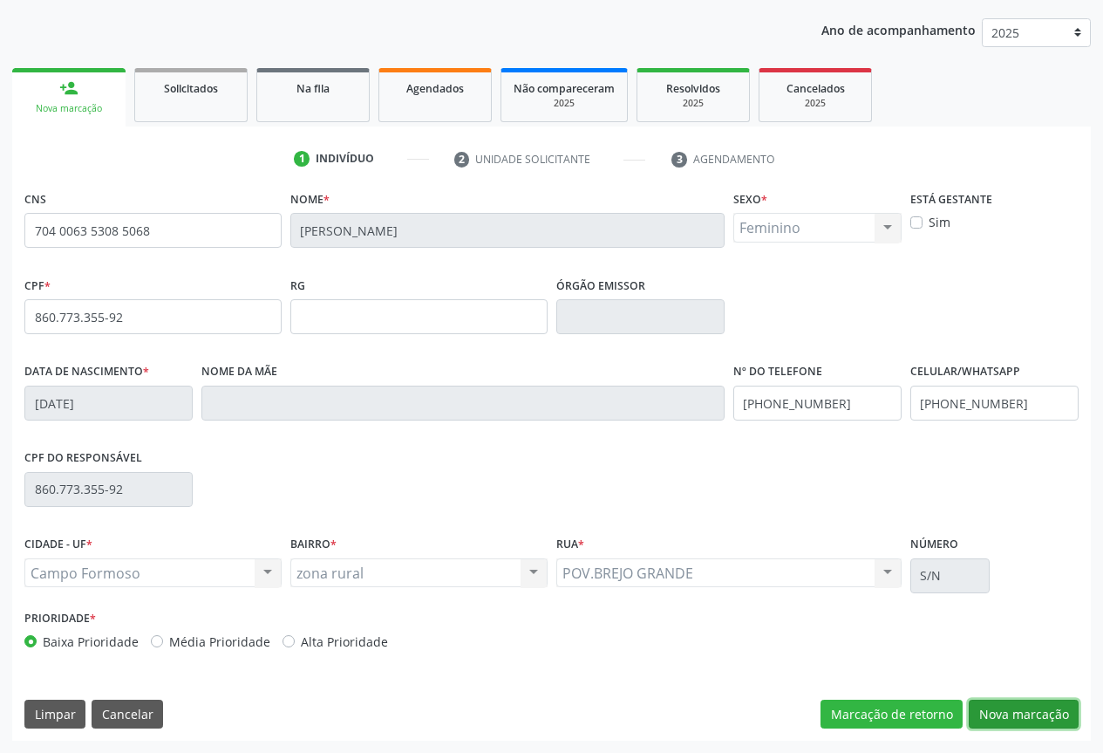
click at [1011, 710] on button "Nova marcação" at bounding box center [1024, 714] width 110 height 30
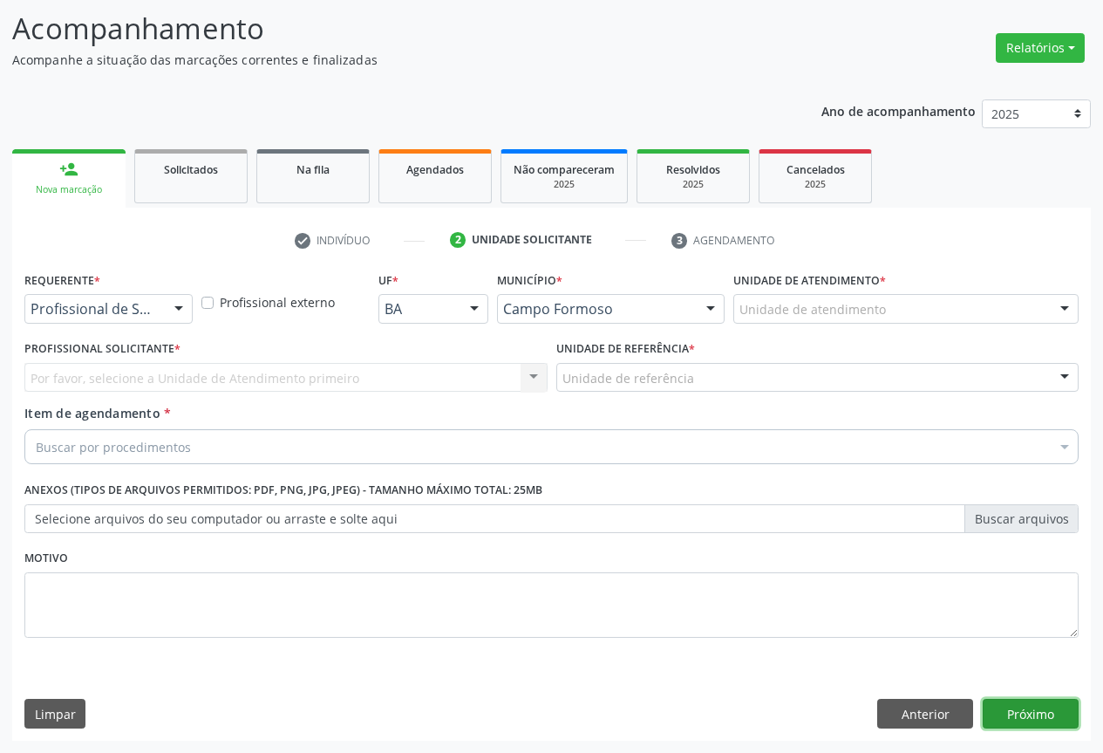
click at [1024, 715] on button "Próximo" at bounding box center [1031, 713] width 96 height 30
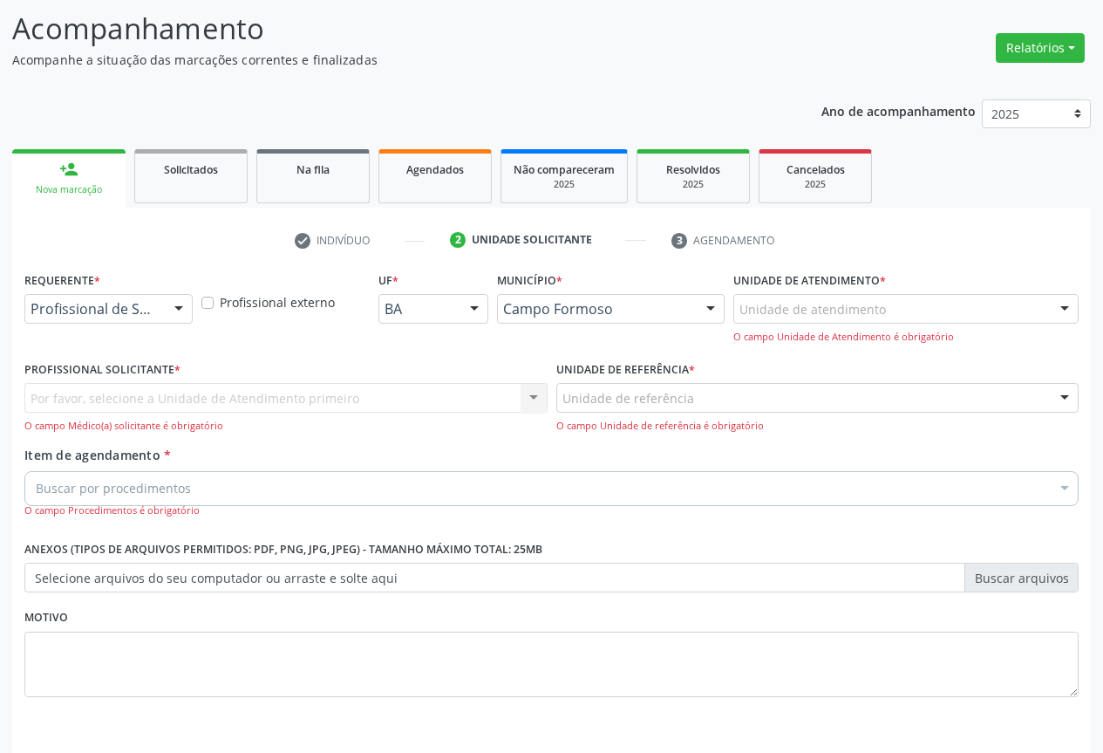
click at [140, 297] on div "Profissional de Saúde" at bounding box center [108, 309] width 168 height 30
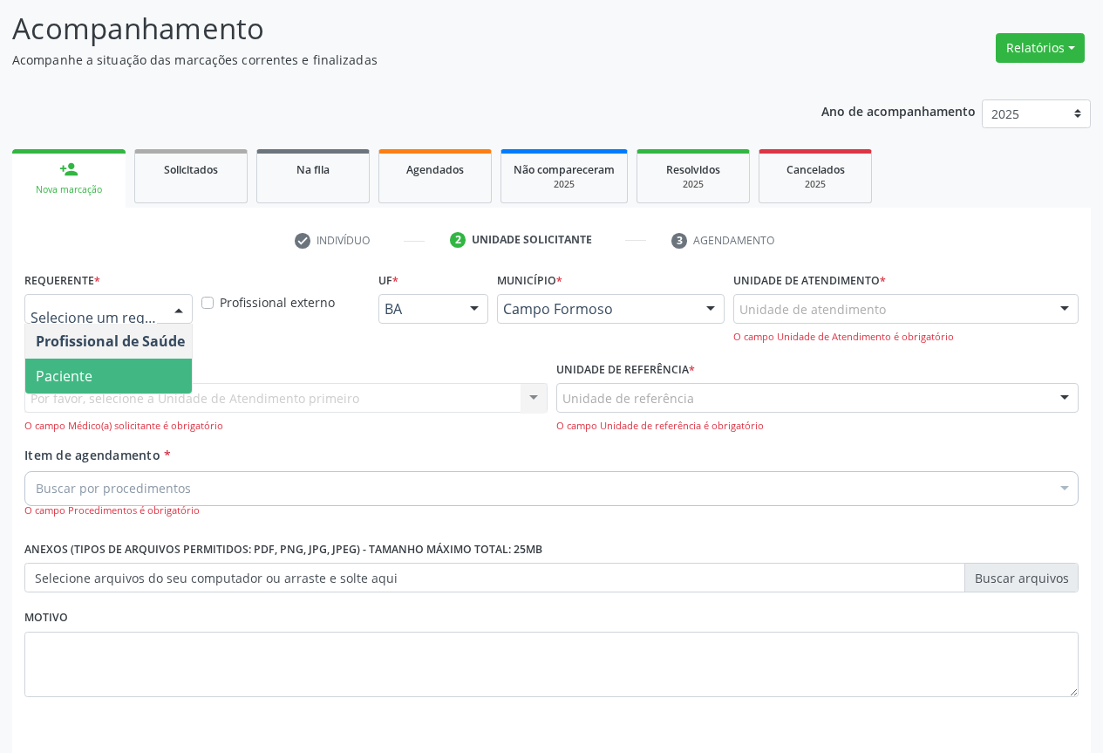
click at [83, 375] on span "Paciente" at bounding box center [64, 375] width 57 height 19
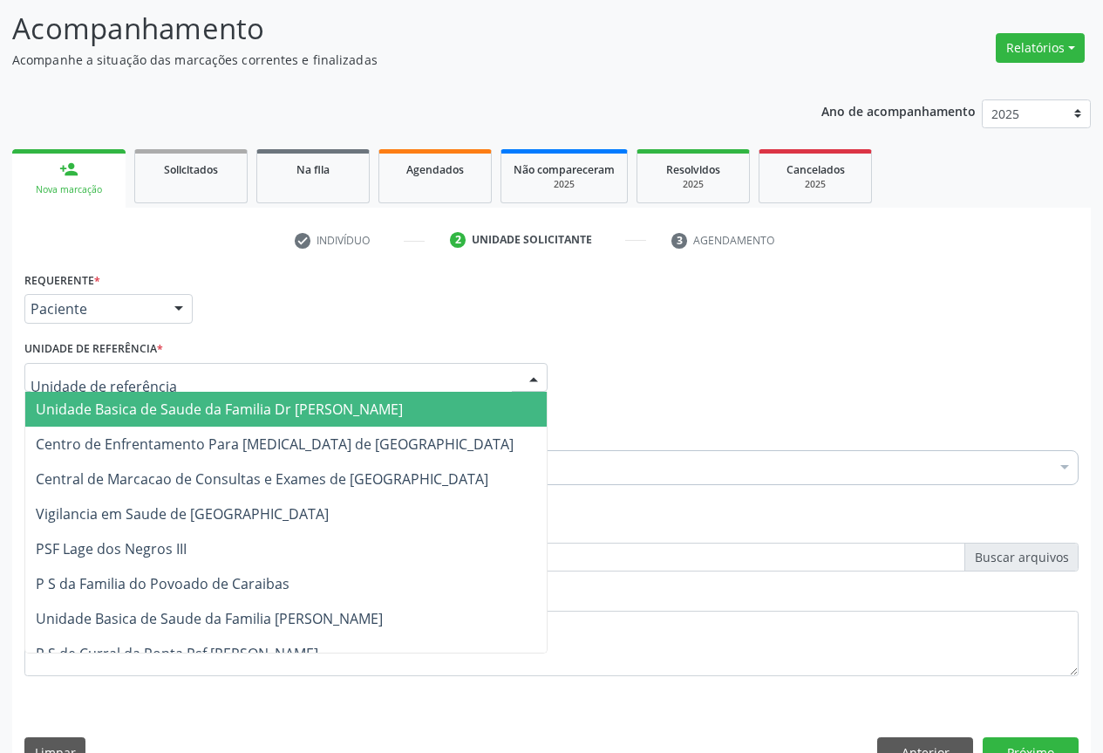
click at [230, 390] on div at bounding box center [285, 378] width 523 height 30
click at [149, 406] on span "Unidade Basica de Saude da Familia Dr [PERSON_NAME]" at bounding box center [219, 408] width 367 height 19
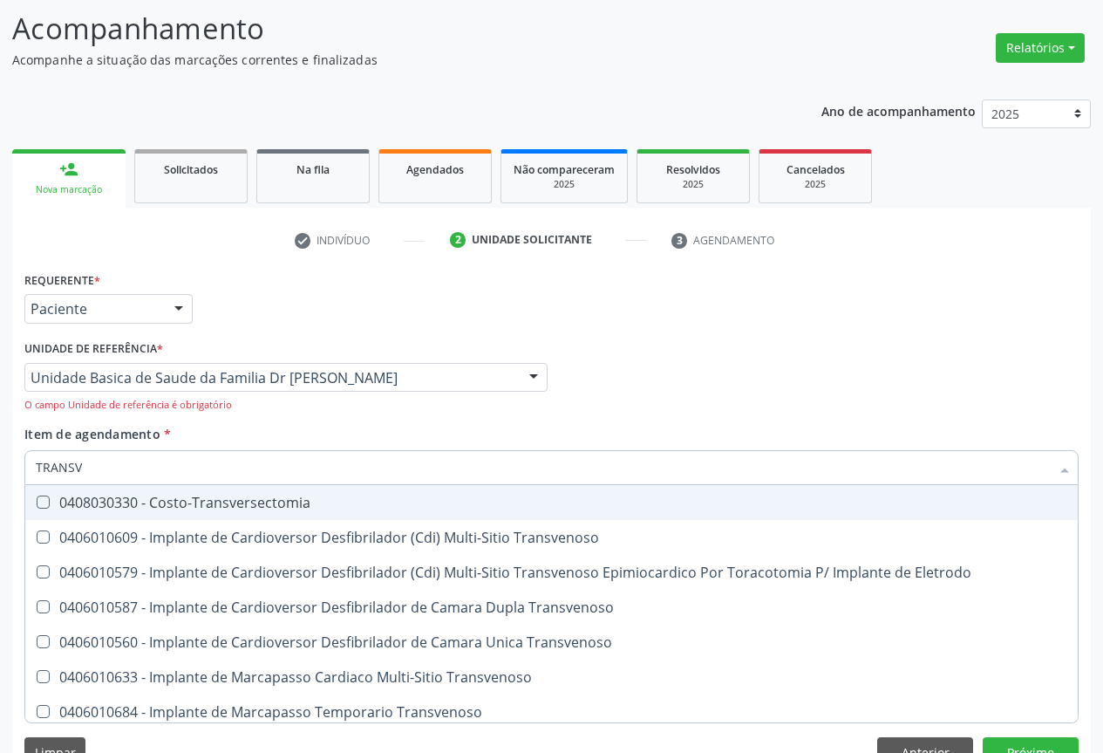
type input "TRANSVA"
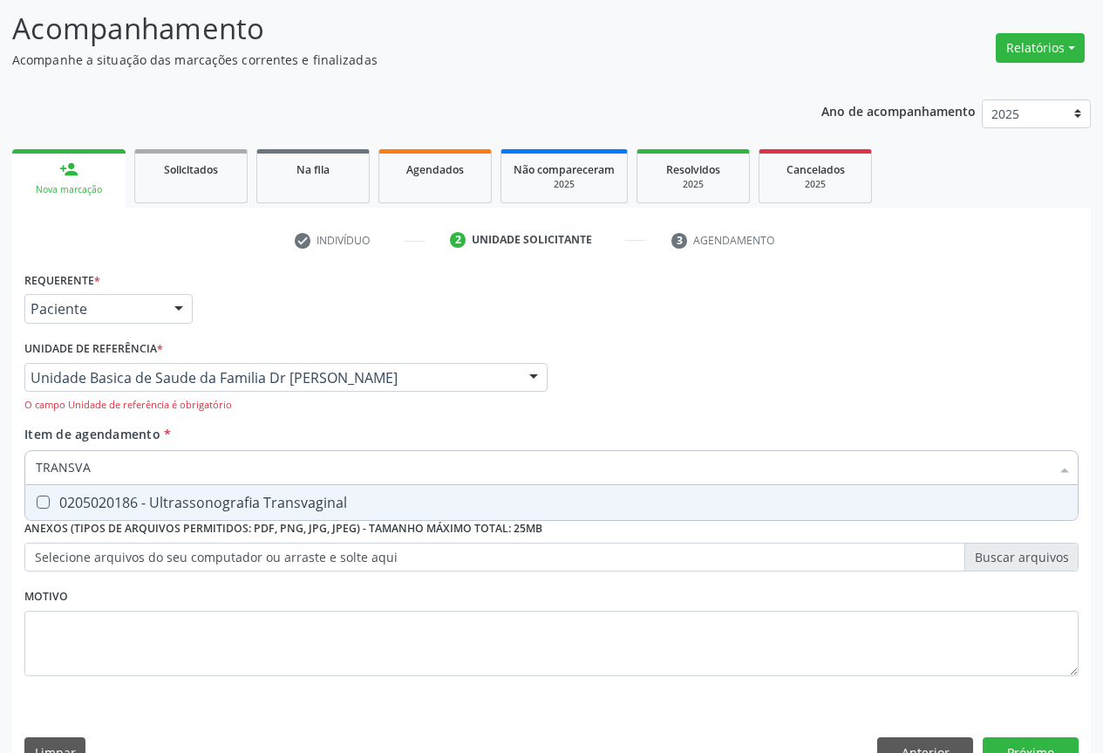
click at [208, 495] on div "0205020186 - Ultrassonografia Transvaginal" at bounding box center [552, 502] width 1032 height 14
checkbox Transvaginal "true"
drag, startPoint x: 269, startPoint y: 419, endPoint x: 259, endPoint y: 411, distance: 13.1
click at [269, 418] on div "Unidade de referência * Unidade Basica de Saude da Familia Dr Paulo Sudre Unida…" at bounding box center [286, 380] width 532 height 89
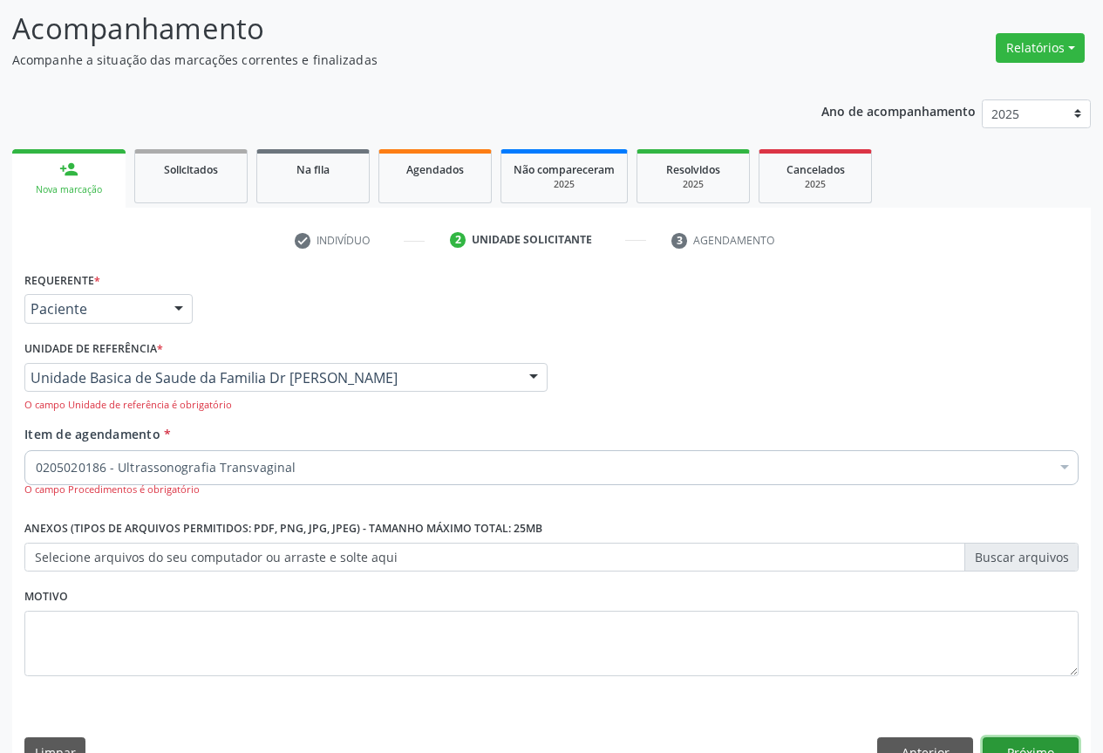
click at [1023, 743] on button "Próximo" at bounding box center [1031, 752] width 96 height 30
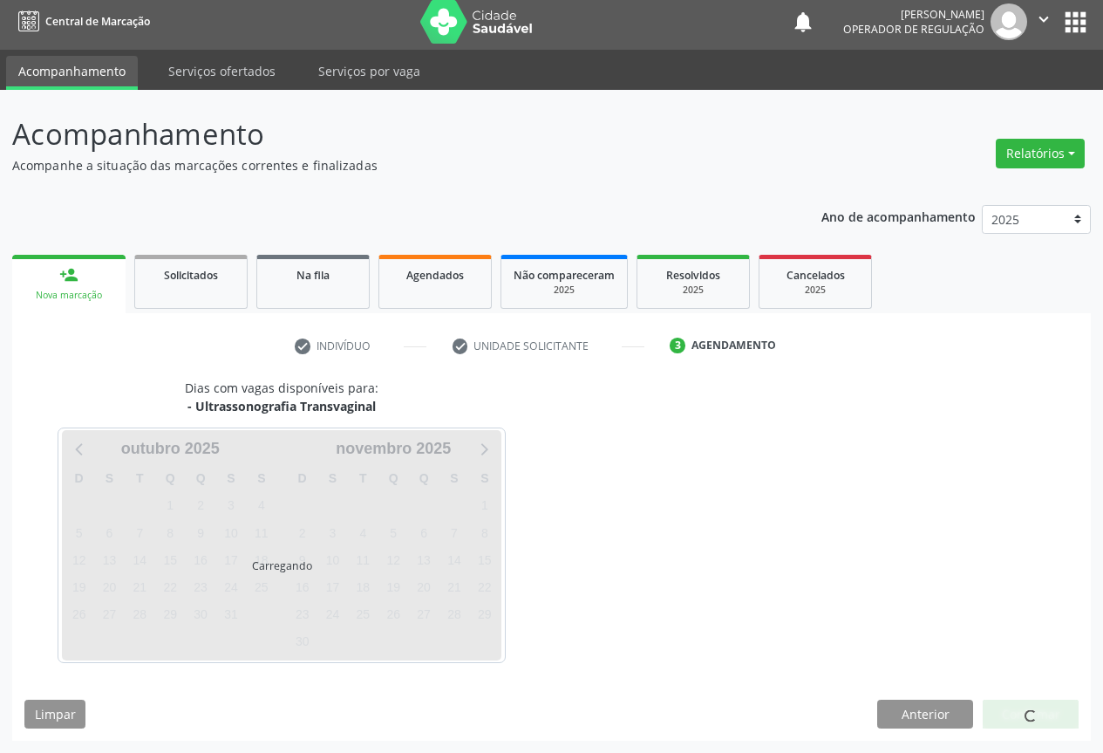
scroll to position [6, 0]
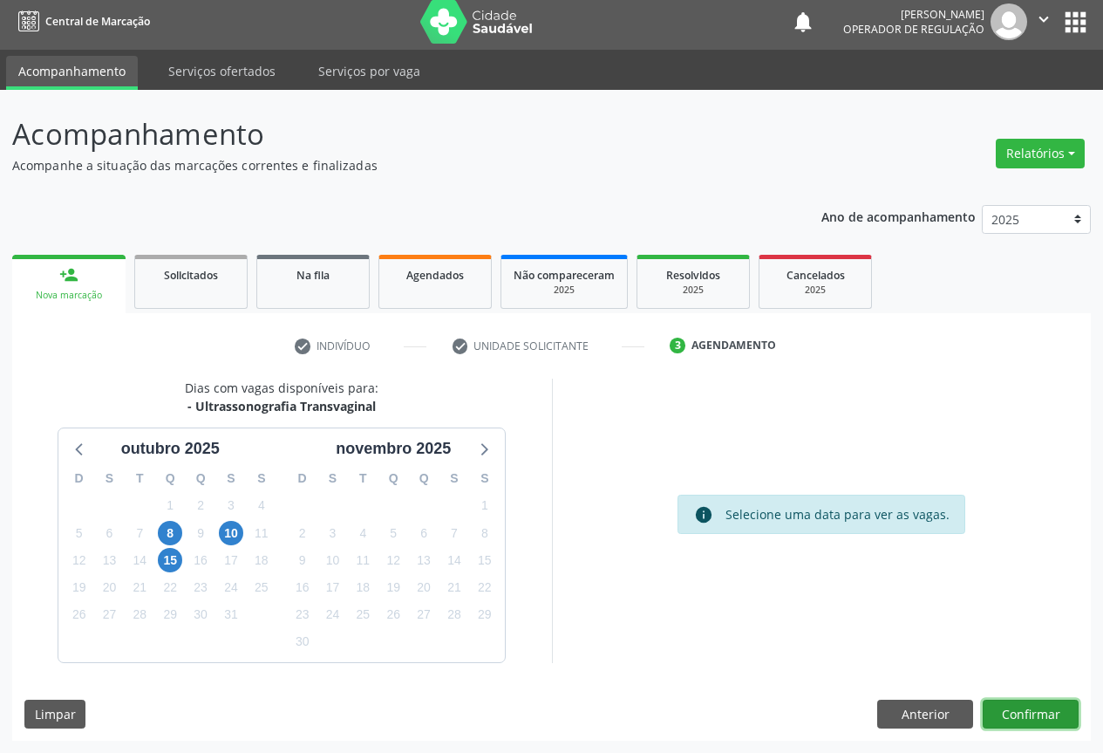
click at [1032, 705] on button "Confirmar" at bounding box center [1031, 714] width 96 height 30
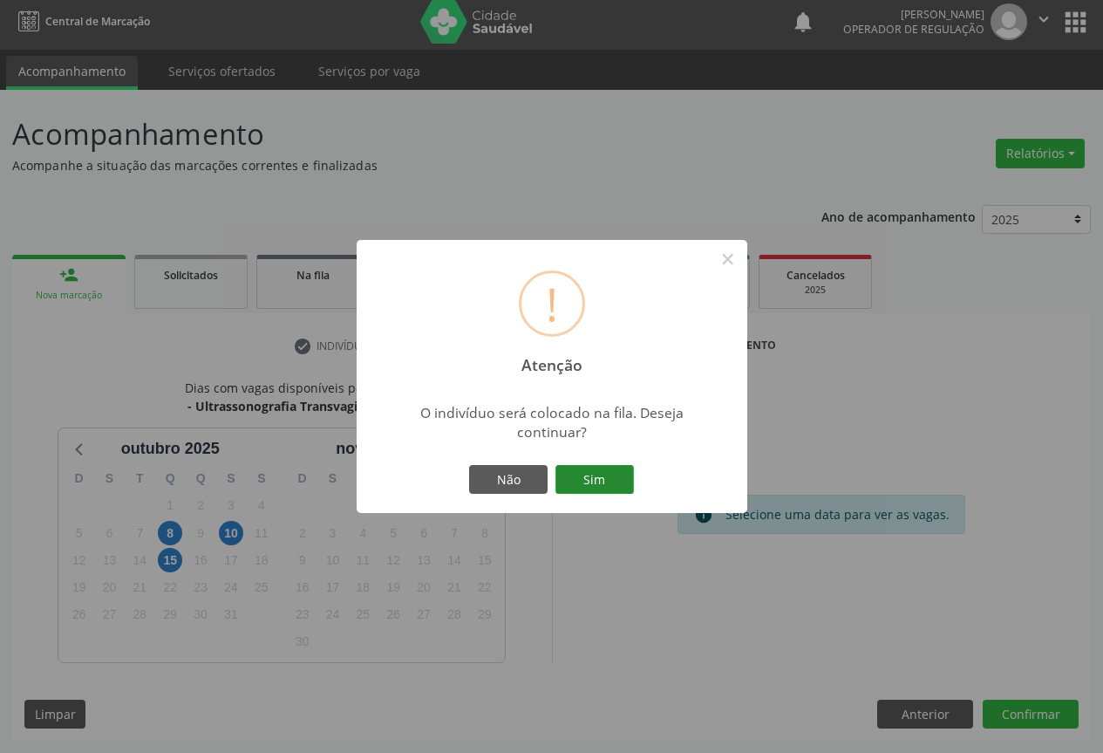
click at [597, 479] on button "Sim" at bounding box center [594, 480] width 78 height 30
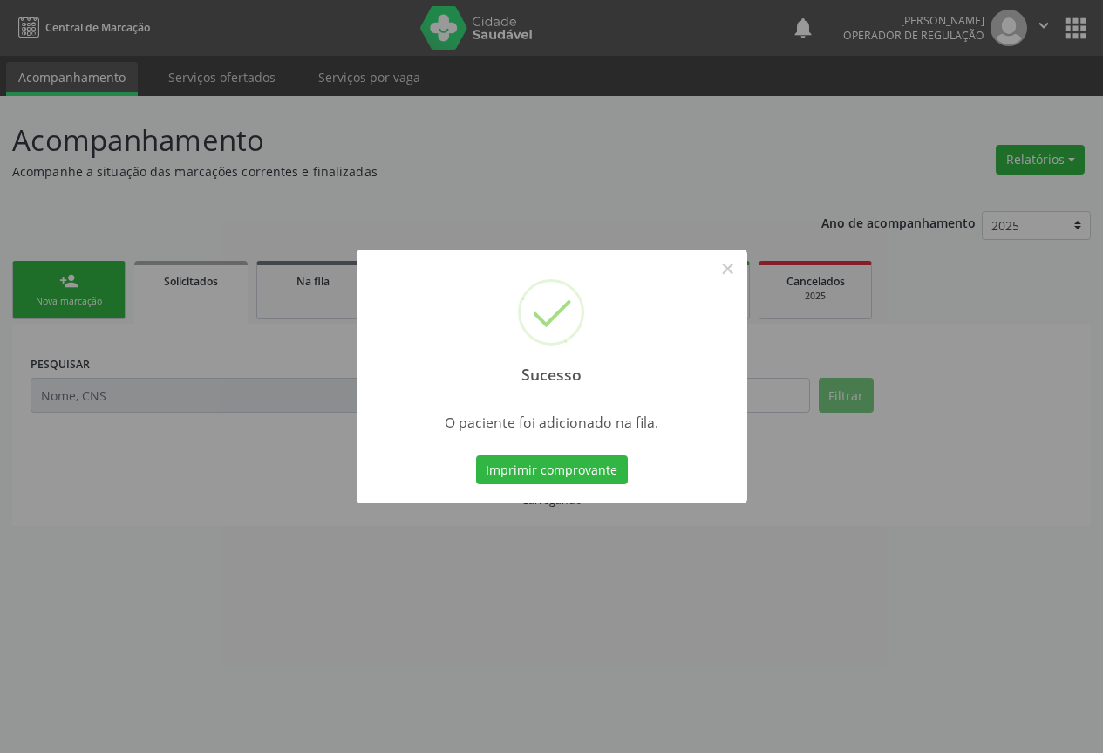
scroll to position [0, 0]
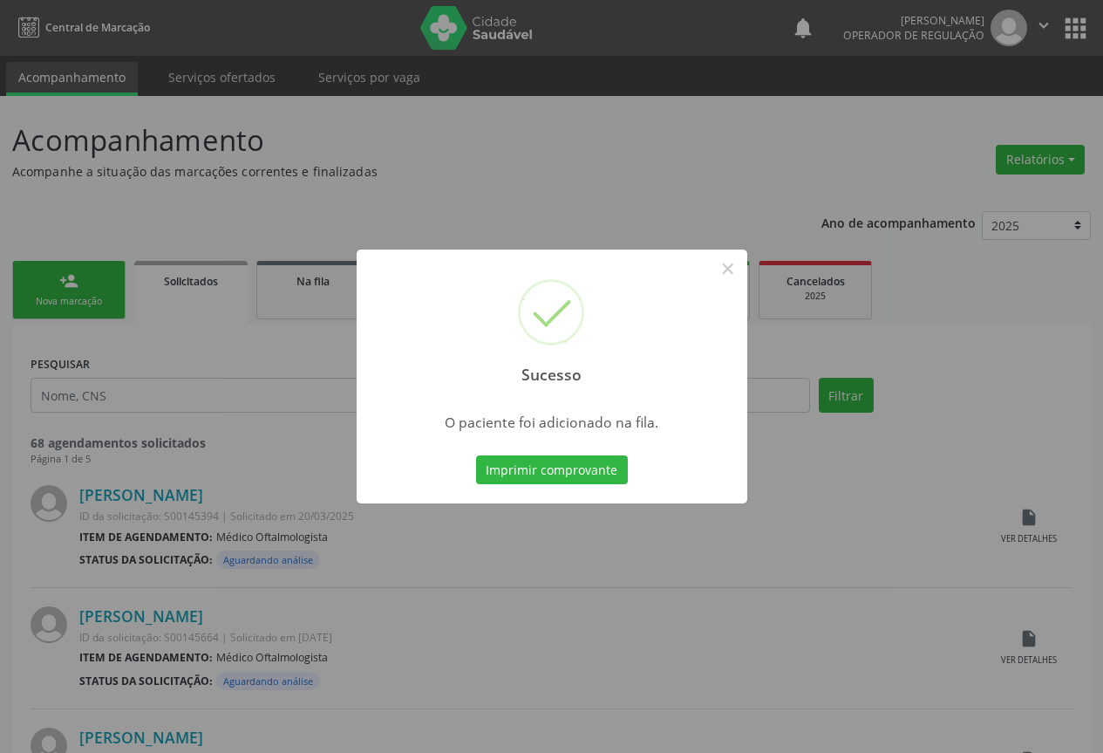
click at [597, 479] on button "Imprimir comprovante" at bounding box center [552, 470] width 152 height 30
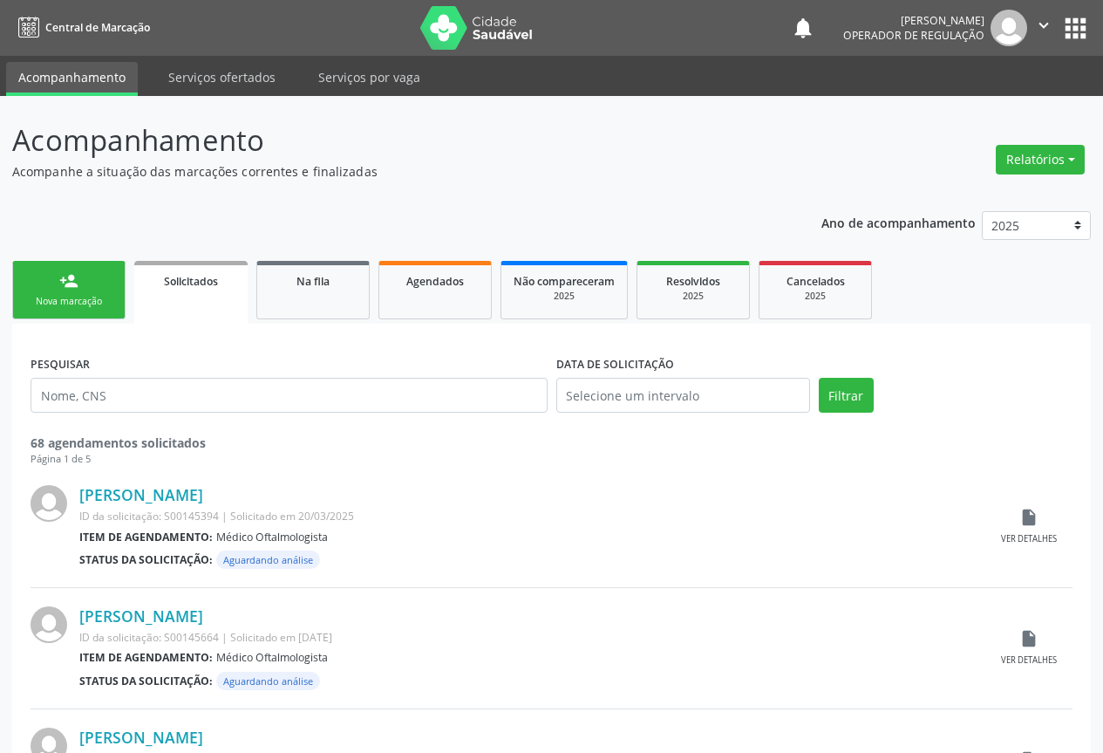
click at [68, 294] on link "person_add Nova marcação" at bounding box center [68, 290] width 113 height 58
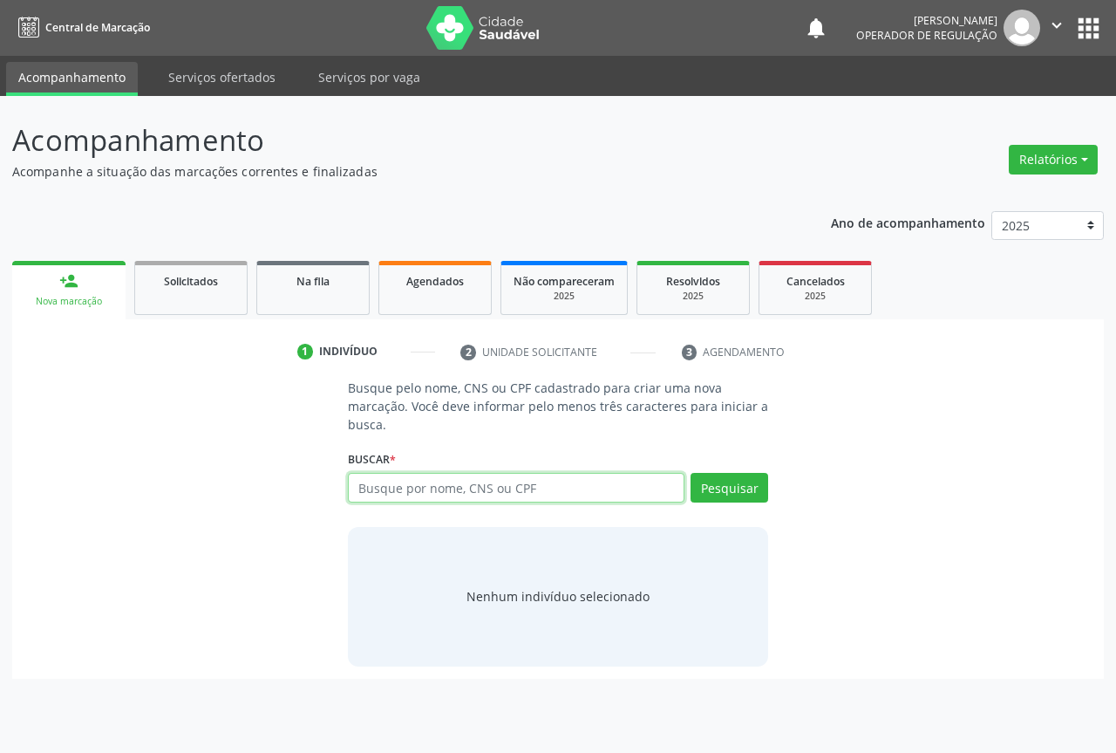
click at [378, 487] on input "text" at bounding box center [516, 488] width 337 height 30
type input "707808675861316"
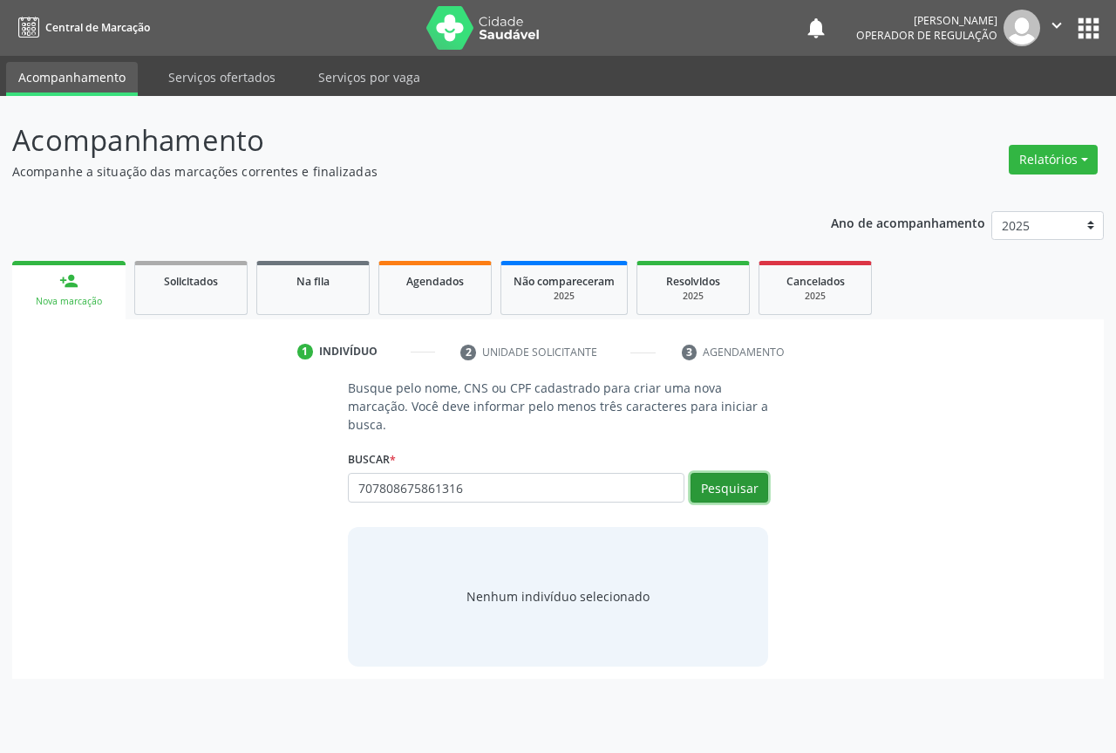
click at [735, 491] on button "Pesquisar" at bounding box center [730, 488] width 78 height 30
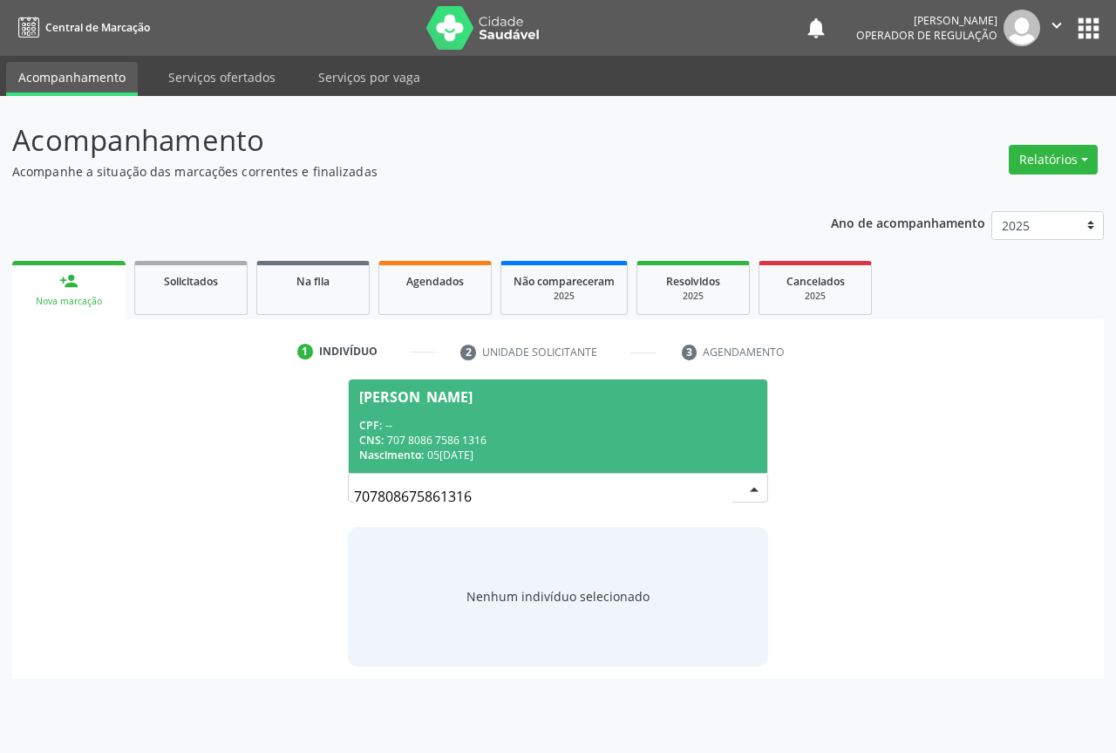
click at [461, 426] on div "CPF: --" at bounding box center [558, 425] width 398 height 15
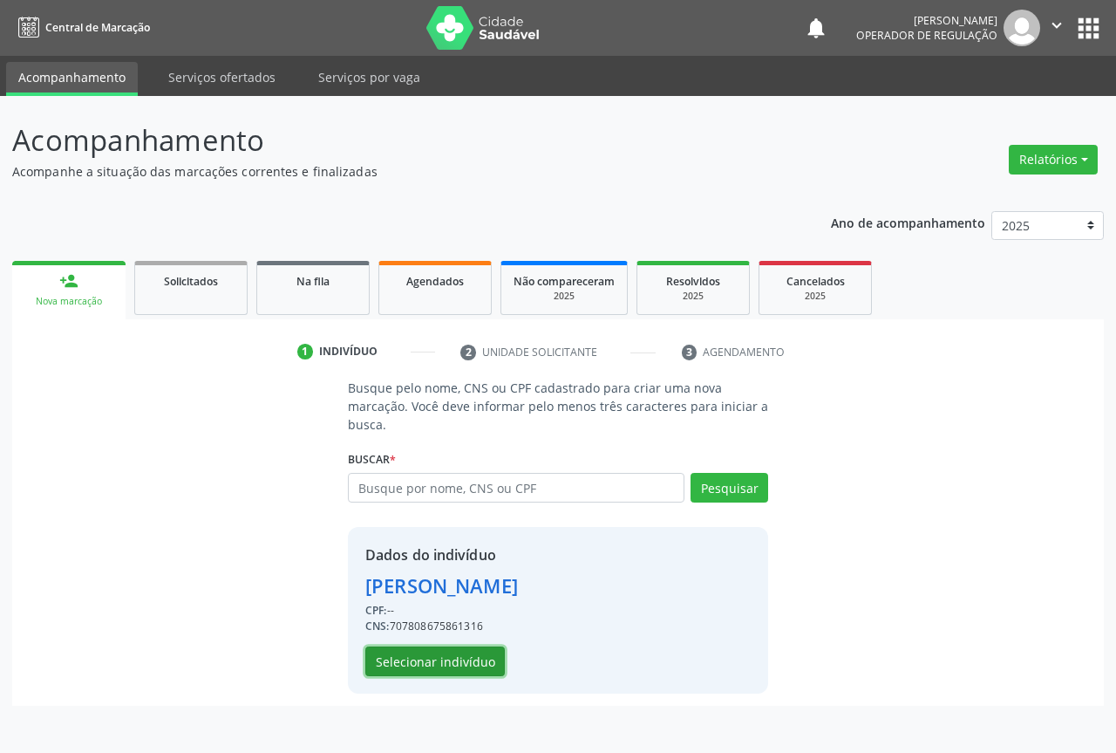
click at [444, 661] on button "Selecionar indivíduo" at bounding box center [435, 661] width 140 height 30
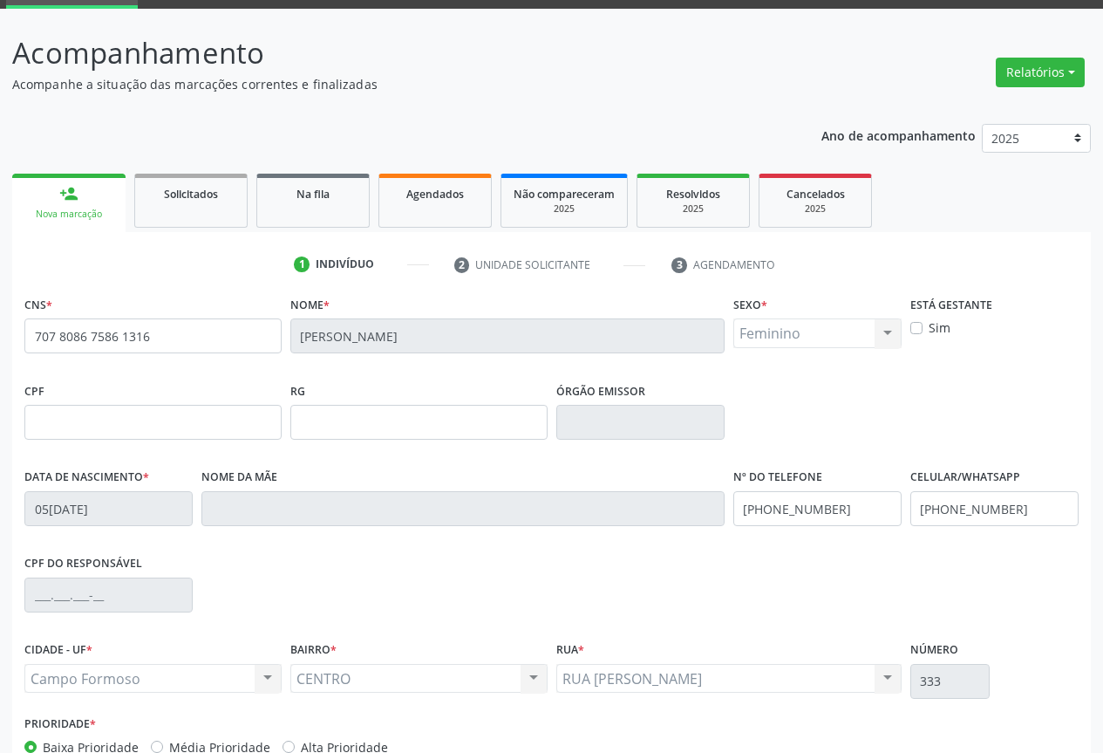
scroll to position [174, 0]
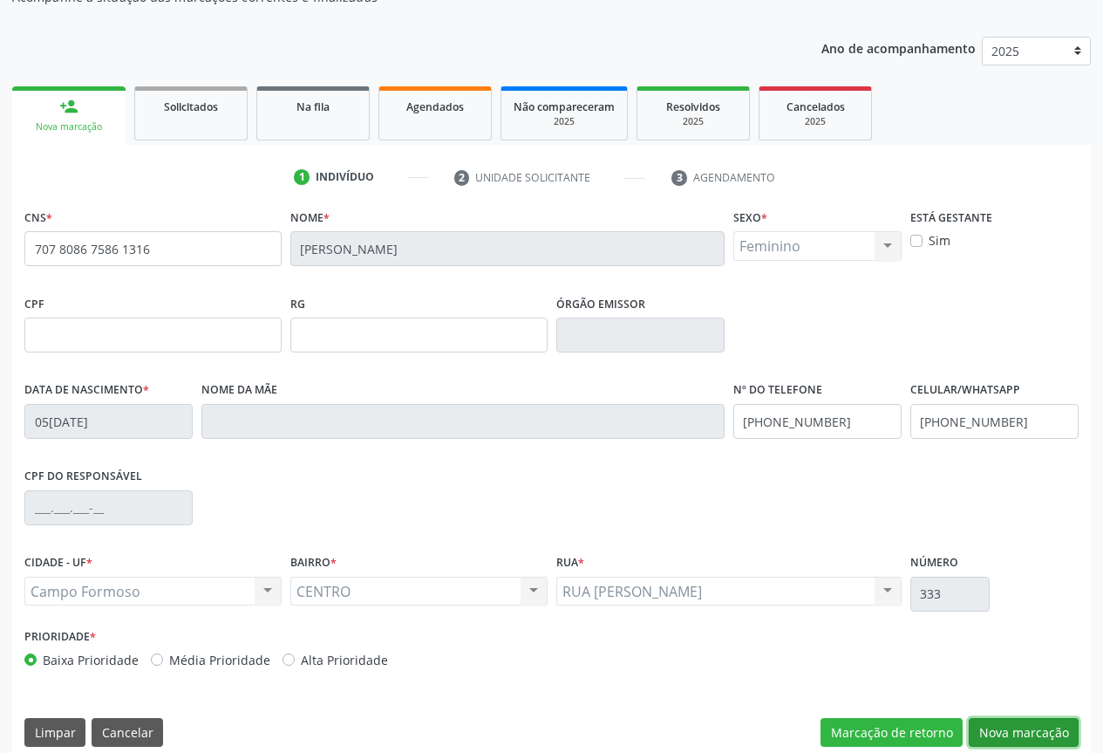
click at [1002, 733] on button "Nova marcação" at bounding box center [1024, 733] width 110 height 30
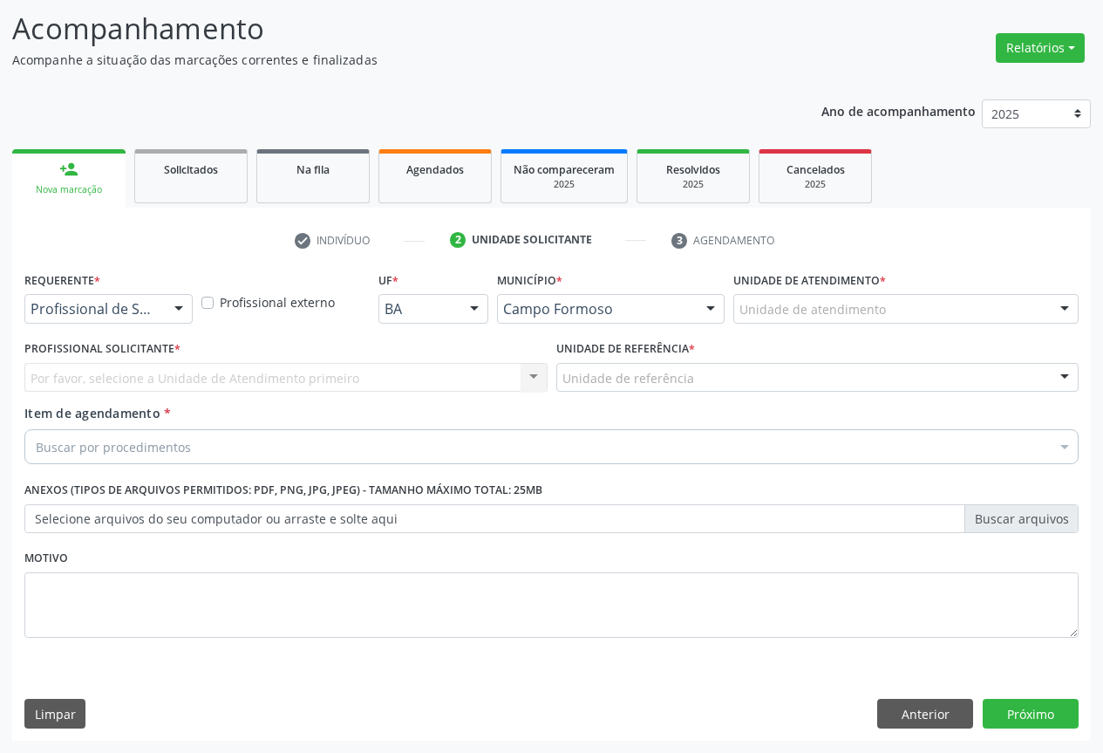
click at [159, 310] on div "Profissional de Saúde" at bounding box center [108, 309] width 168 height 30
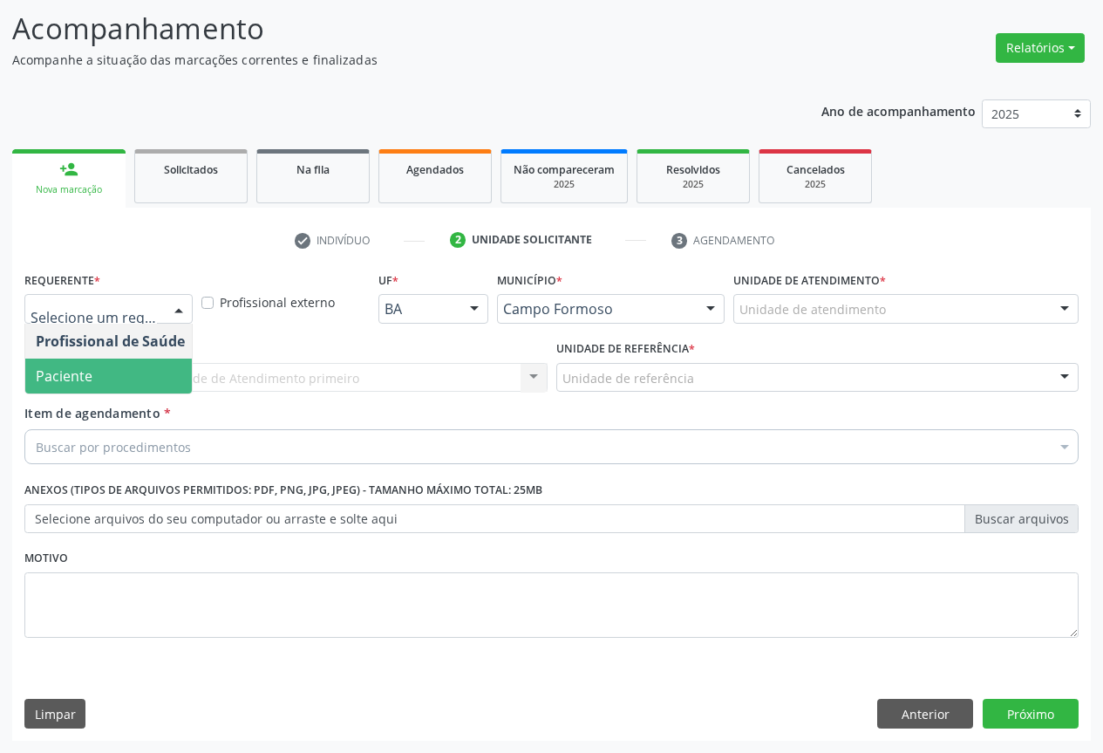
click at [106, 385] on span "Paciente" at bounding box center [110, 375] width 170 height 35
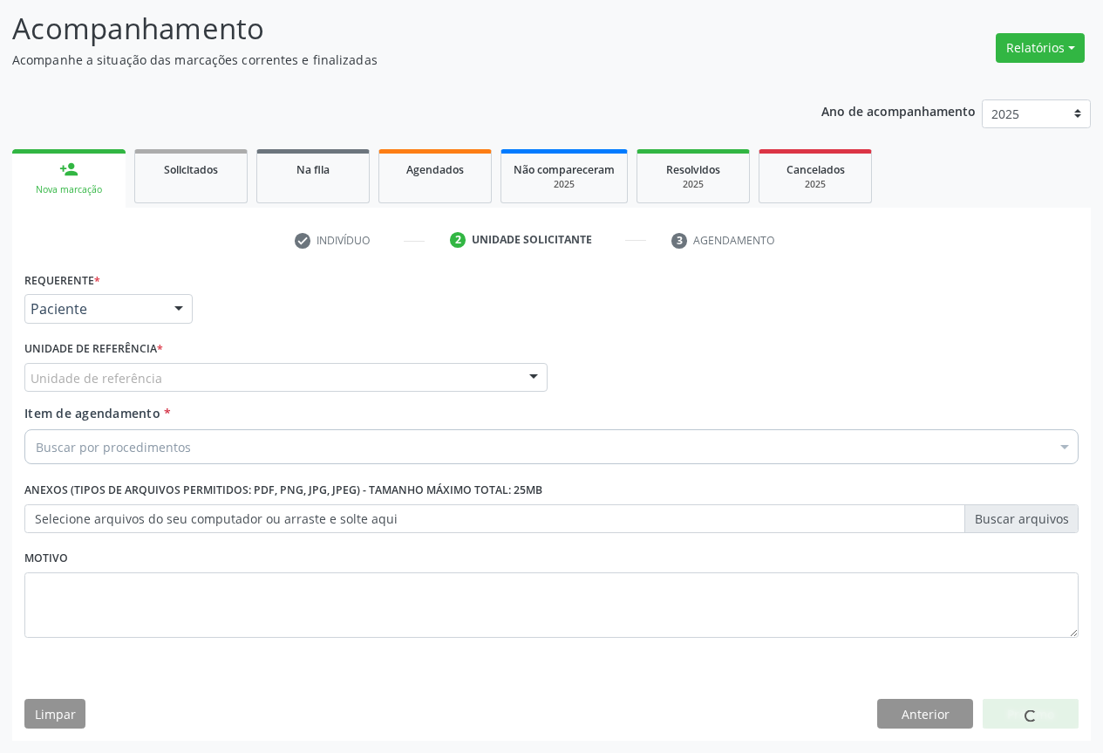
click at [258, 381] on div "Unidade de referência" at bounding box center [285, 378] width 523 height 30
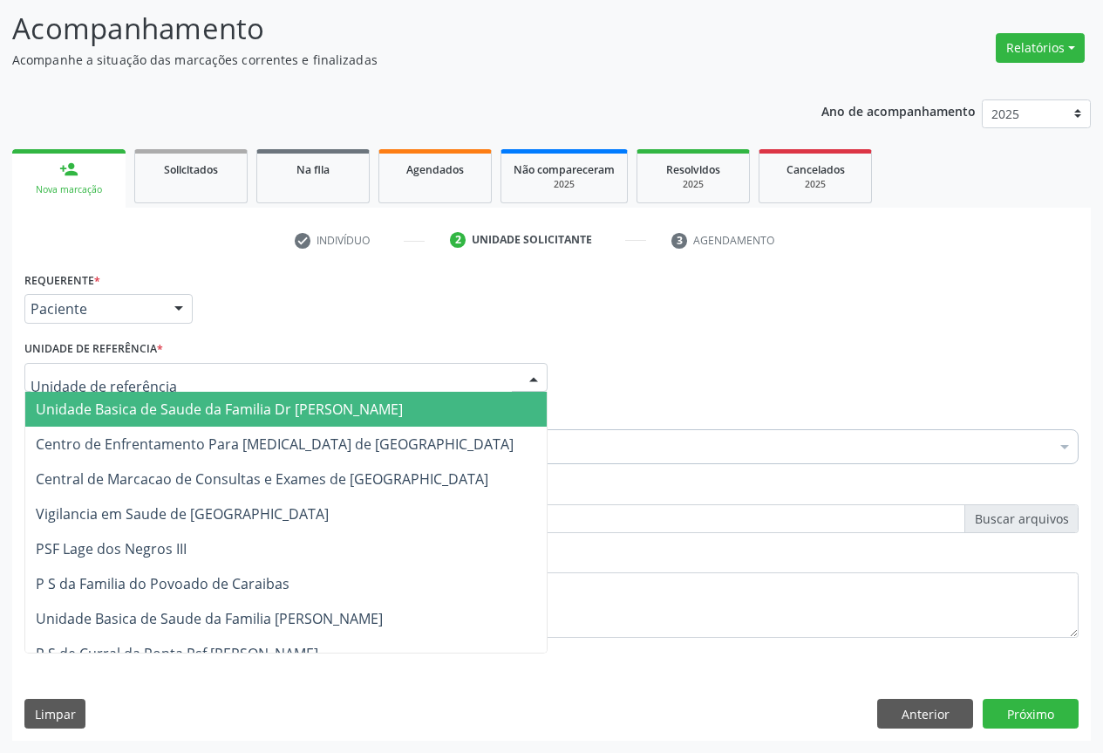
click at [180, 409] on span "Unidade Basica de Saude da Familia Dr [PERSON_NAME]" at bounding box center [219, 408] width 367 height 19
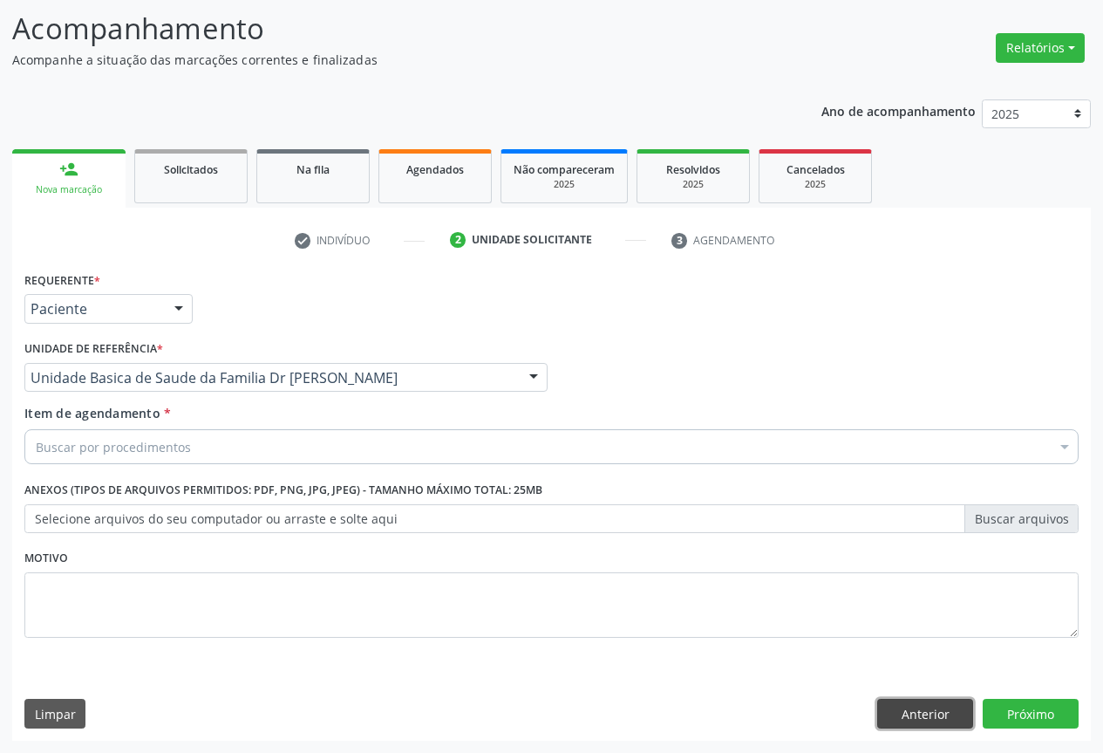
click at [926, 707] on button "Anterior" at bounding box center [925, 713] width 96 height 30
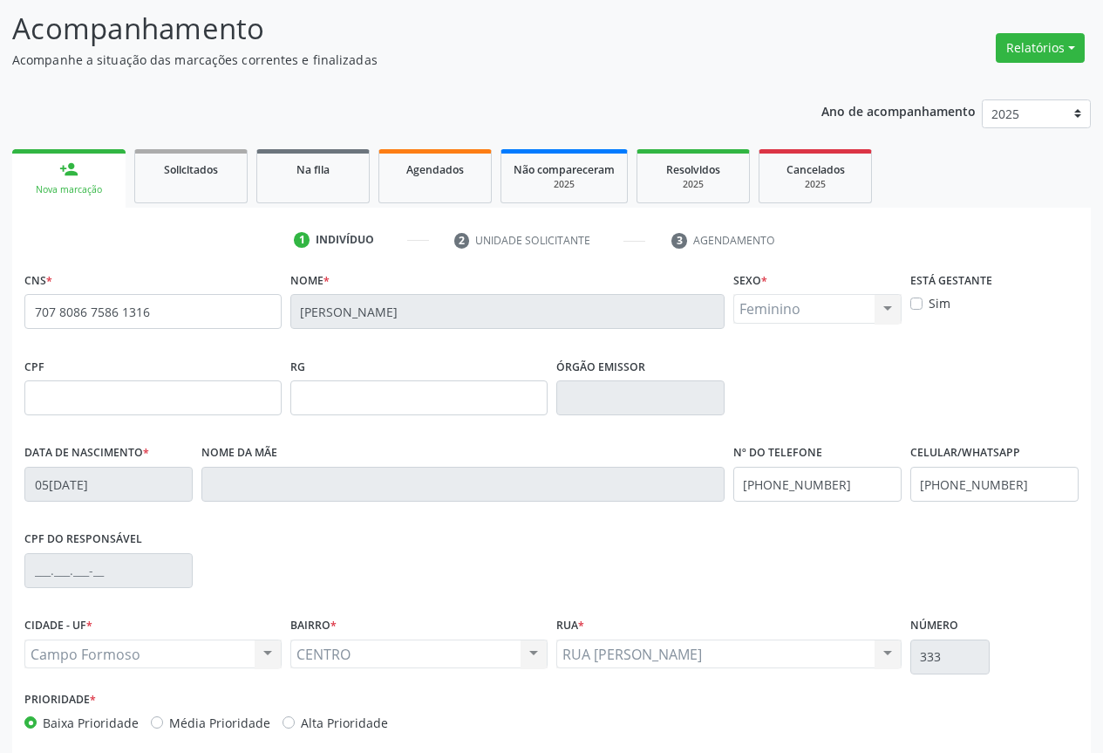
scroll to position [193, 0]
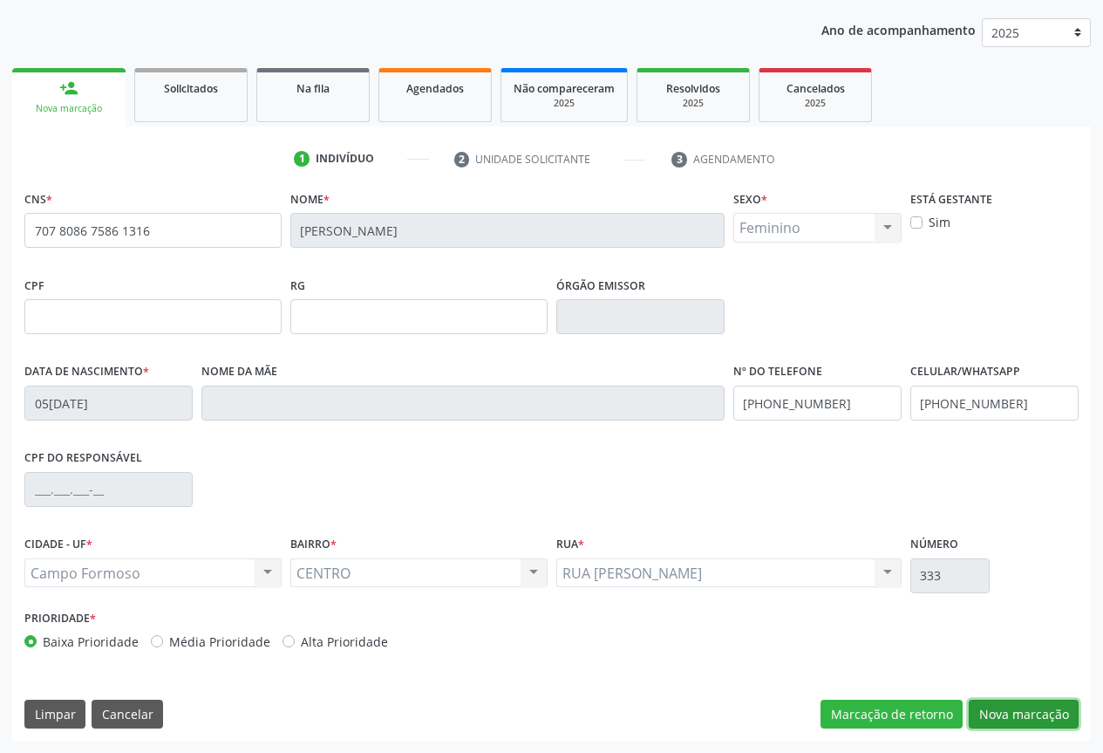
click at [1027, 716] on button "Nova marcação" at bounding box center [1024, 714] width 110 height 30
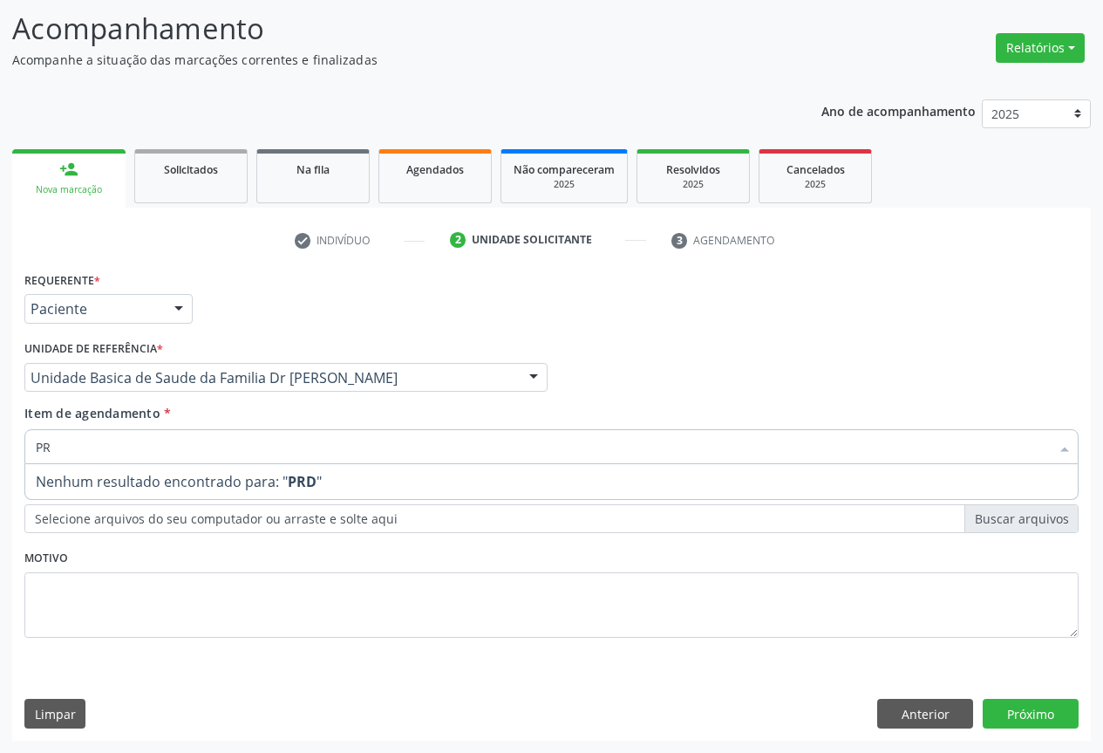
type input "P"
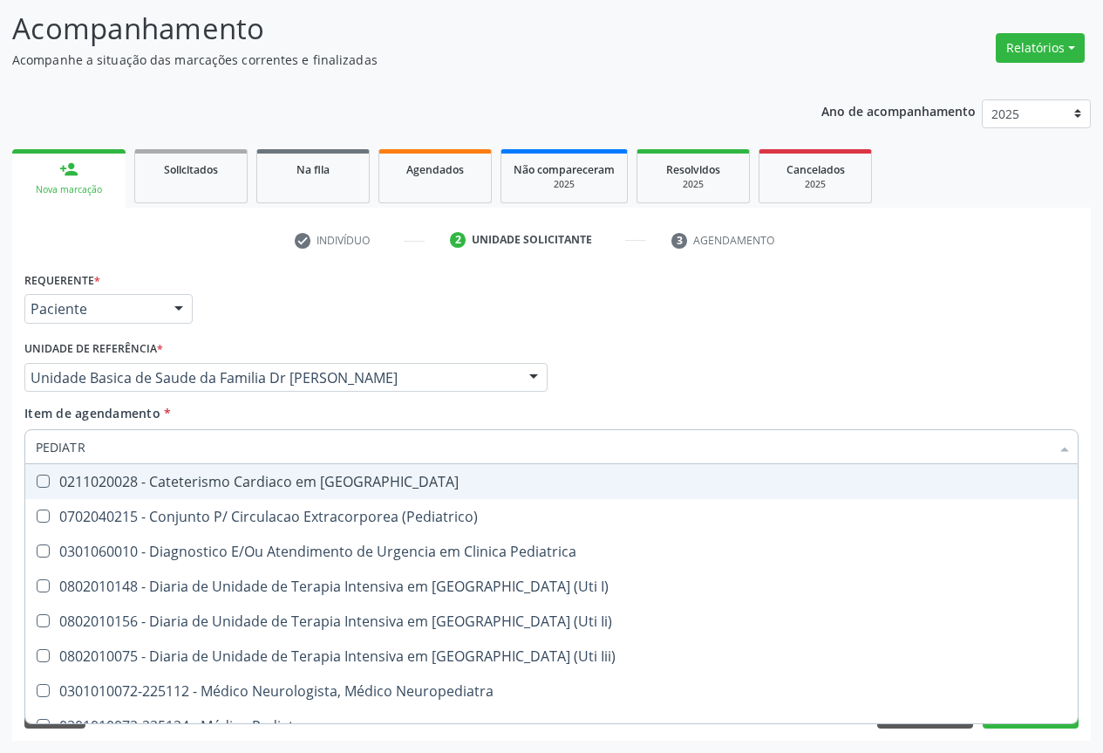
type input "PEDIATRA"
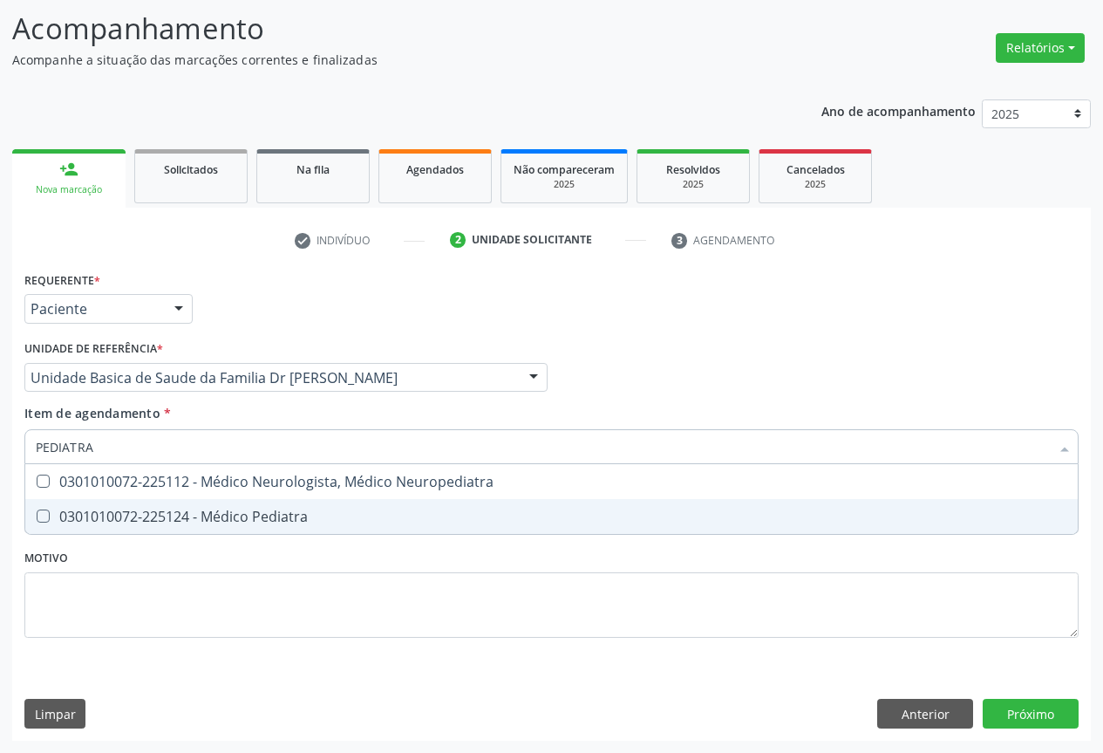
click at [203, 521] on div "0301010072-225124 - Médico Pediatra" at bounding box center [552, 516] width 1032 height 14
checkbox Pediatra "true"
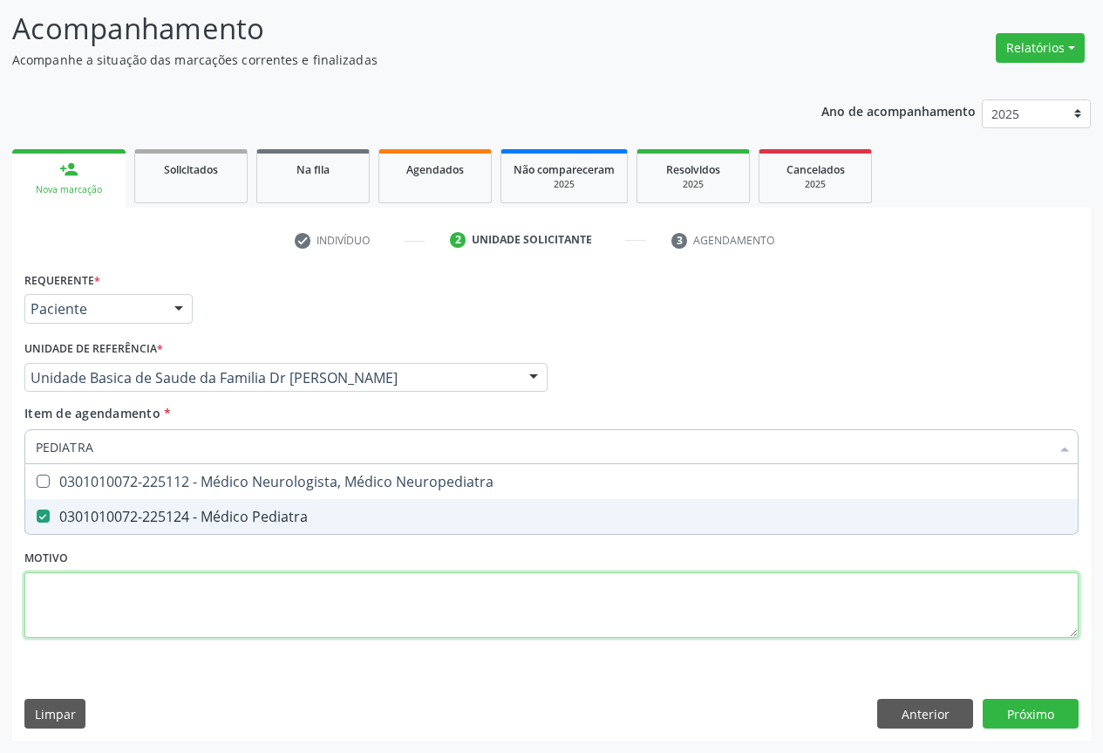
click at [242, 615] on div "Requerente * Paciente Profissional de Saúde Paciente Nenhum resultado encontrad…" at bounding box center [551, 464] width 1054 height 395
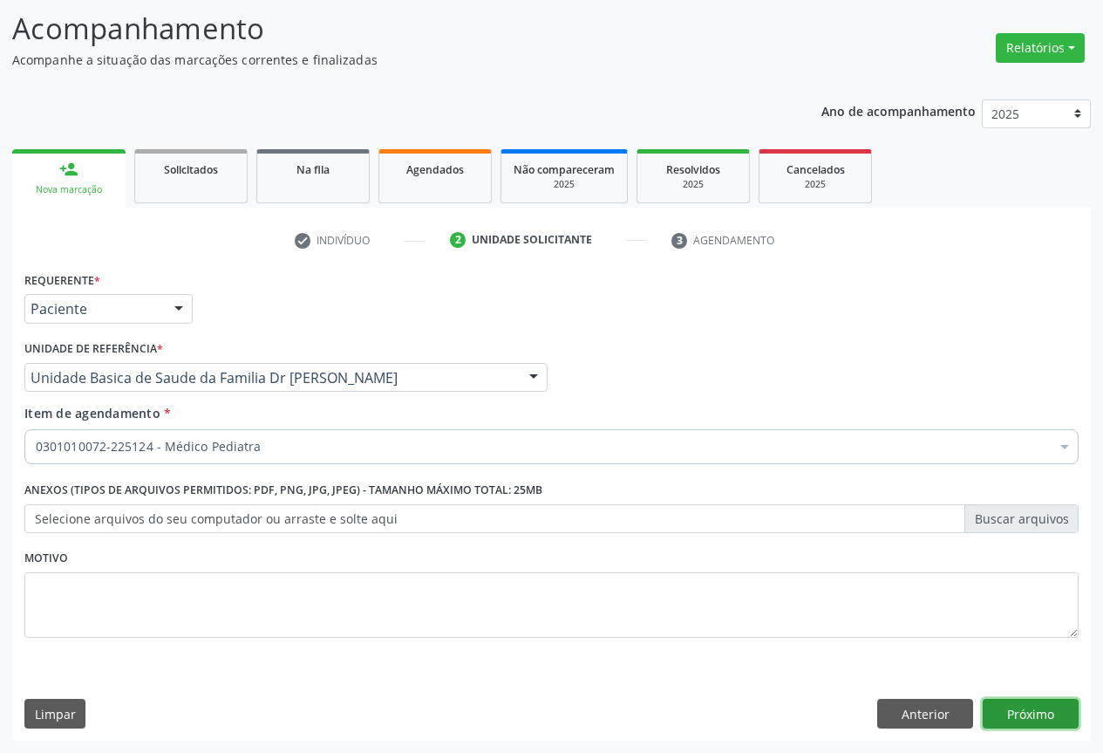
click at [1011, 710] on button "Próximo" at bounding box center [1031, 713] width 96 height 30
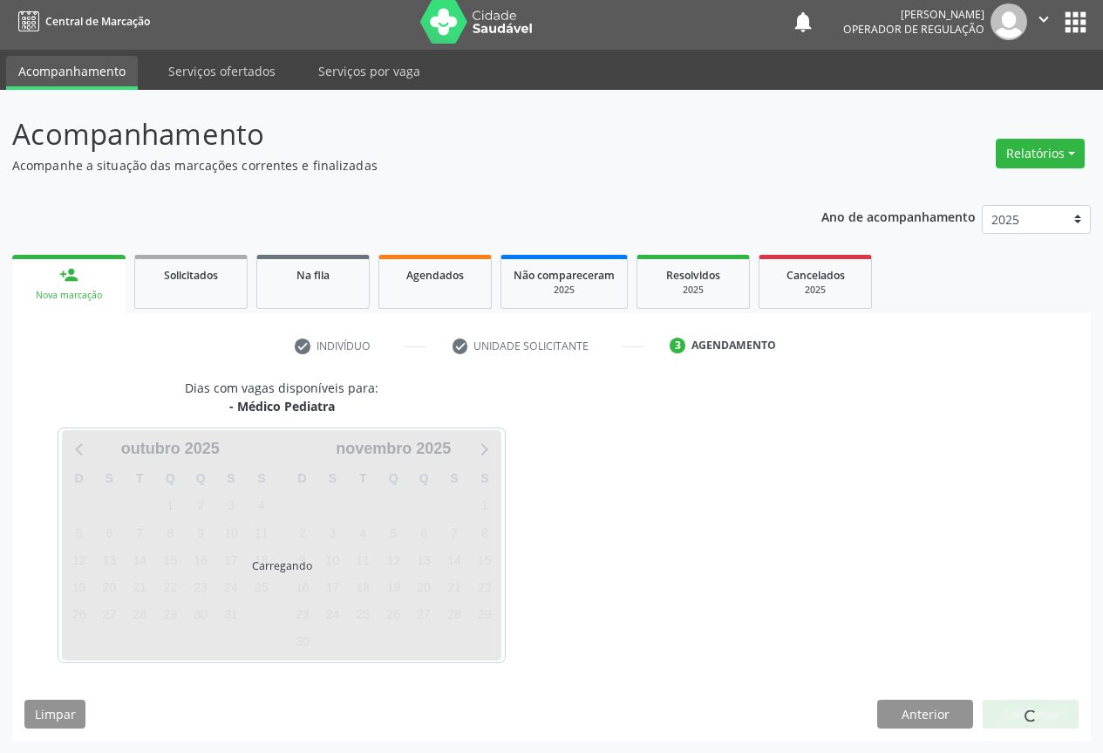
scroll to position [6, 0]
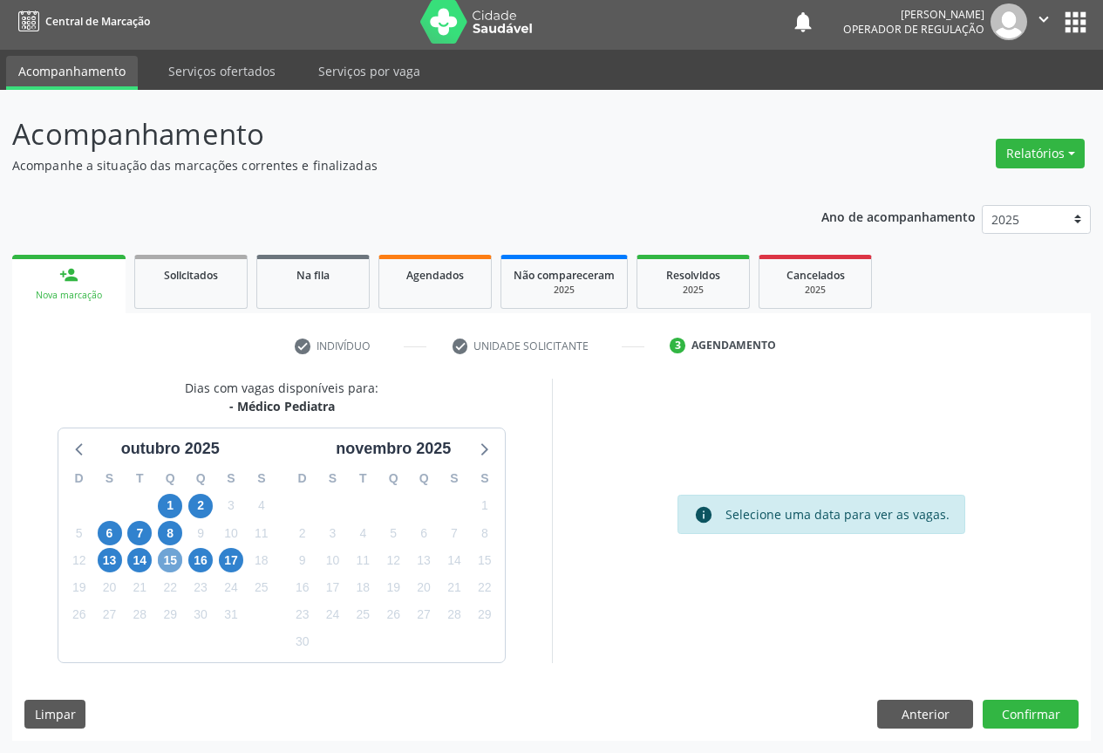
click at [167, 564] on span "15" at bounding box center [170, 560] width 24 height 24
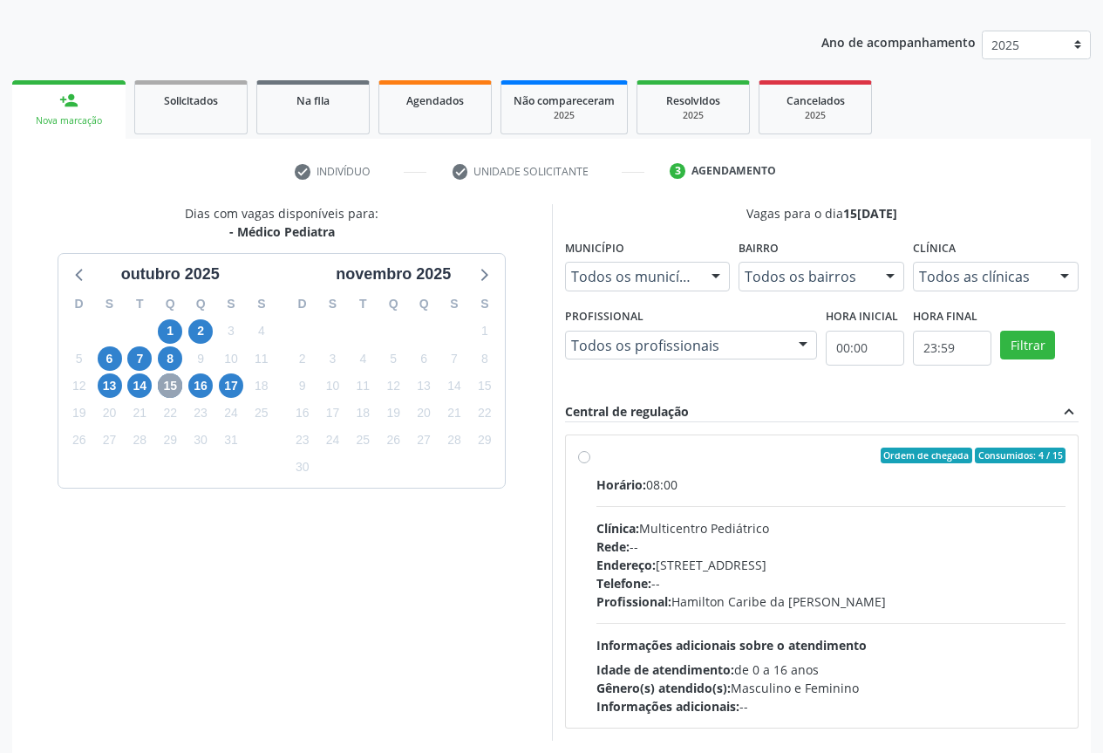
scroll to position [258, 0]
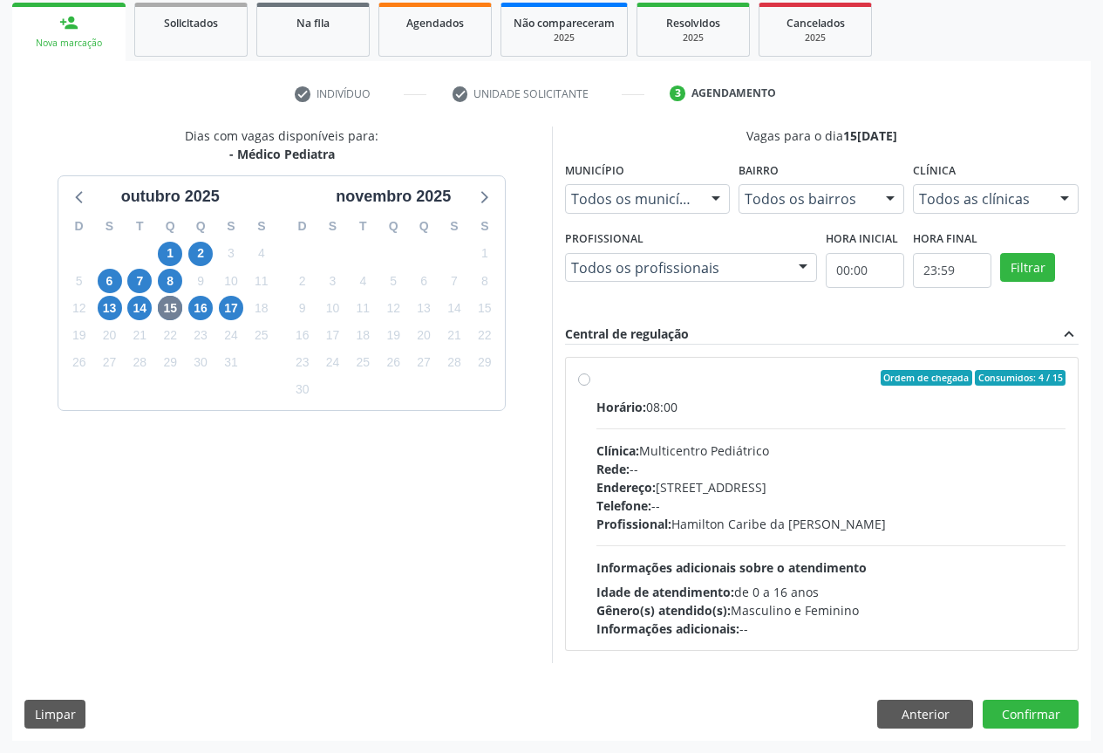
click at [683, 396] on label "Ordem de chegada Consumidos: 4 / 15 Horário: 08:00 Clínica: Multicentro Pediátr…" at bounding box center [831, 504] width 470 height 268
click at [590, 385] on input "Ordem de chegada Consumidos: 4 / 15 Horário: 08:00 Clínica: Multicentro Pediátr…" at bounding box center [584, 378] width 12 height 16
radio input "true"
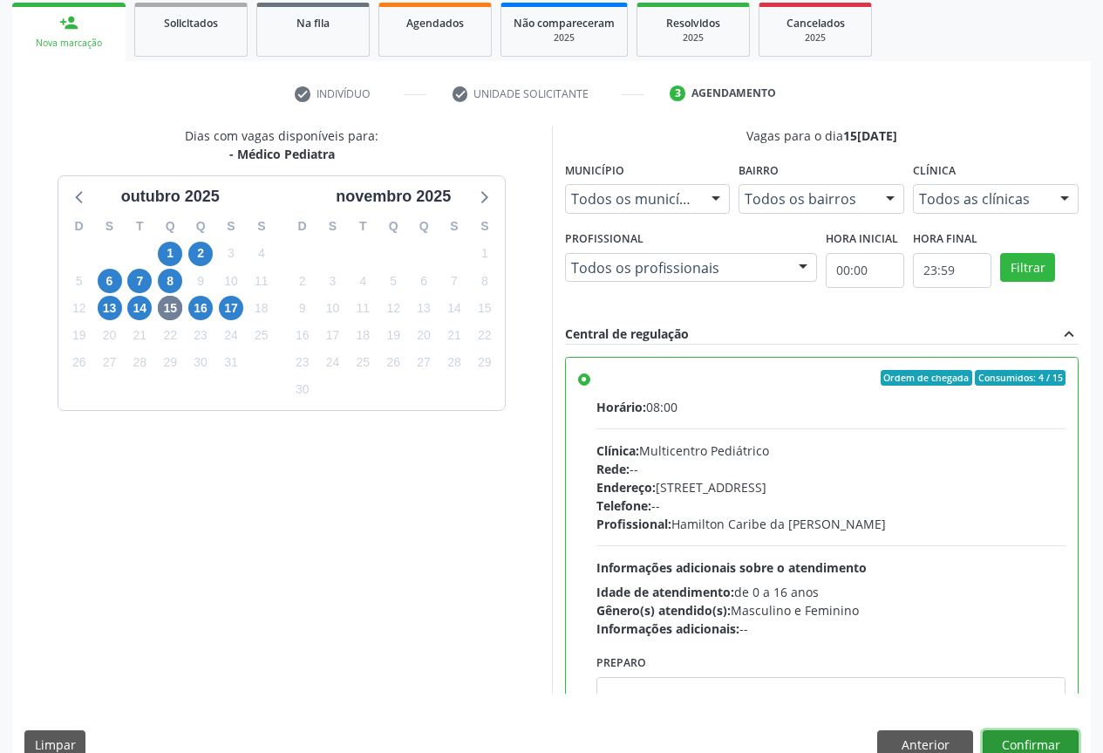
click at [1039, 734] on button "Confirmar" at bounding box center [1031, 745] width 96 height 30
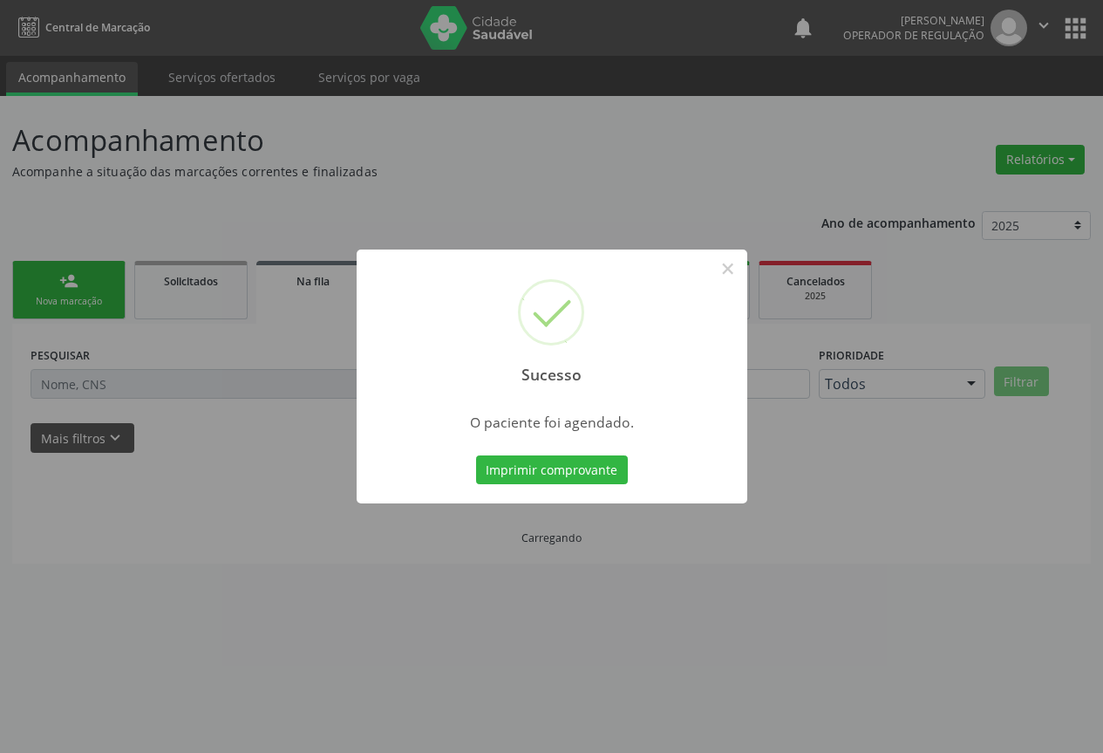
scroll to position [0, 0]
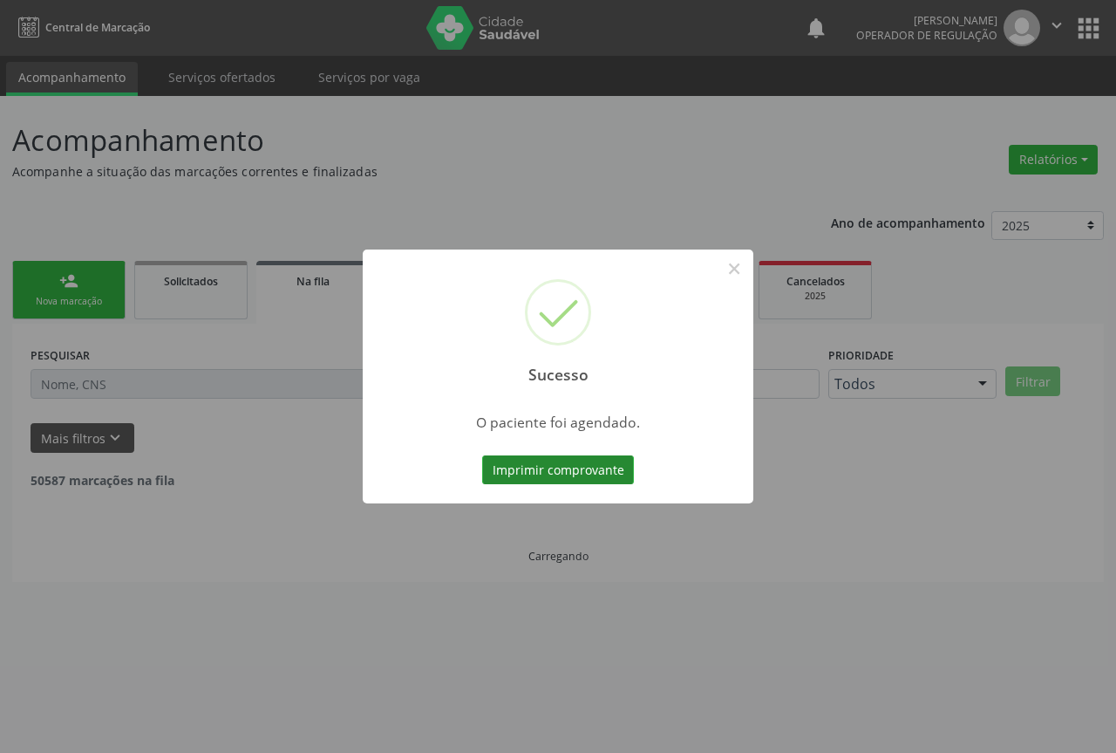
click at [562, 473] on button "Imprimir comprovante" at bounding box center [558, 470] width 152 height 30
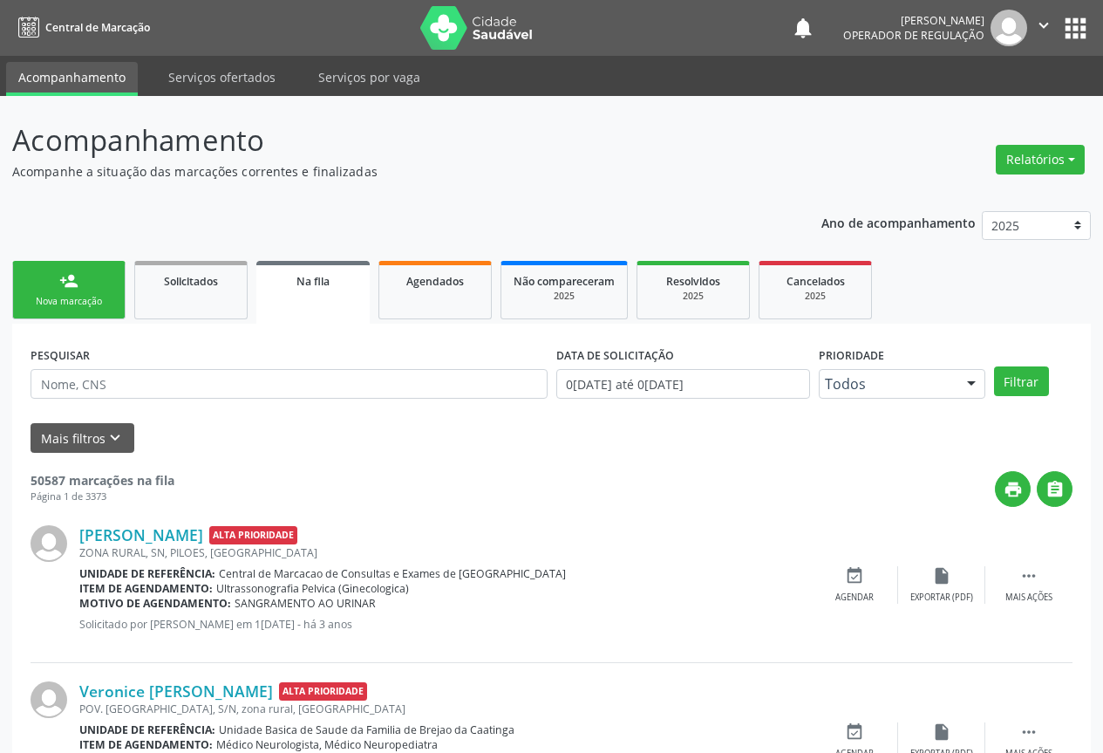
click at [99, 290] on link "person_add Nova marcação" at bounding box center [68, 290] width 113 height 58
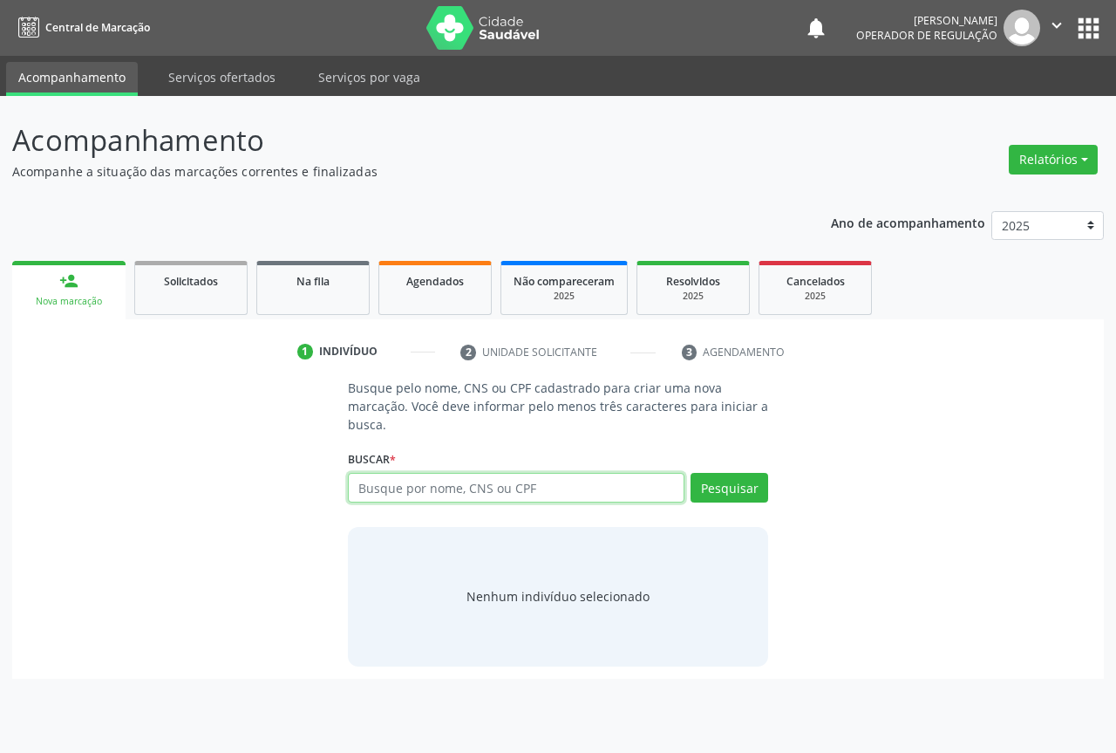
click at [405, 486] on input "text" at bounding box center [516, 488] width 337 height 30
type input "702301033249120"
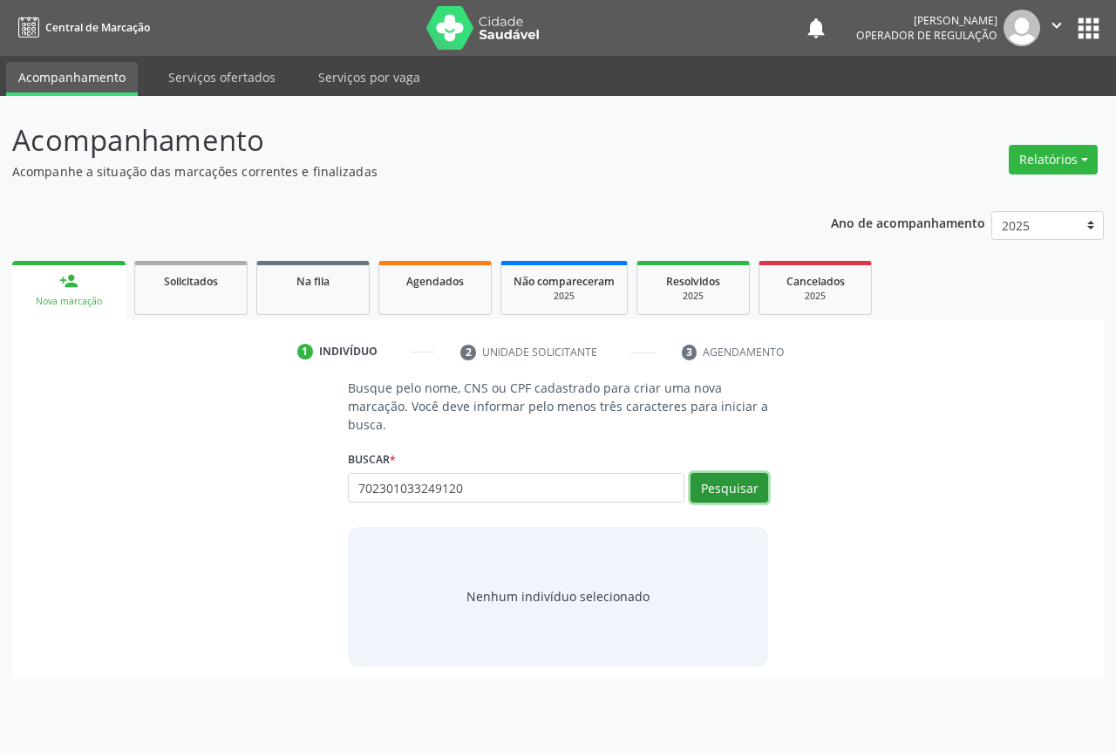
click at [716, 474] on button "Pesquisar" at bounding box center [730, 488] width 78 height 30
type input "702301033249120"
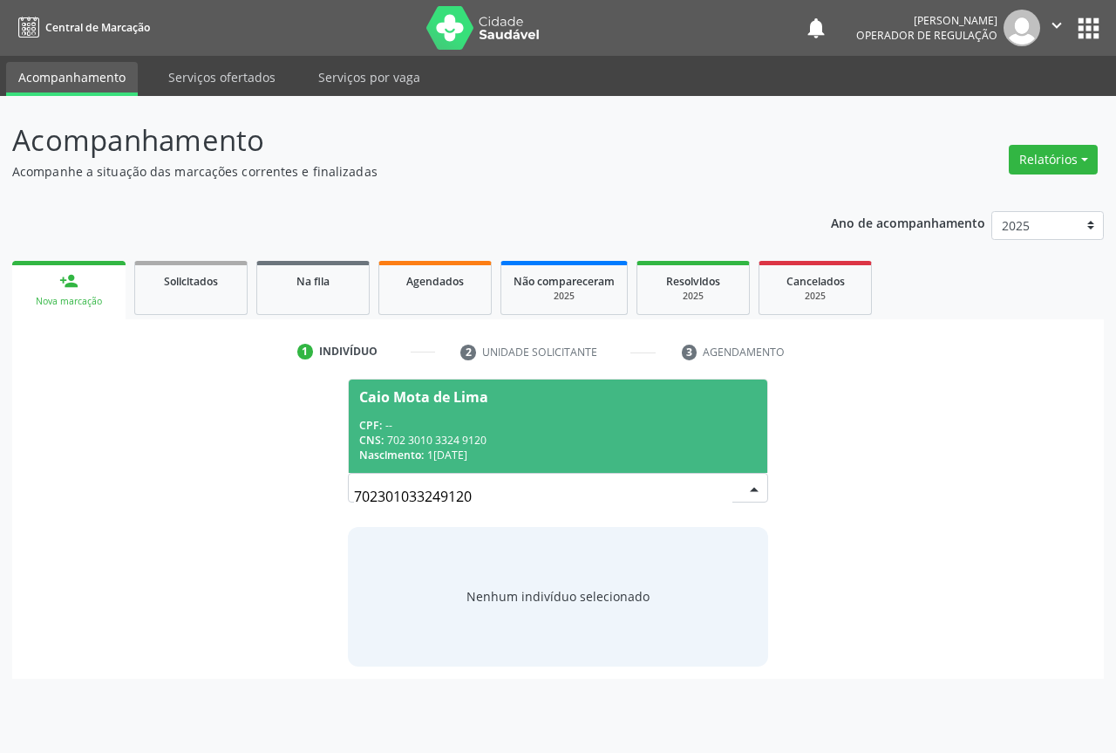
click at [426, 420] on div "CPF: --" at bounding box center [558, 425] width 398 height 15
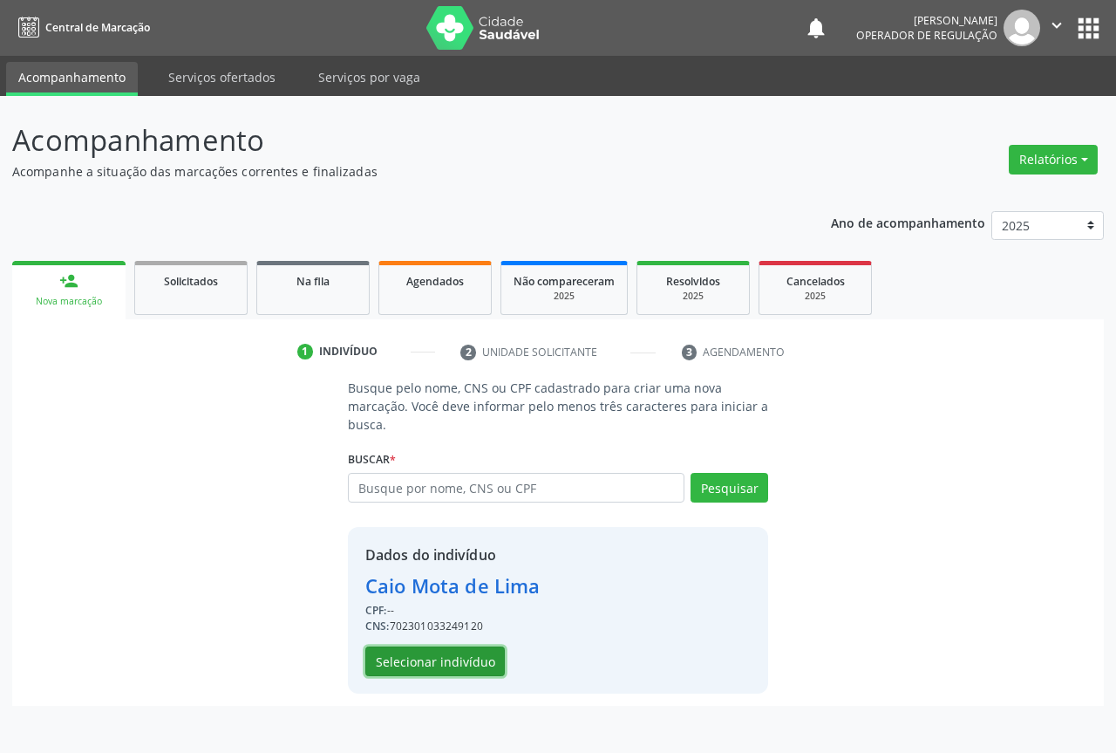
click at [433, 655] on button "Selecionar indivíduo" at bounding box center [435, 661] width 140 height 30
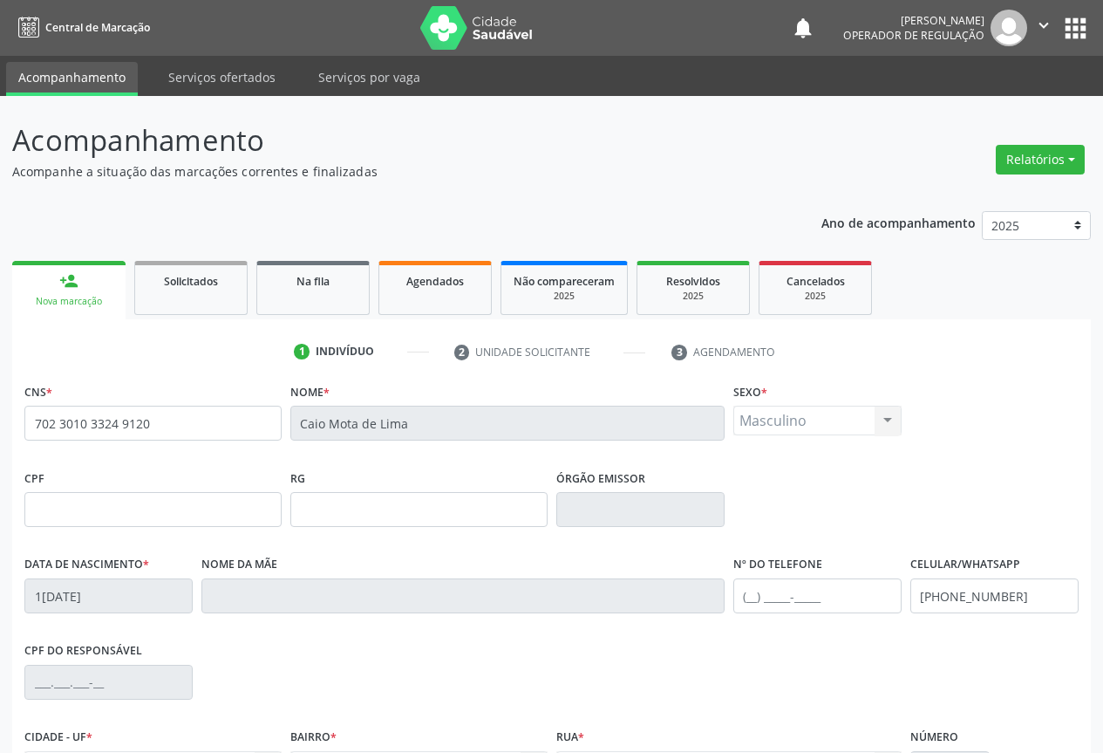
scroll to position [193, 0]
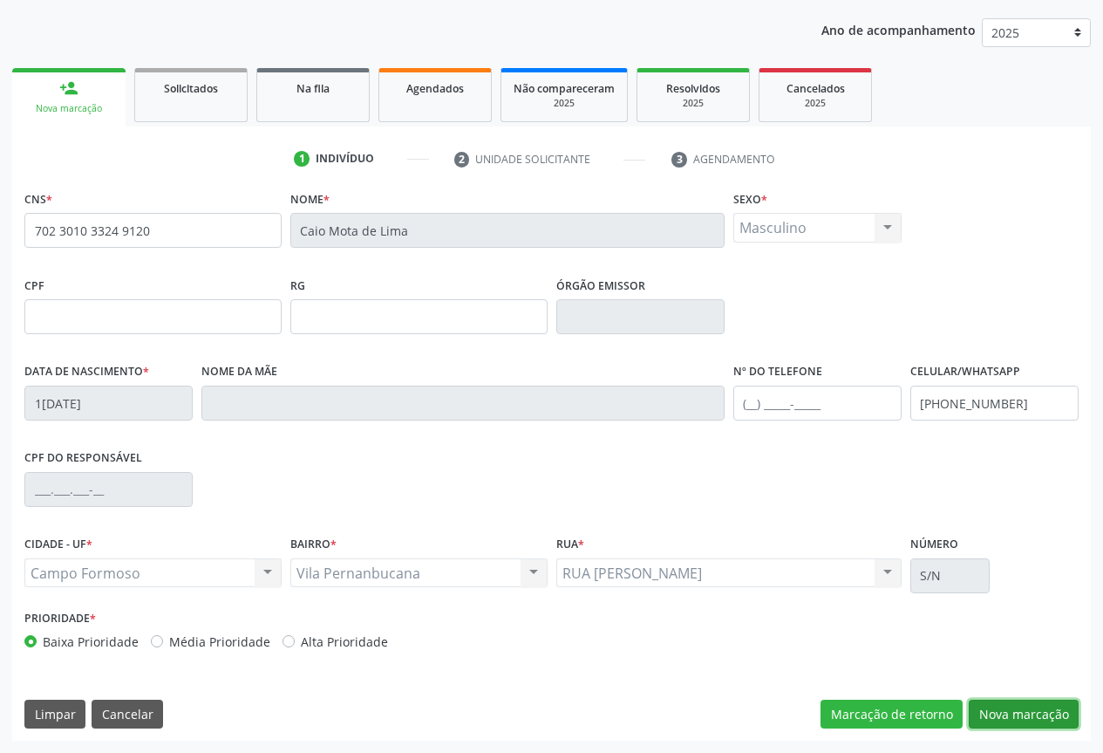
click at [1032, 712] on button "Nova marcação" at bounding box center [1024, 714] width 110 height 30
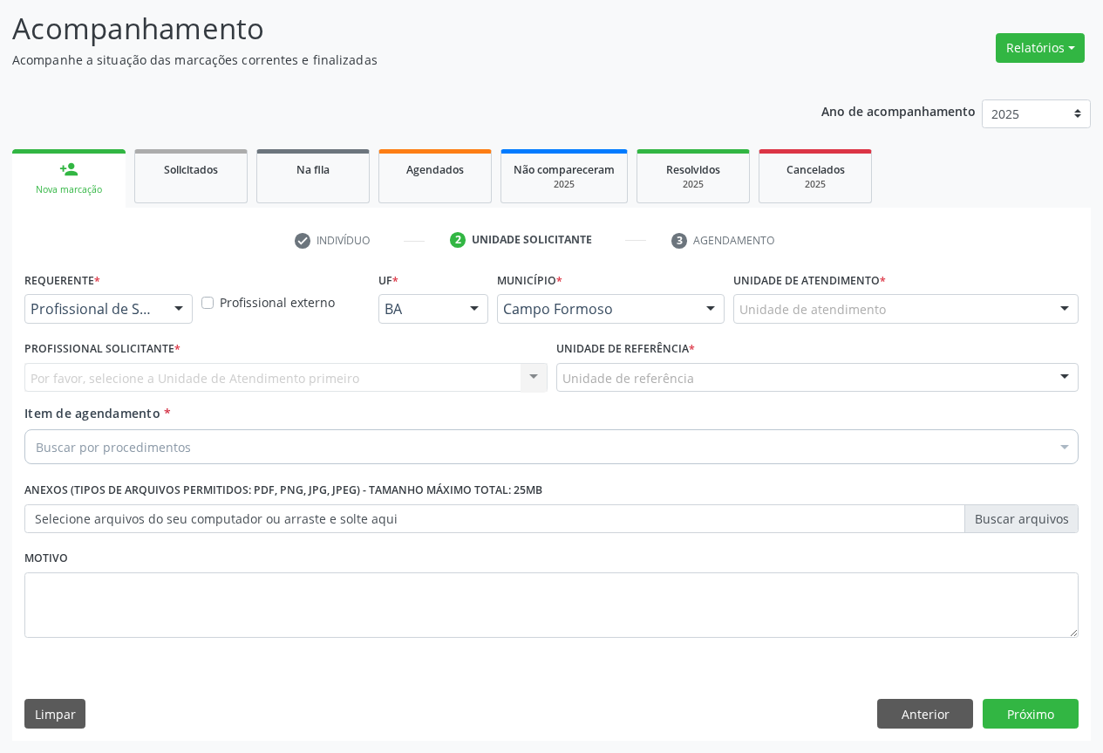
scroll to position [112, 0]
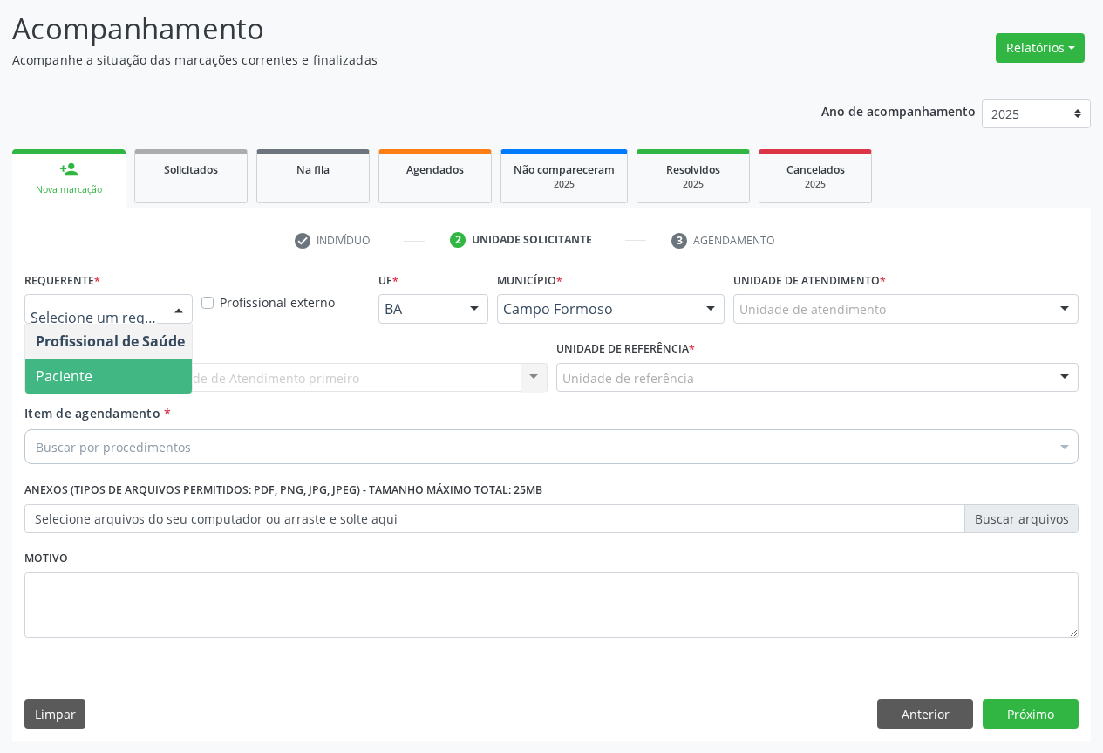
drag, startPoint x: 88, startPoint y: 372, endPoint x: 177, endPoint y: 381, distance: 89.4
click at [89, 372] on span "Paciente" at bounding box center [64, 375] width 57 height 19
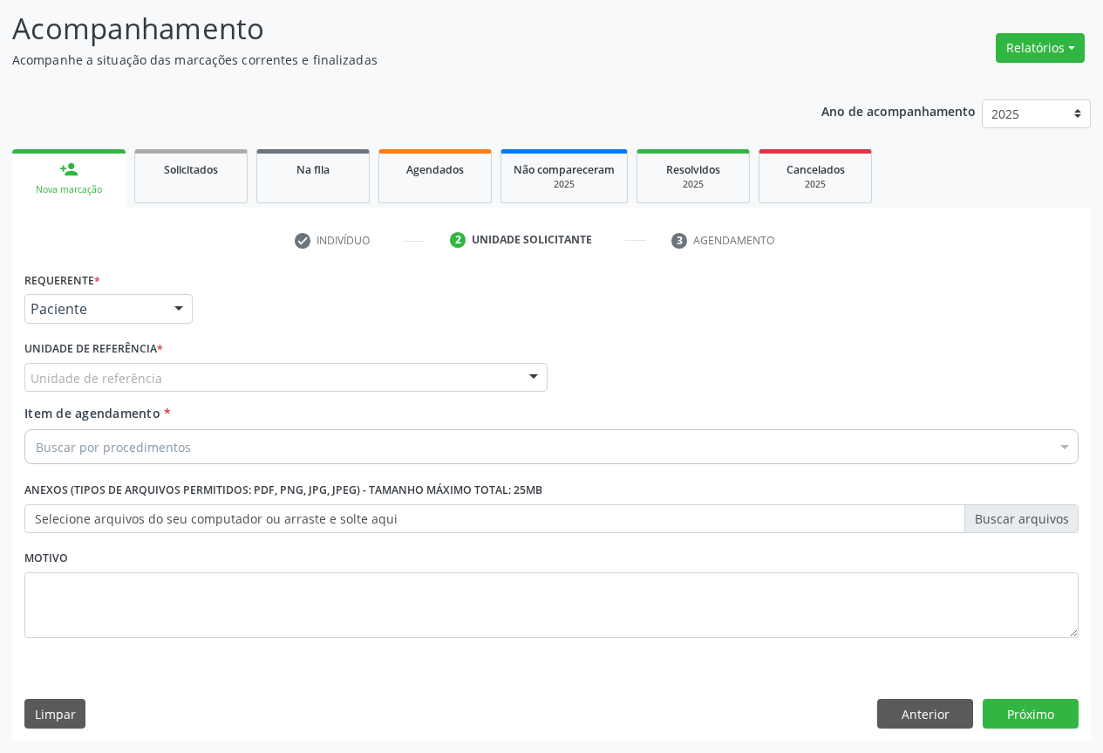
click at [205, 375] on div "Unidade de referência" at bounding box center [285, 378] width 523 height 30
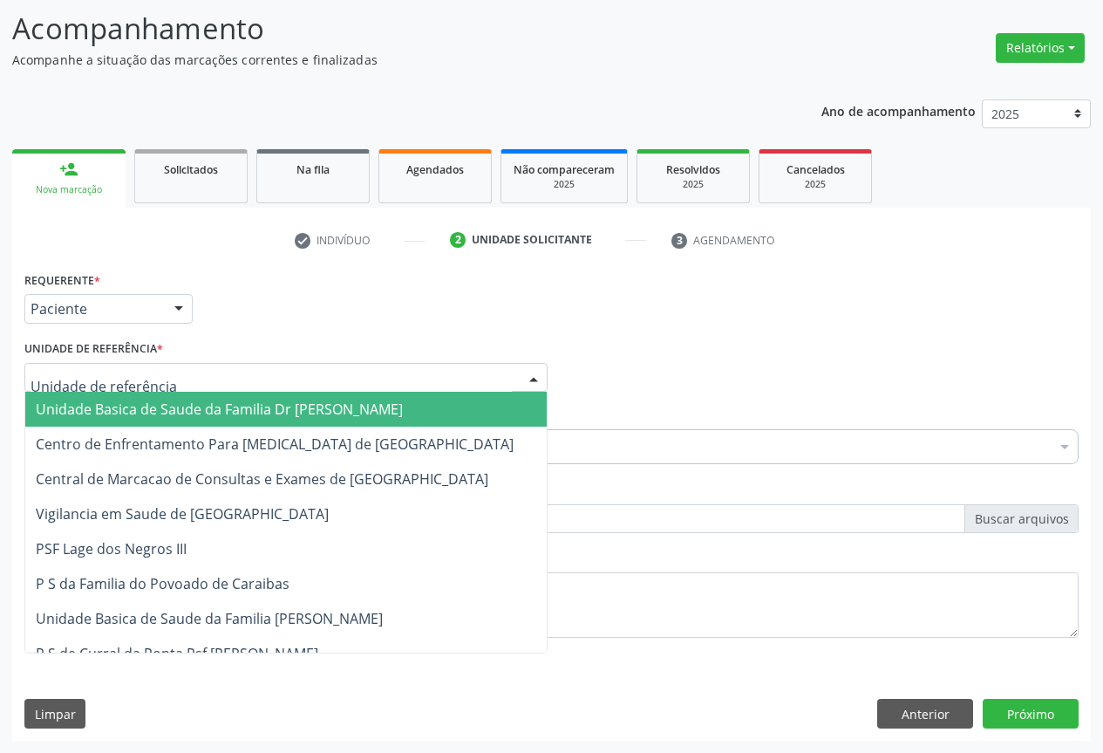
click at [139, 412] on span "Unidade Basica de Saude da Familia Dr [PERSON_NAME]" at bounding box center [219, 408] width 367 height 19
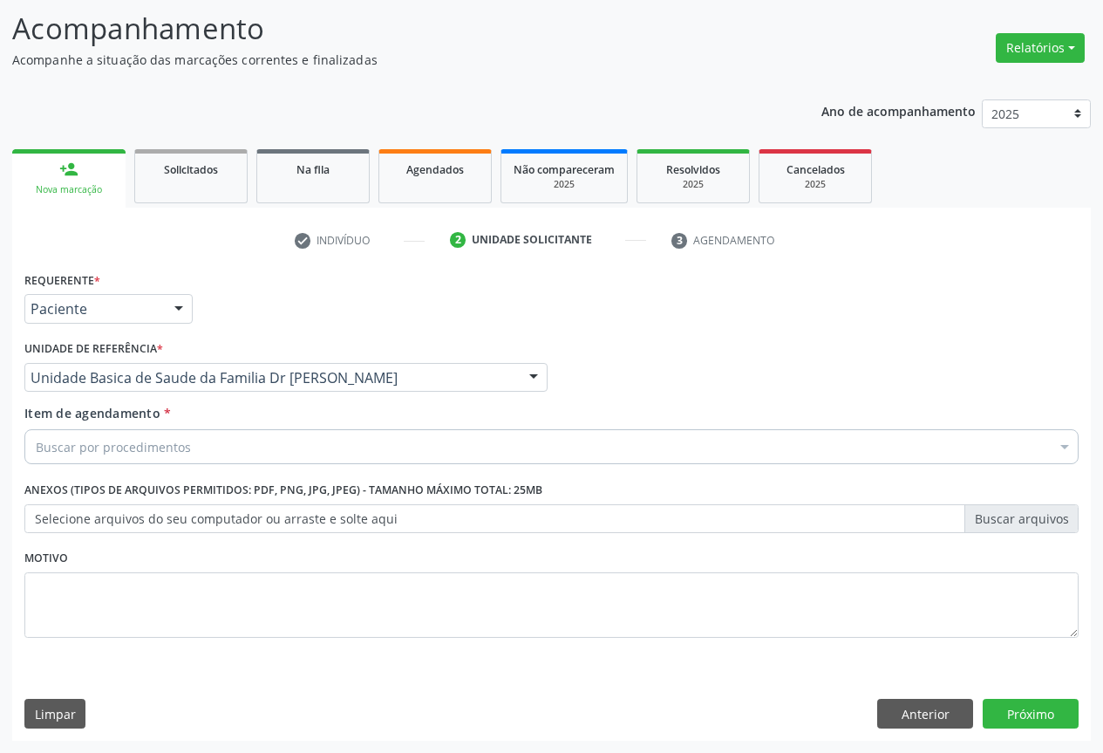
click at [191, 453] on div "Buscar por procedimentos" at bounding box center [551, 446] width 1054 height 35
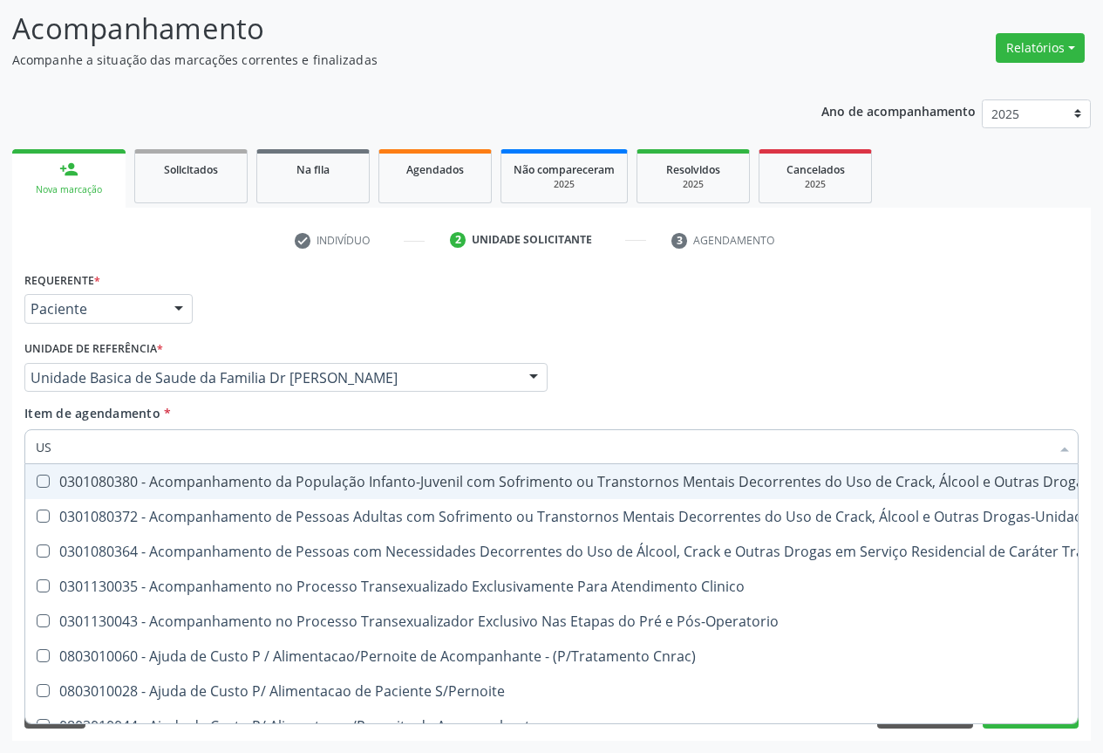
type input "USG"
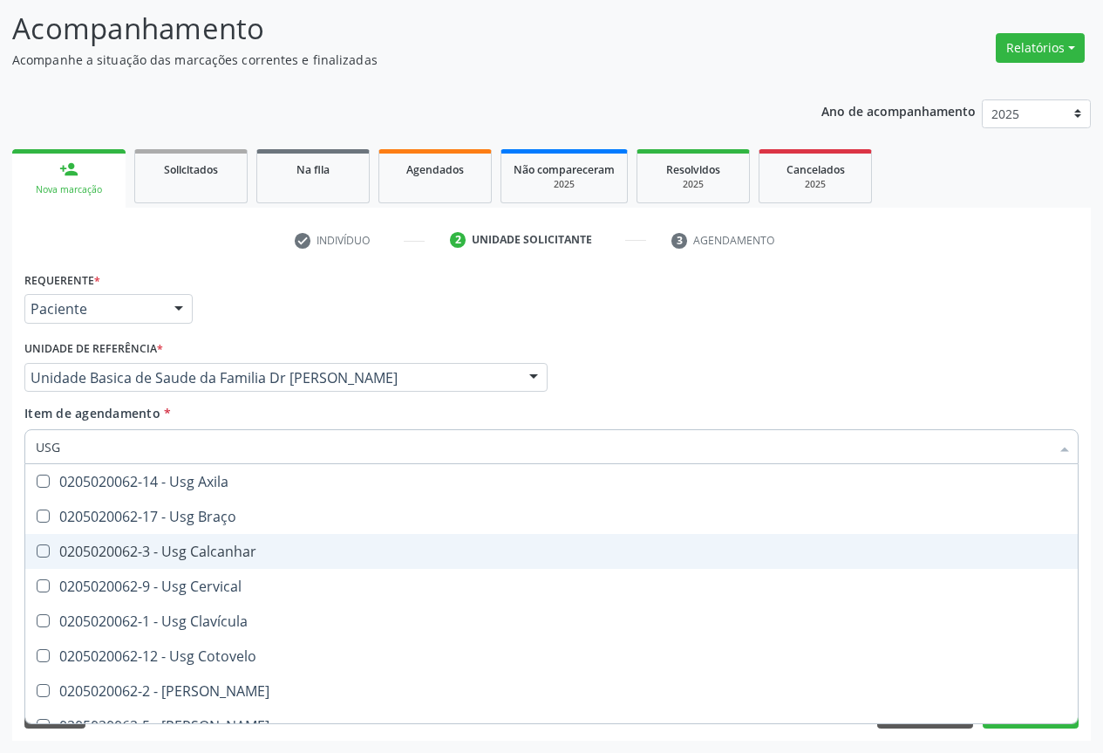
scroll to position [174, 0]
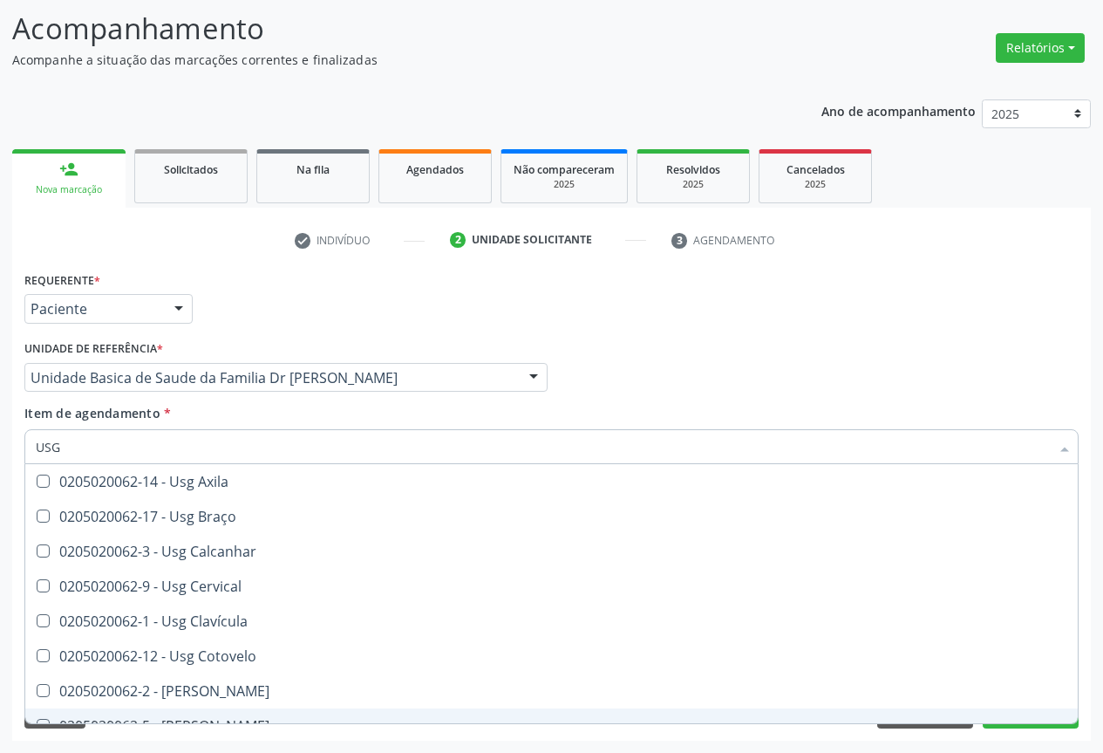
scroll to position [174, 0]
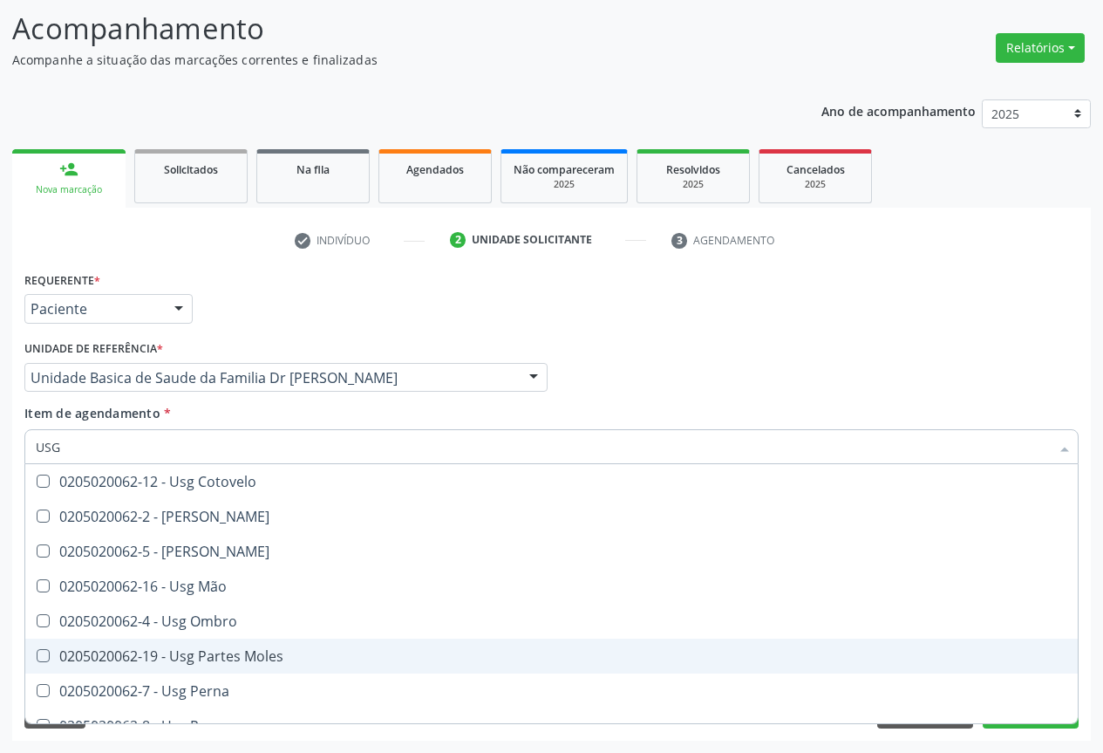
click at [217, 662] on div "0205020062-19 - Usg Partes Moles" at bounding box center [552, 656] width 1032 height 14
checkbox Moles "true"
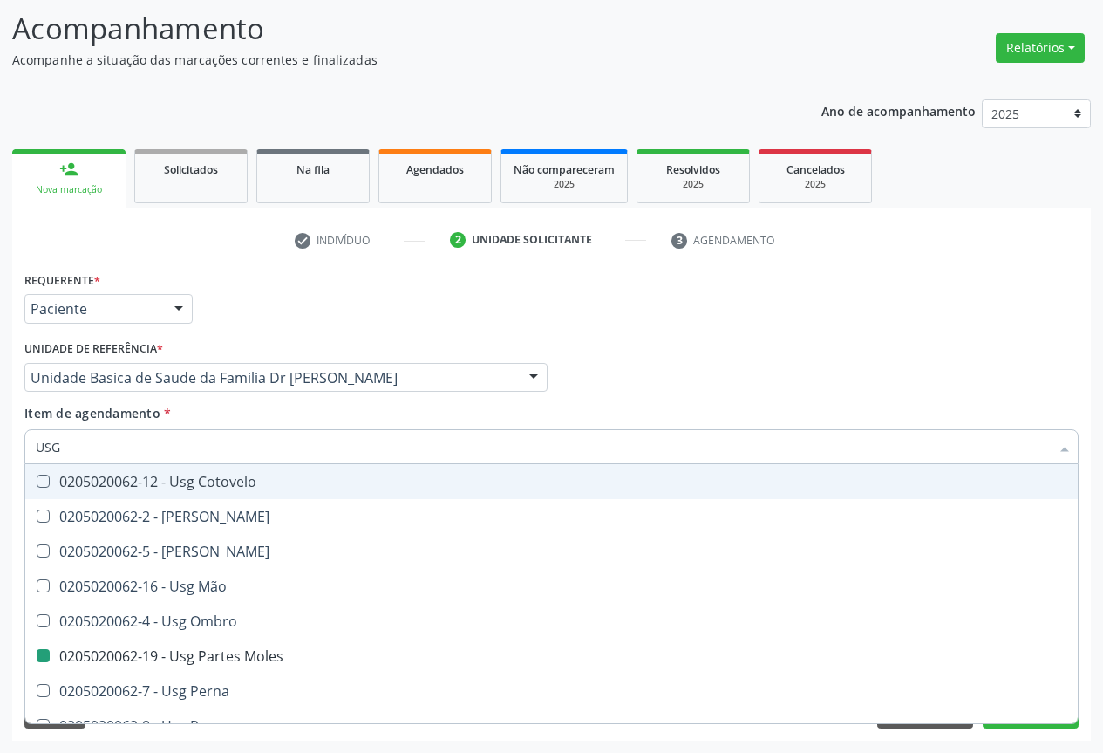
click at [454, 410] on div "Item de agendamento * USG Desfazer seleção 0205020062-14 - Usg Axila 0205020062…" at bounding box center [551, 431] width 1054 height 55
checkbox Braço "true"
checkbox Moles "false"
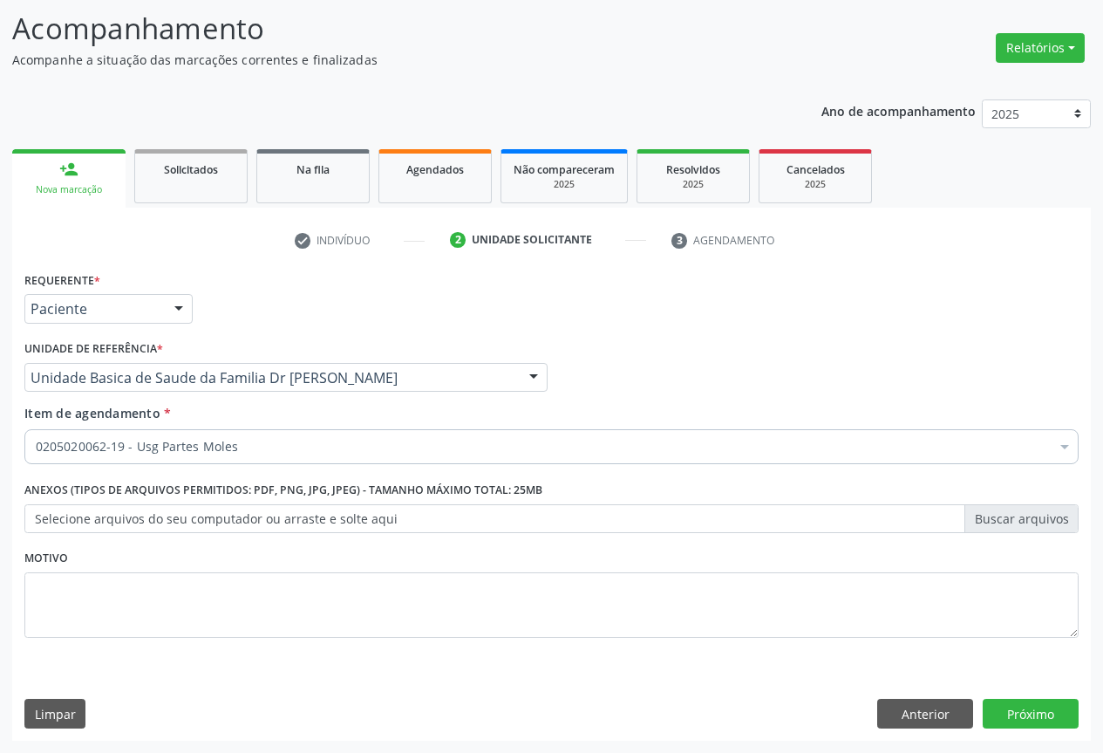
scroll to position [0, 0]
click at [1024, 708] on button "Próximo" at bounding box center [1031, 713] width 96 height 30
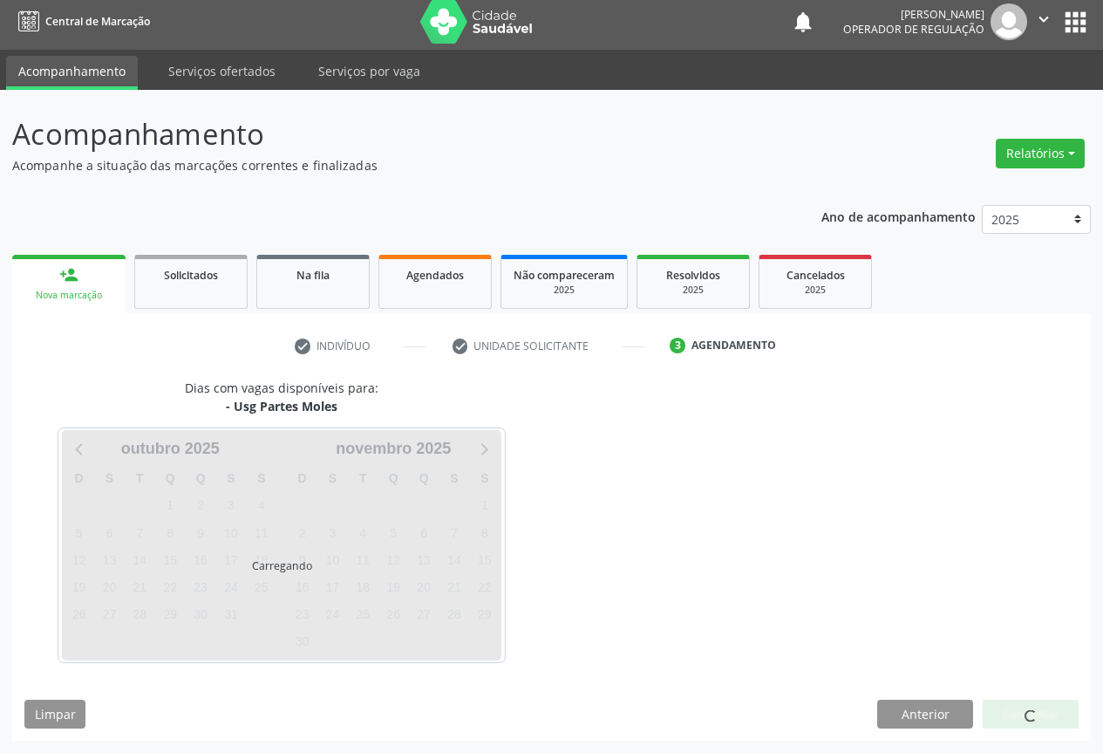
scroll to position [6, 0]
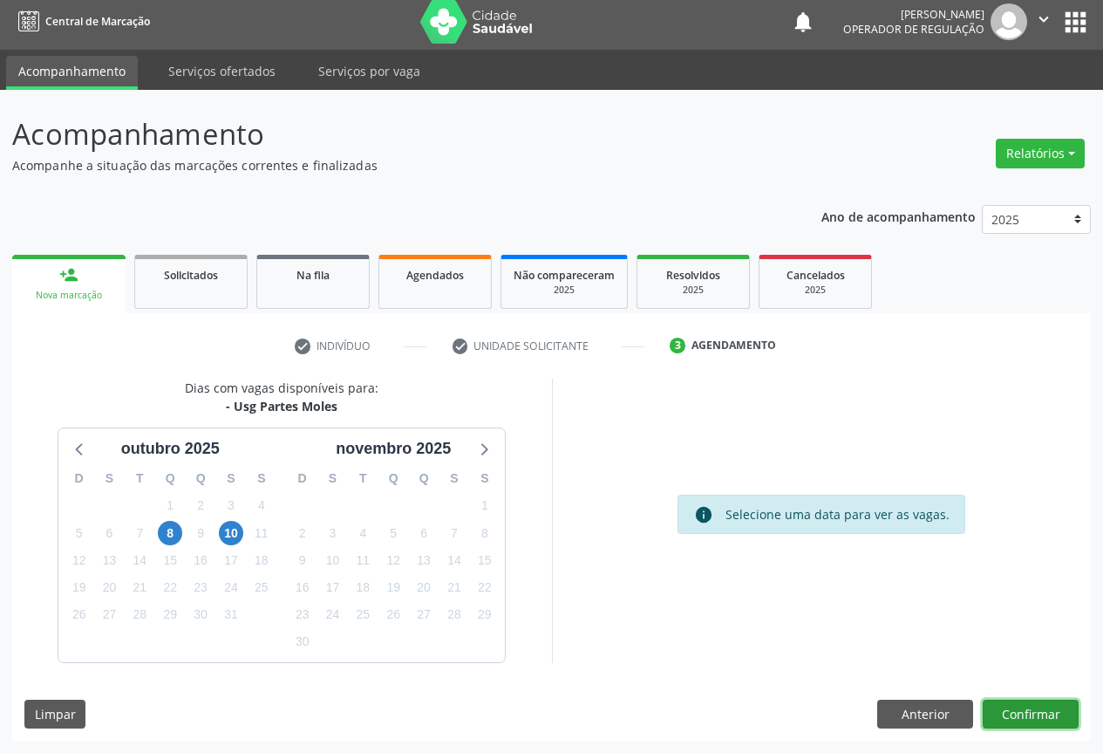
click at [1052, 704] on button "Confirmar" at bounding box center [1031, 714] width 96 height 30
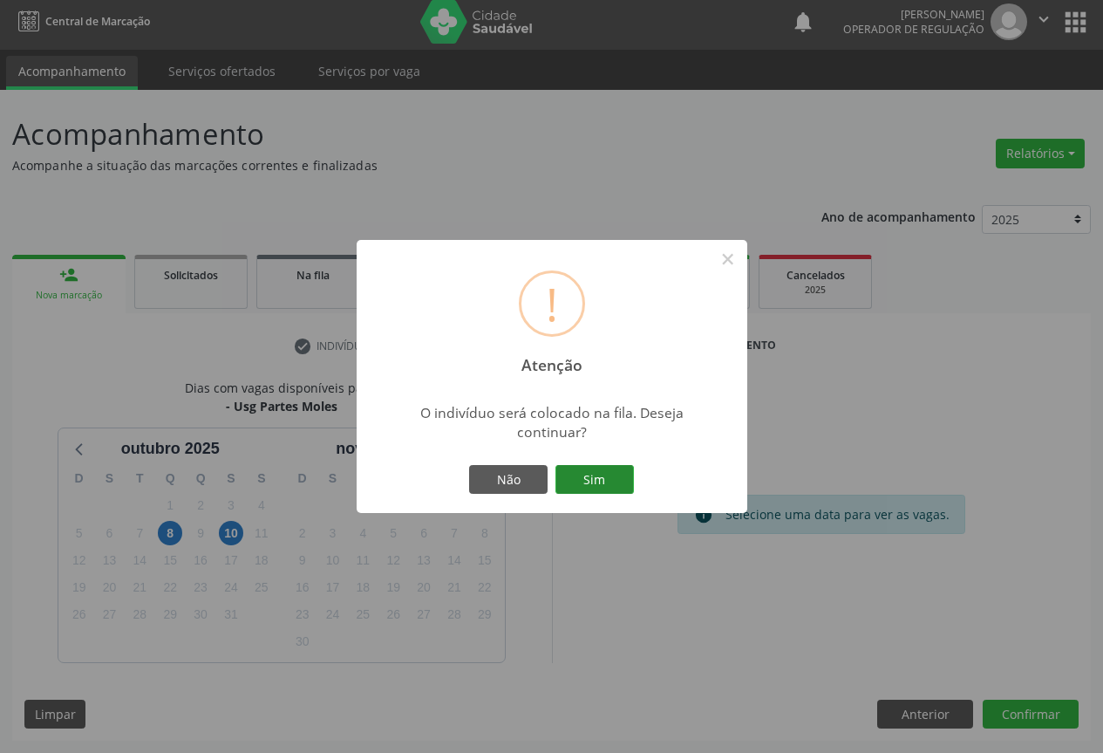
click at [583, 467] on button "Sim" at bounding box center [594, 480] width 78 height 30
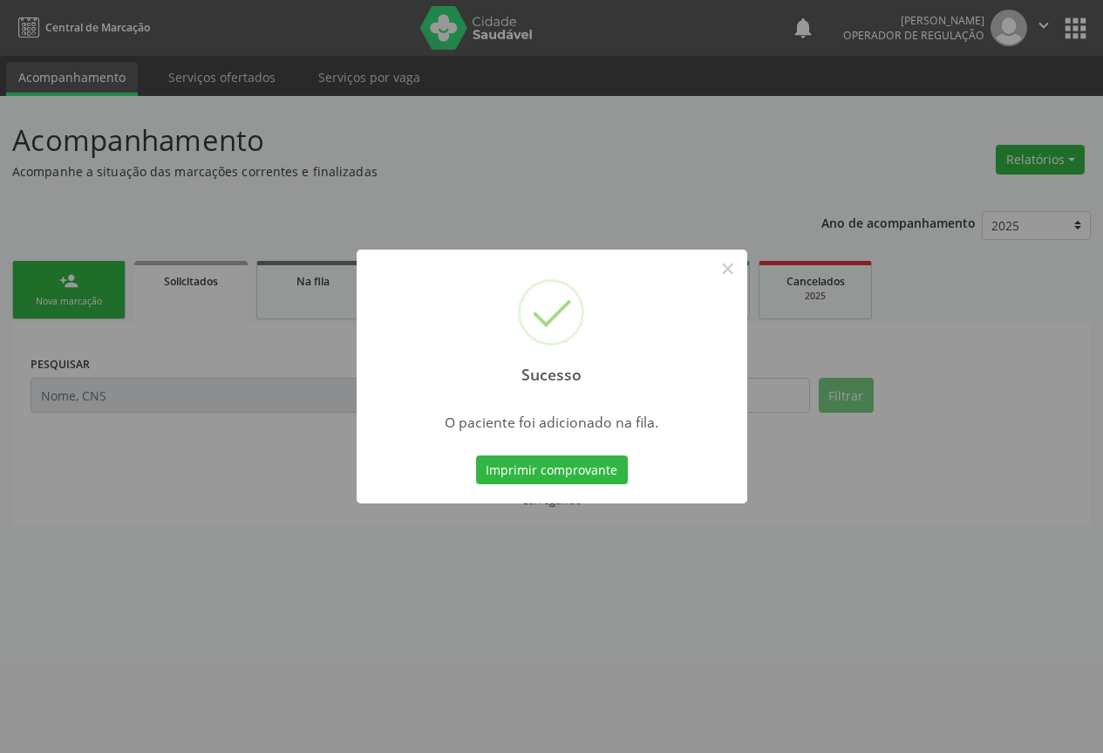
scroll to position [0, 0]
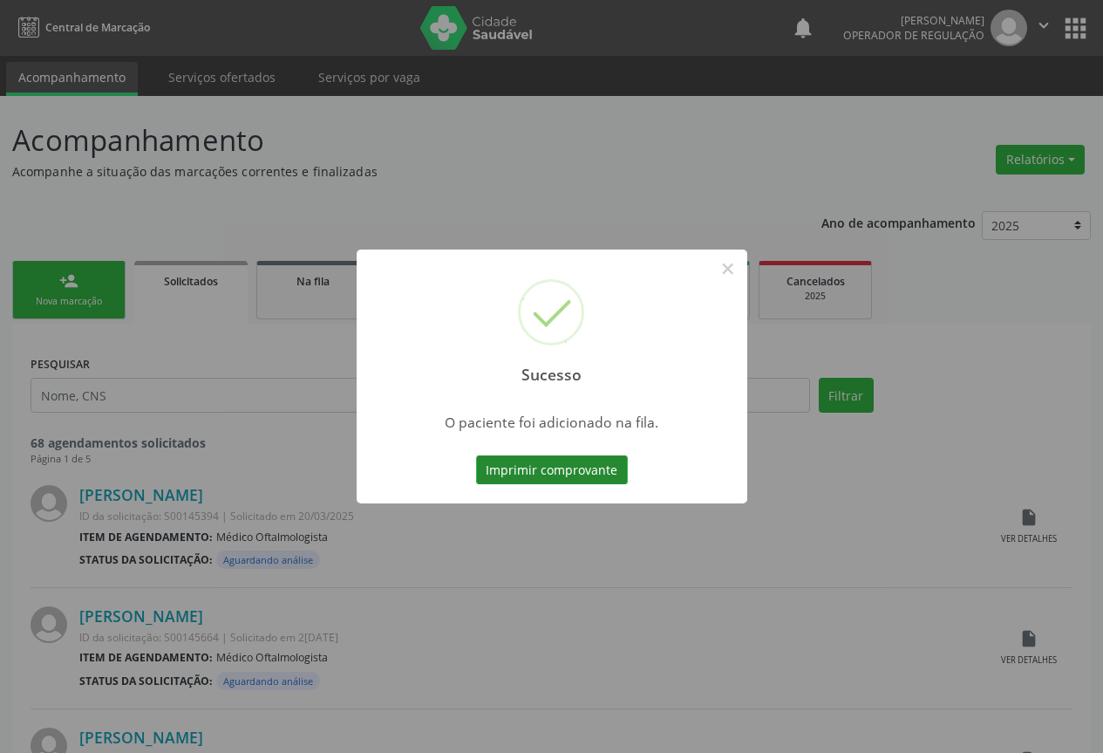
click at [567, 473] on button "Imprimir comprovante" at bounding box center [552, 470] width 152 height 30
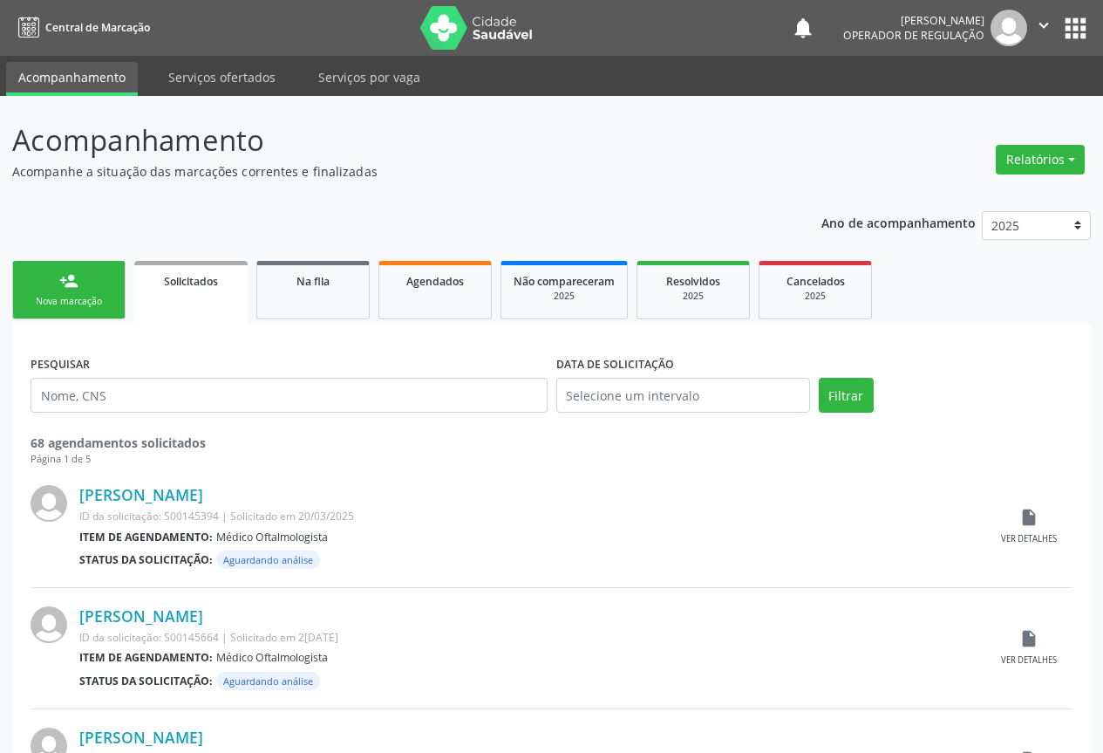
drag, startPoint x: 99, startPoint y: 303, endPoint x: 106, endPoint y: 299, distance: 9.0
click at [98, 303] on div "Nova marcação" at bounding box center [68, 301] width 87 height 13
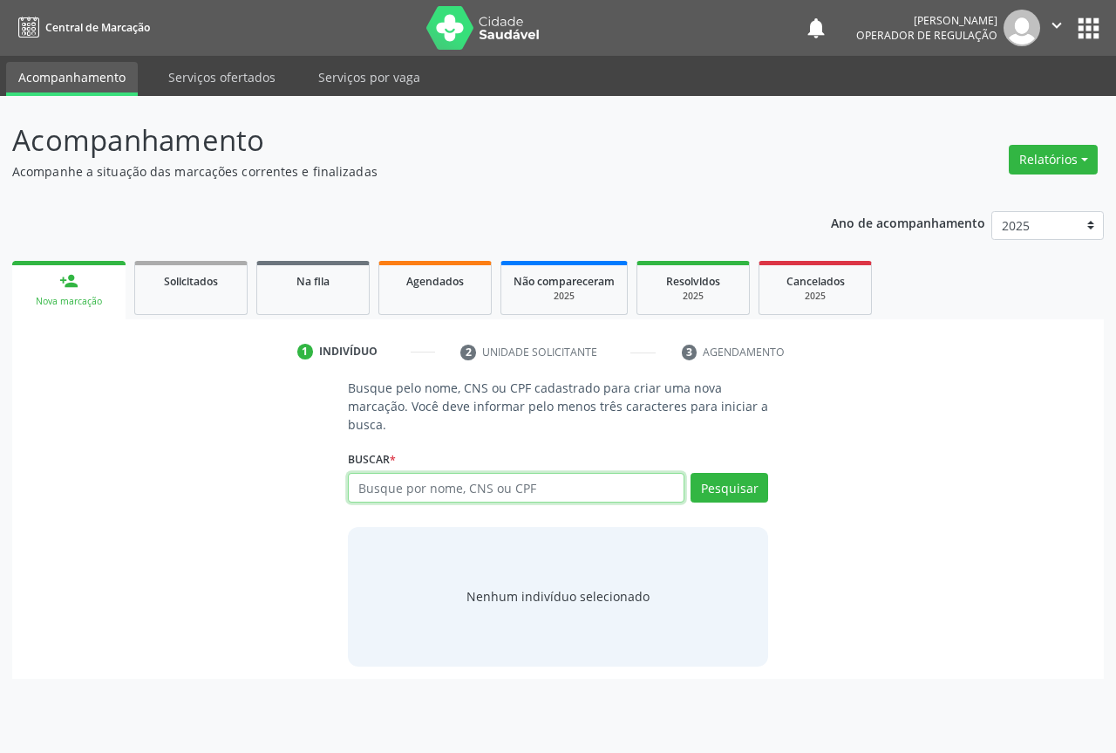
click at [452, 481] on input "text" at bounding box center [516, 488] width 337 height 30
type input "705208412796873"
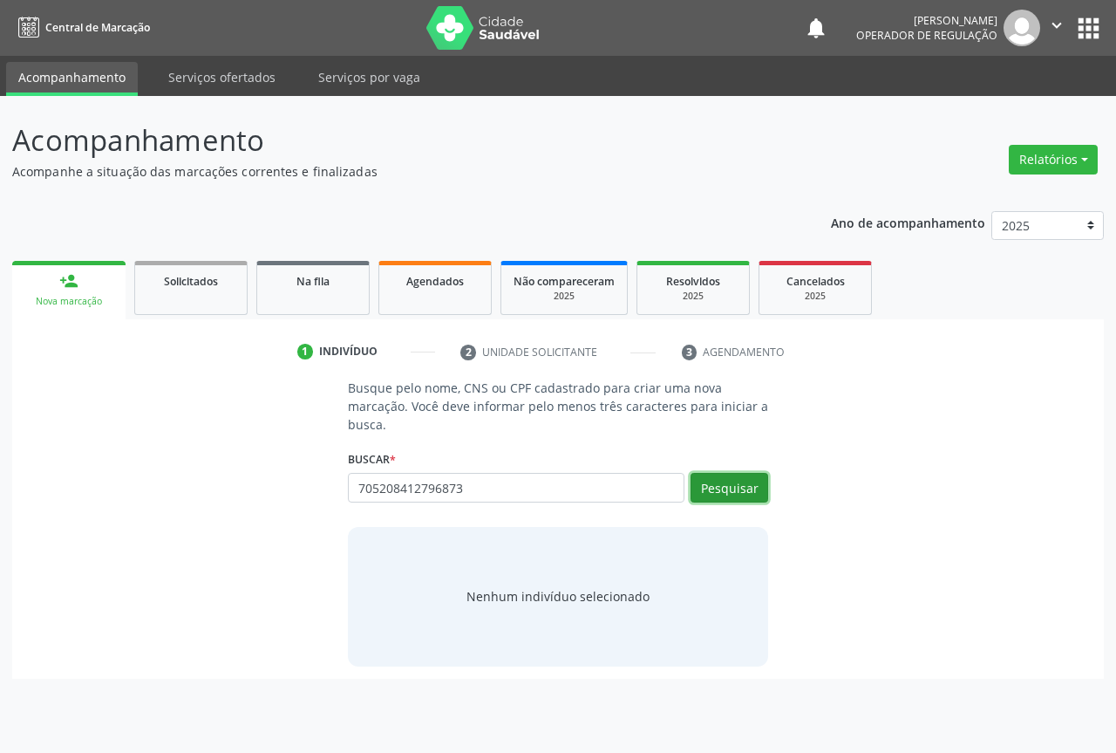
click at [711, 484] on button "Pesquisar" at bounding box center [730, 488] width 78 height 30
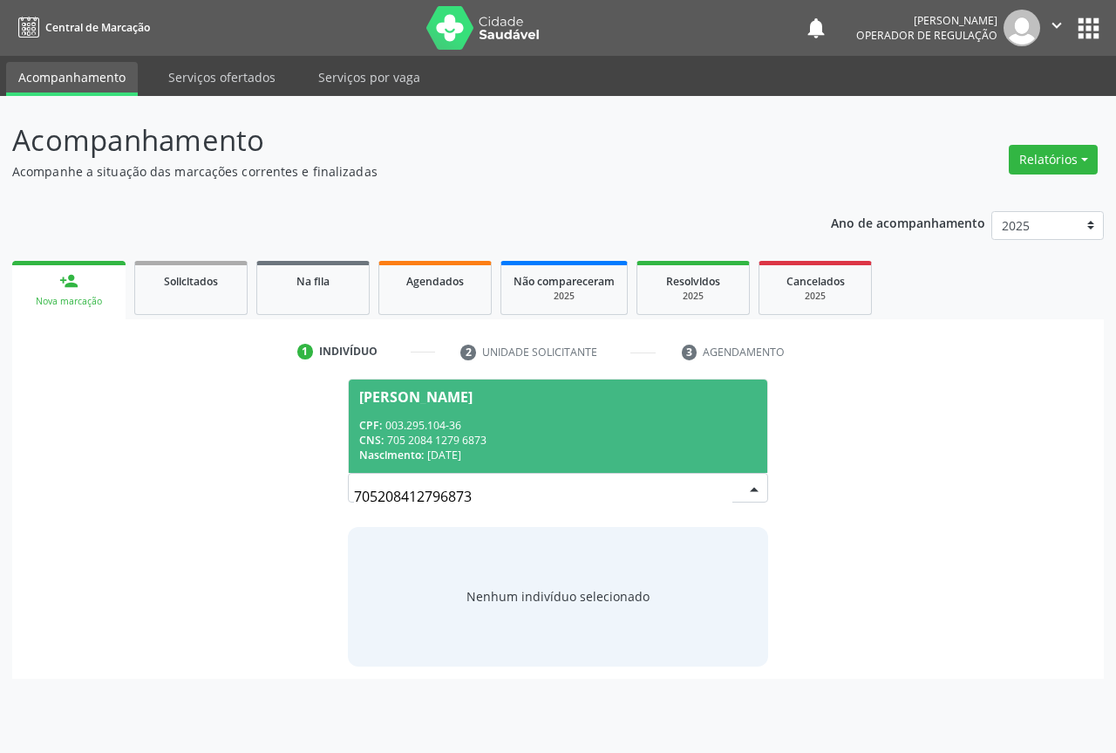
click at [443, 446] on div "CNS: 705 2084 1279 6873" at bounding box center [558, 439] width 398 height 15
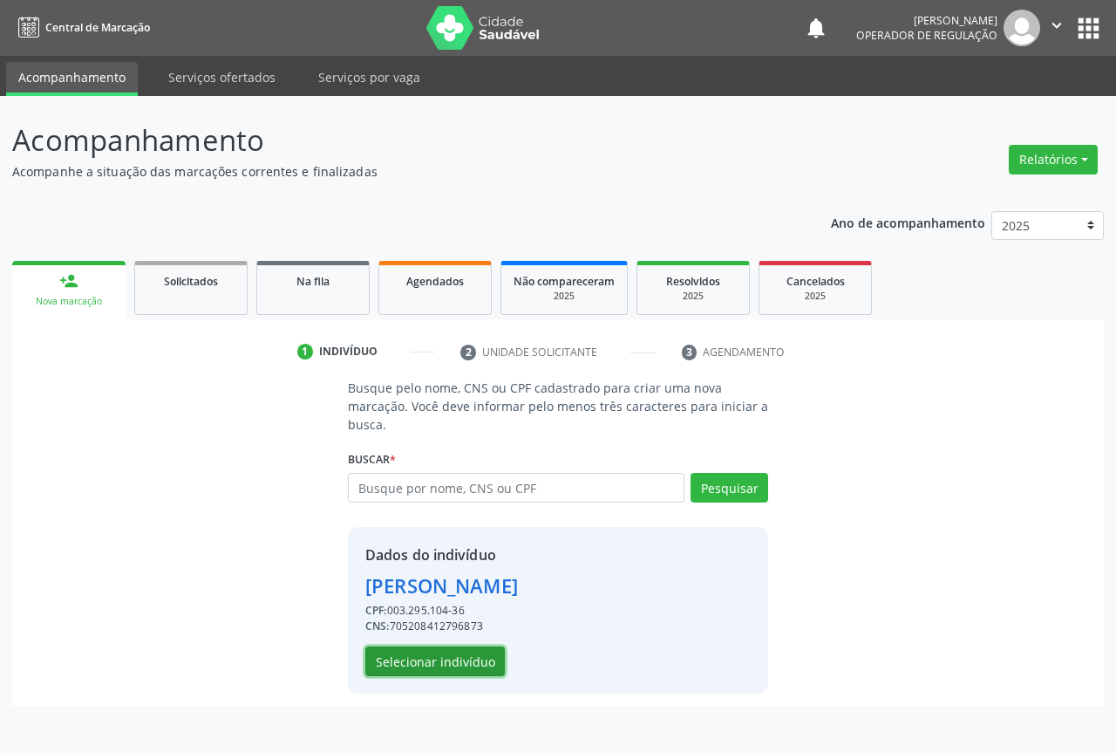
click at [447, 656] on button "Selecionar indivíduo" at bounding box center [435, 661] width 140 height 30
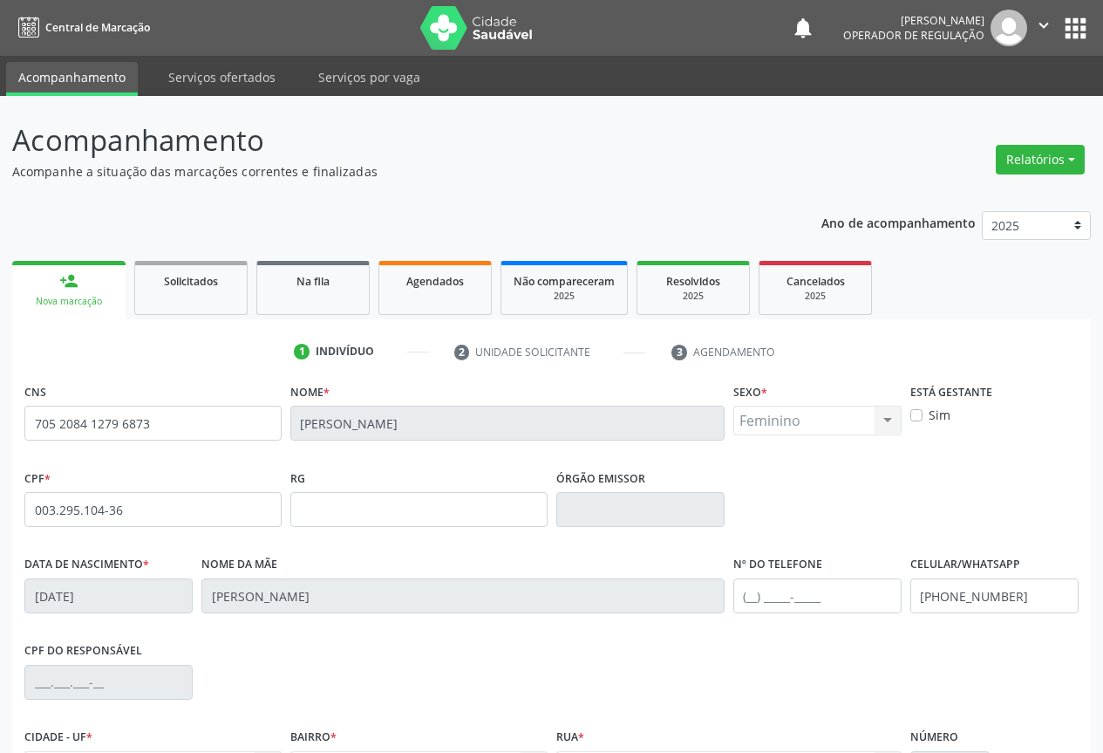
scroll to position [193, 0]
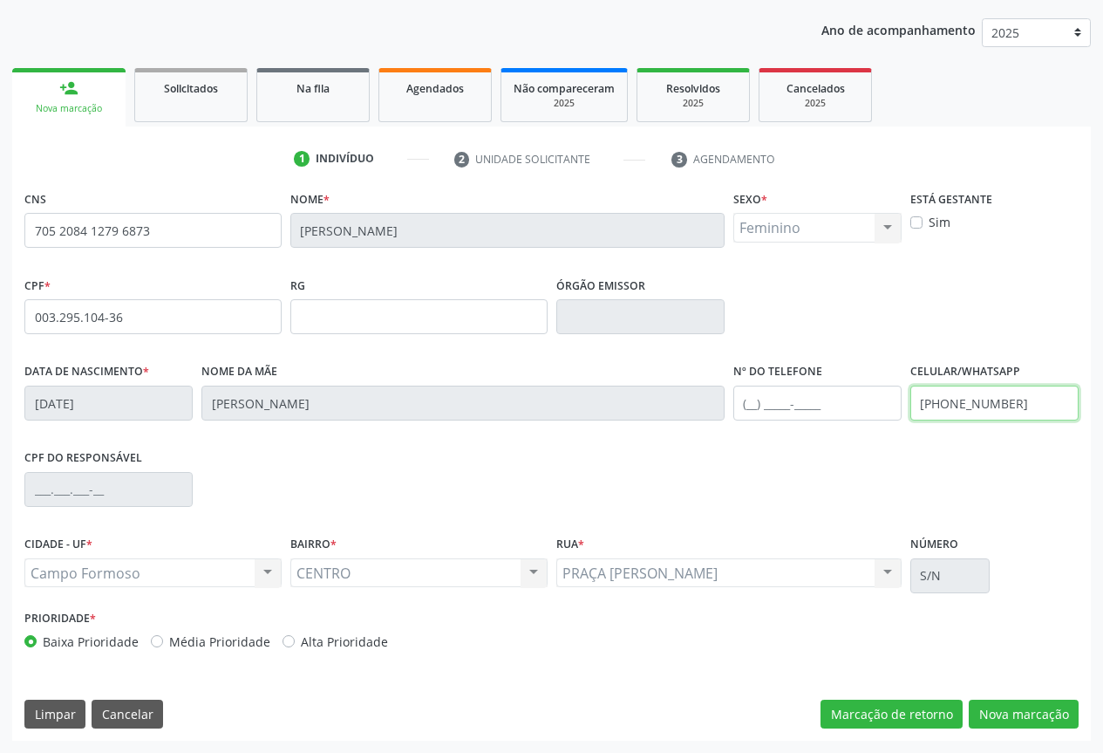
click at [1018, 401] on input "[PHONE_NUMBER]" at bounding box center [994, 402] width 168 height 35
type input "("
type input "[PHONE_NUMBER]"
click at [1017, 710] on button "Nova marcação" at bounding box center [1024, 714] width 110 height 30
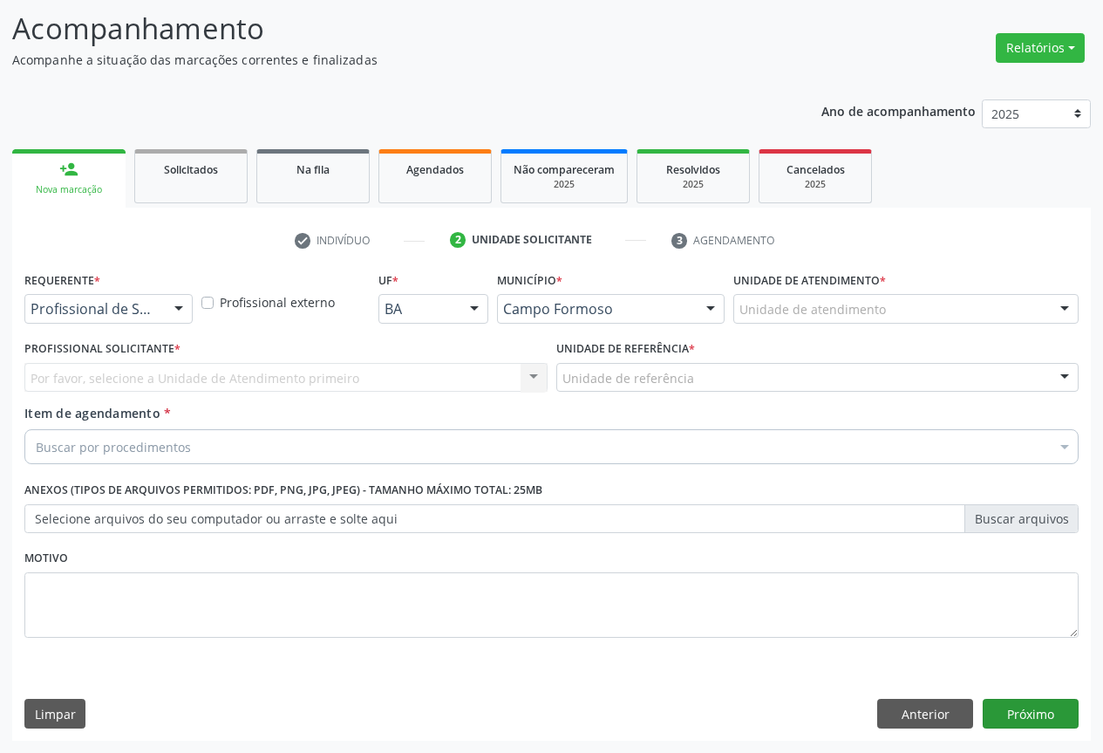
scroll to position [112, 0]
click at [174, 303] on div at bounding box center [179, 310] width 26 height 30
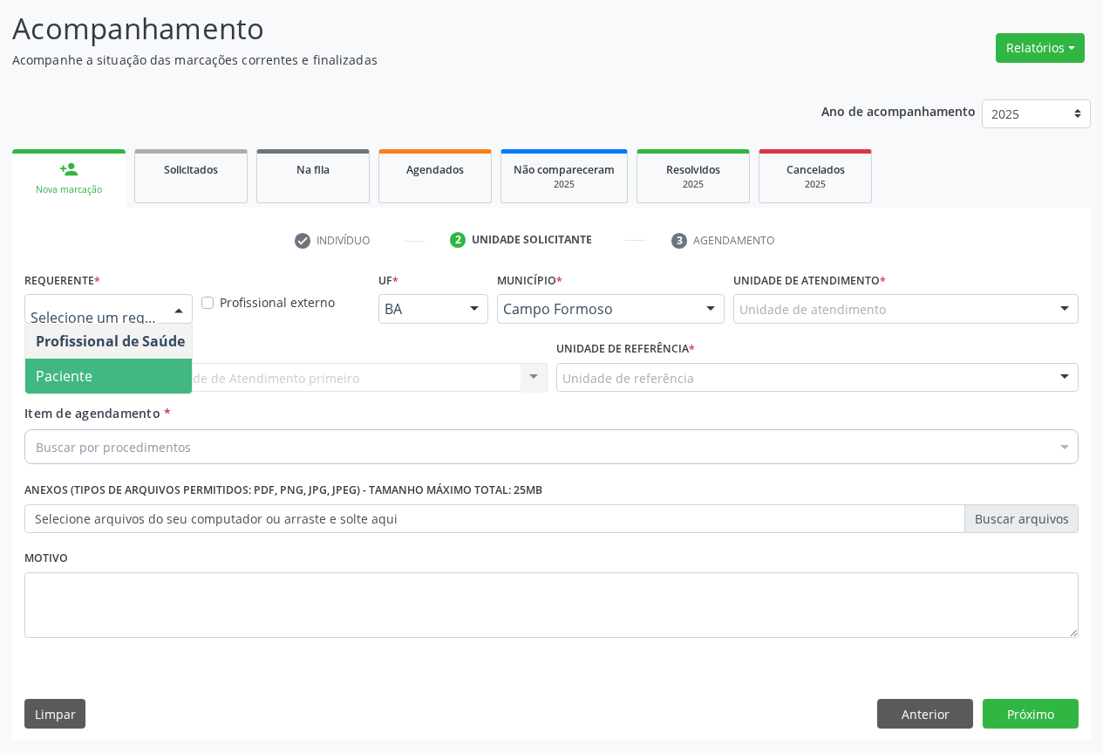
click at [65, 378] on span "Paciente" at bounding box center [64, 375] width 57 height 19
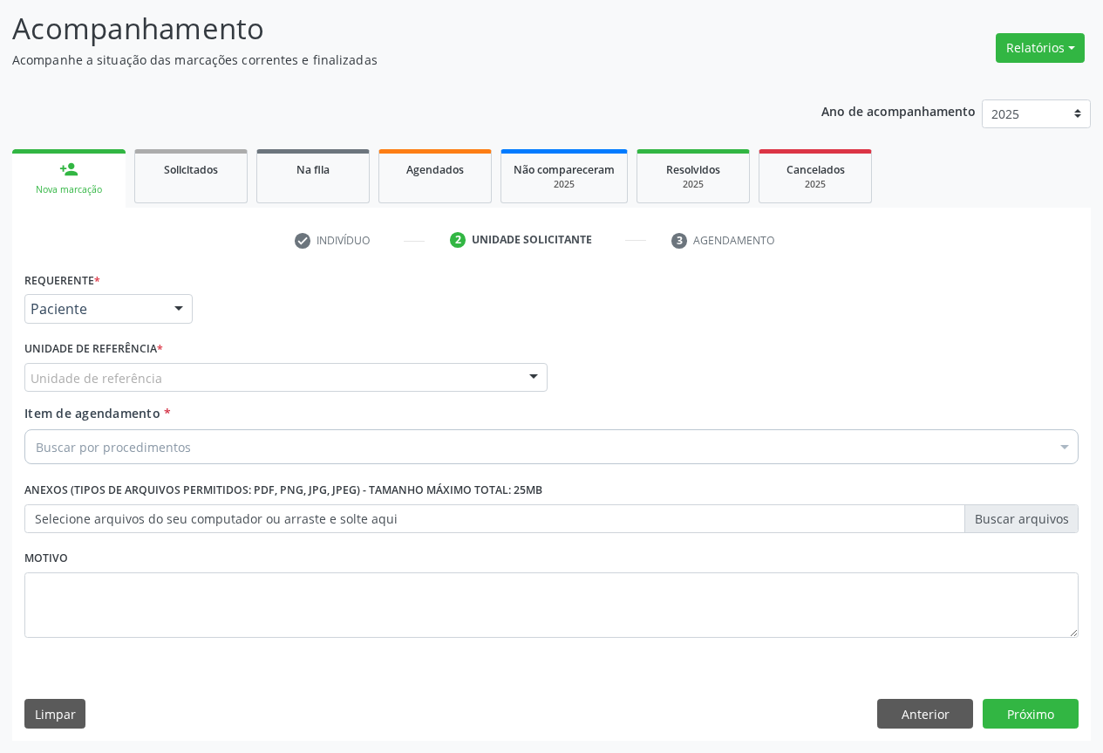
click at [331, 383] on div "Unidade de referência" at bounding box center [285, 378] width 523 height 30
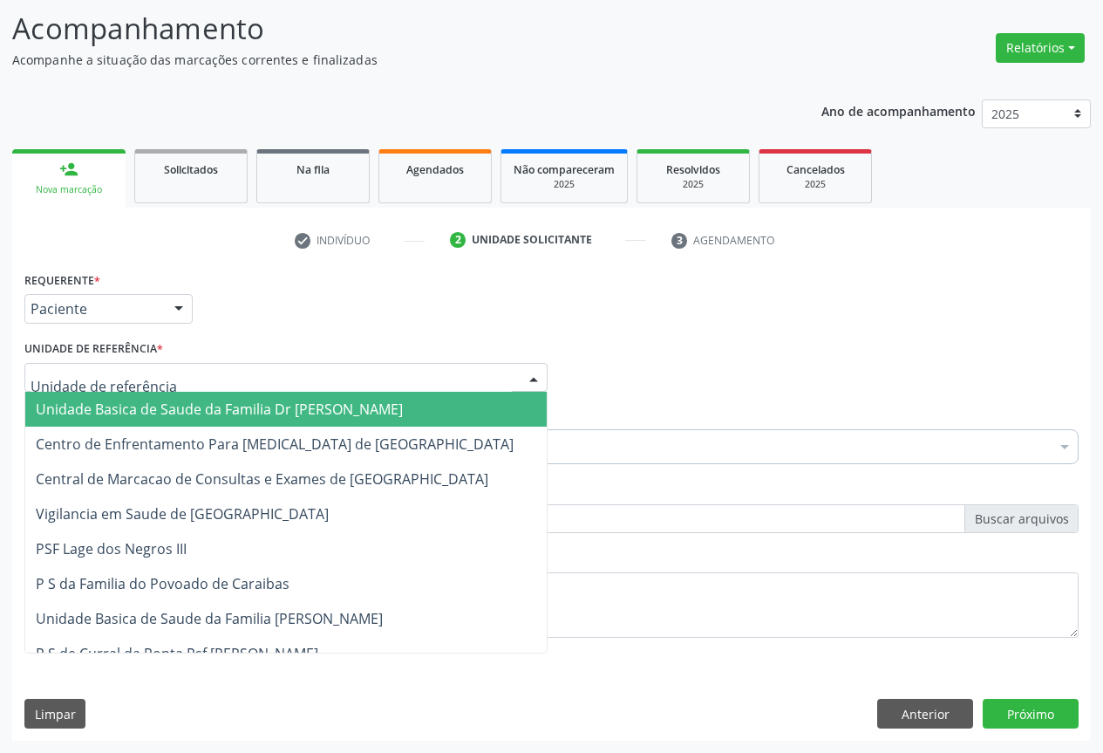
click at [223, 413] on span "Unidade Basica de Saude da Familia Dr [PERSON_NAME]" at bounding box center [219, 408] width 367 height 19
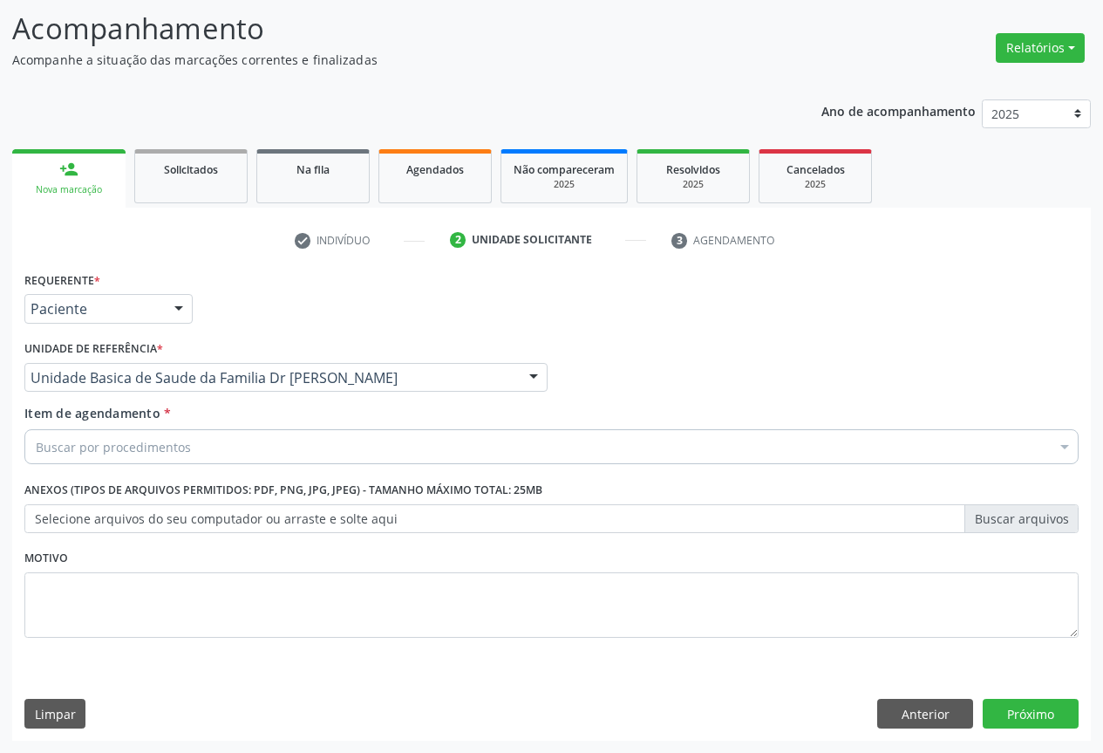
click at [195, 441] on div "Buscar por procedimentos" at bounding box center [551, 446] width 1054 height 35
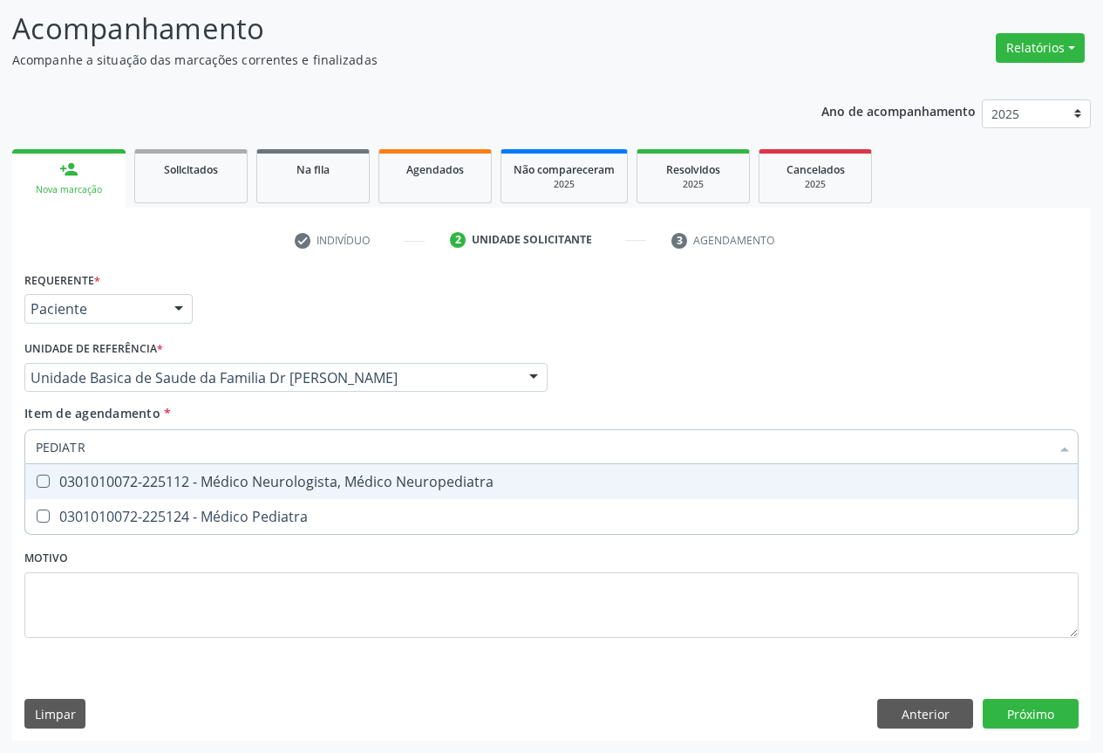
type input "PEDIATRA"
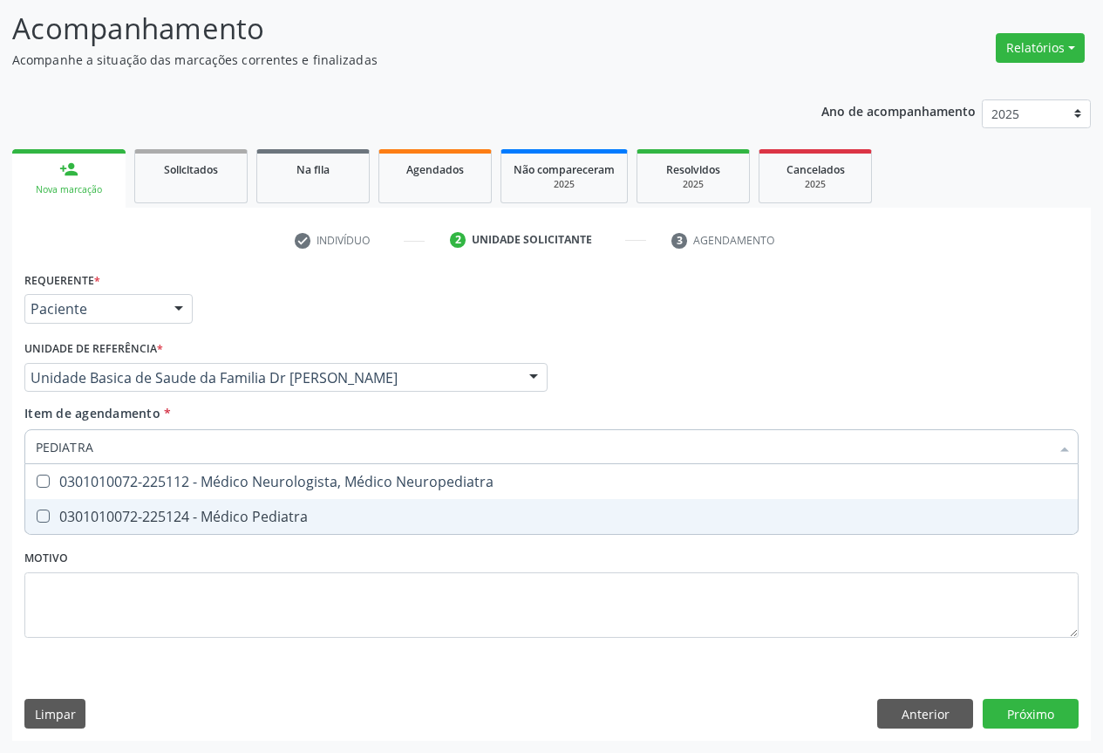
click at [184, 521] on div "0301010072-225124 - Médico Pediatra" at bounding box center [552, 516] width 1032 height 14
checkbox Pediatra "true"
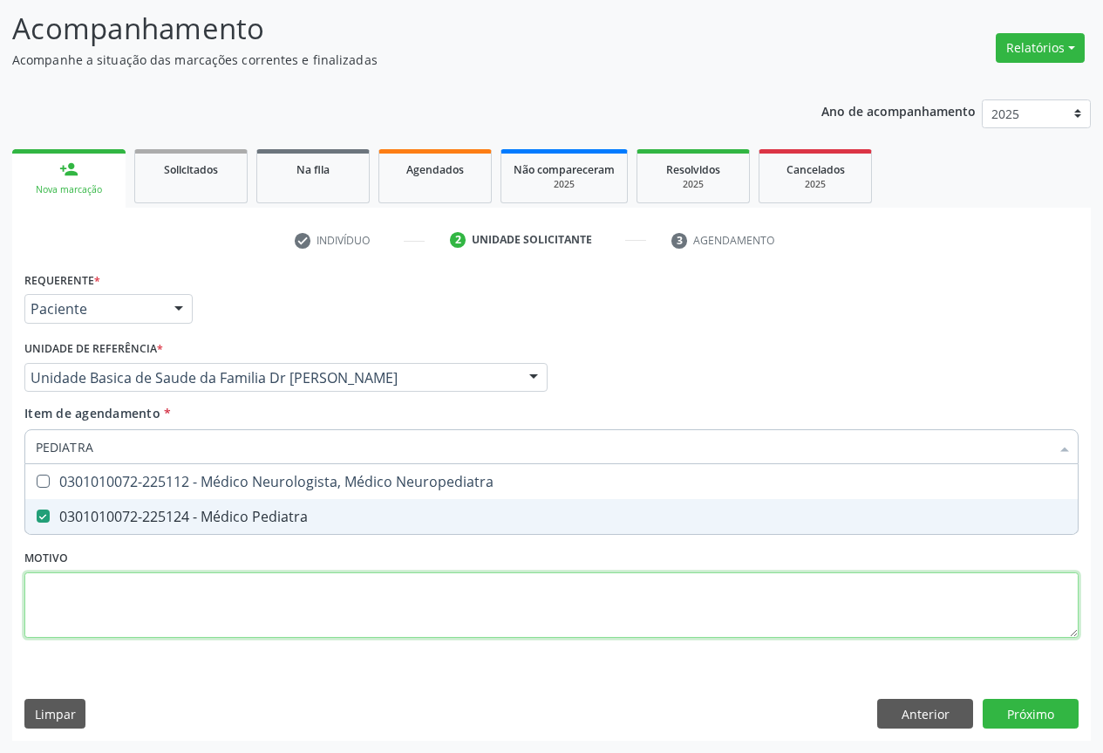
click at [228, 602] on div "Requerente * Paciente Profissional de Saúde Paciente Nenhum resultado encontrad…" at bounding box center [551, 464] width 1054 height 395
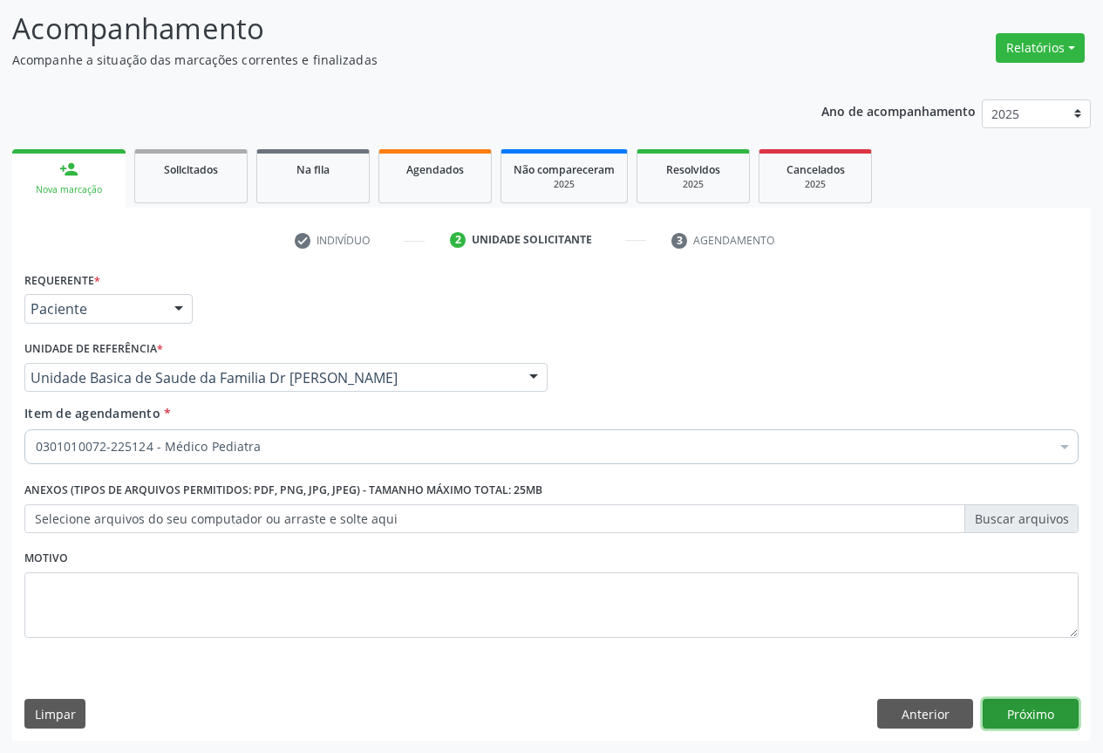
click at [1028, 715] on button "Próximo" at bounding box center [1031, 713] width 96 height 30
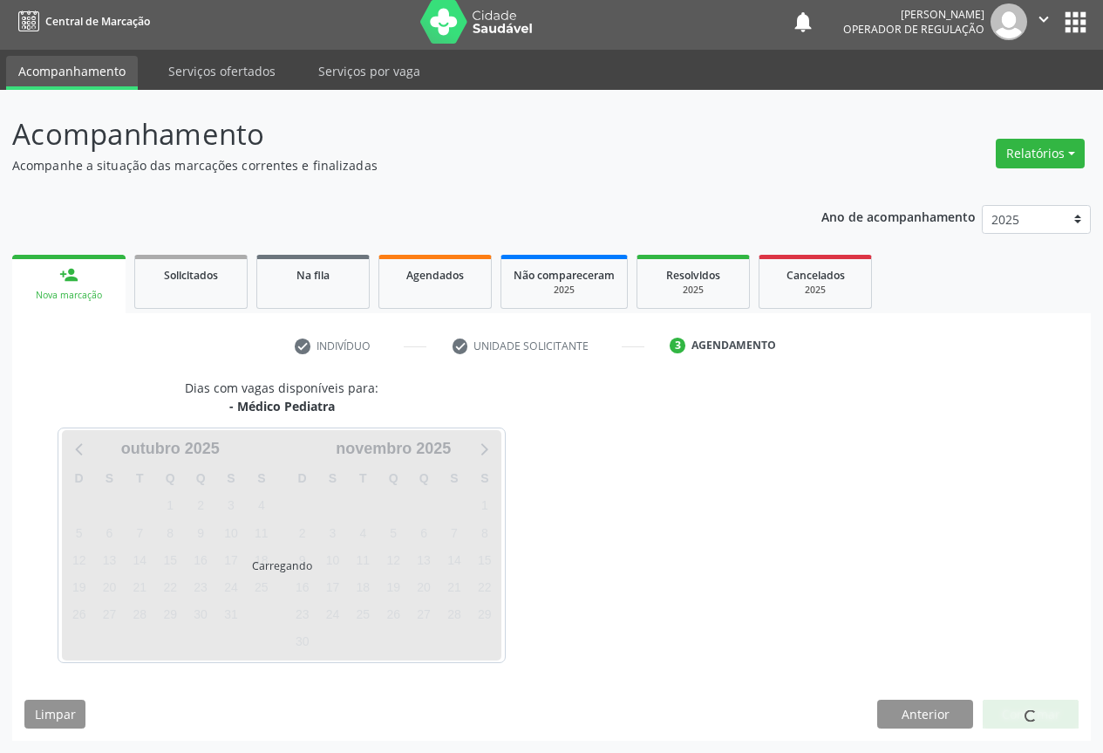
scroll to position [6, 0]
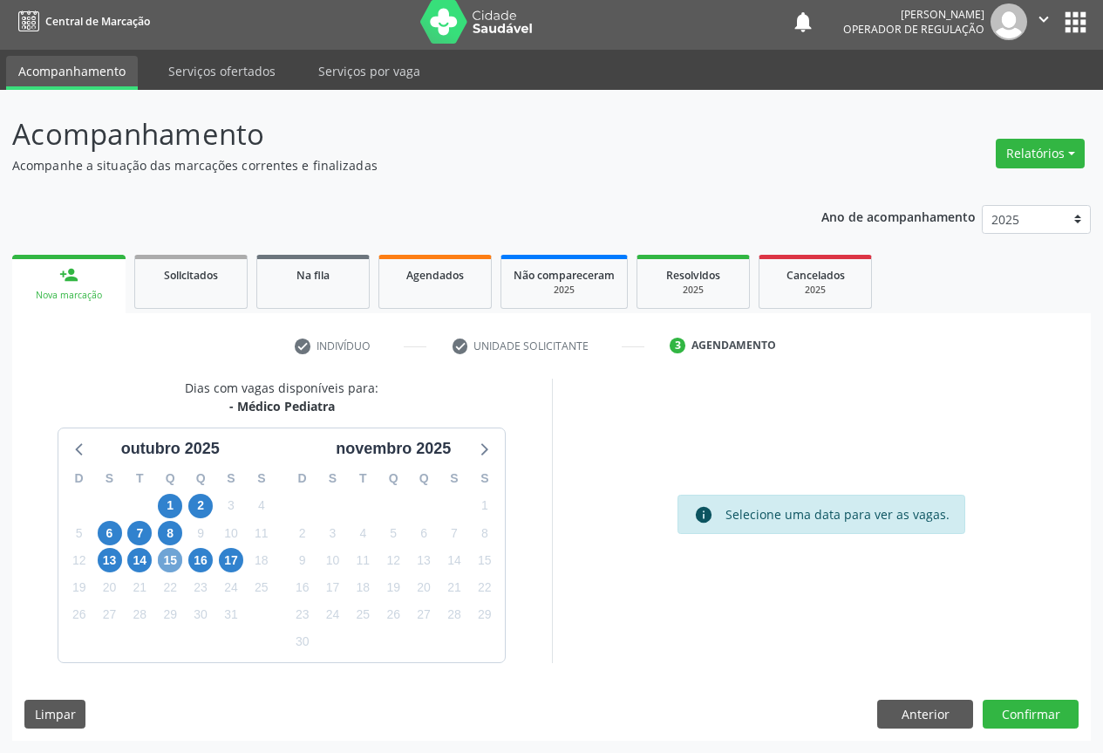
click at [173, 556] on span "15" at bounding box center [170, 560] width 24 height 24
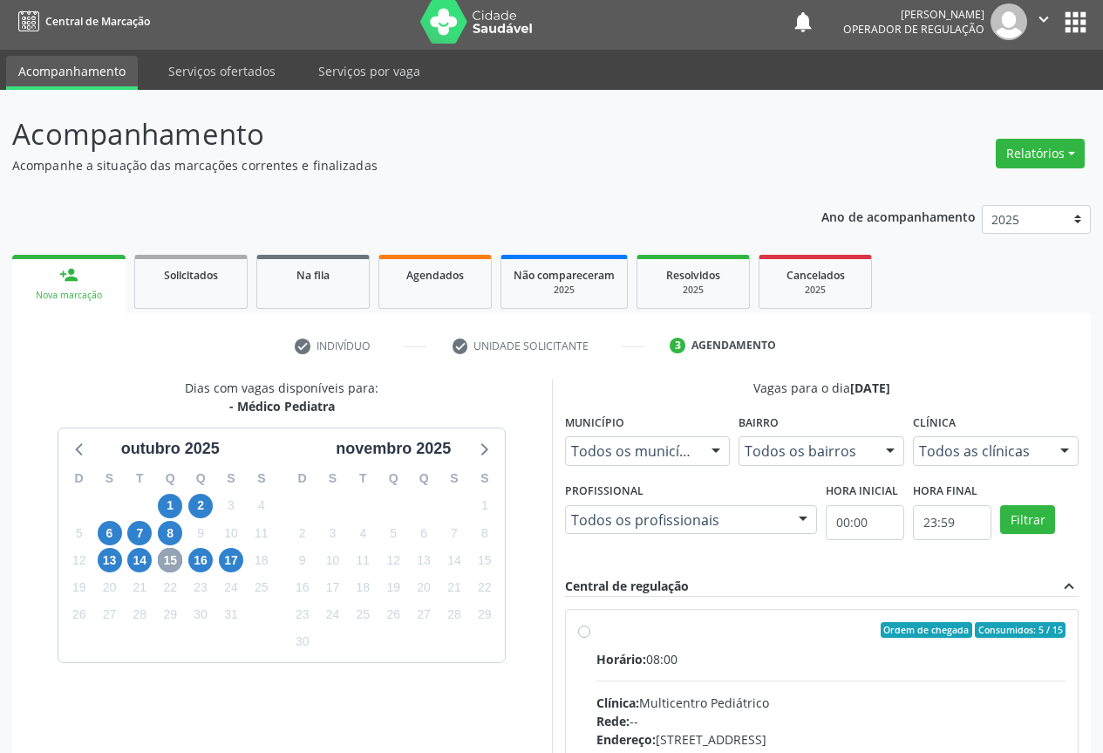
scroll to position [258, 0]
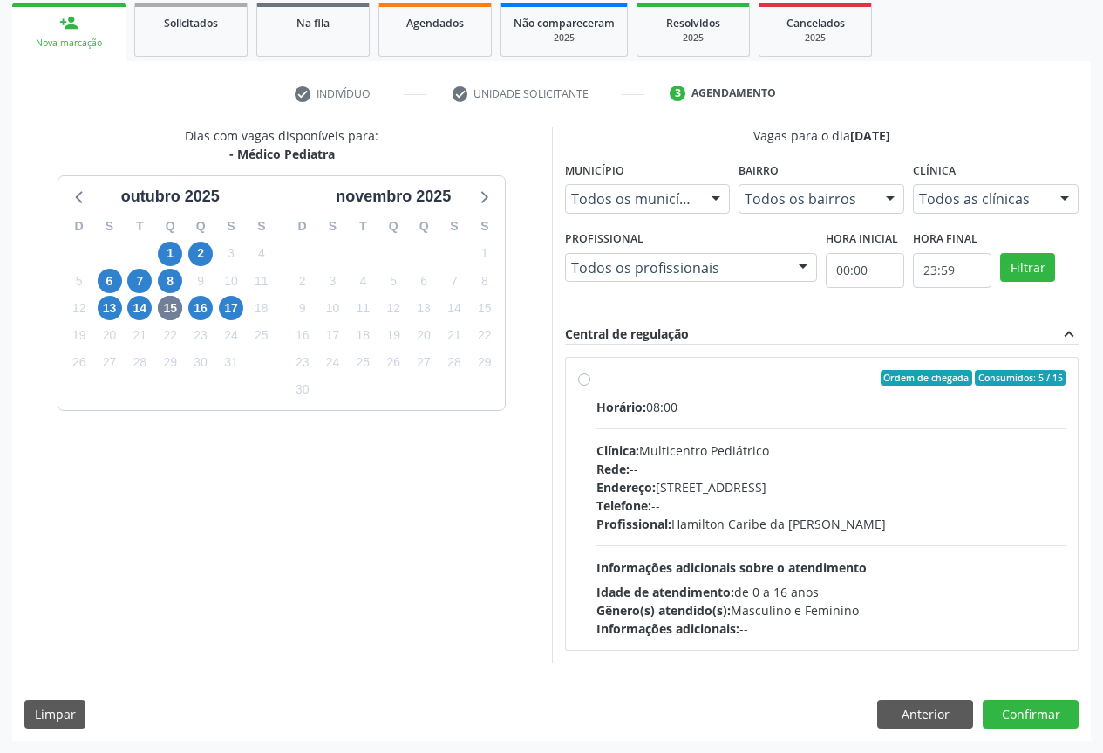
click at [780, 486] on div "Endereço: [STREET_ADDRESS]" at bounding box center [831, 487] width 470 height 18
click at [590, 385] on input "Ordem de chegada Consumidos: 5 / 15 Horário: 08:00 Clínica: Multicentro Pediátr…" at bounding box center [584, 378] width 12 height 16
radio input "true"
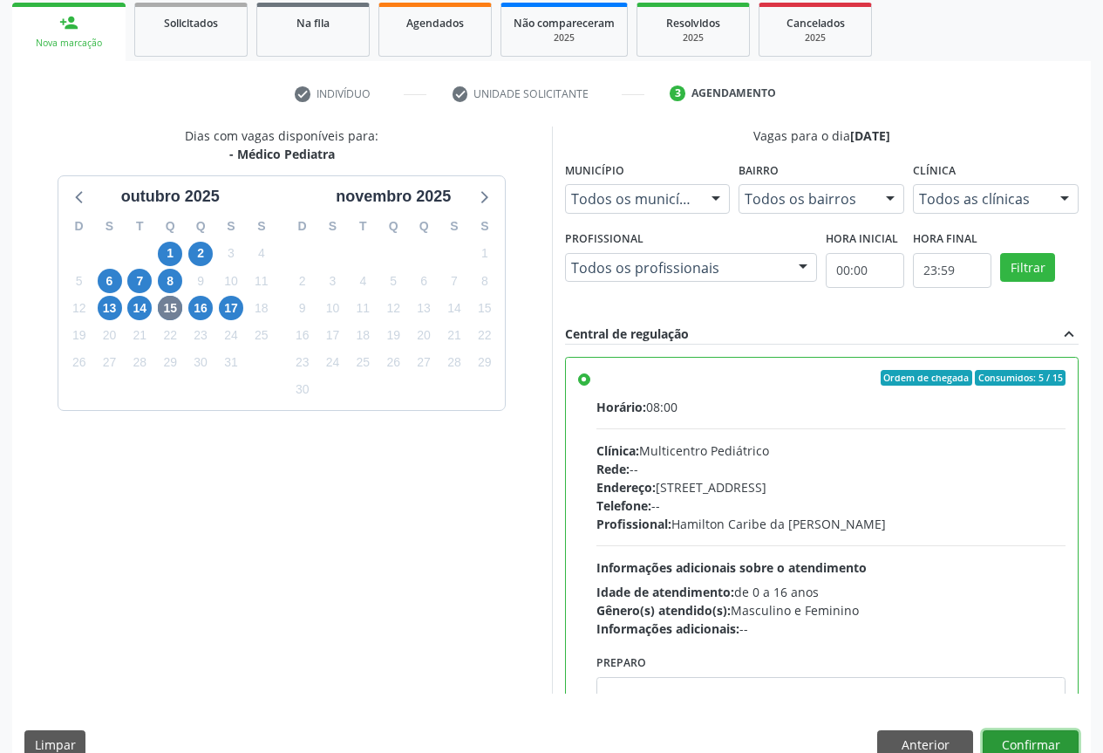
click at [1017, 734] on button "Confirmar" at bounding box center [1031, 745] width 96 height 30
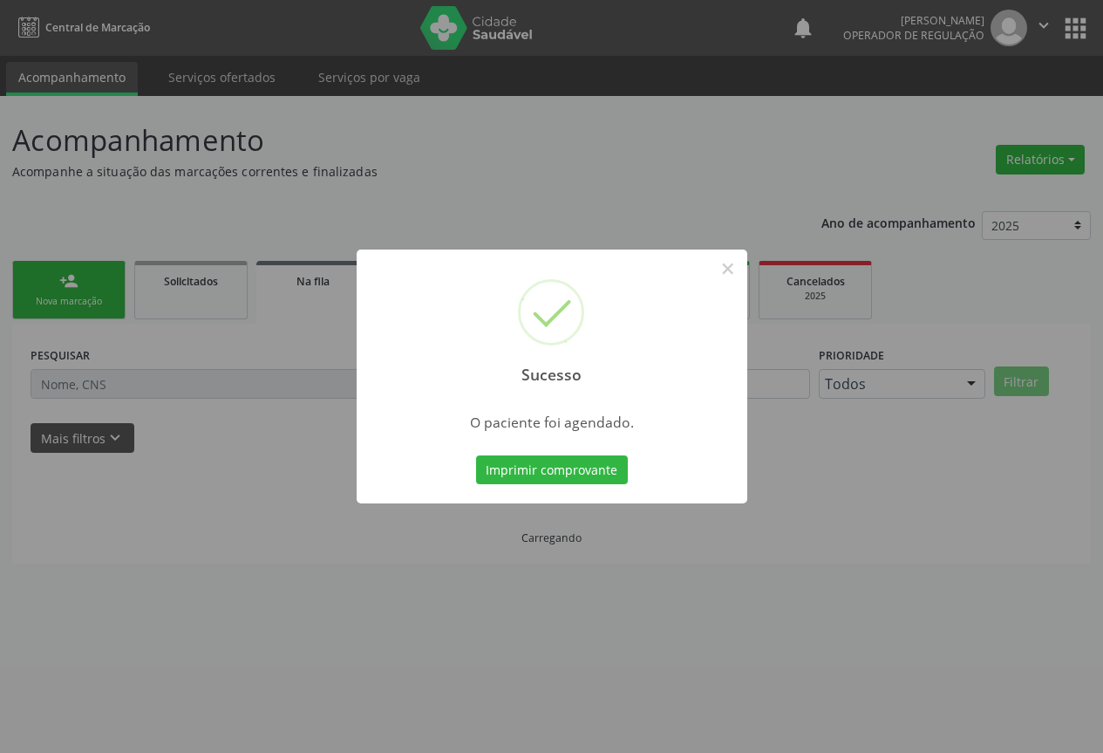
scroll to position [0, 0]
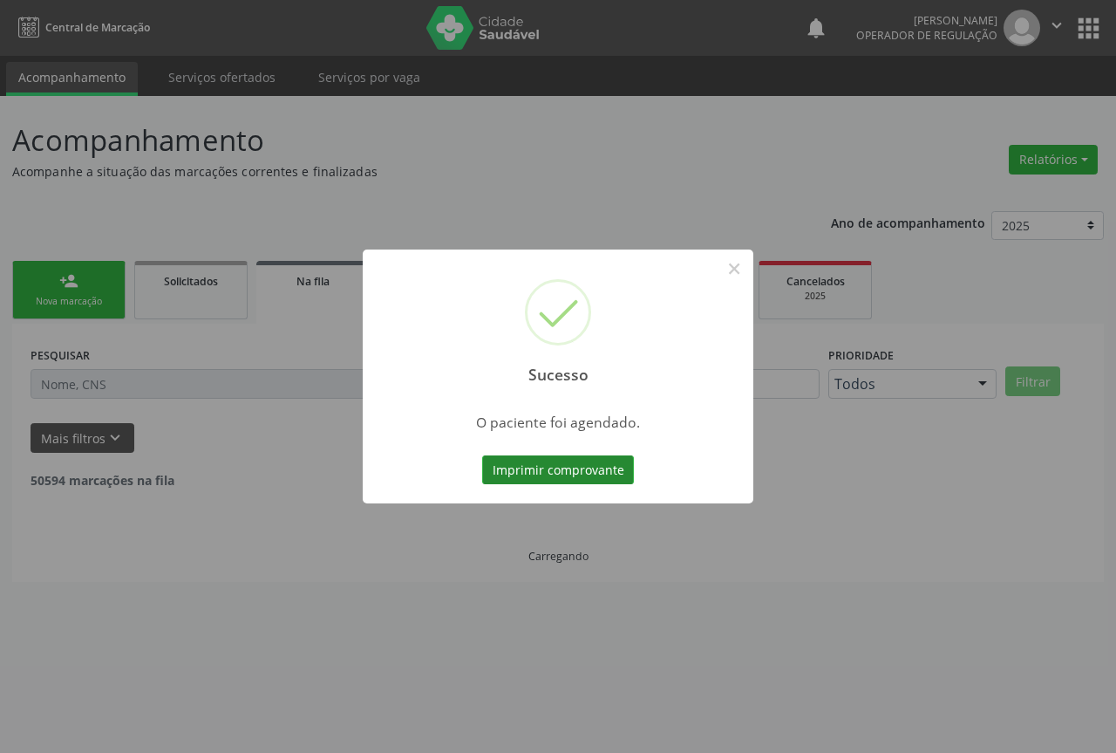
click at [583, 475] on button "Imprimir comprovante" at bounding box center [558, 470] width 152 height 30
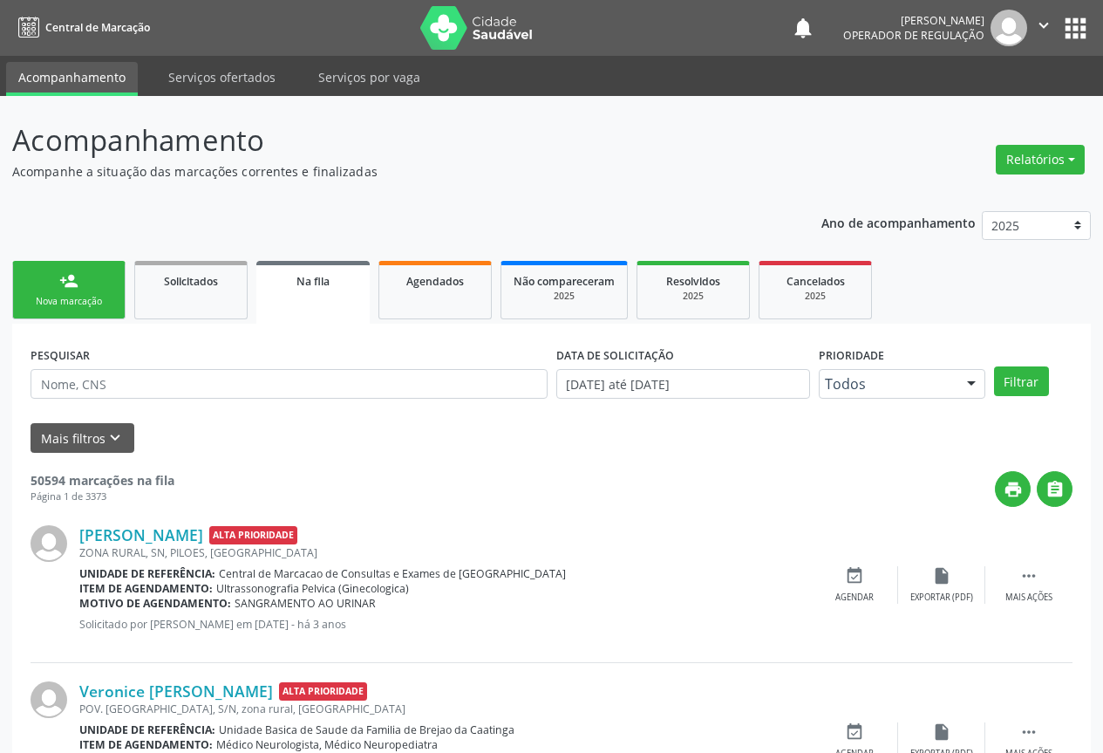
click at [91, 295] on div "Nova marcação" at bounding box center [68, 301] width 87 height 13
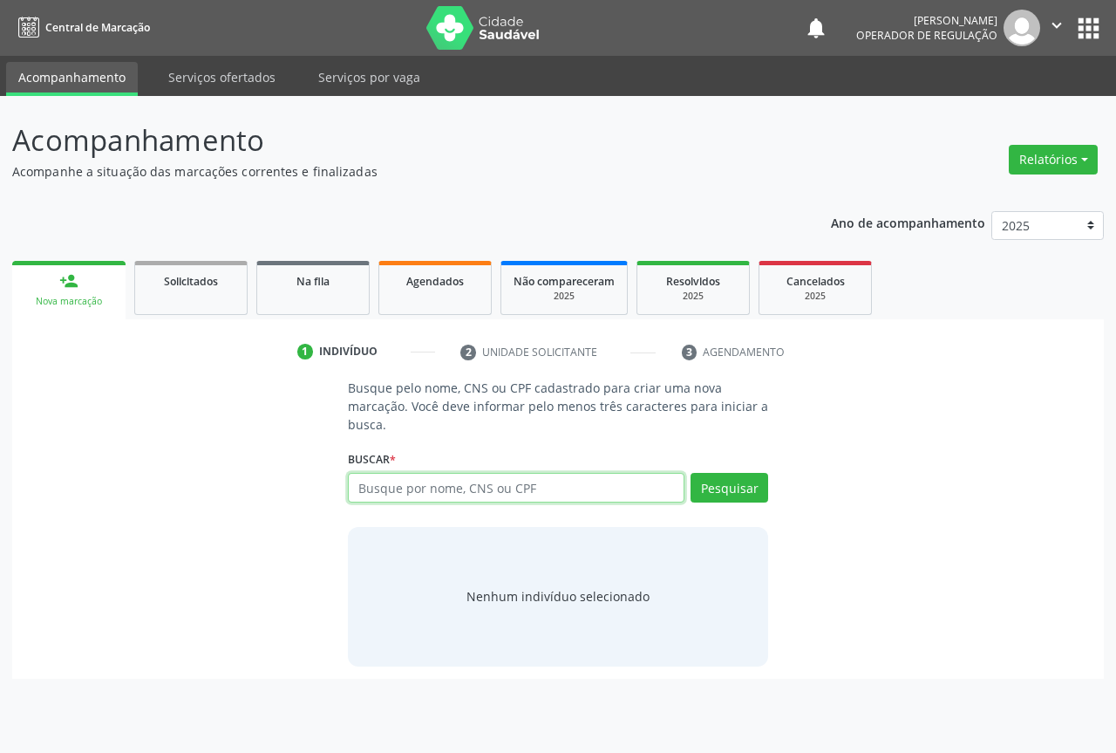
click at [465, 487] on input "text" at bounding box center [516, 488] width 337 height 30
type input "700009464789209"
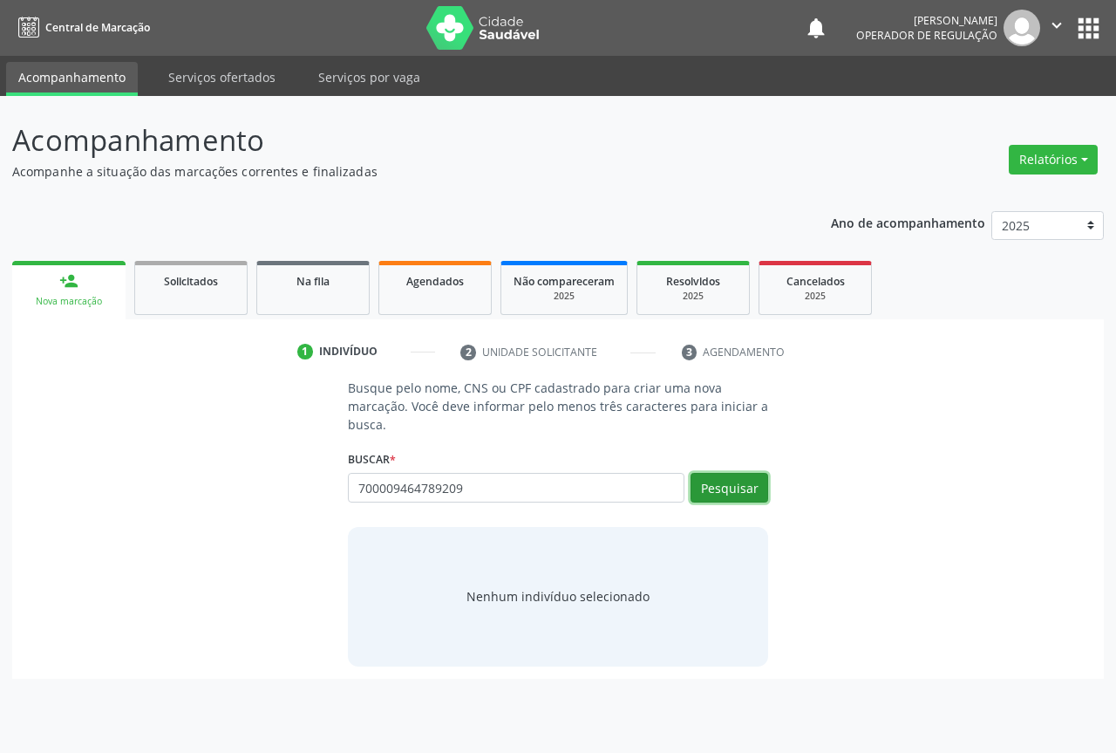
drag, startPoint x: 747, startPoint y: 494, endPoint x: 737, endPoint y: 494, distance: 10.5
click at [745, 494] on button "Pesquisar" at bounding box center [730, 488] width 78 height 30
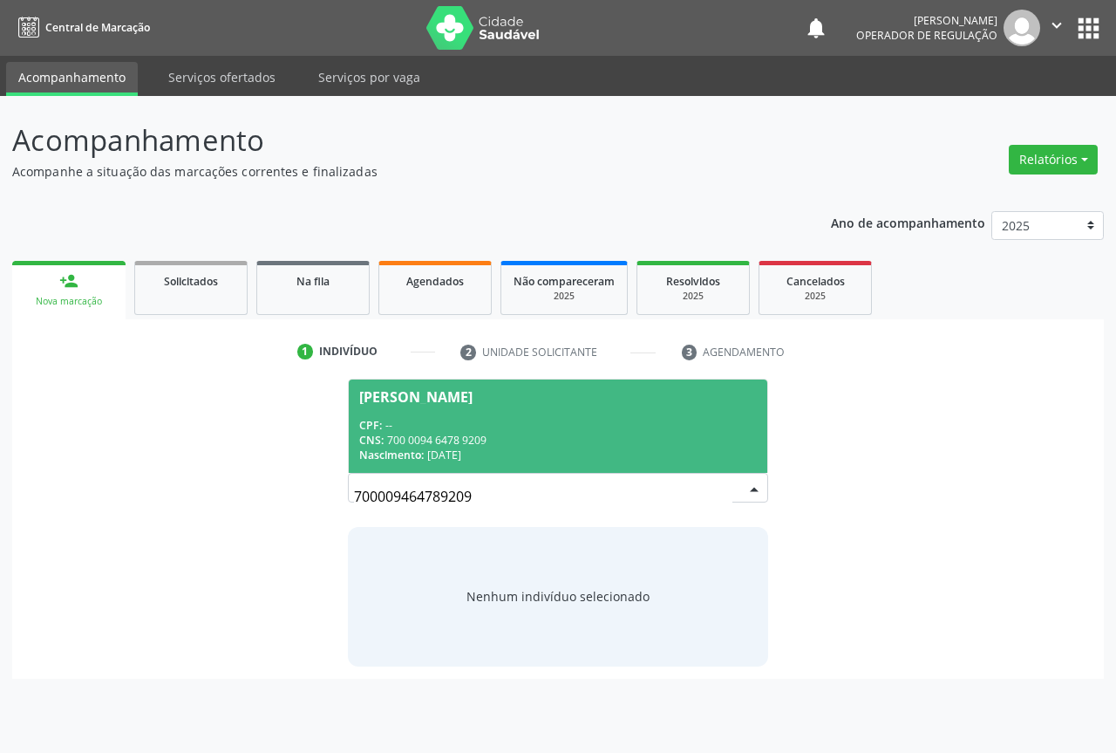
click at [439, 435] on div "CNS: 700 0094 6478 9209" at bounding box center [558, 439] width 398 height 15
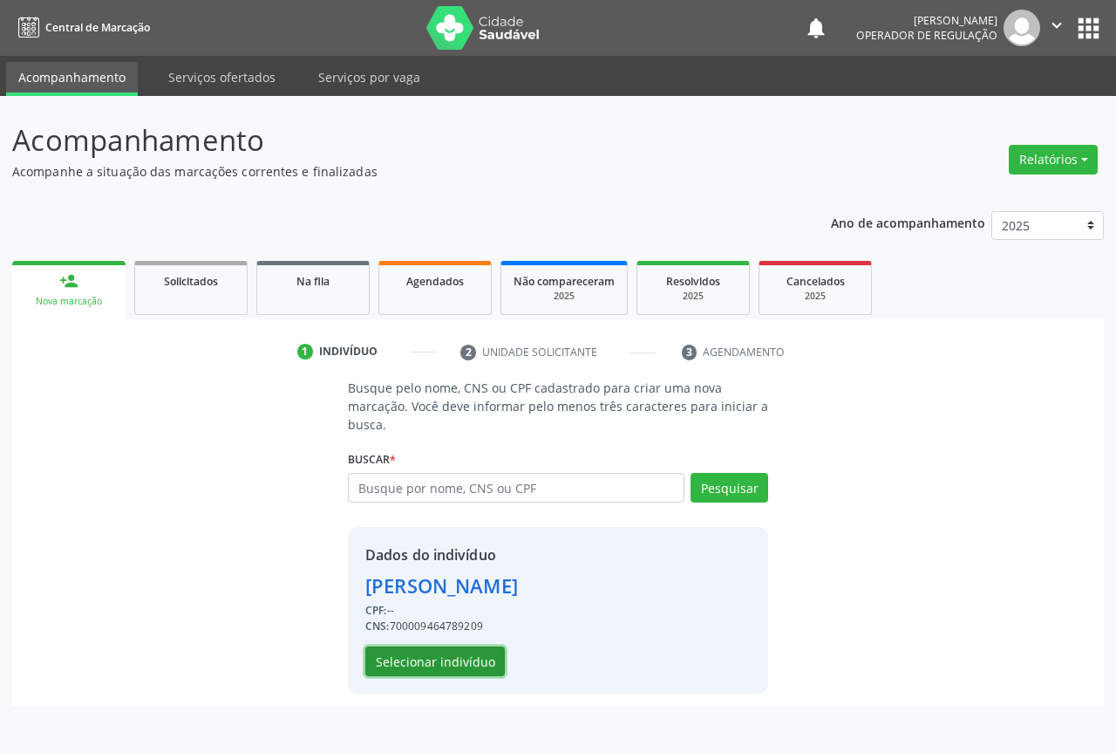
click at [437, 660] on button "Selecionar indivíduo" at bounding box center [435, 661] width 140 height 30
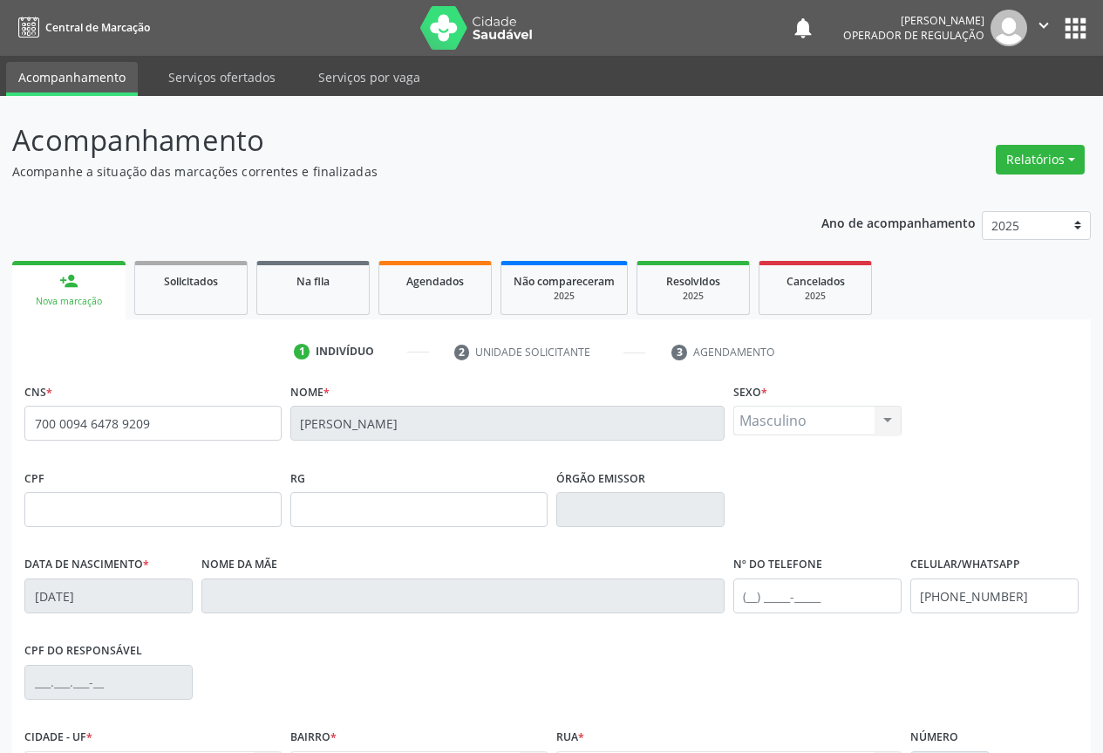
scroll to position [193, 0]
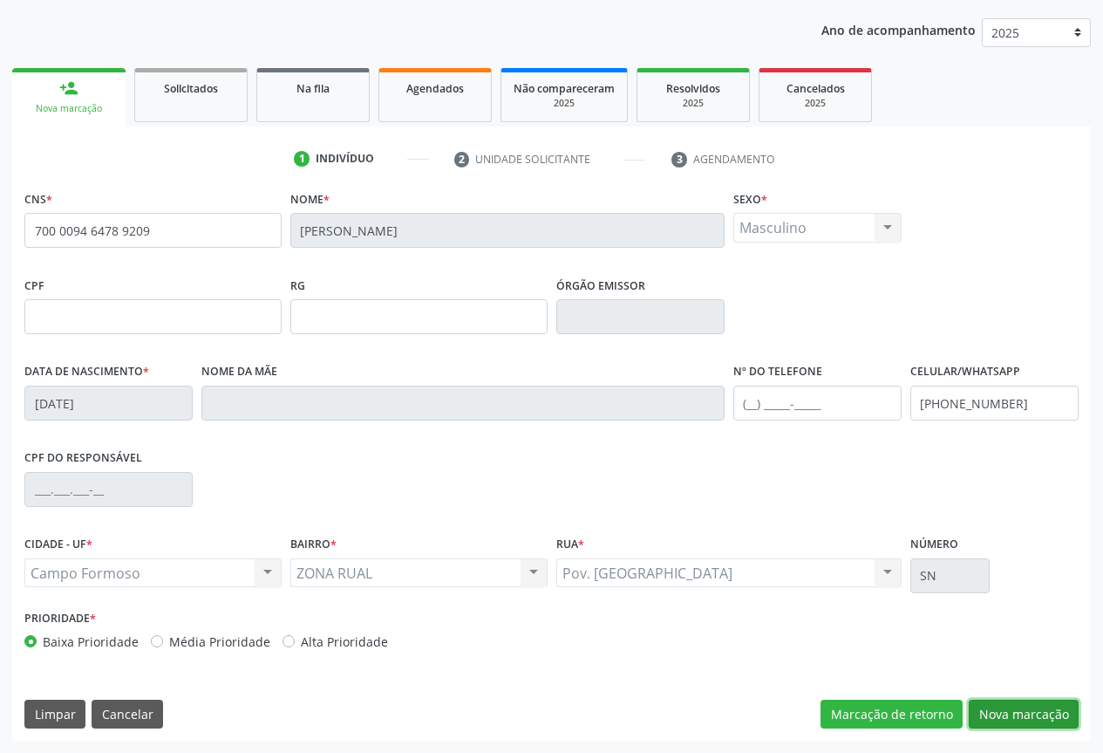
click at [1037, 715] on button "Nova marcação" at bounding box center [1024, 714] width 110 height 30
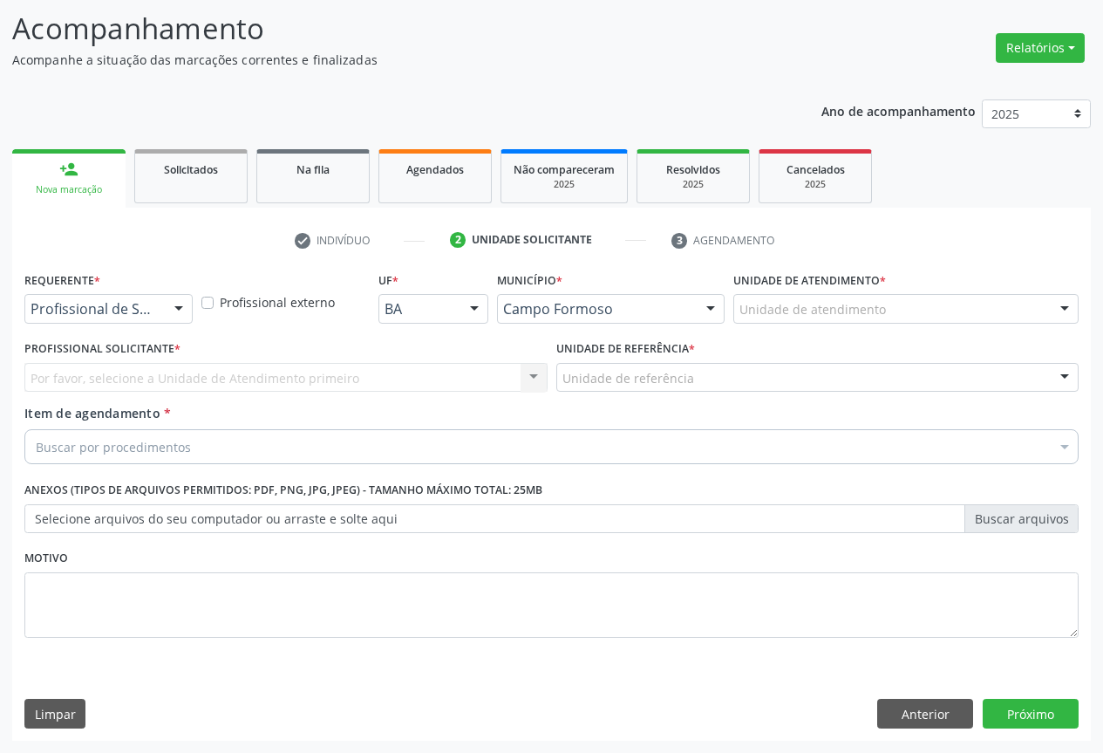
scroll to position [112, 0]
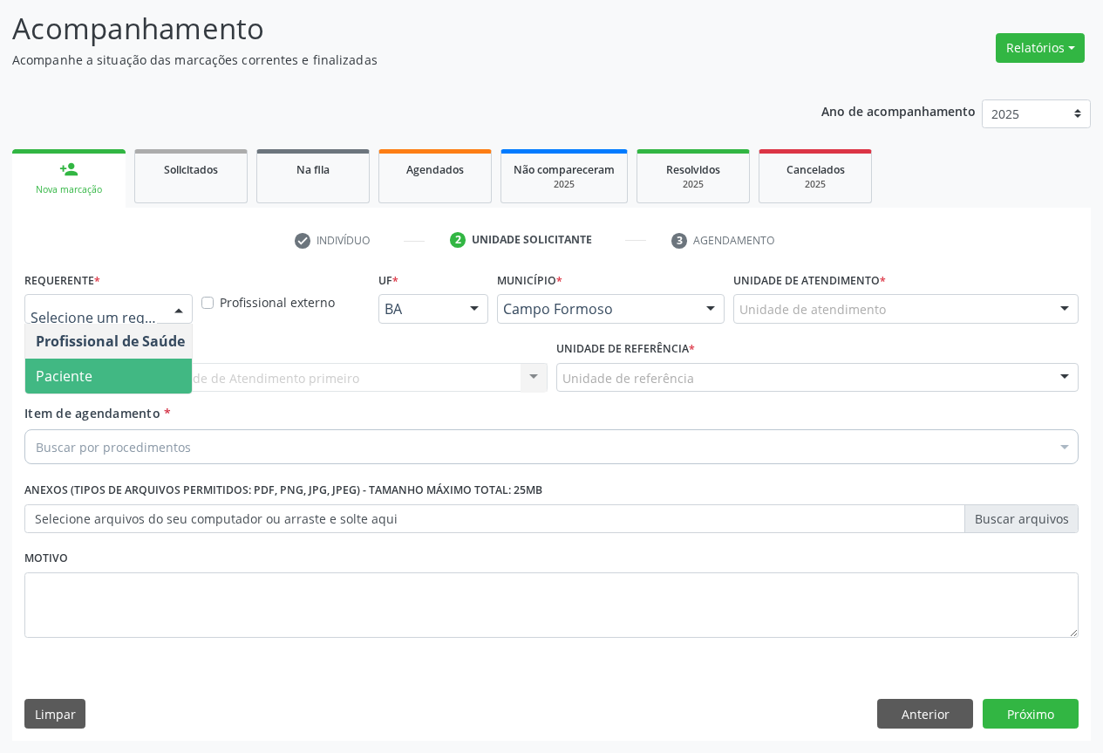
drag, startPoint x: 112, startPoint y: 375, endPoint x: 227, endPoint y: 385, distance: 114.6
click at [112, 373] on span "Paciente" at bounding box center [110, 375] width 170 height 35
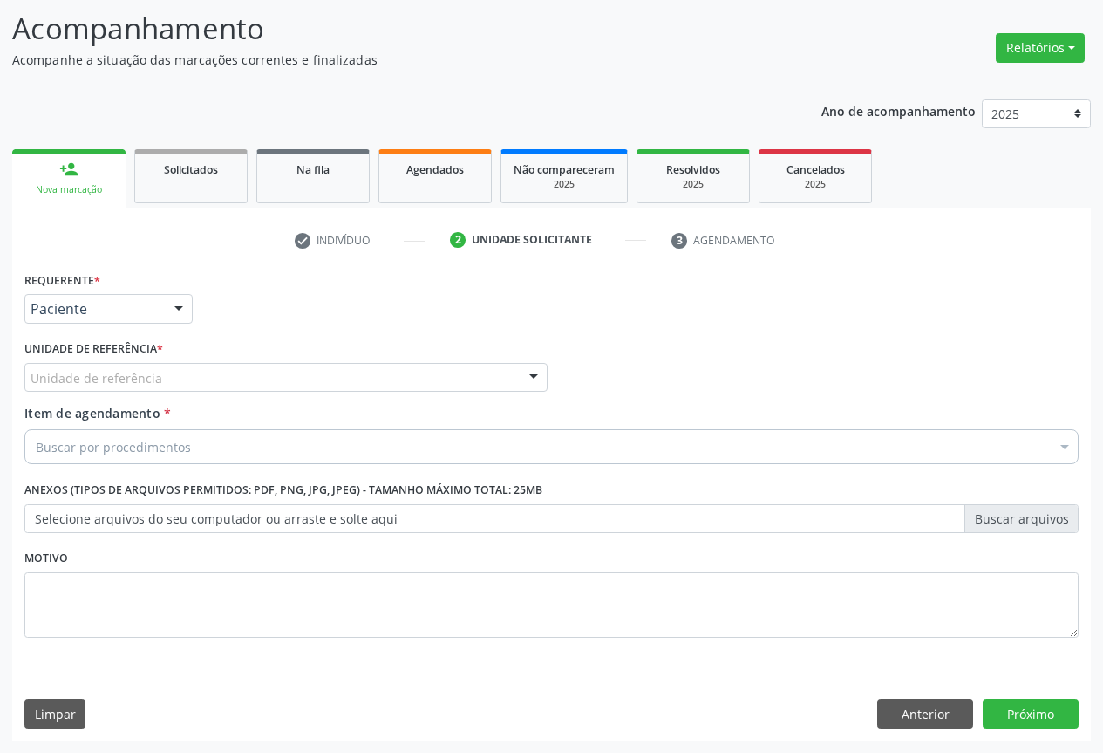
click at [250, 381] on div "Unidade de referência" at bounding box center [285, 378] width 523 height 30
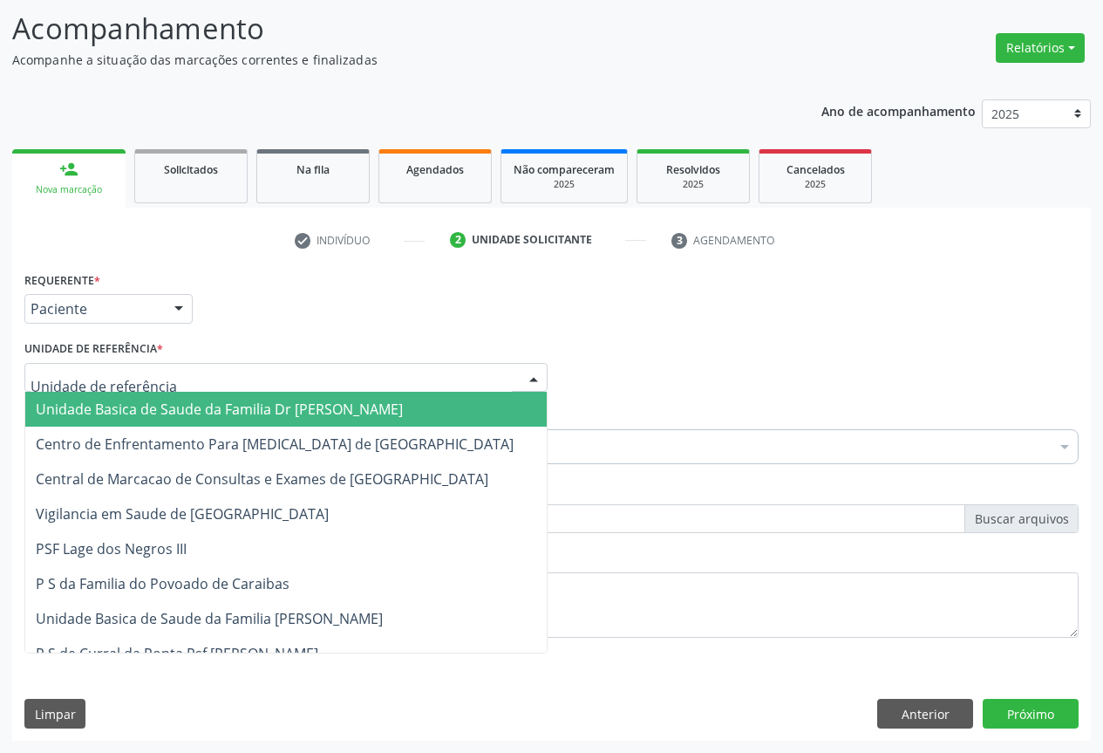
click at [192, 419] on span "Unidade Basica de Saude da Familia Dr [PERSON_NAME]" at bounding box center [285, 409] width 521 height 35
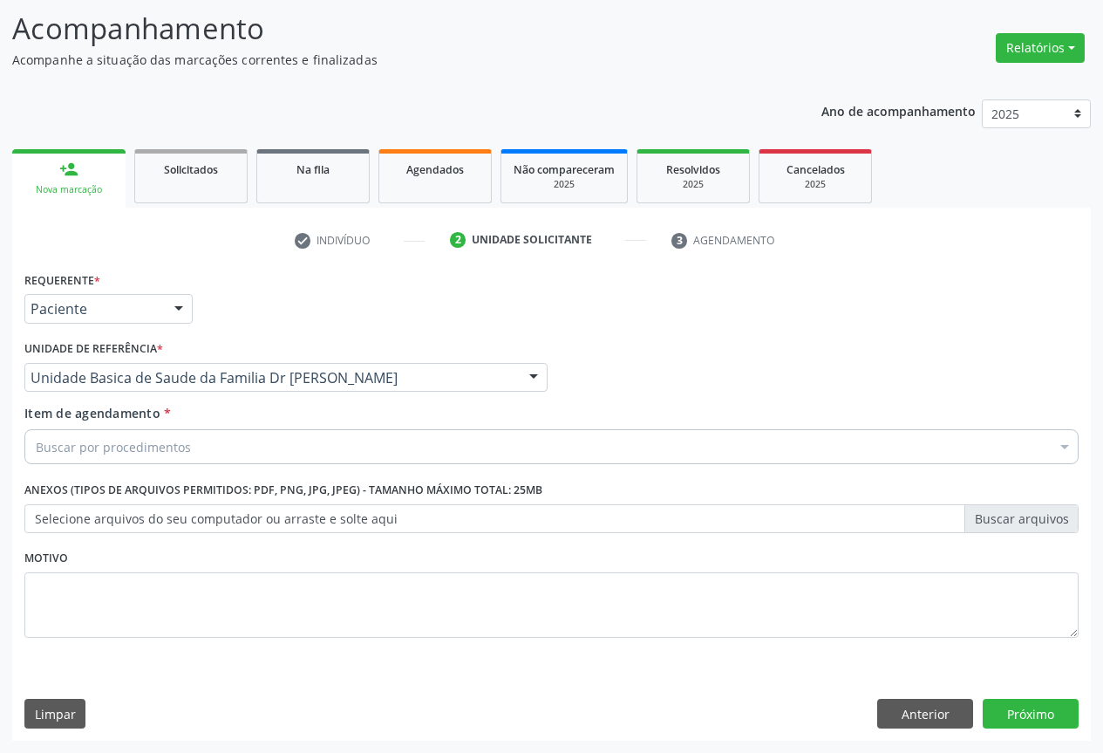
drag, startPoint x: 187, startPoint y: 442, endPoint x: 324, endPoint y: 428, distance: 137.6
click at [188, 442] on div "Buscar por procedimentos" at bounding box center [551, 446] width 1054 height 35
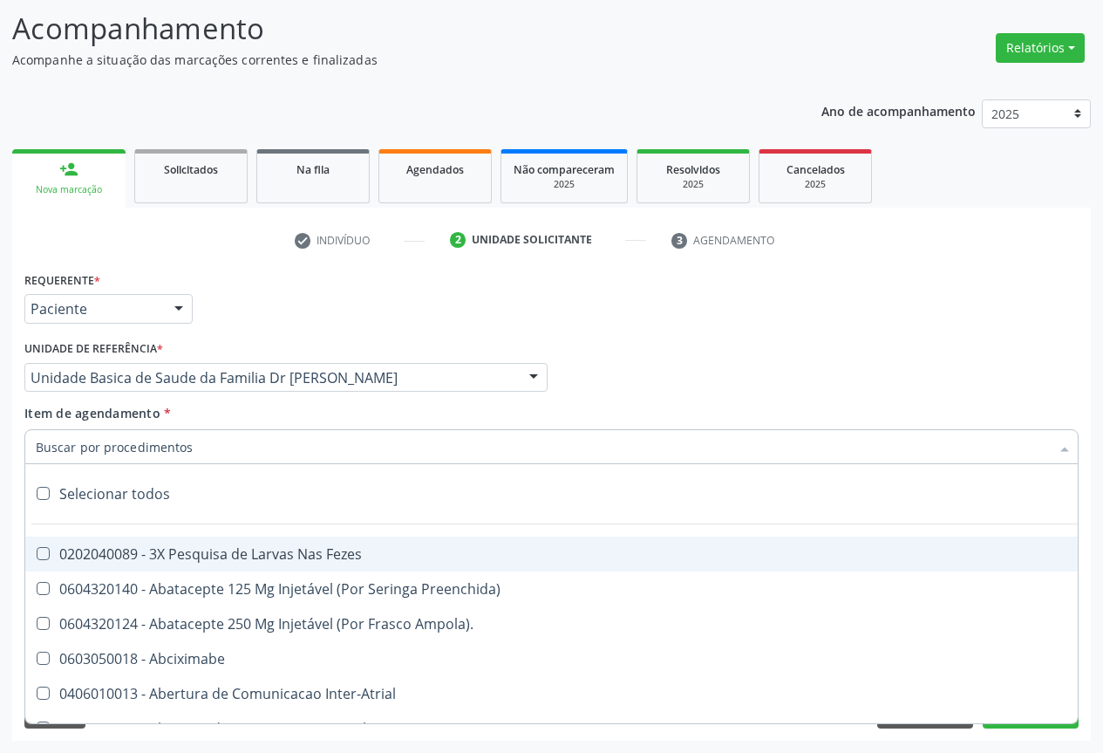
click at [407, 278] on div "Requerente * Paciente Profissional de Saúde Paciente Nenhum resultado encontrad…" at bounding box center [551, 301] width 1063 height 68
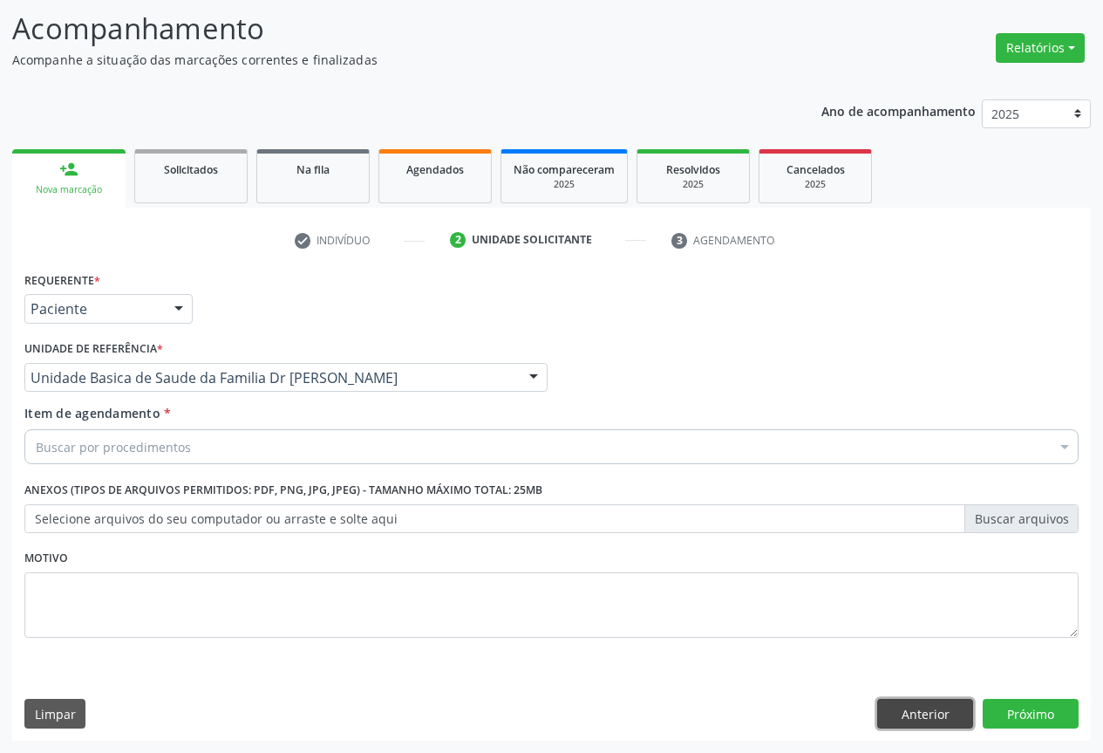
click at [929, 705] on button "Anterior" at bounding box center [925, 713] width 96 height 30
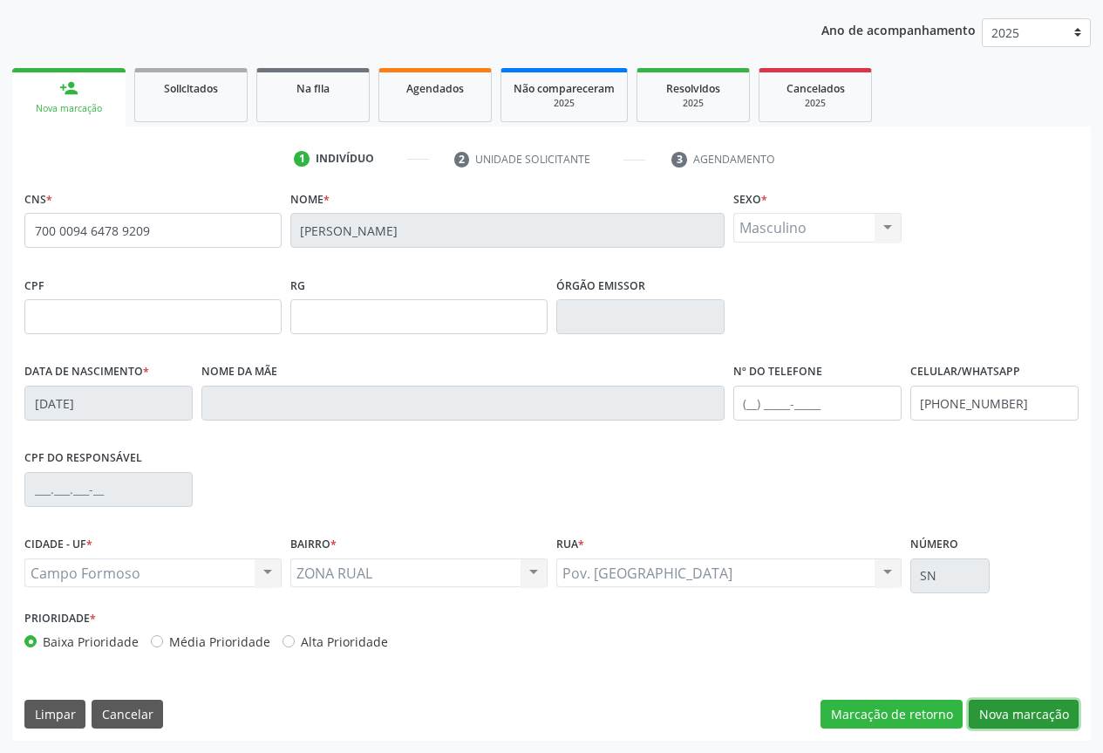
click at [1027, 715] on button "Nova marcação" at bounding box center [1024, 714] width 110 height 30
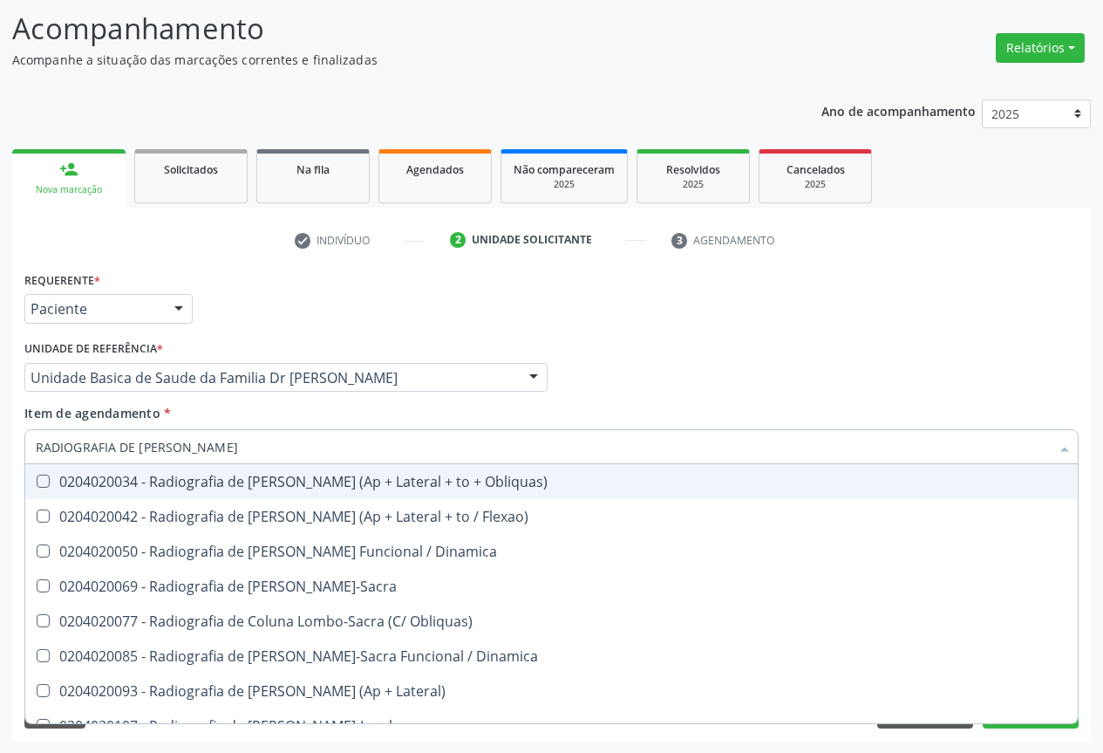
type input "RADIOGRAFIA DE [PERSON_NAME]"
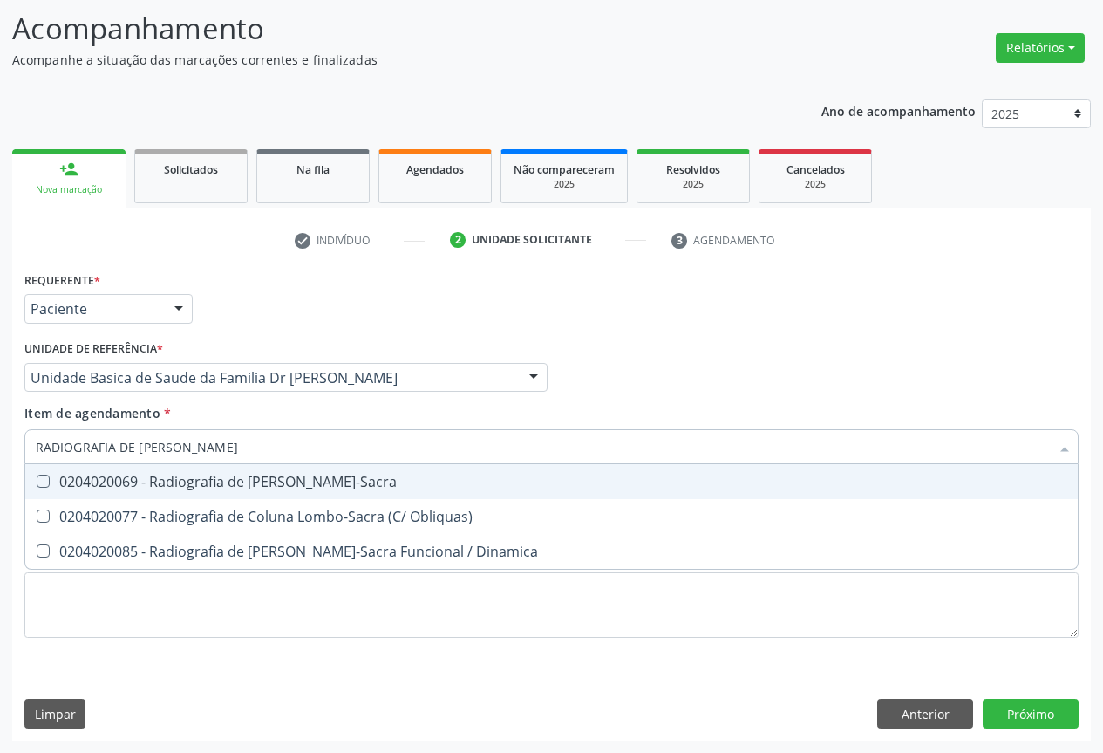
click at [247, 485] on div "0204020069 - Radiografia de [PERSON_NAME]-Sacra" at bounding box center [552, 481] width 1032 height 14
checkbox Lombo-Sacra "true"
click at [356, 411] on div "Item de agendamento * RADIOGRAFIA DE [PERSON_NAME] seleção 0204020069 - Radiogr…" at bounding box center [551, 431] width 1054 height 55
checkbox Obliquas\) "true"
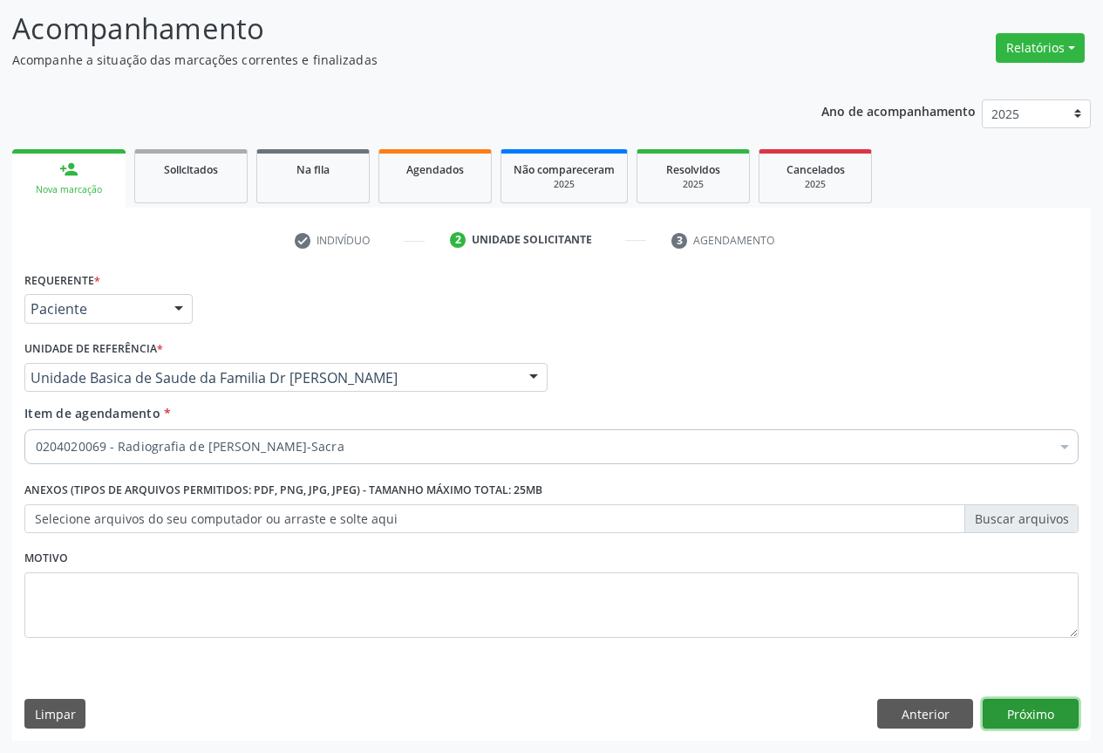
click at [1056, 716] on button "Próximo" at bounding box center [1031, 713] width 96 height 30
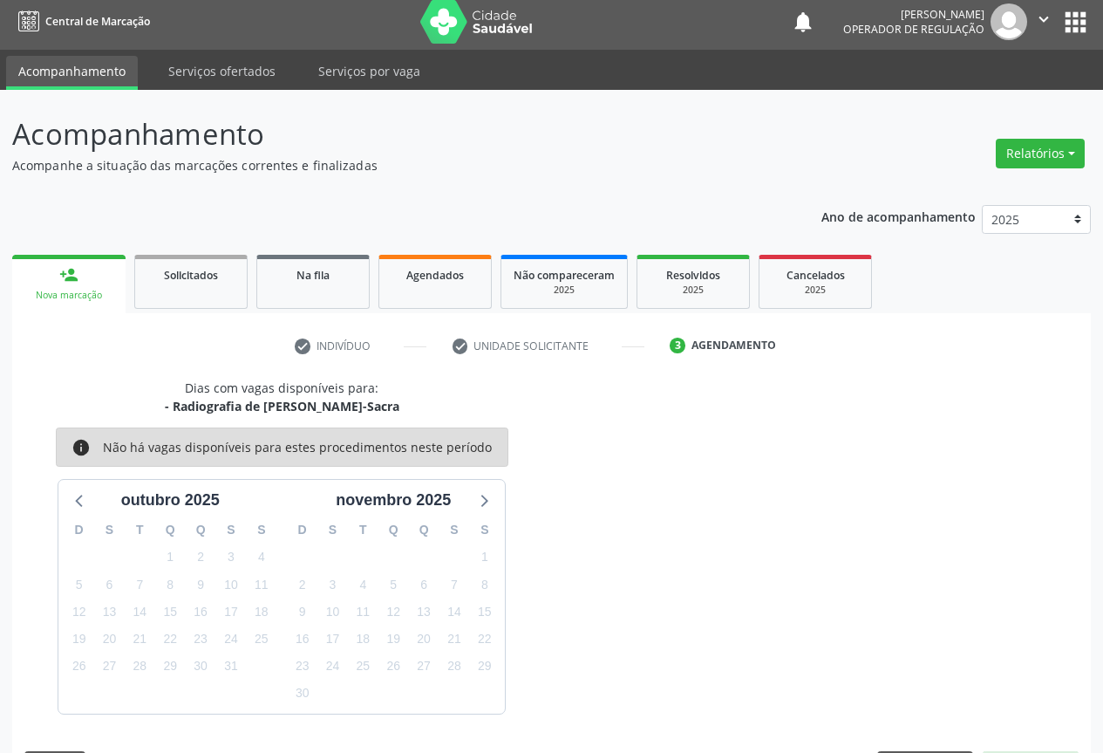
scroll to position [58, 0]
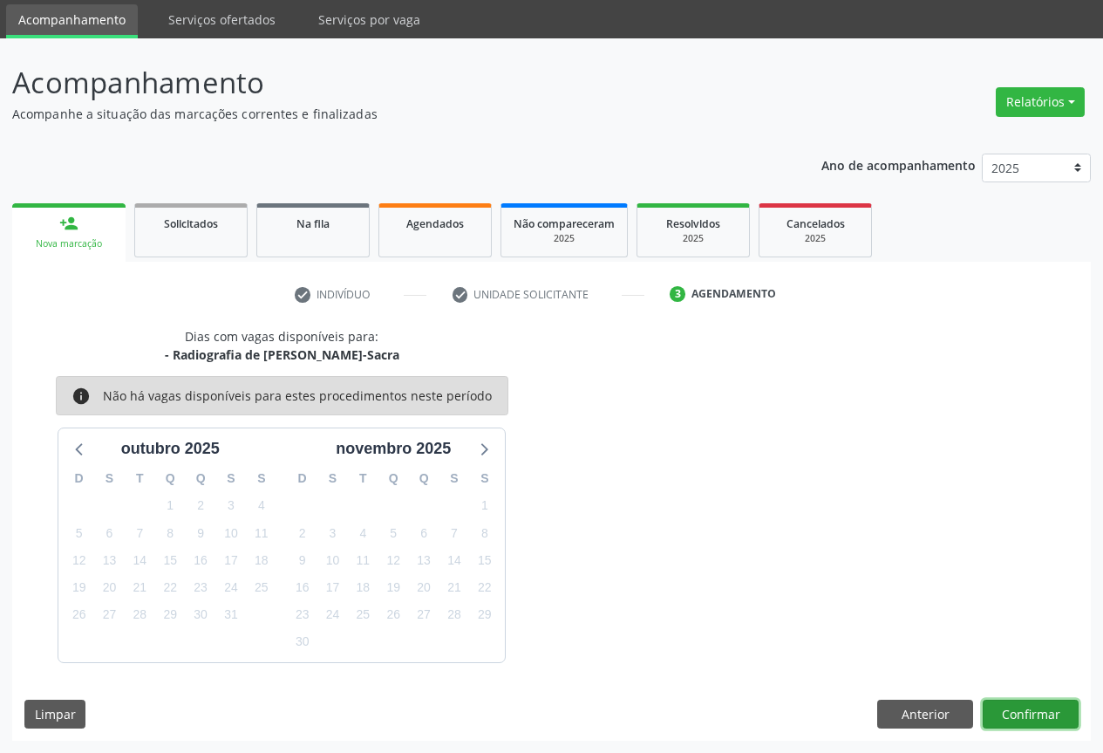
click at [1032, 699] on button "Confirmar" at bounding box center [1031, 714] width 96 height 30
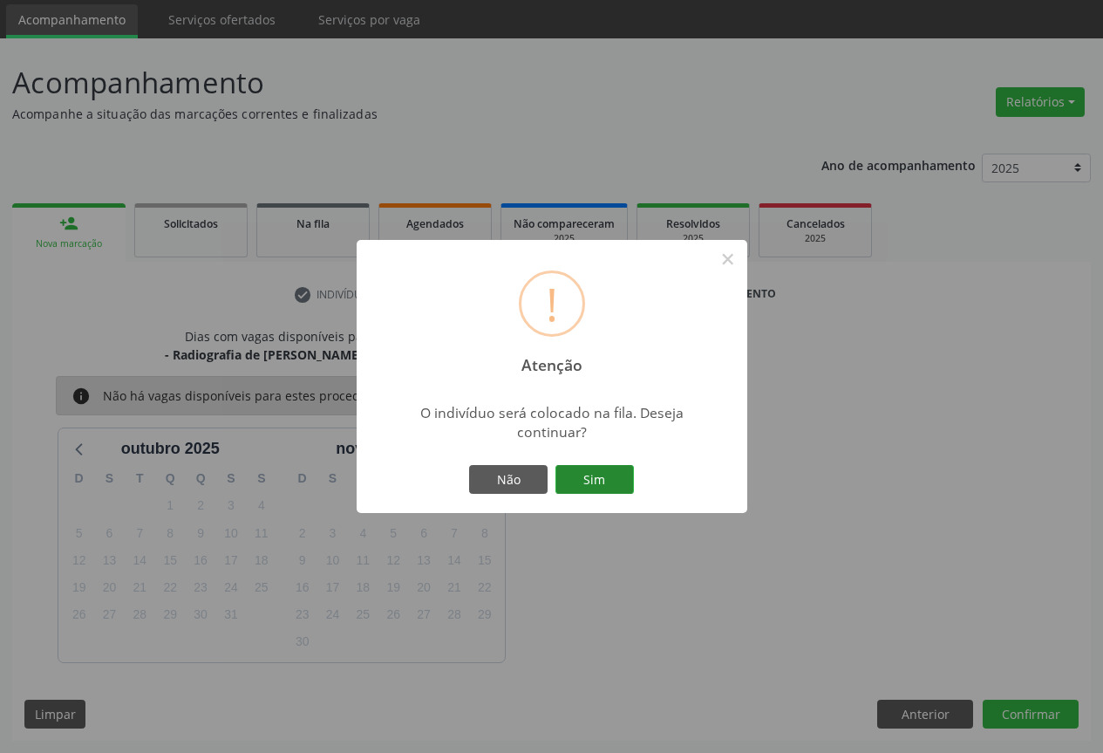
click at [601, 473] on button "Sim" at bounding box center [594, 480] width 78 height 30
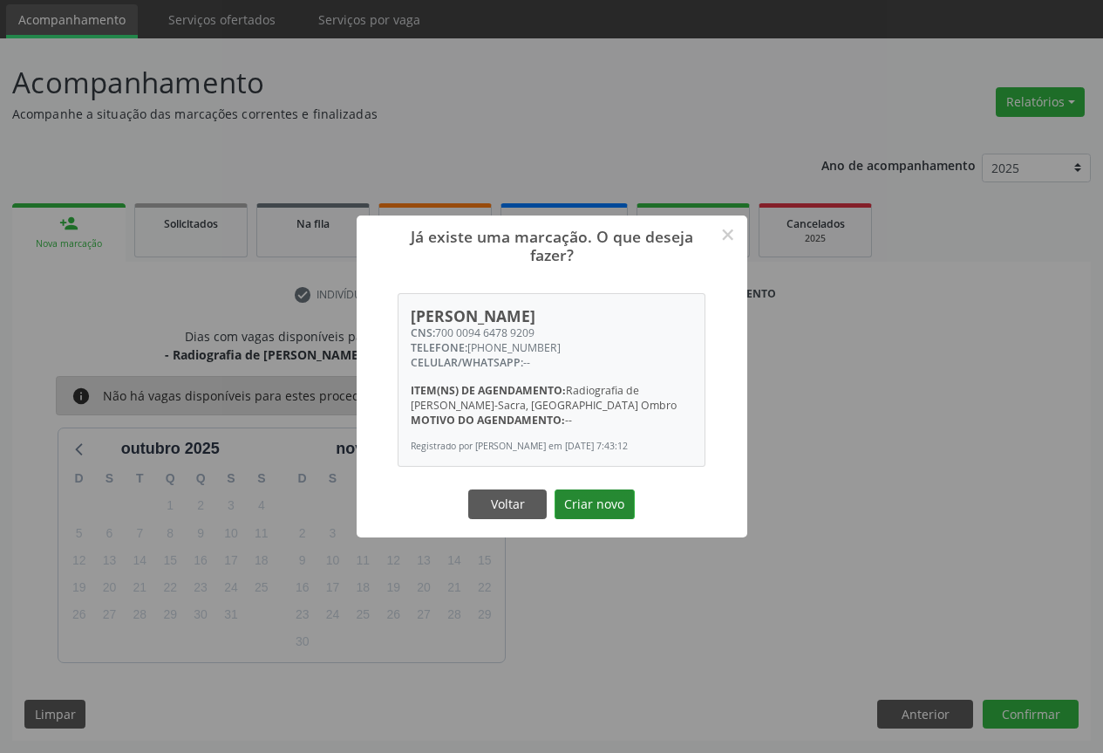
click at [602, 501] on button "Criar novo" at bounding box center [595, 504] width 80 height 30
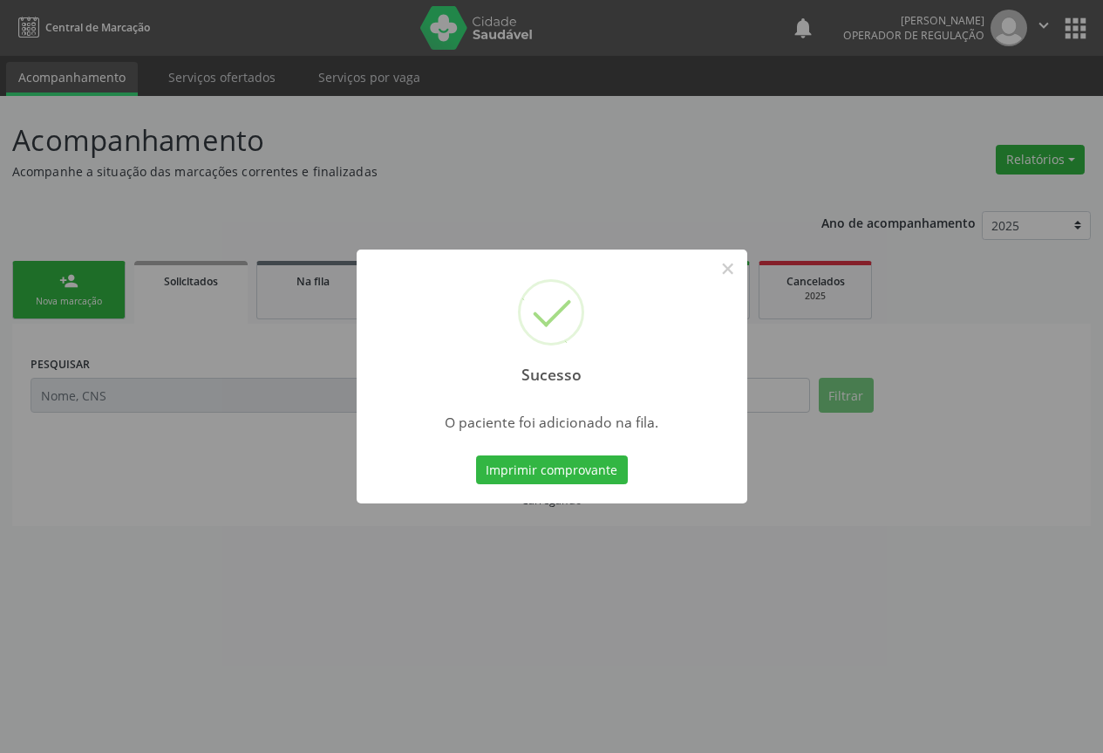
scroll to position [0, 0]
click at [587, 461] on button "Imprimir comprovante" at bounding box center [552, 470] width 152 height 30
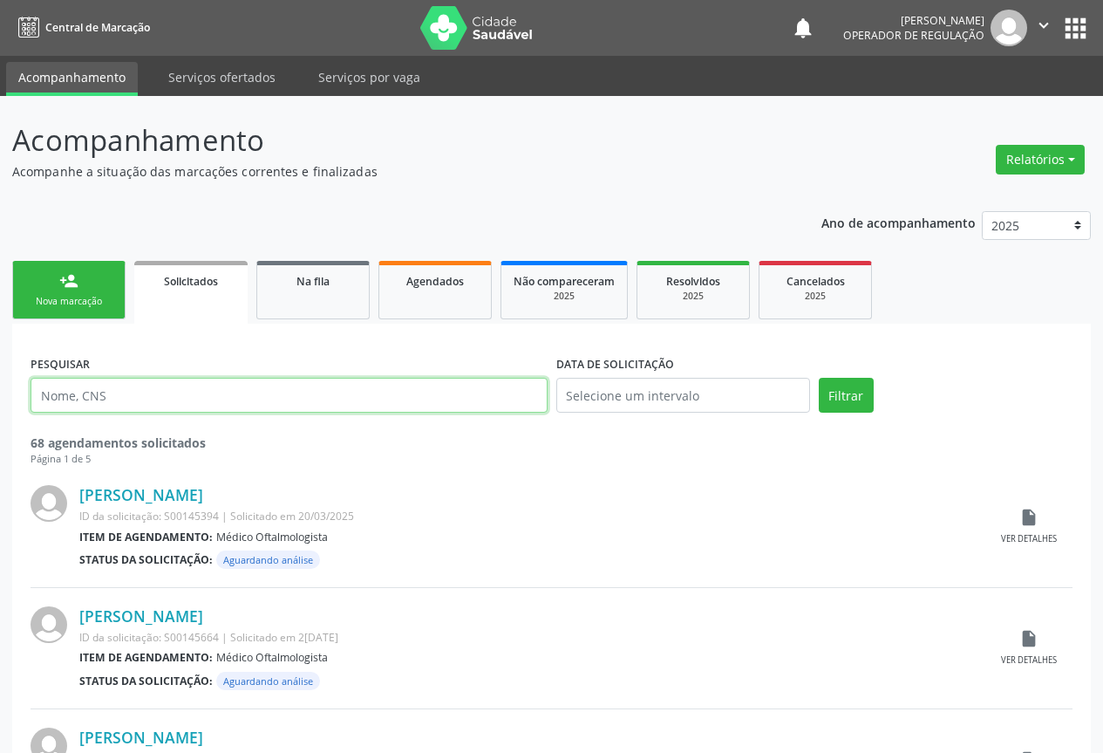
click at [192, 384] on input "text" at bounding box center [289, 395] width 517 height 35
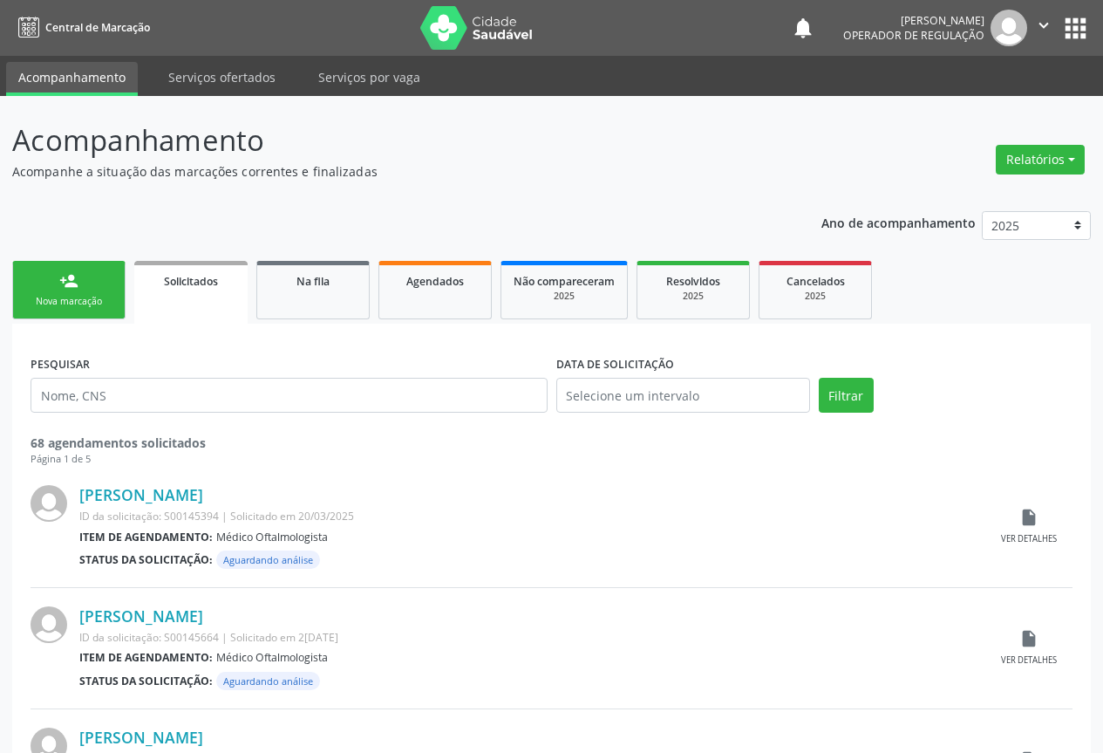
click at [57, 289] on link "person_add Nova marcação" at bounding box center [68, 290] width 113 height 58
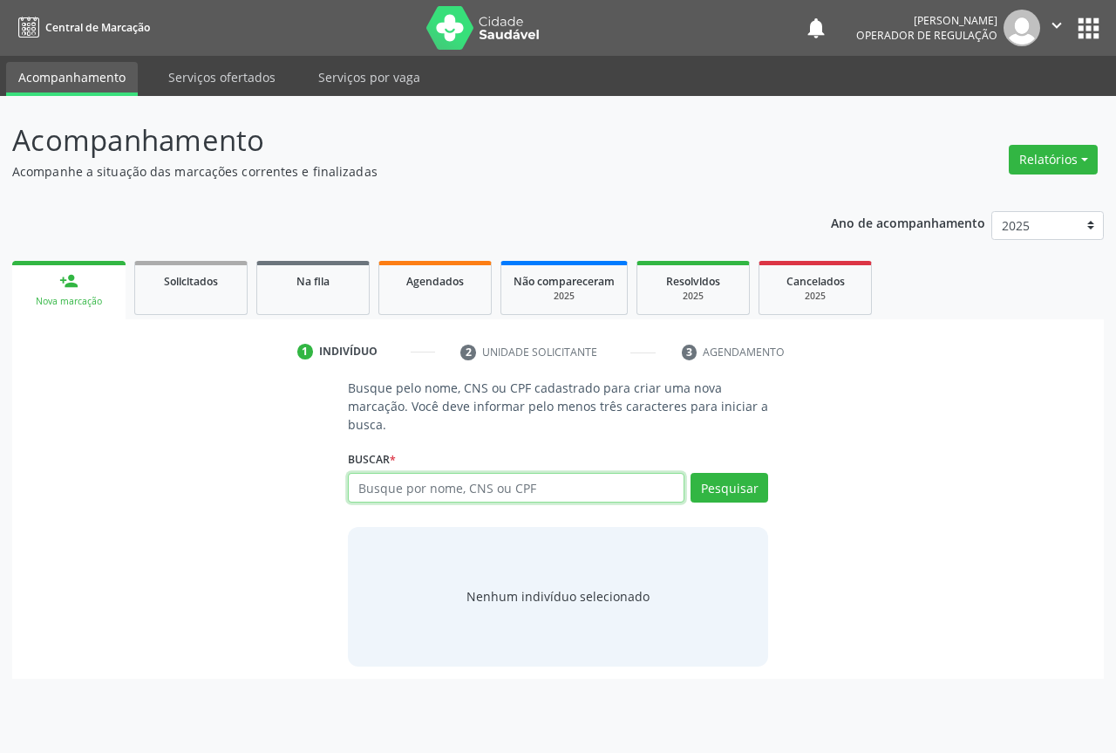
click at [481, 480] on input "text" at bounding box center [516, 488] width 337 height 30
drag, startPoint x: 402, startPoint y: 494, endPoint x: 410, endPoint y: 468, distance: 26.5
click at [405, 487] on input "text" at bounding box center [516, 488] width 337 height 30
type input "7041081451773"
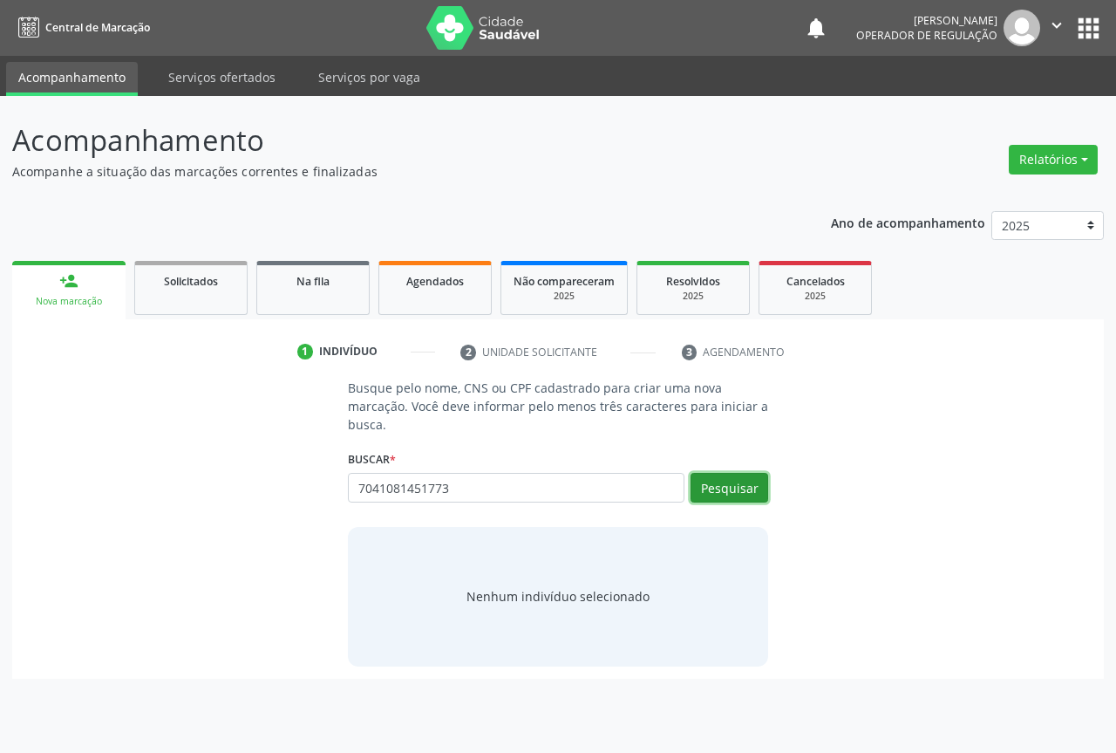
drag, startPoint x: 764, startPoint y: 477, endPoint x: 722, endPoint y: 479, distance: 41.9
click at [759, 477] on button "Pesquisar" at bounding box center [730, 488] width 78 height 30
type input "7041081451773"
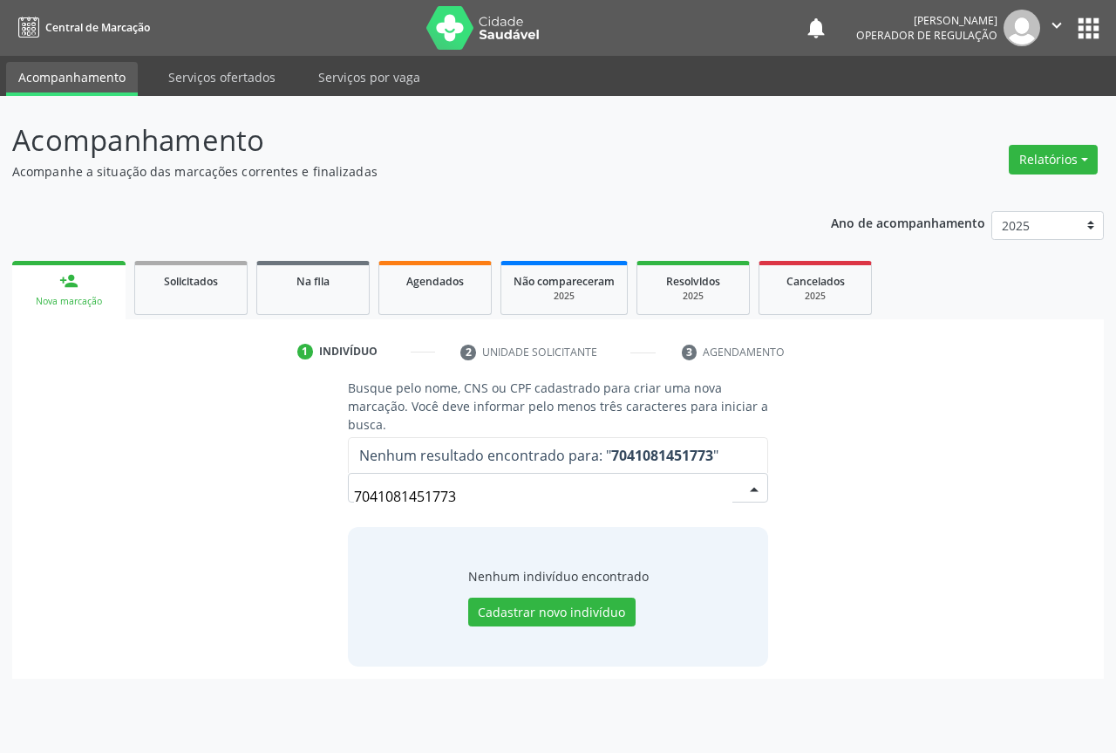
click at [469, 501] on input "7041081451773" at bounding box center [543, 496] width 378 height 35
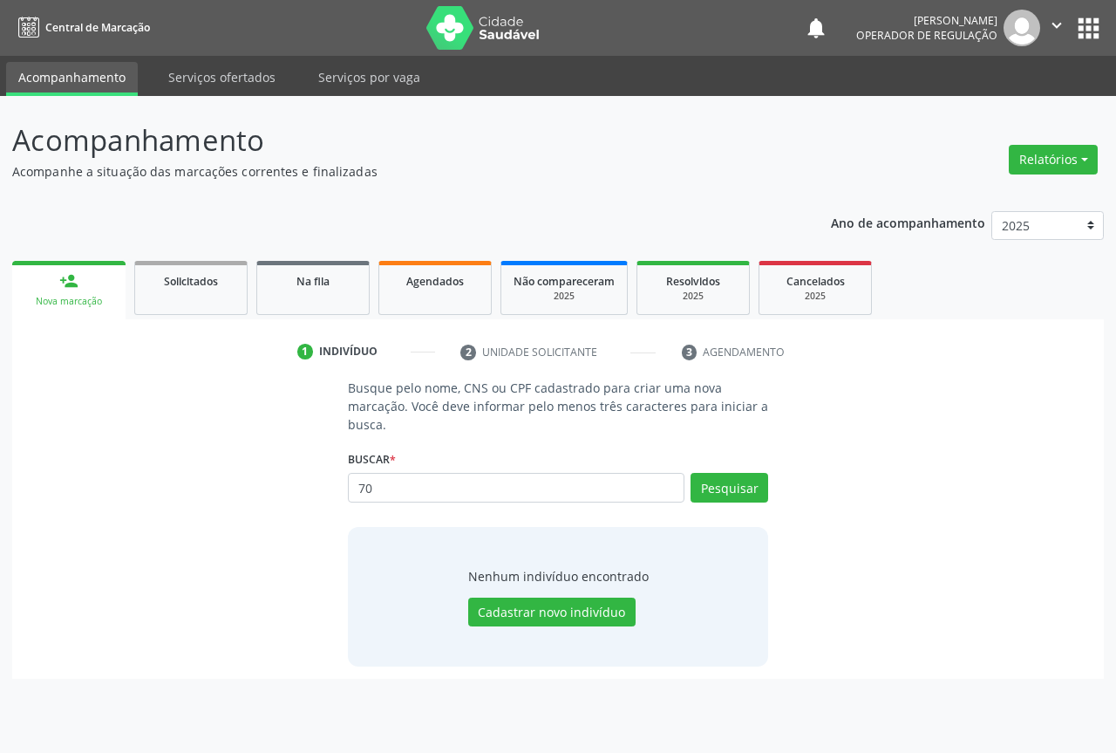
type input "7"
type input "704108145411773"
click at [743, 487] on button "Pesquisar" at bounding box center [730, 488] width 78 height 30
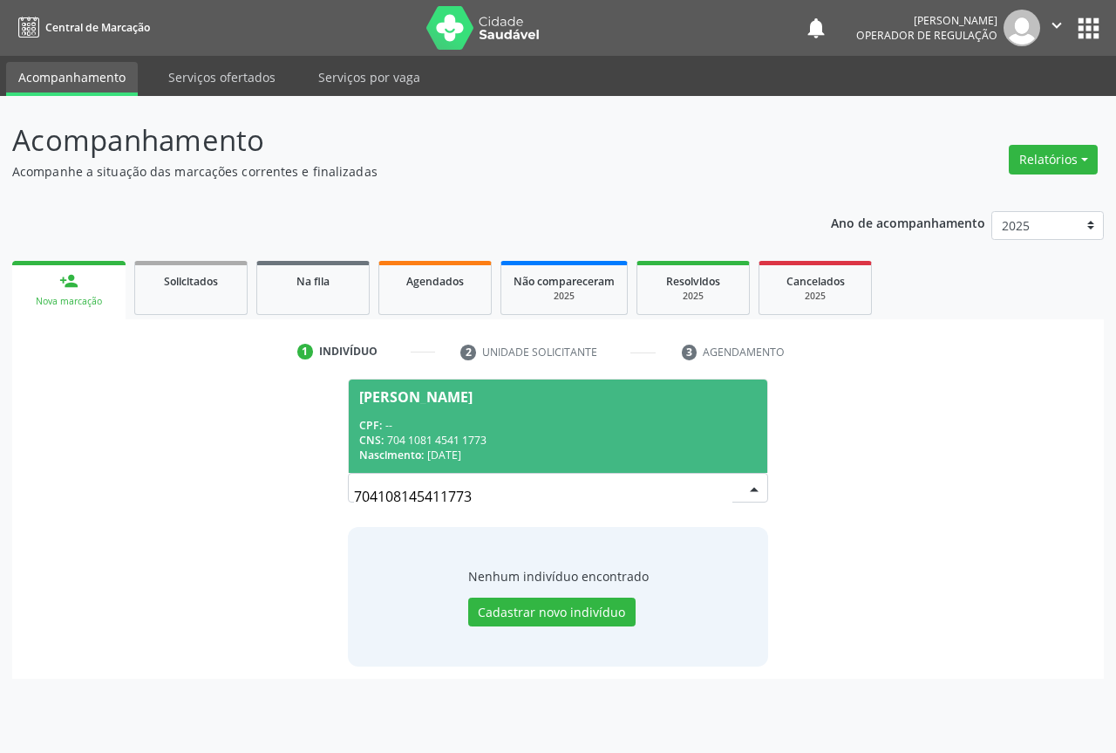
click at [424, 405] on span "[PERSON_NAME] CPF: -- CNS: 704 1081 4541 1773 Nascimento: [DATE]" at bounding box center [558, 425] width 419 height 93
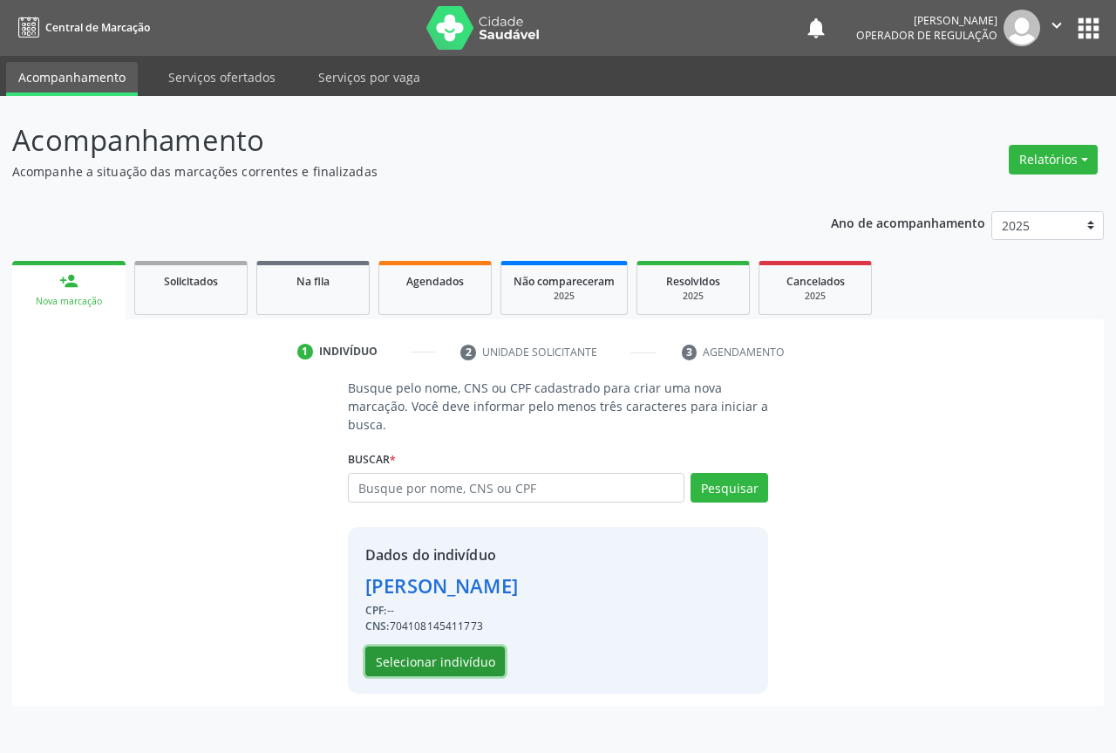
click at [430, 656] on button "Selecionar indivíduo" at bounding box center [435, 661] width 140 height 30
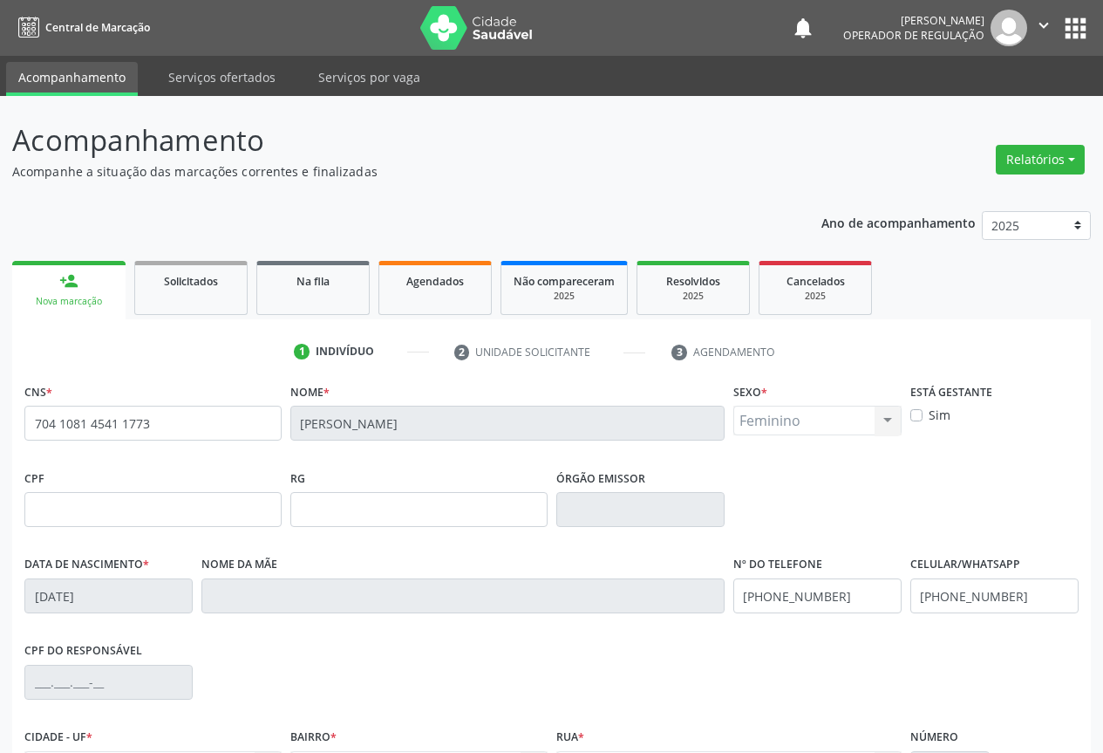
scroll to position [193, 0]
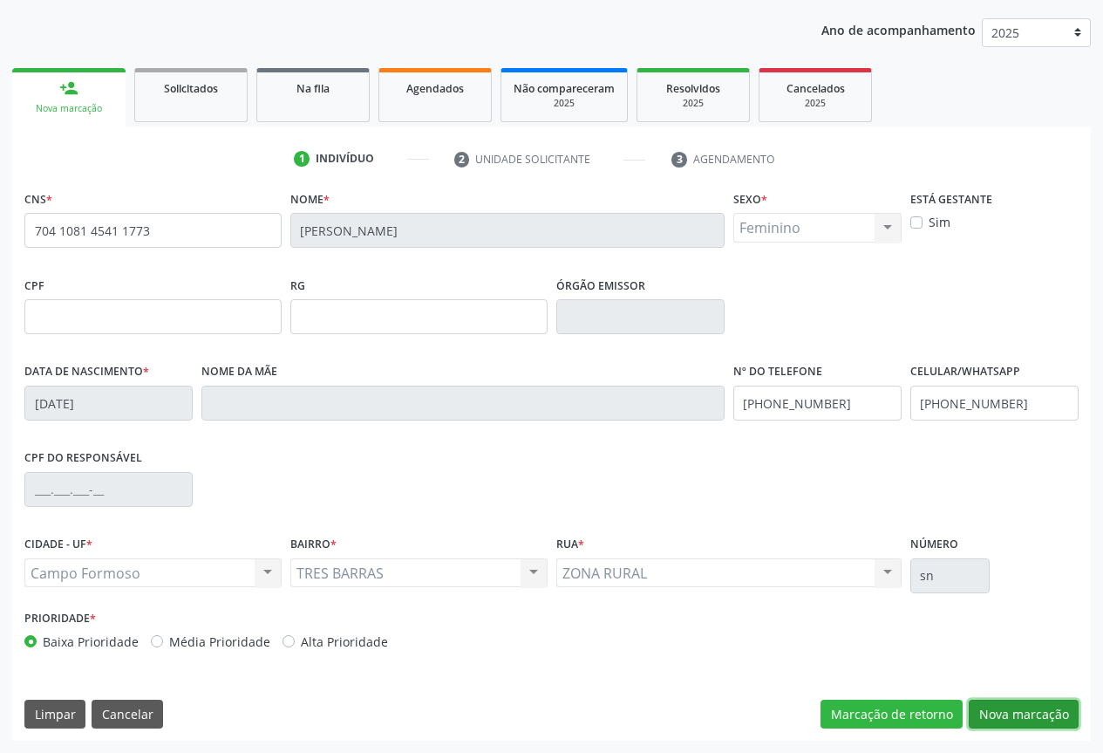
click at [1052, 710] on button "Nova marcação" at bounding box center [1024, 714] width 110 height 30
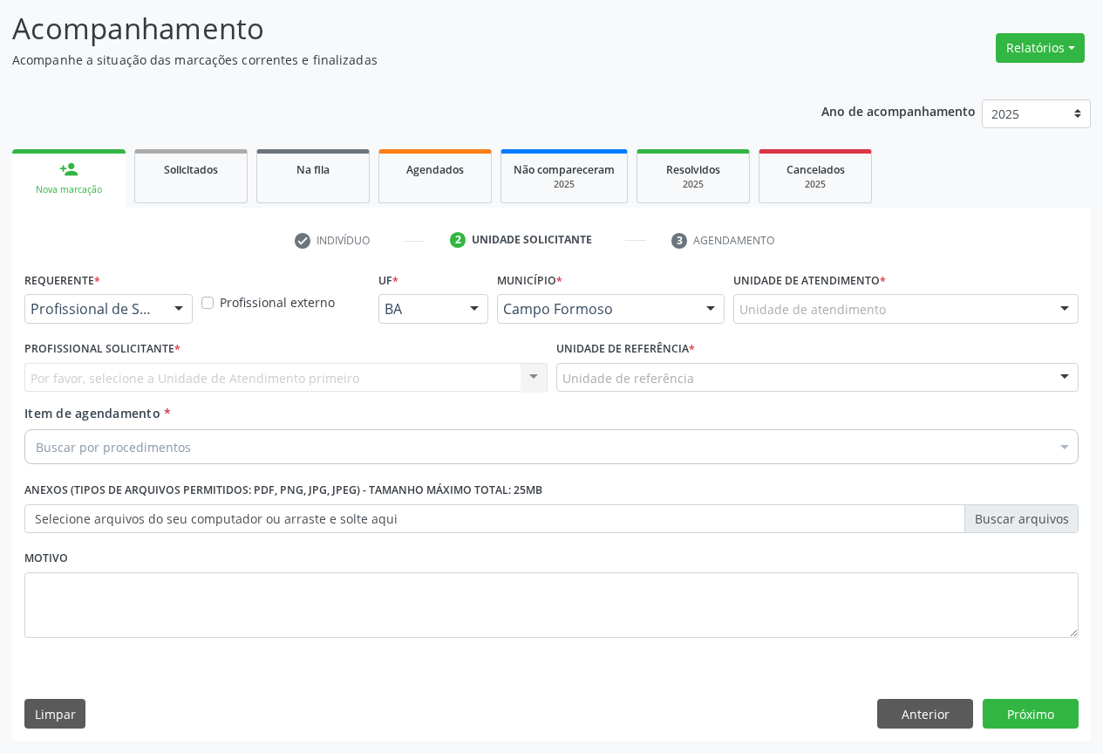
scroll to position [112, 0]
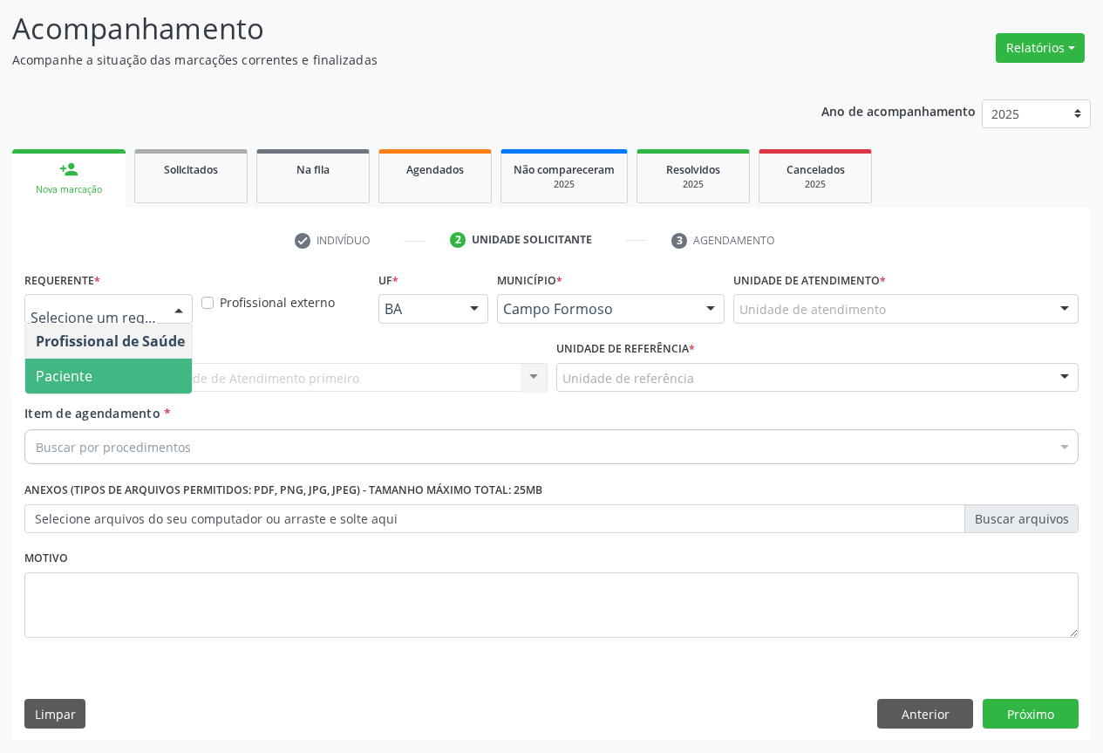
click at [71, 384] on span "Paciente" at bounding box center [64, 375] width 57 height 19
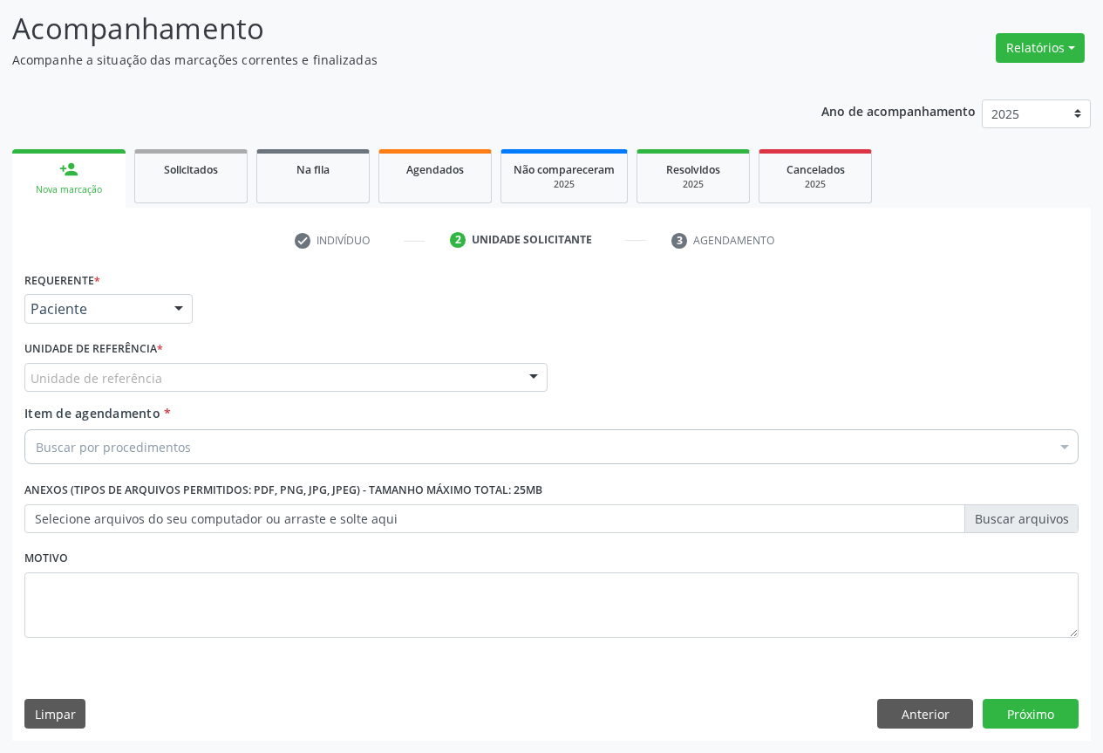
click at [455, 371] on div "Unidade de referência" at bounding box center [285, 378] width 523 height 30
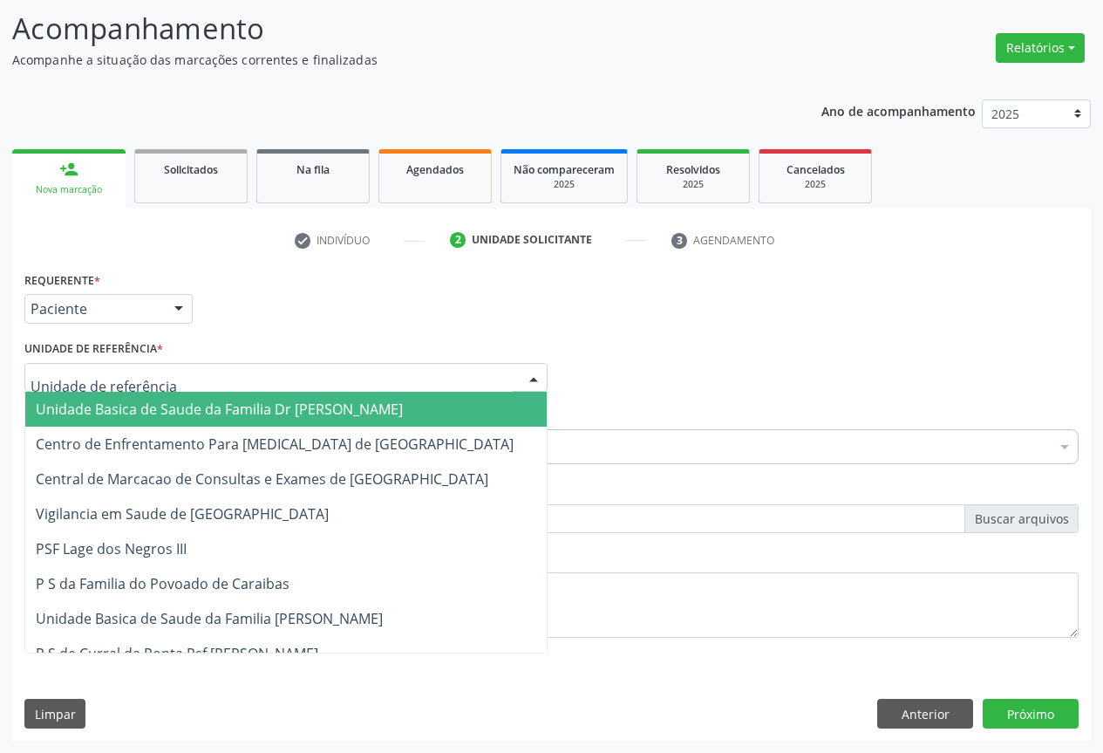
click at [221, 412] on span "Unidade Basica de Saude da Familia Dr [PERSON_NAME]" at bounding box center [219, 408] width 367 height 19
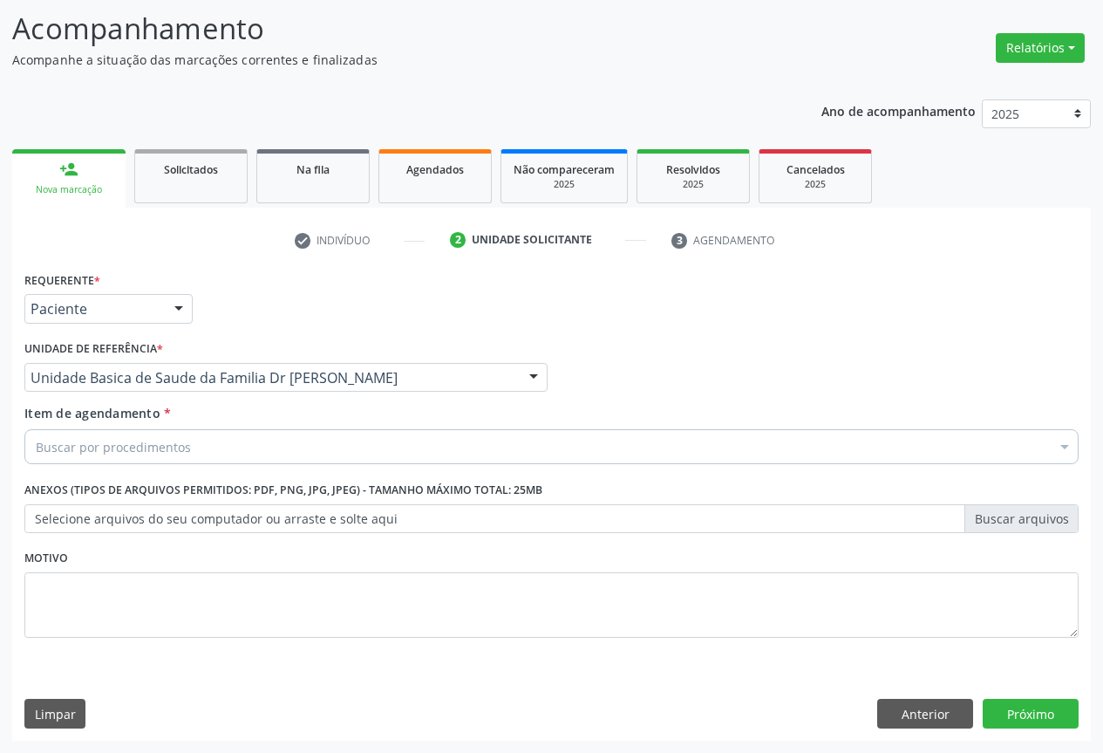
click at [207, 449] on div "Buscar por procedimentos" at bounding box center [551, 446] width 1054 height 35
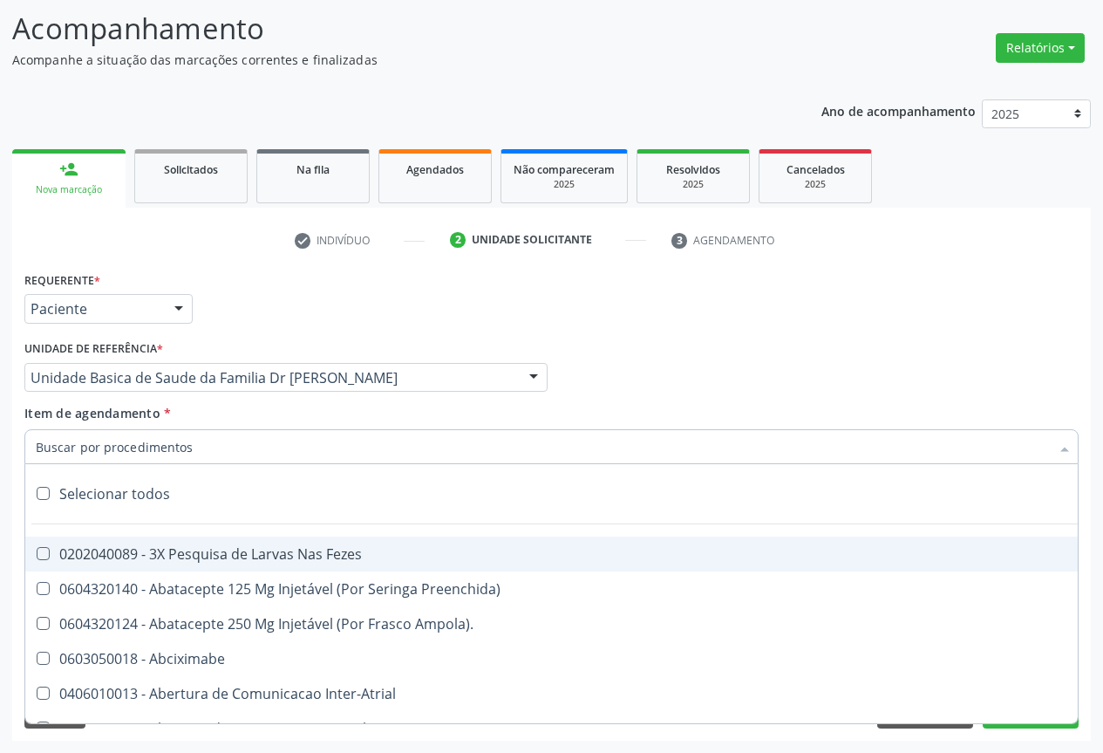
click at [81, 450] on input "Item de agendamento *" at bounding box center [543, 446] width 1014 height 35
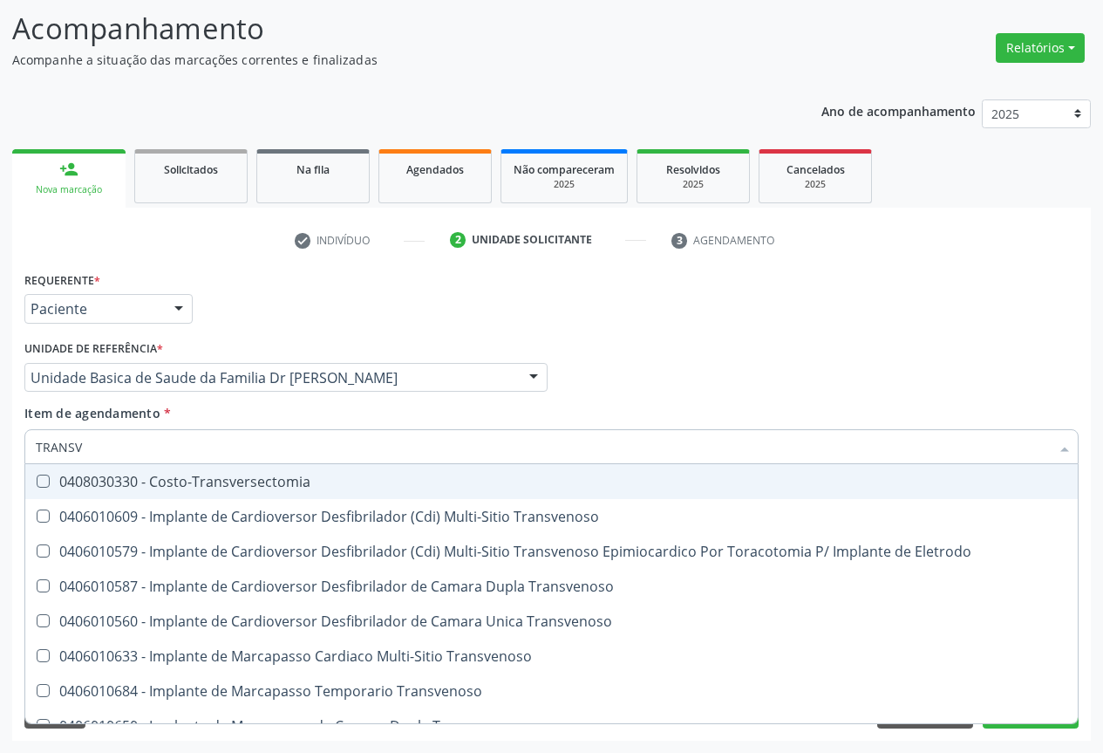
type input "TRANSVA"
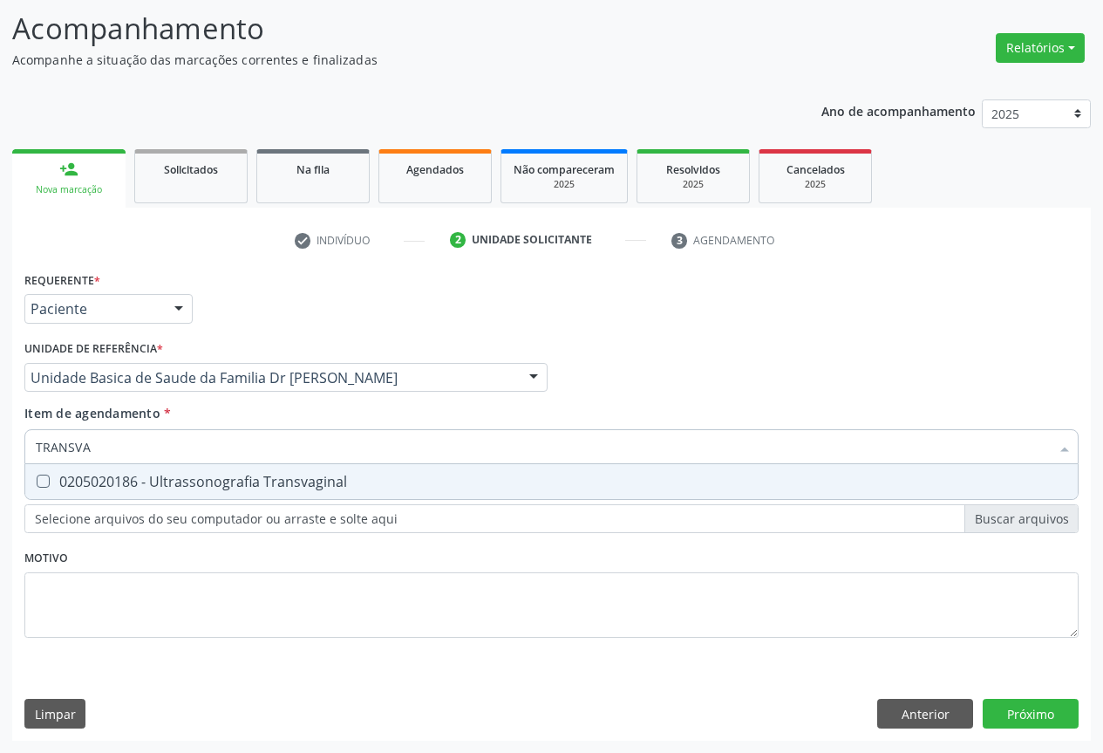
click at [161, 478] on div "0205020186 - Ultrassonografia Transvaginal" at bounding box center [552, 481] width 1032 height 14
checkbox Transvaginal "true"
click at [253, 426] on div "Item de agendamento * TRANSVA Desfazer seleção 0205020186 - Ultrassonografia Tr…" at bounding box center [551, 431] width 1054 height 55
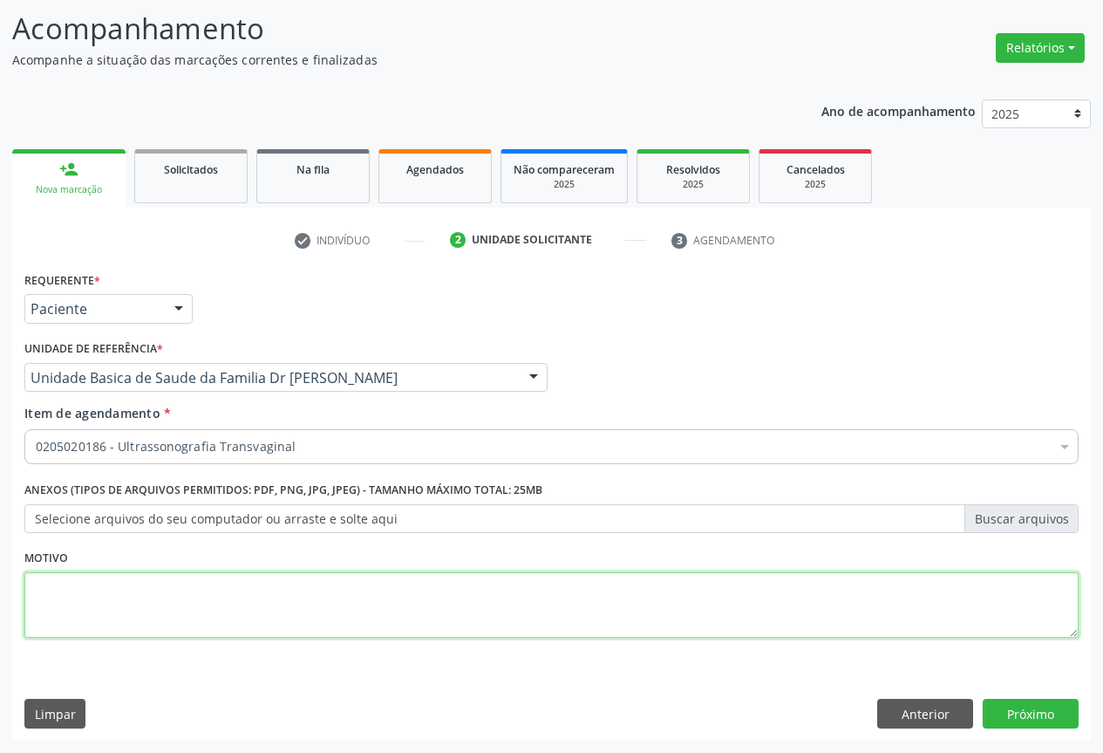
click at [329, 590] on textarea at bounding box center [551, 605] width 1054 height 66
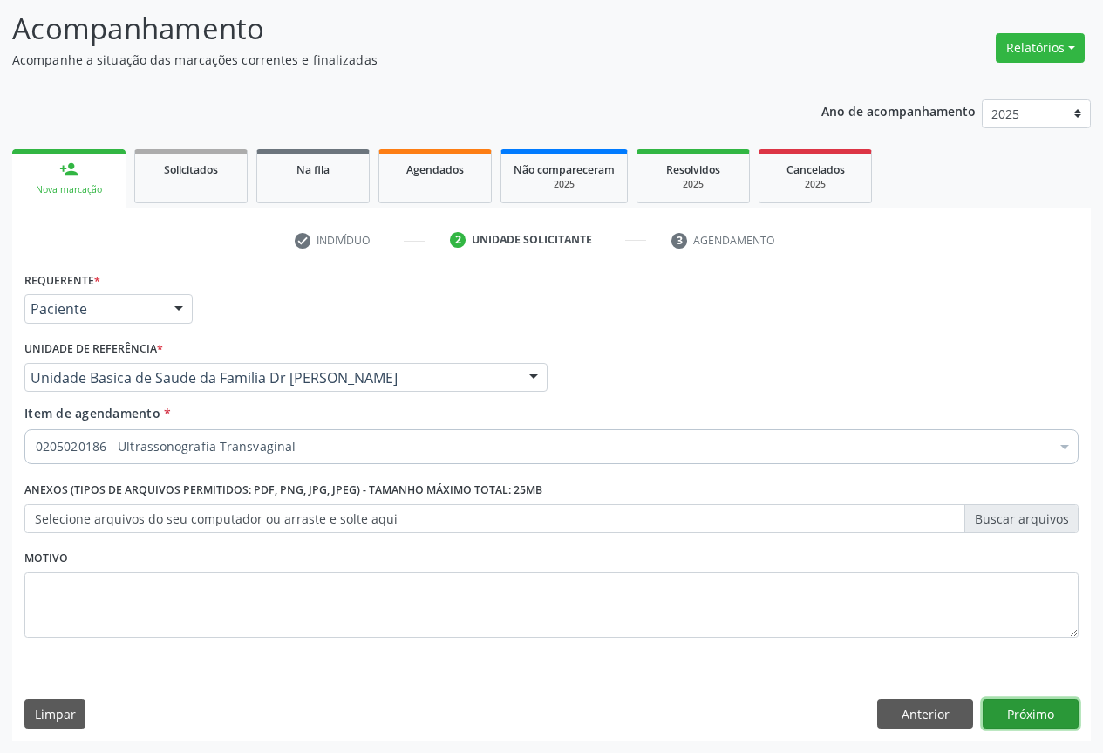
click at [1045, 707] on button "Próximo" at bounding box center [1031, 713] width 96 height 30
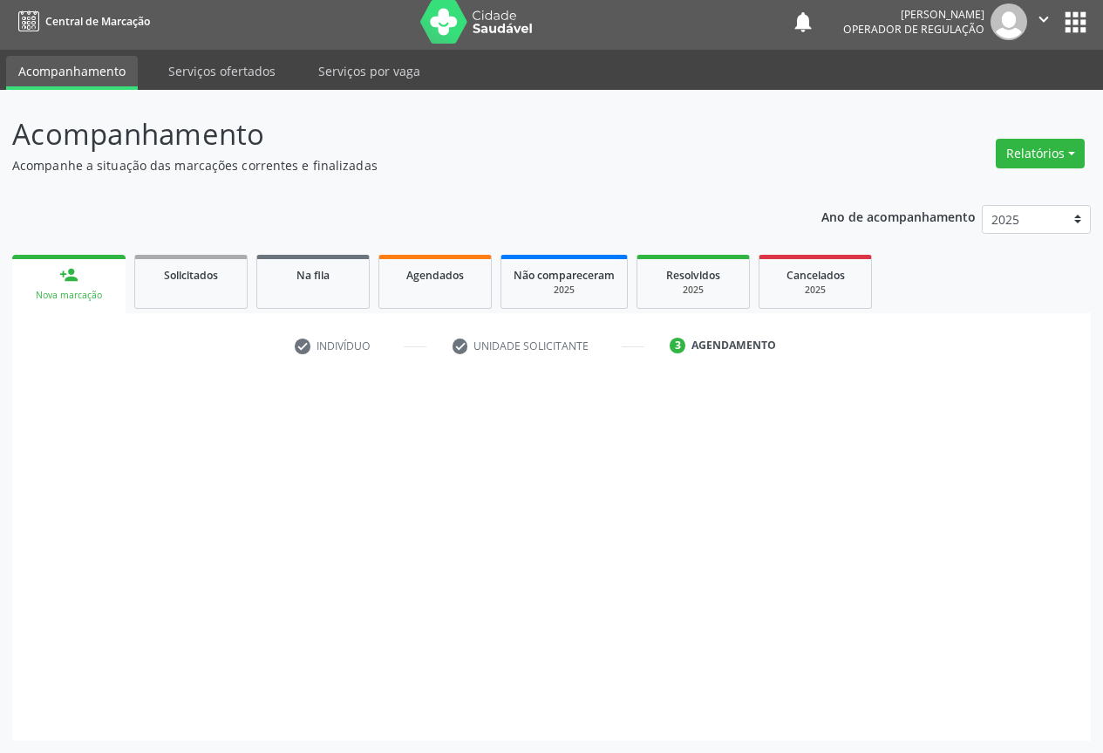
scroll to position [6, 0]
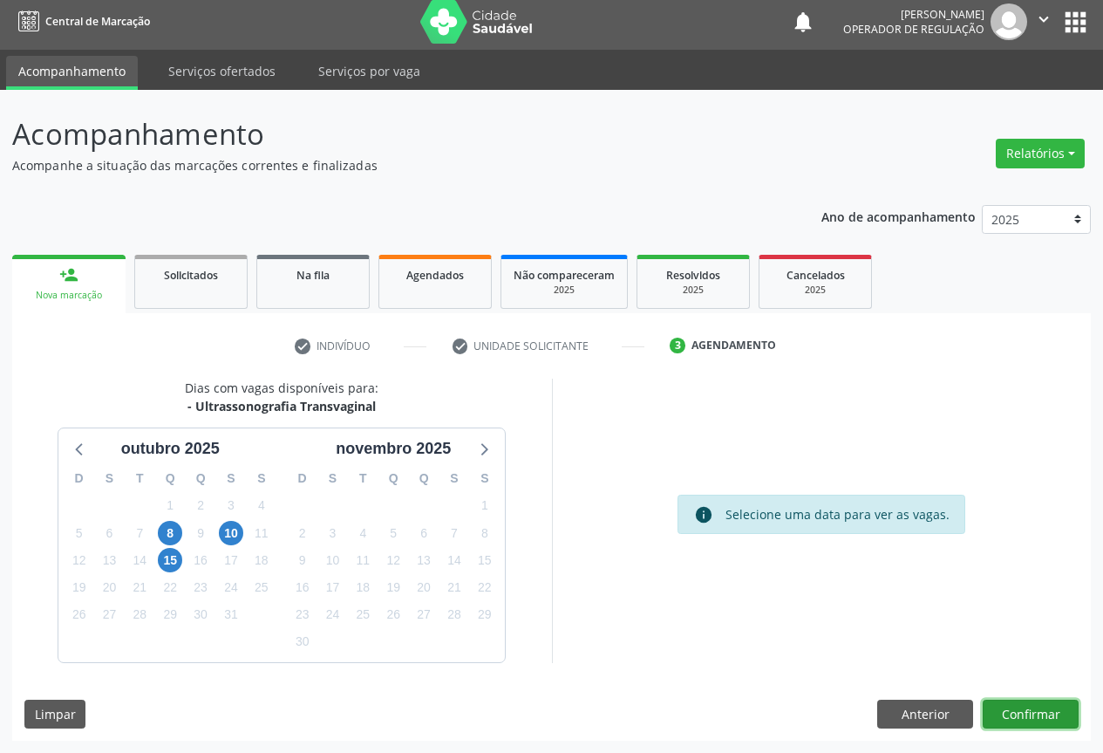
click at [1016, 718] on button "Confirmar" at bounding box center [1031, 714] width 96 height 30
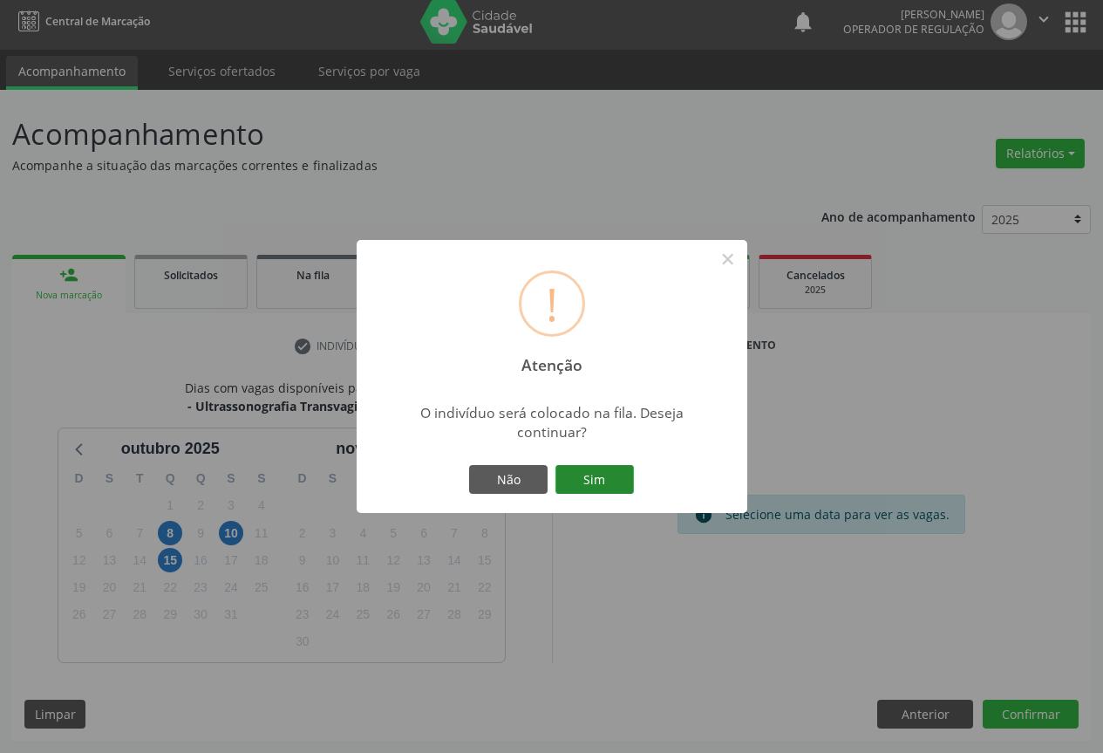
click at [576, 479] on button "Sim" at bounding box center [594, 480] width 78 height 30
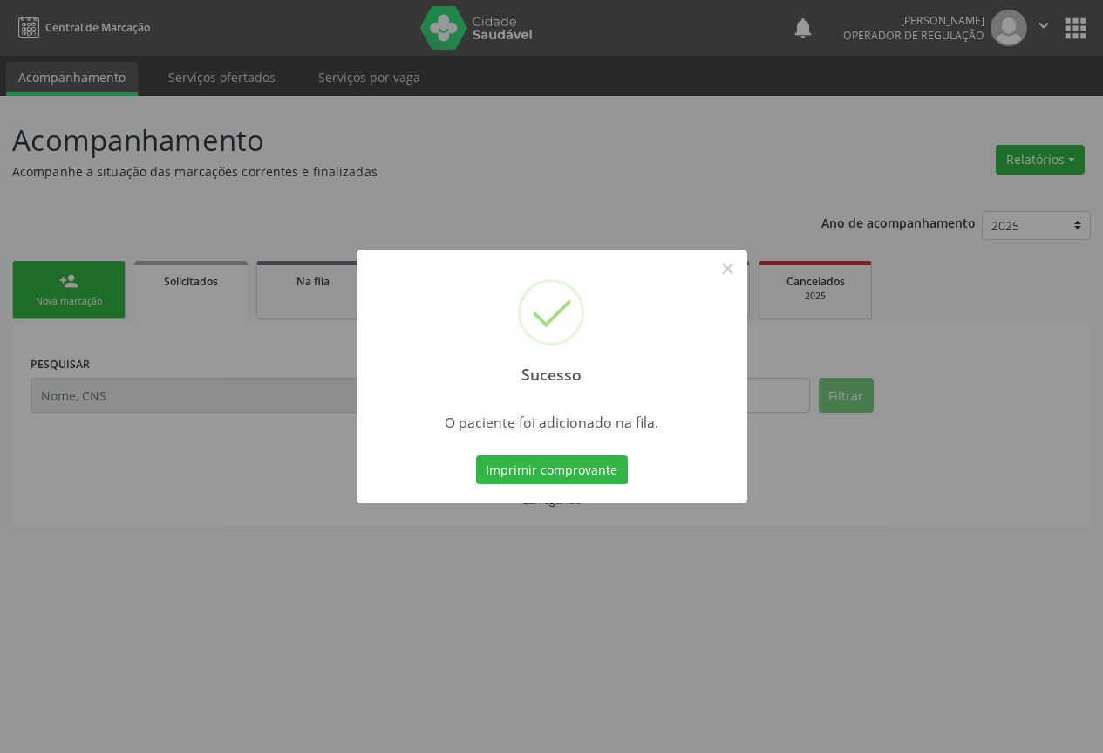
scroll to position [0, 0]
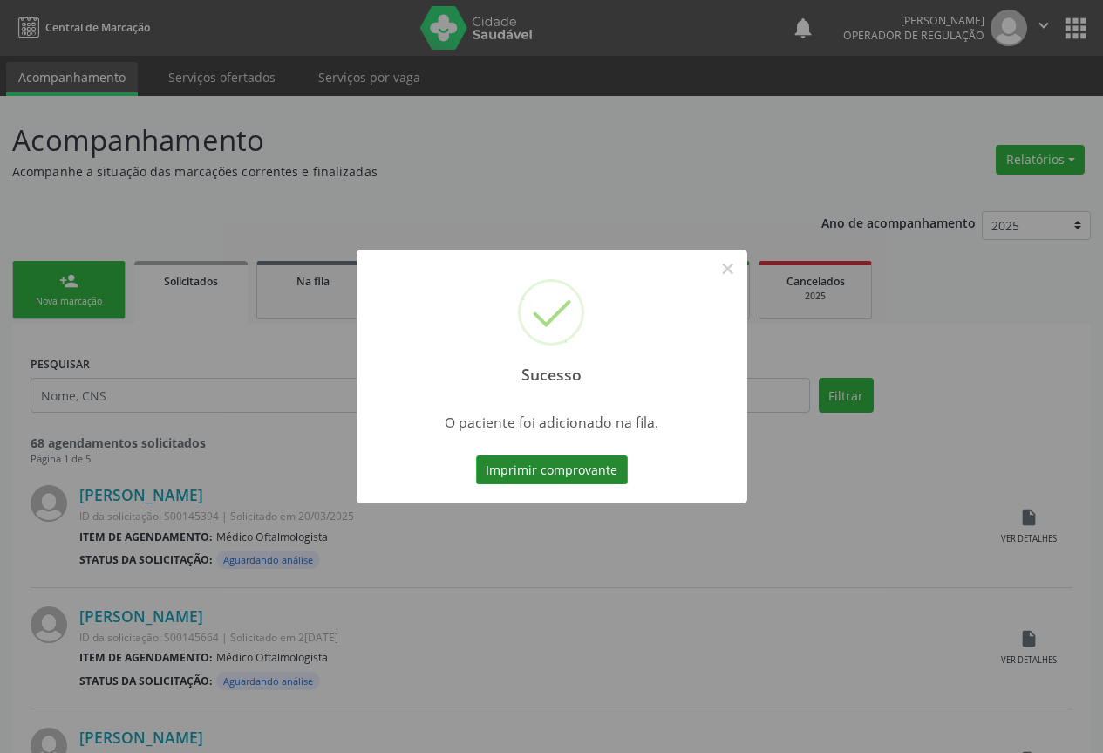
click at [572, 475] on button "Imprimir comprovante" at bounding box center [552, 470] width 152 height 30
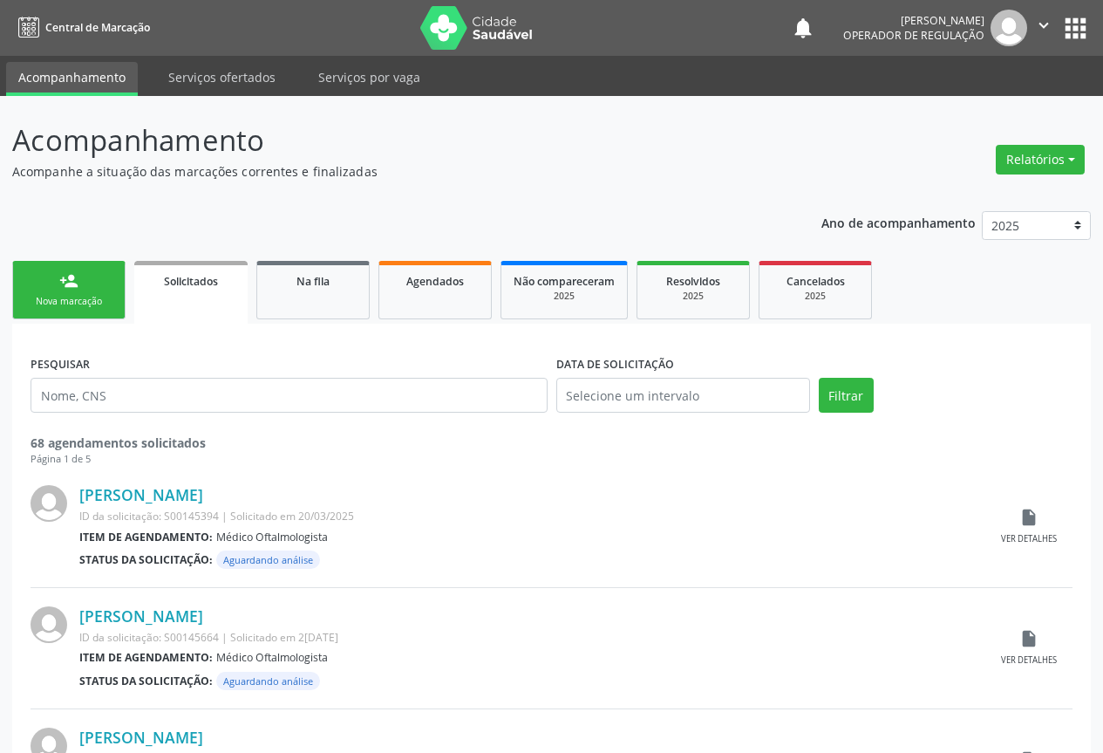
drag, startPoint x: 69, startPoint y: 292, endPoint x: 30, endPoint y: 271, distance: 44.5
click at [69, 291] on link "person_add Nova marcação" at bounding box center [68, 290] width 113 height 58
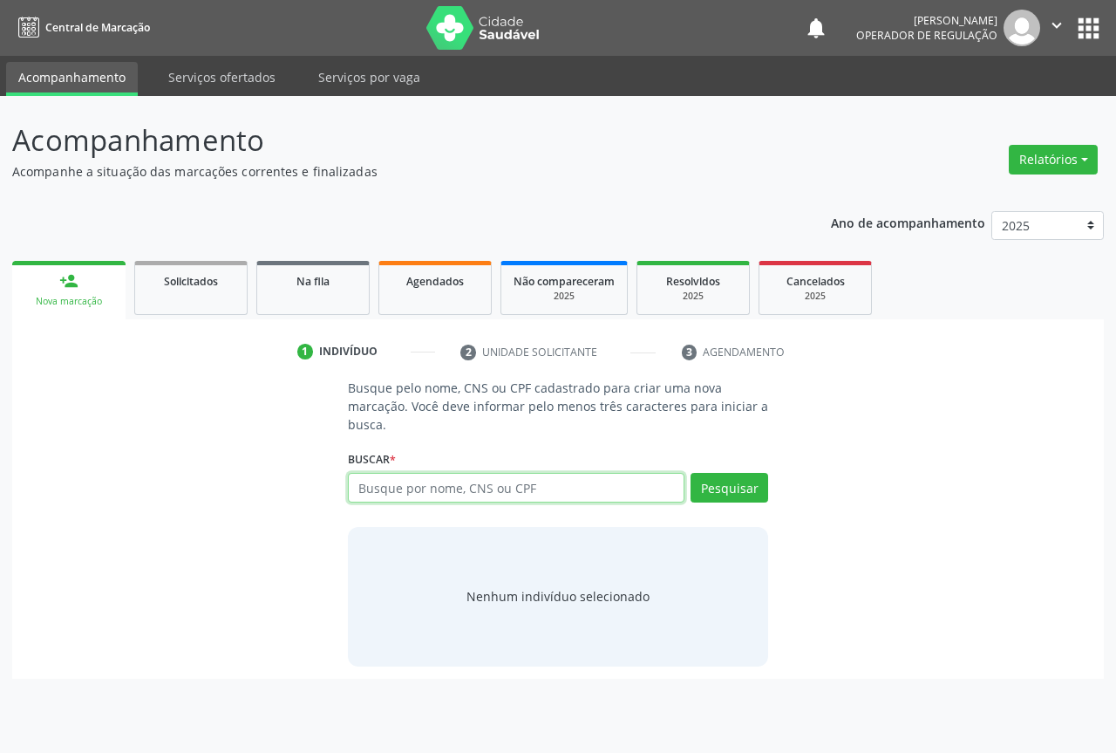
click at [429, 486] on input "text" at bounding box center [516, 488] width 337 height 30
type input "704406378605010"
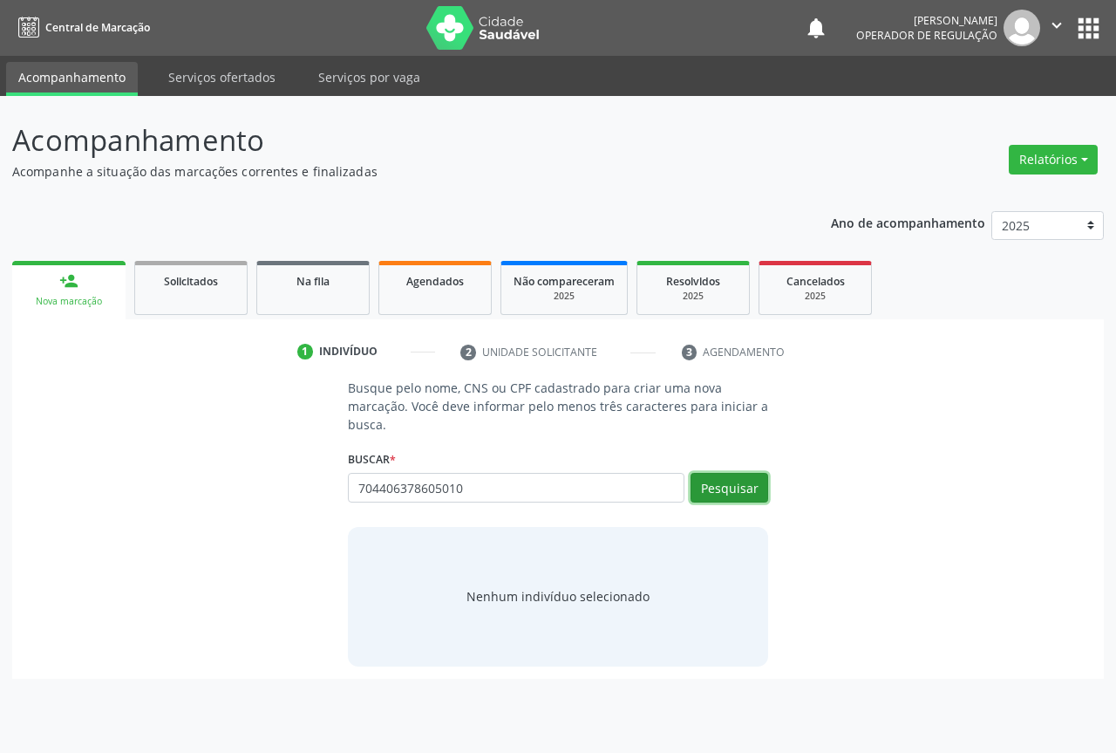
drag, startPoint x: 741, startPoint y: 493, endPoint x: 733, endPoint y: 480, distance: 15.3
click at [741, 492] on button "Pesquisar" at bounding box center [730, 488] width 78 height 30
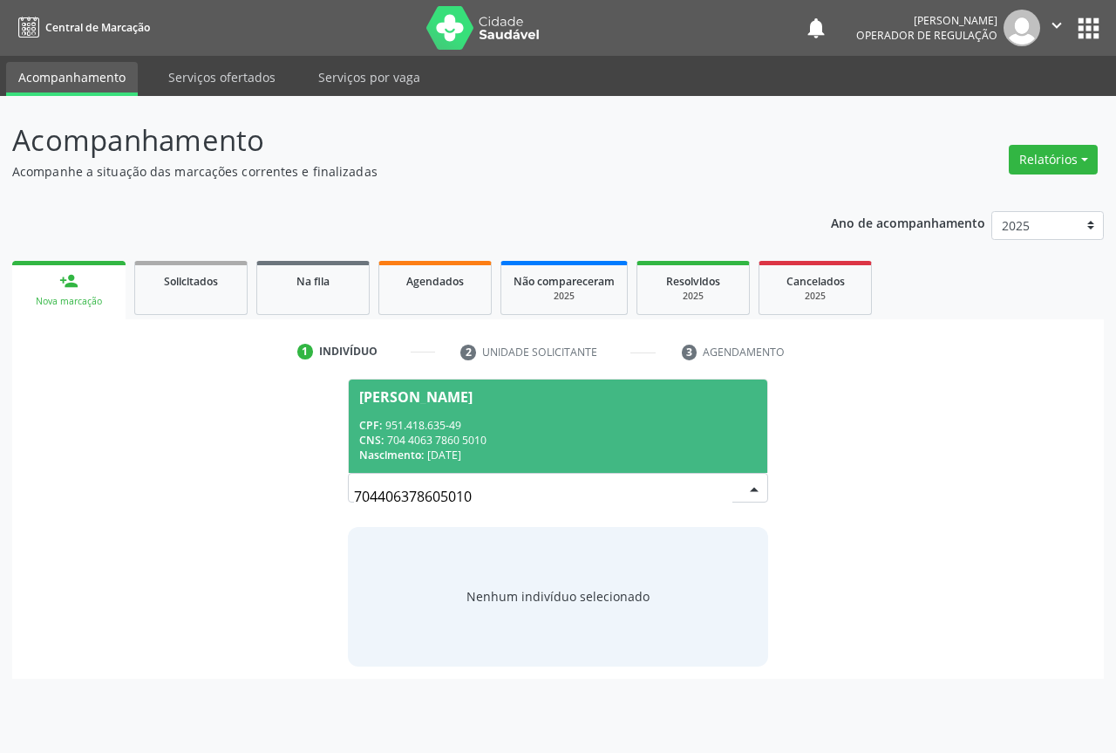
drag, startPoint x: 420, startPoint y: 426, endPoint x: 576, endPoint y: 462, distance: 159.5
click at [423, 425] on div "CPF: 951.418.635-49" at bounding box center [558, 425] width 398 height 15
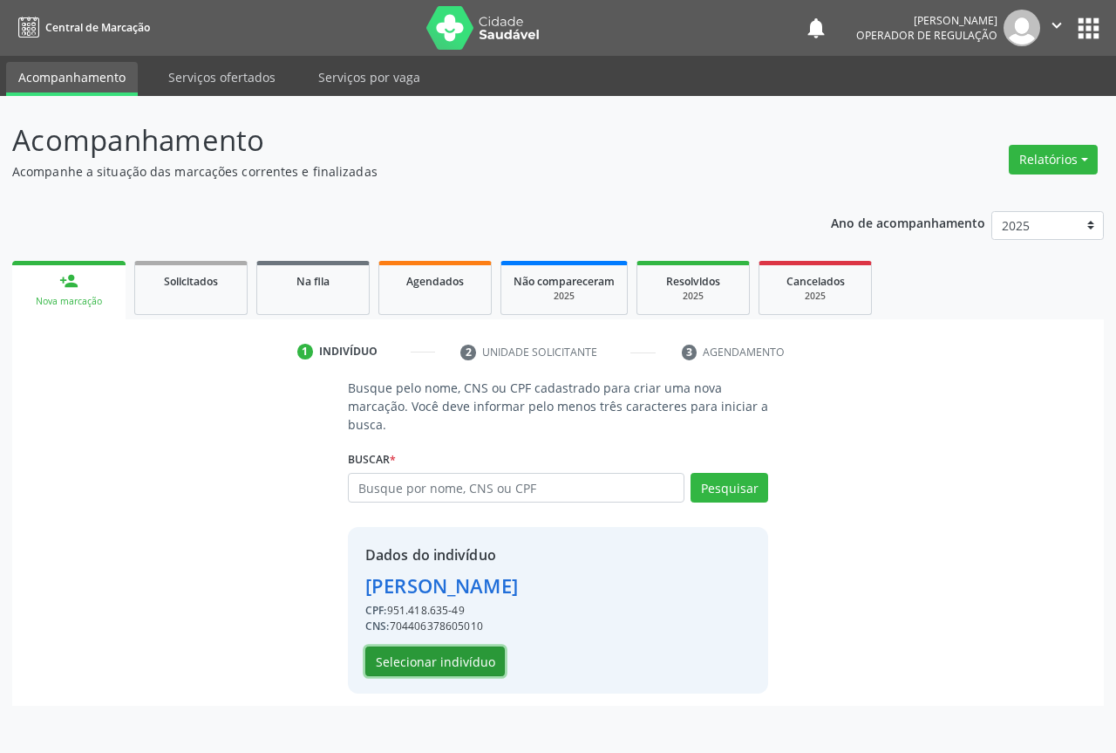
click at [432, 650] on button "Selecionar indivíduo" at bounding box center [435, 661] width 140 height 30
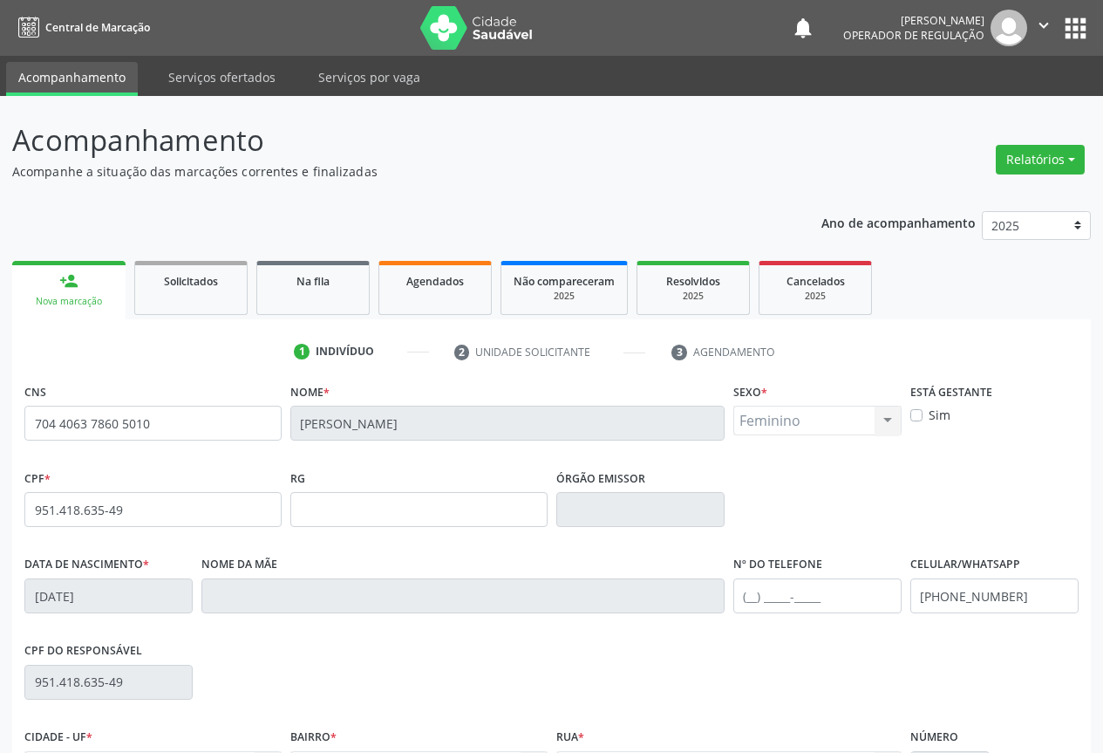
scroll to position [193, 0]
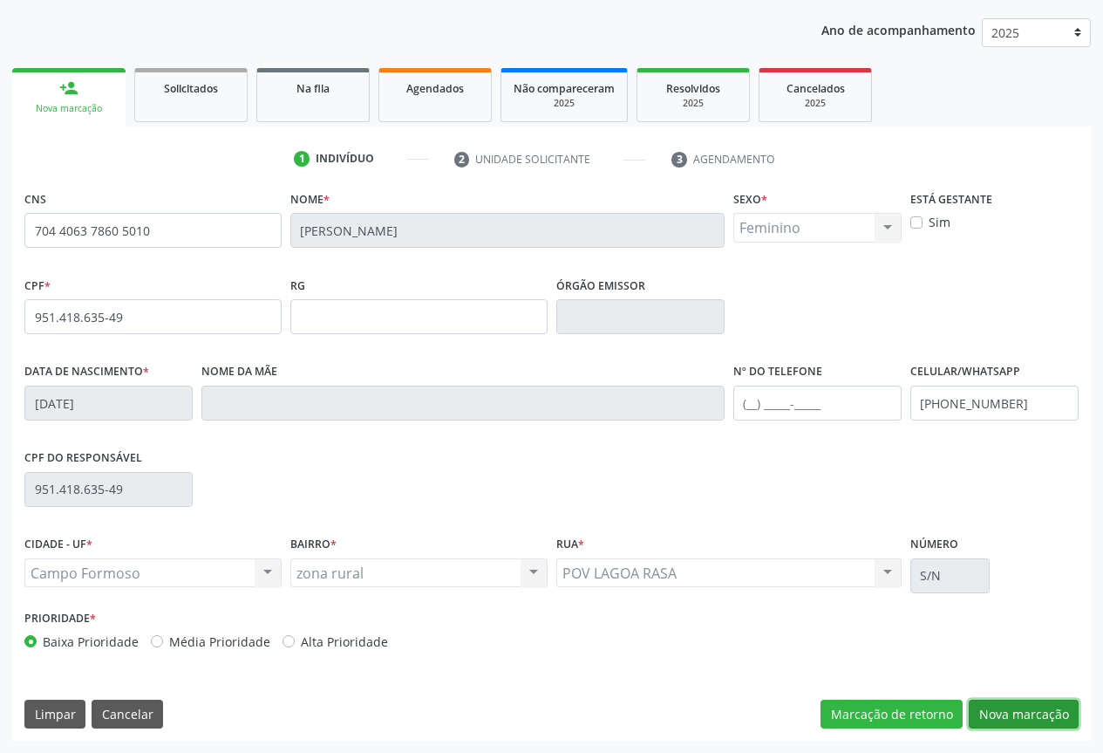
click at [1011, 712] on button "Nova marcação" at bounding box center [1024, 714] width 110 height 30
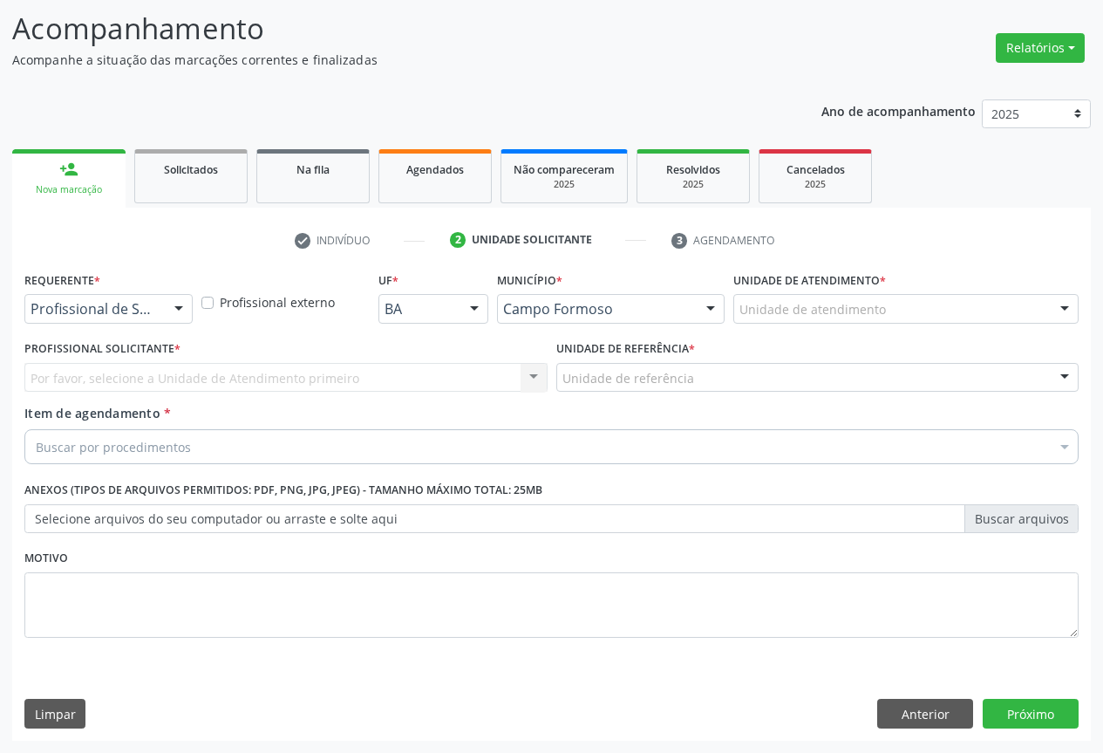
scroll to position [112, 0]
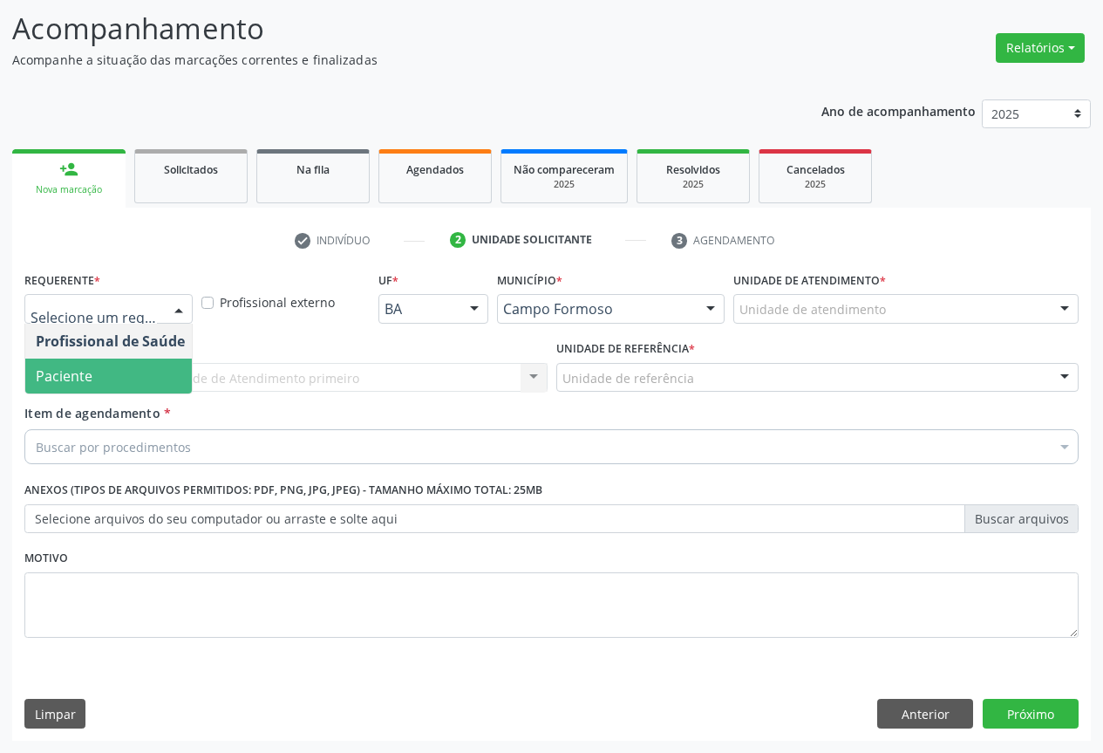
click at [72, 374] on span "Paciente" at bounding box center [64, 375] width 57 height 19
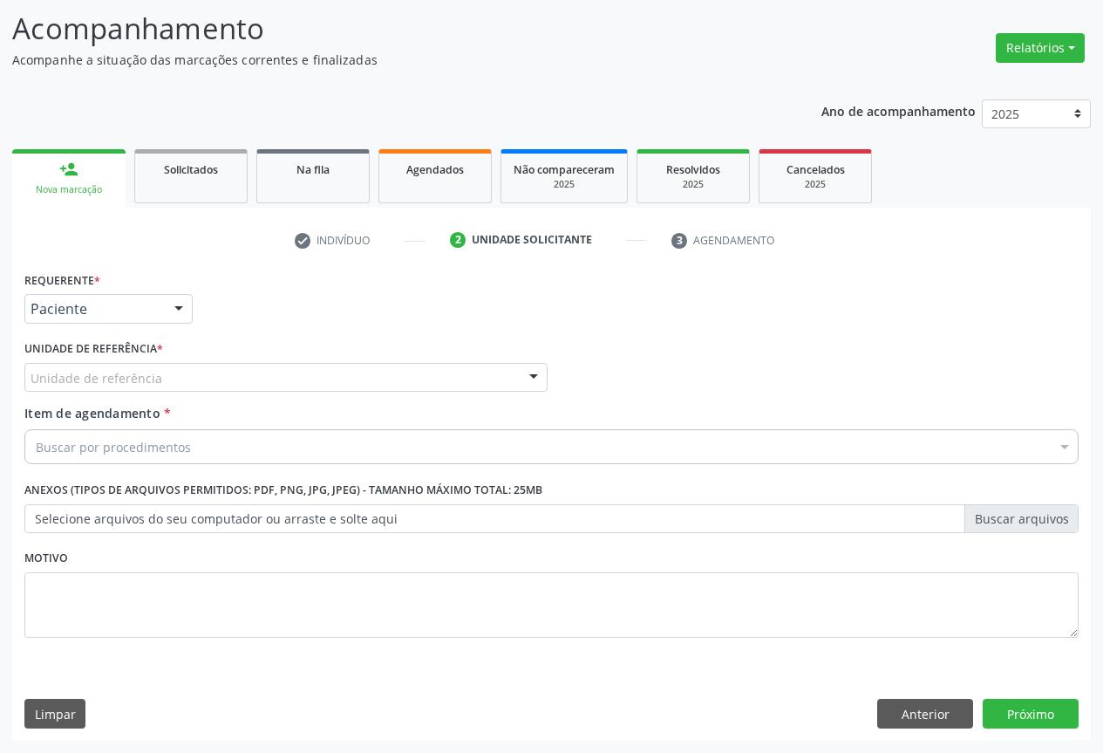
drag, startPoint x: 500, startPoint y: 373, endPoint x: 475, endPoint y: 373, distance: 24.4
click at [495, 373] on div "Unidade de referência" at bounding box center [285, 378] width 523 height 30
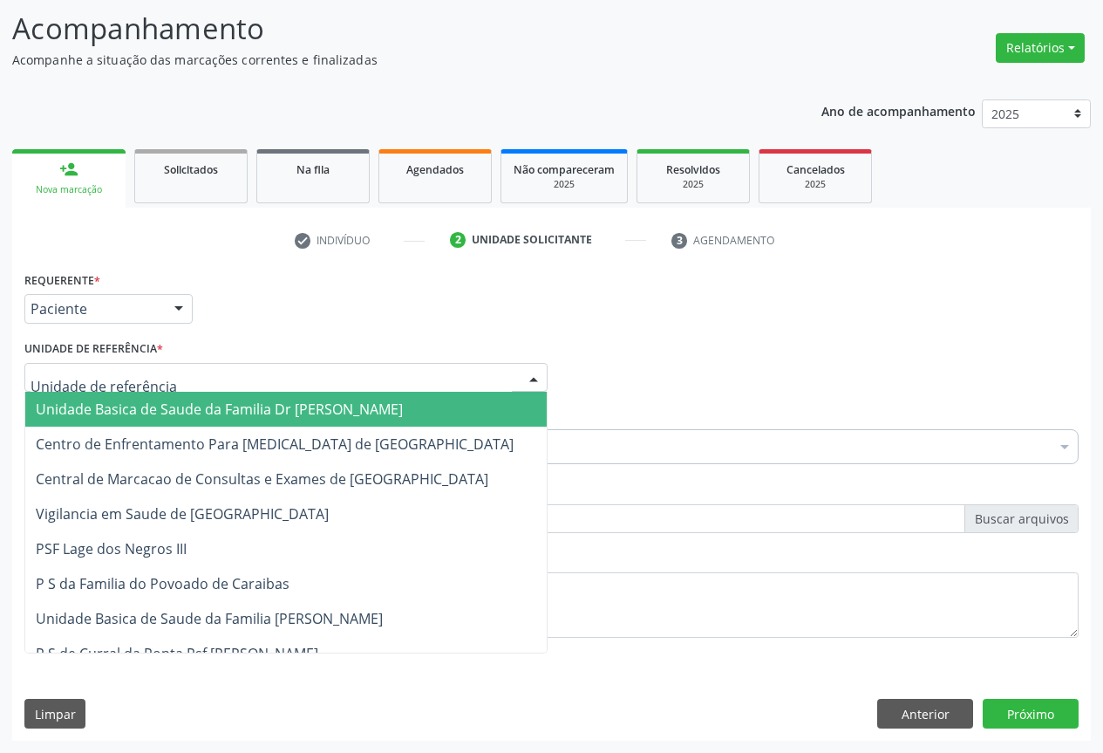
click at [123, 415] on span "Unidade Basica de Saude da Familia Dr [PERSON_NAME]" at bounding box center [219, 408] width 367 height 19
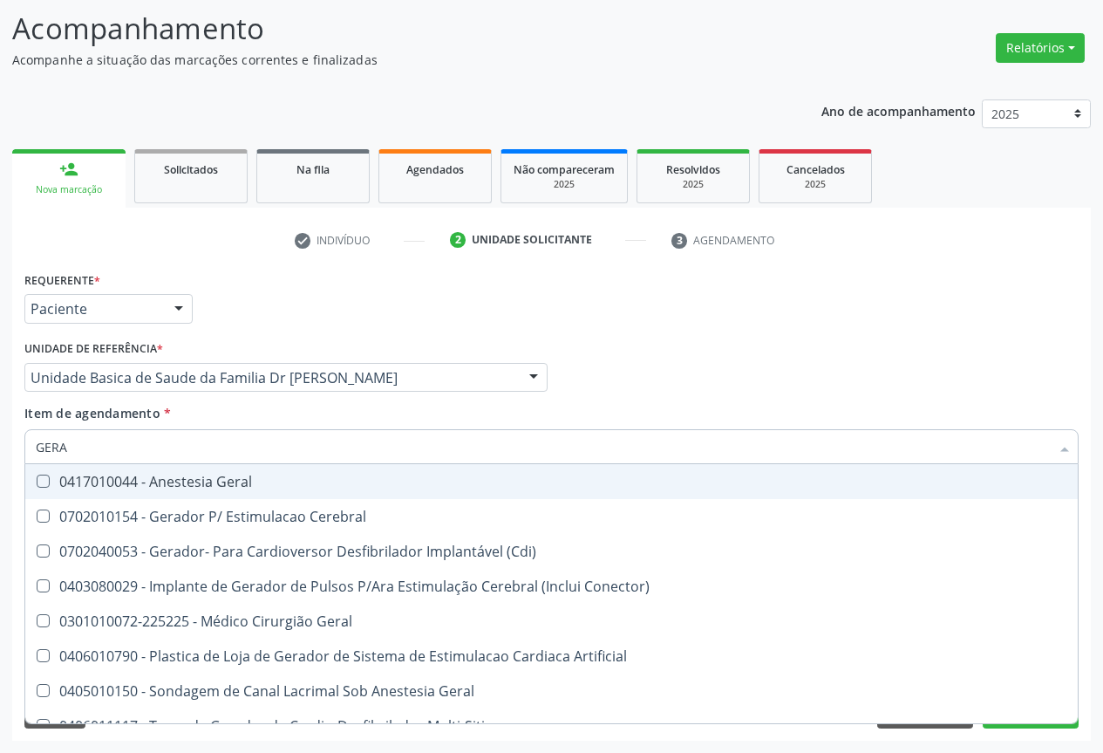
type input "GERAL"
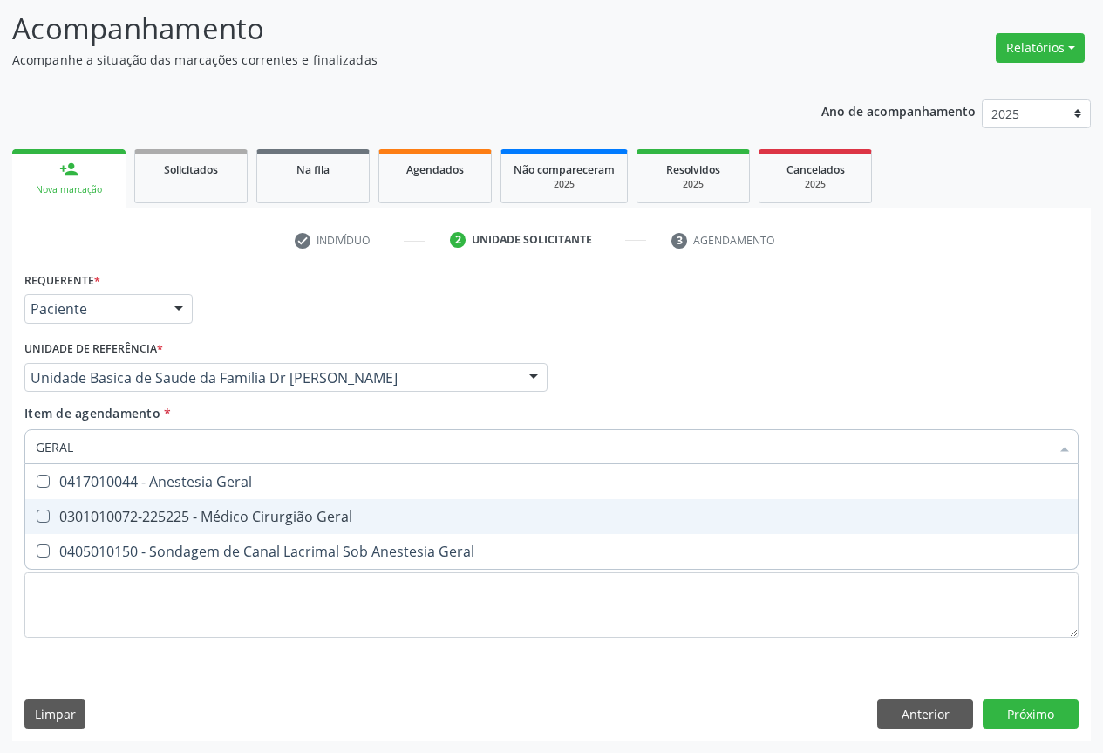
click at [211, 526] on span "0301010072-225225 - Médico Cirurgião Geral" at bounding box center [551, 516] width 1052 height 35
checkbox Geral "true"
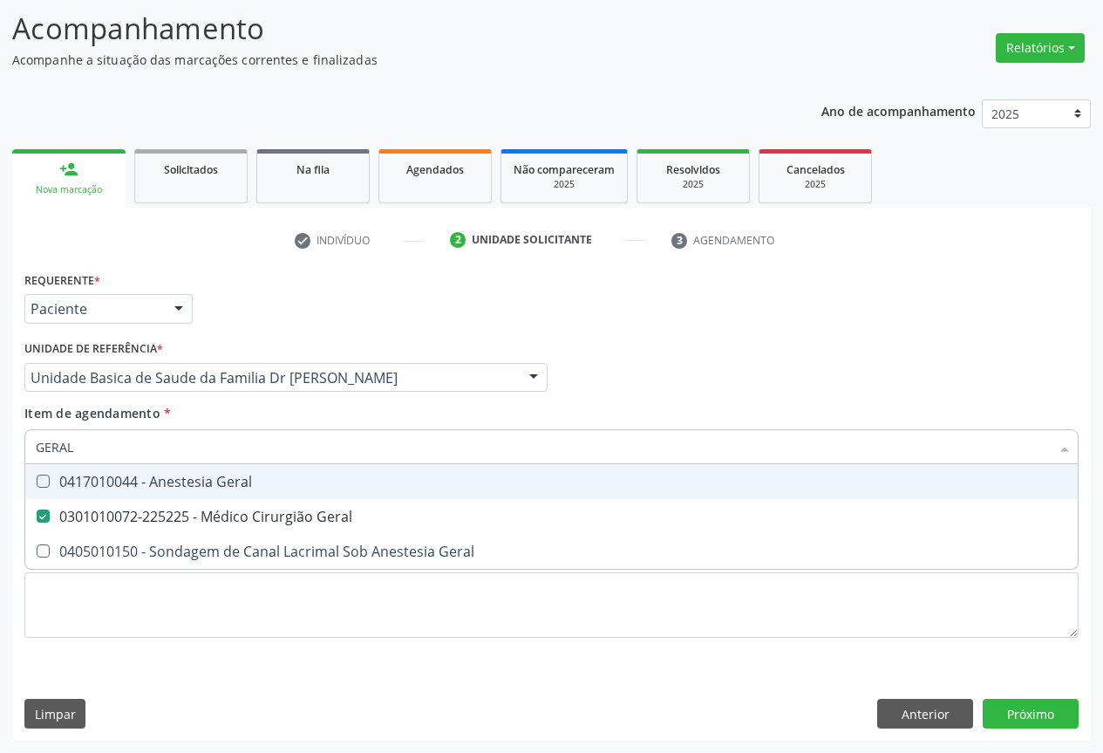
click at [242, 413] on div "Item de agendamento * GERAL Desfazer seleção 0417010044 - Anestesia Geral 03010…" at bounding box center [551, 431] width 1054 height 55
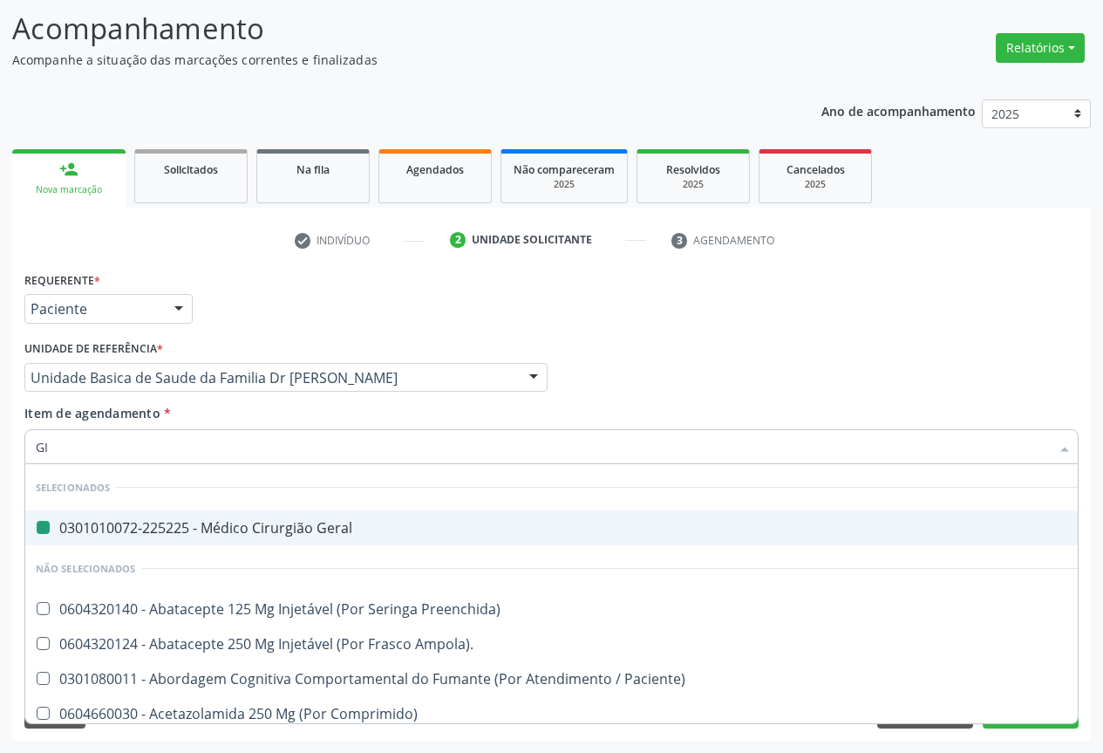
type input "GIN"
checkbox Geral "false"
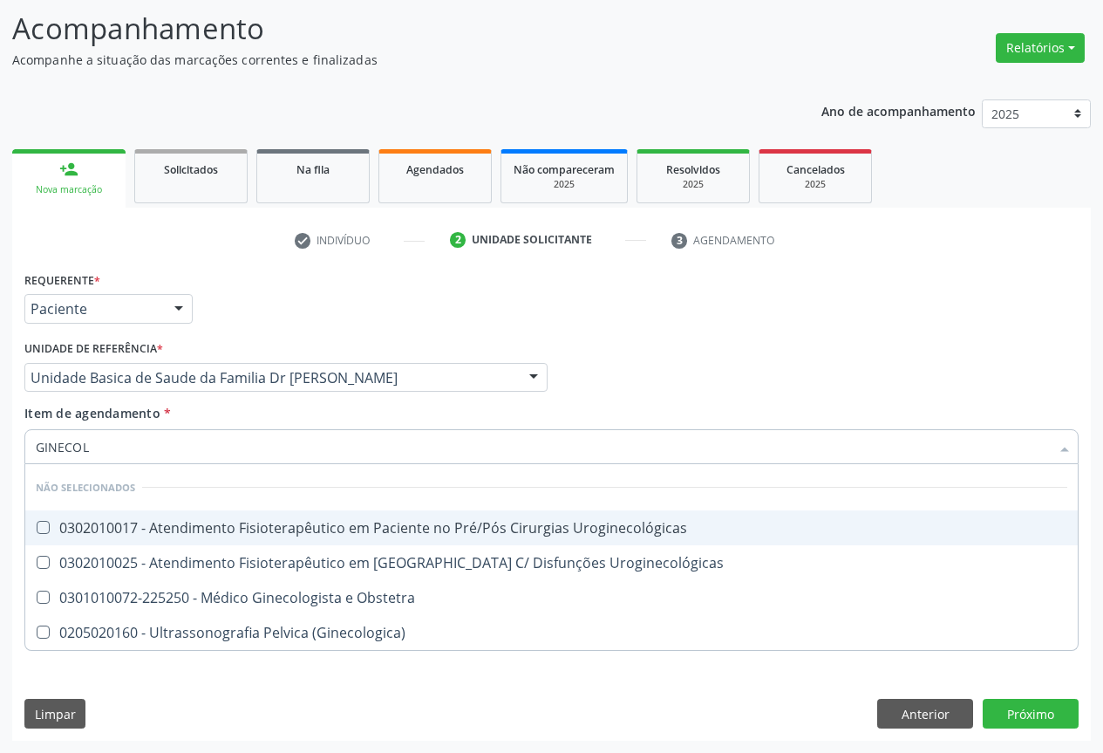
type input "GINECOLO"
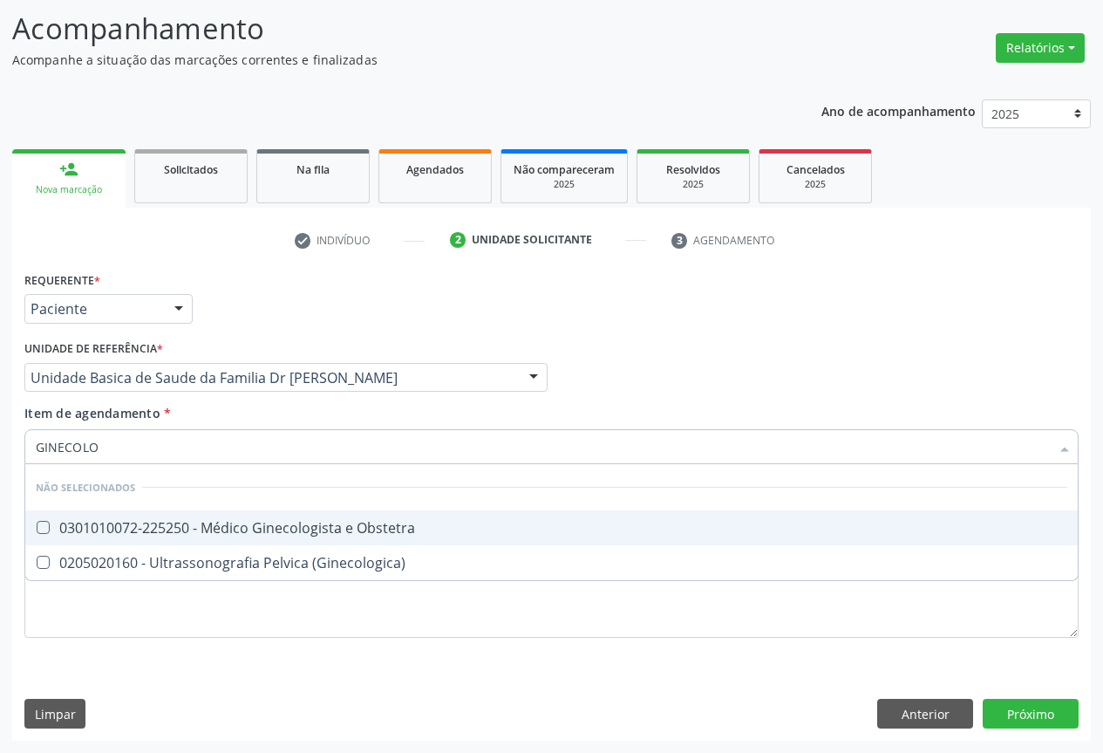
click at [229, 526] on div "0301010072-225250 - Médico Ginecologista e Obstetra" at bounding box center [552, 528] width 1032 height 14
checkbox Obstetra "true"
click at [324, 415] on div "Item de agendamento * GINECOLO Desfazer seleção Não selecionados 0301010072-225…" at bounding box center [551, 431] width 1054 height 55
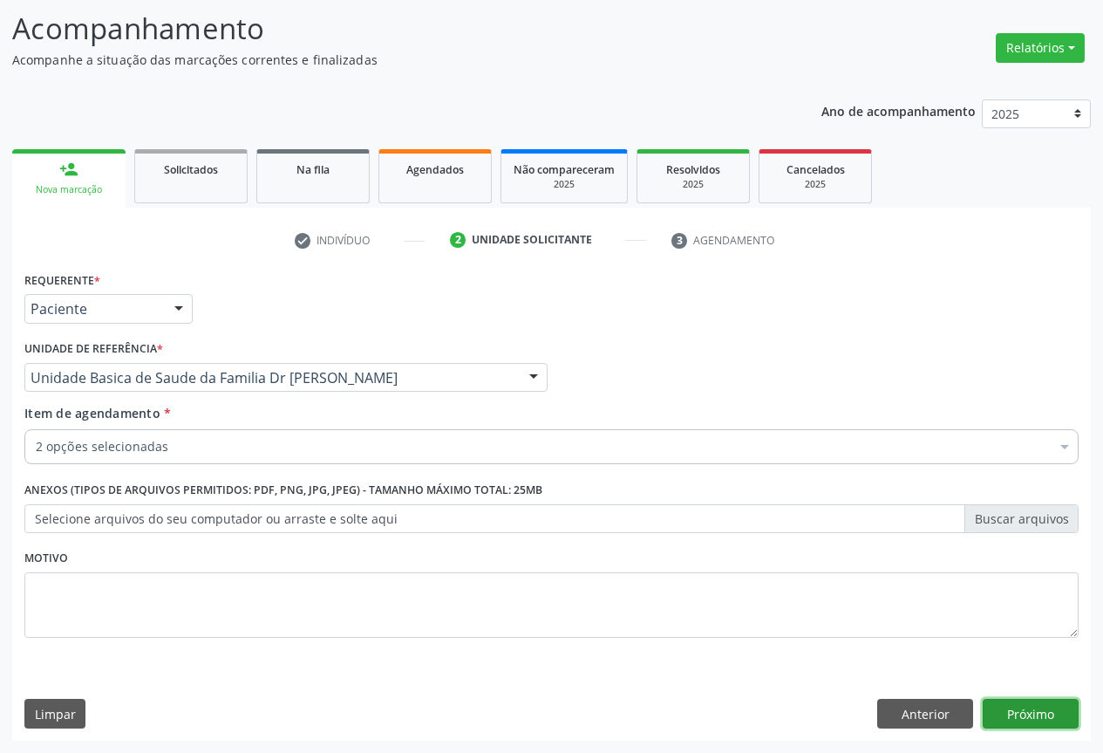
click at [1032, 716] on button "Próximo" at bounding box center [1031, 713] width 96 height 30
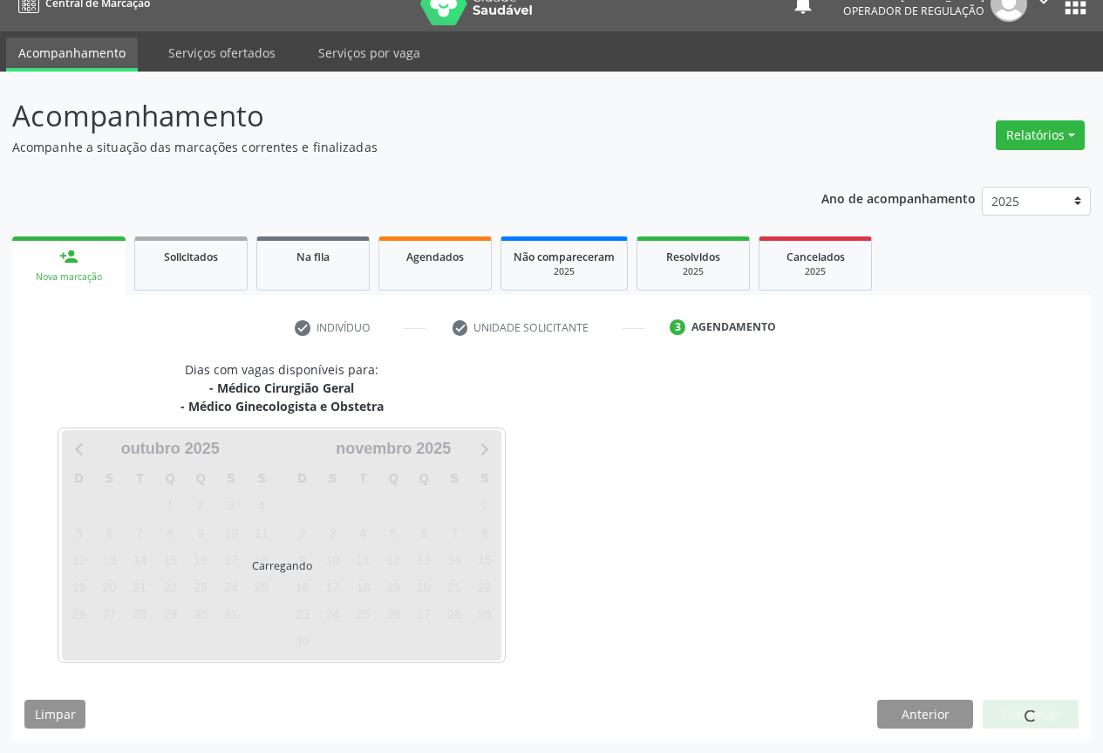
scroll to position [76, 0]
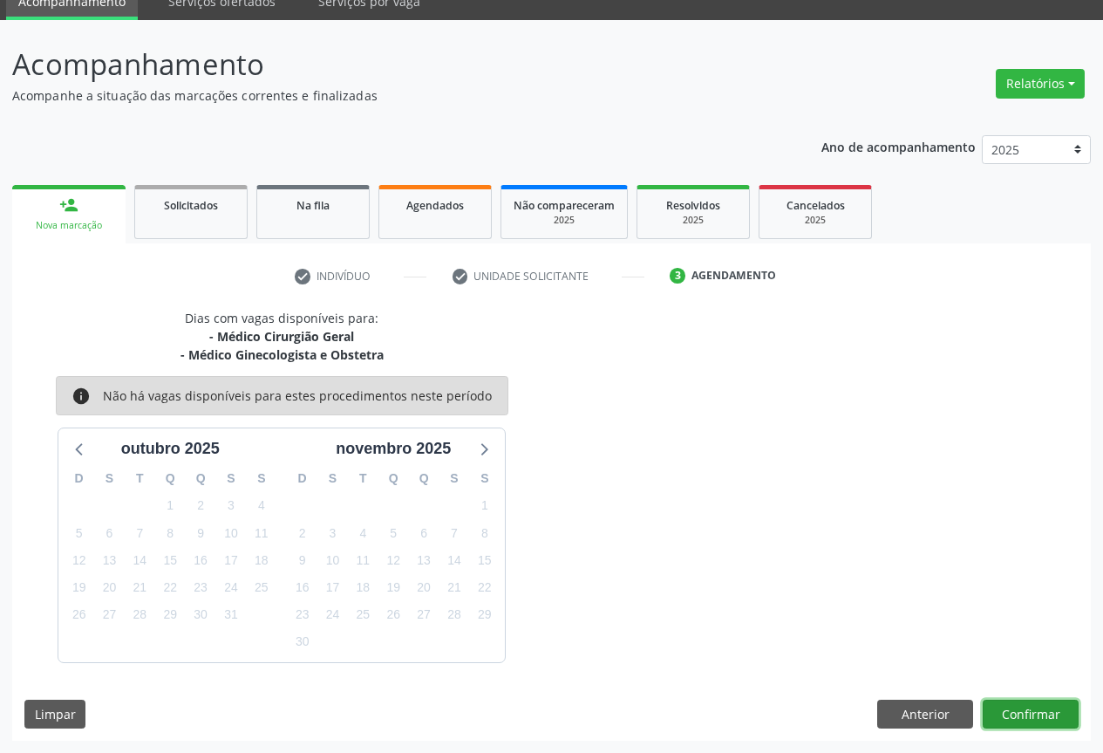
click at [1029, 711] on button "Confirmar" at bounding box center [1031, 714] width 96 height 30
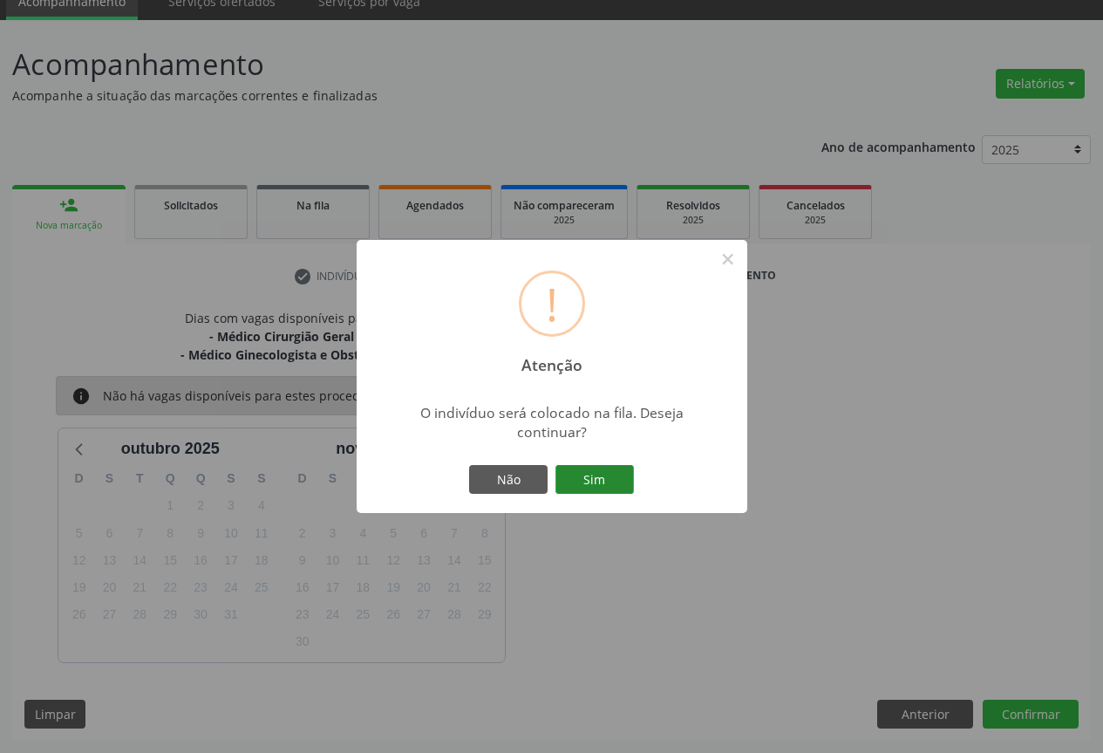
click at [608, 488] on button "Sim" at bounding box center [594, 480] width 78 height 30
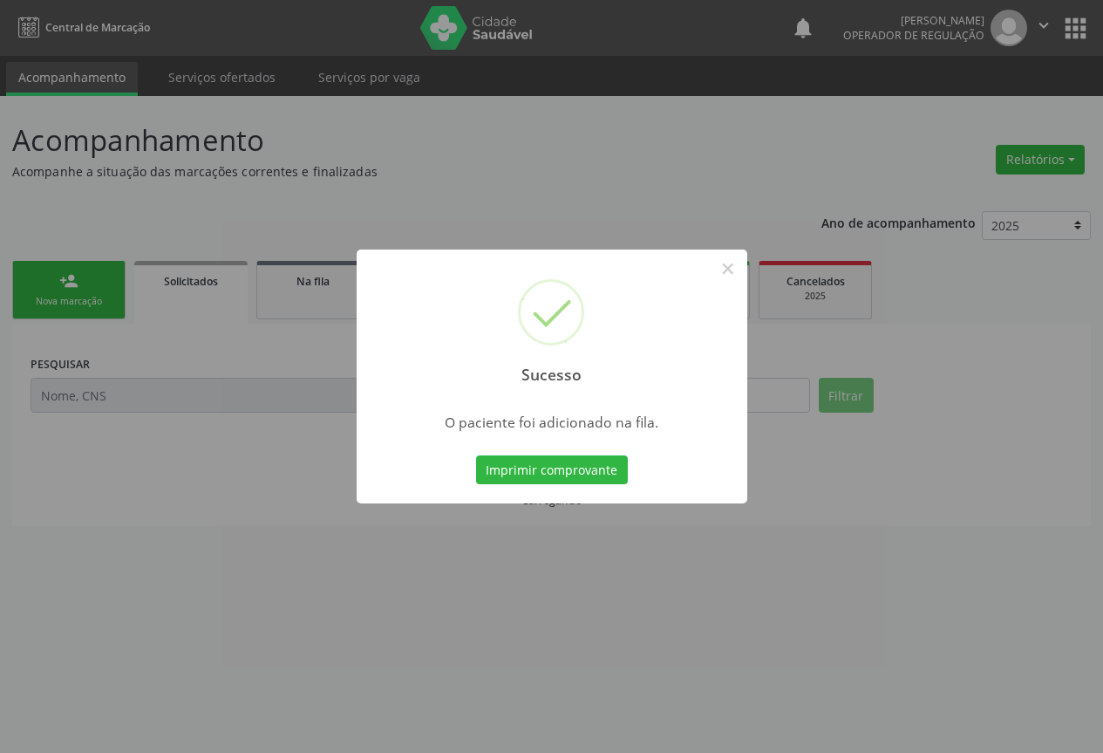
scroll to position [0, 0]
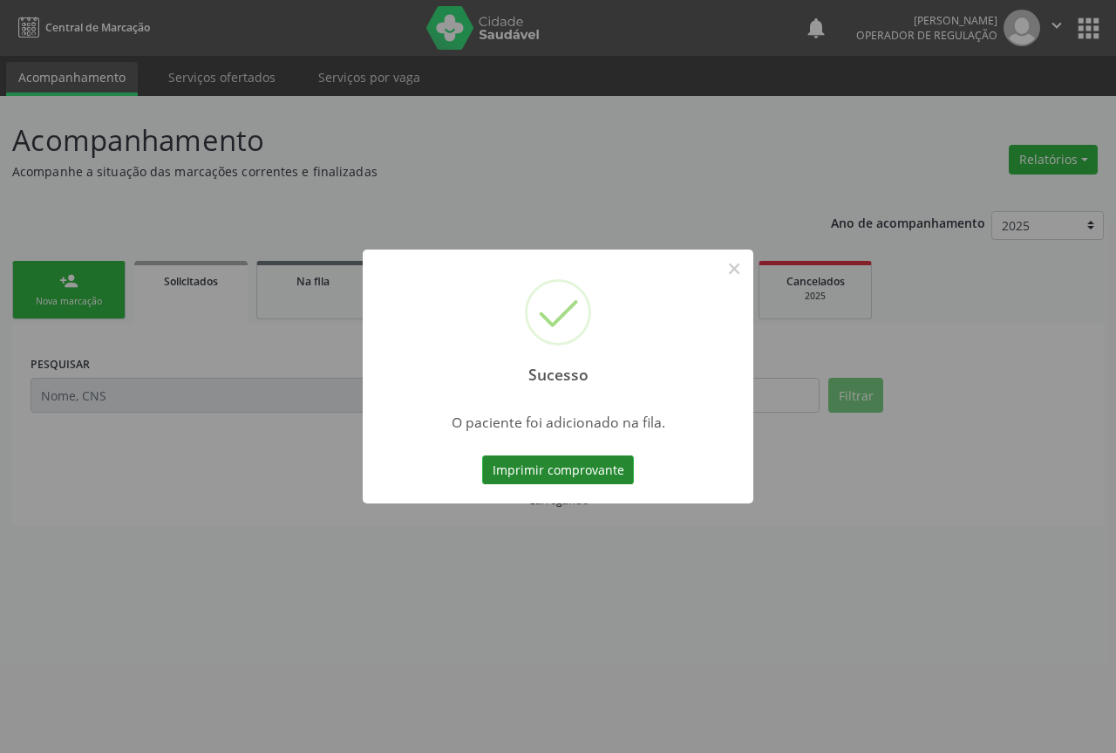
click at [585, 466] on button "Imprimir comprovante" at bounding box center [558, 470] width 152 height 30
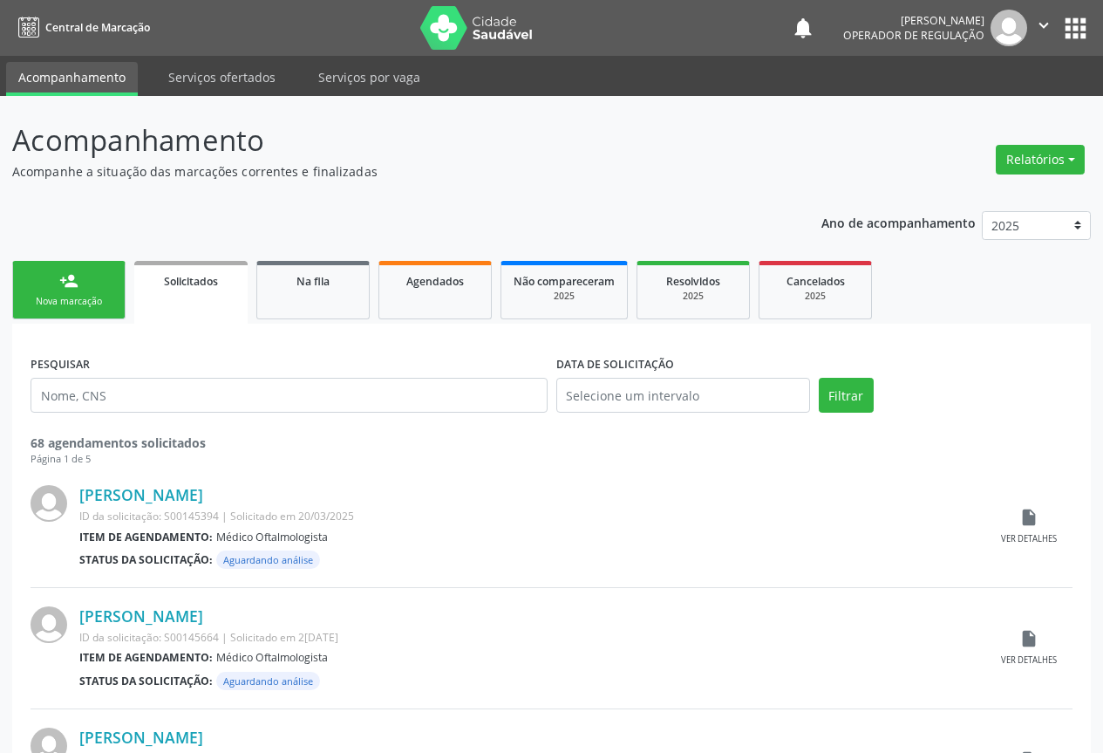
click at [1042, 28] on icon "" at bounding box center [1043, 25] width 19 height 19
click at [961, 109] on link "Sair" at bounding box center [999, 106] width 120 height 24
